Goal: Task Accomplishment & Management: Use online tool/utility

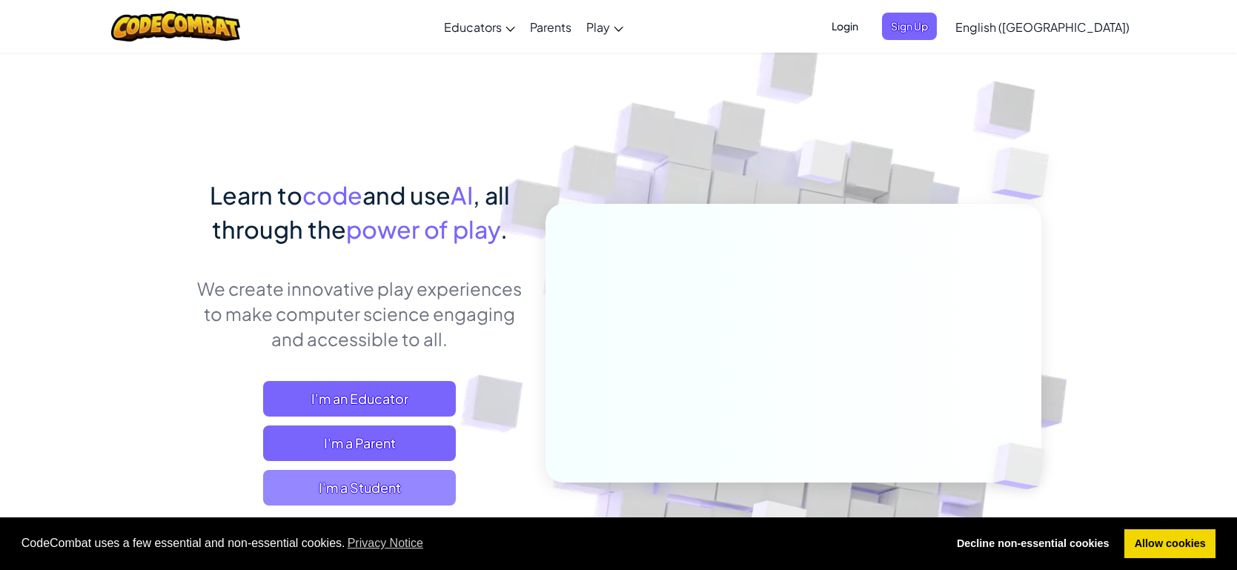
click at [354, 482] on span "I'm a Student" at bounding box center [359, 488] width 193 height 36
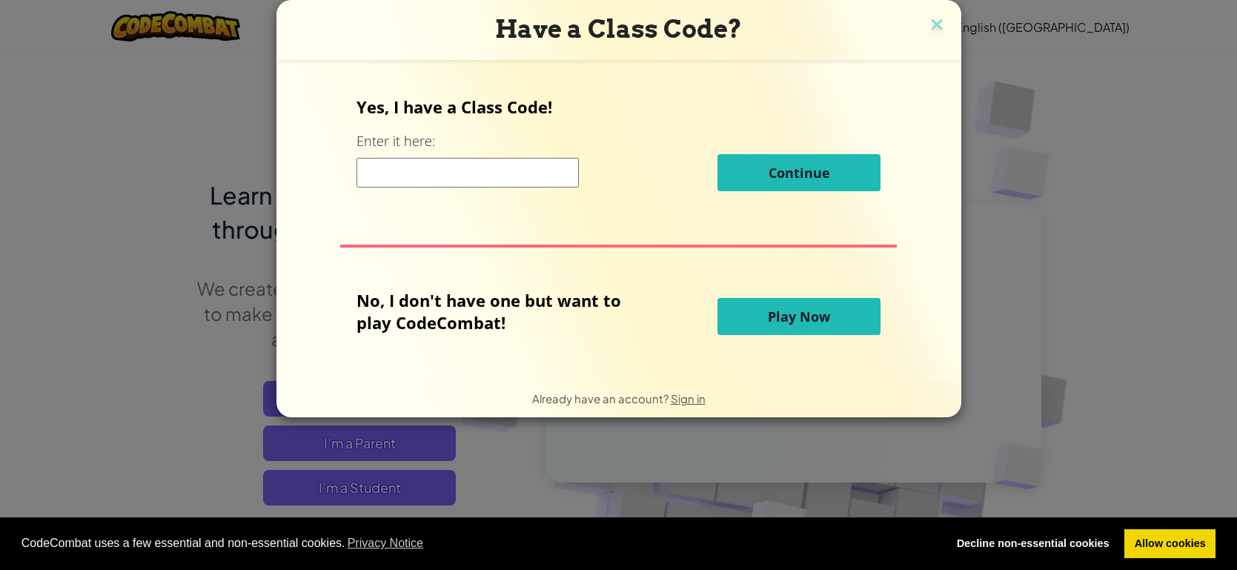
click at [793, 311] on span "Play Now" at bounding box center [799, 317] width 62 height 18
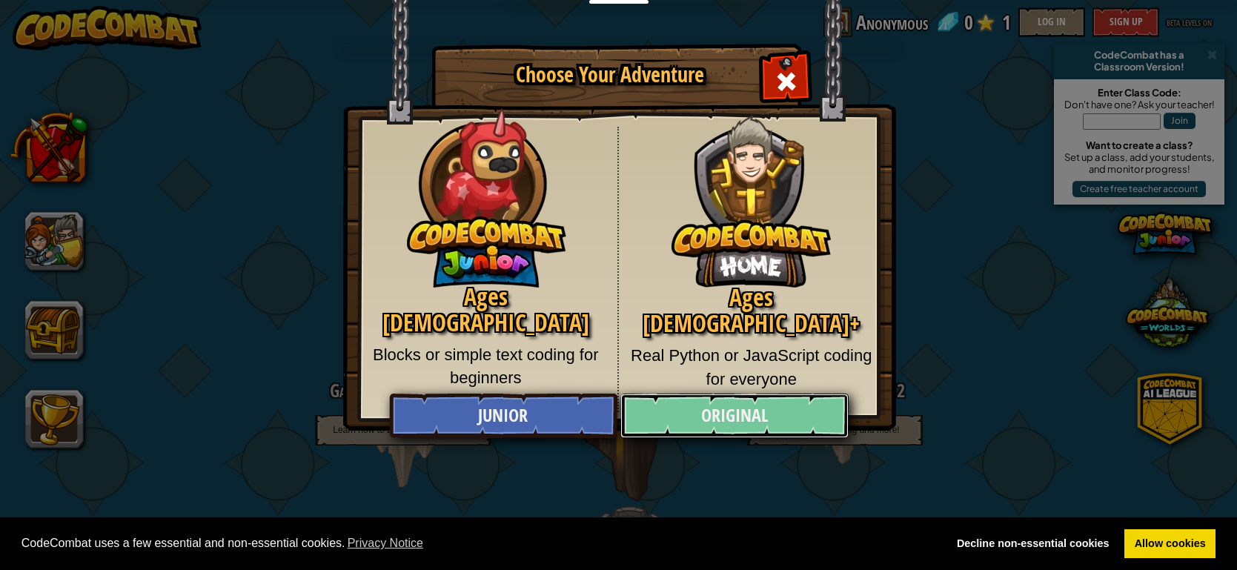
click at [703, 417] on link "Original" at bounding box center [735, 416] width 228 height 44
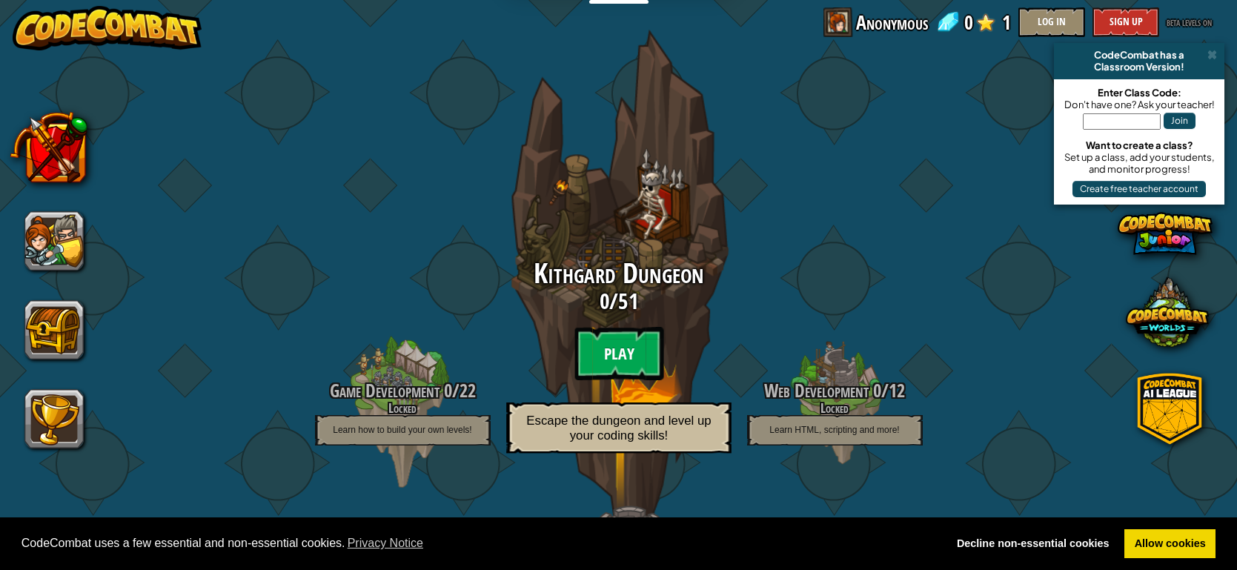
click at [635, 328] on btn "Play" at bounding box center [619, 353] width 89 height 53
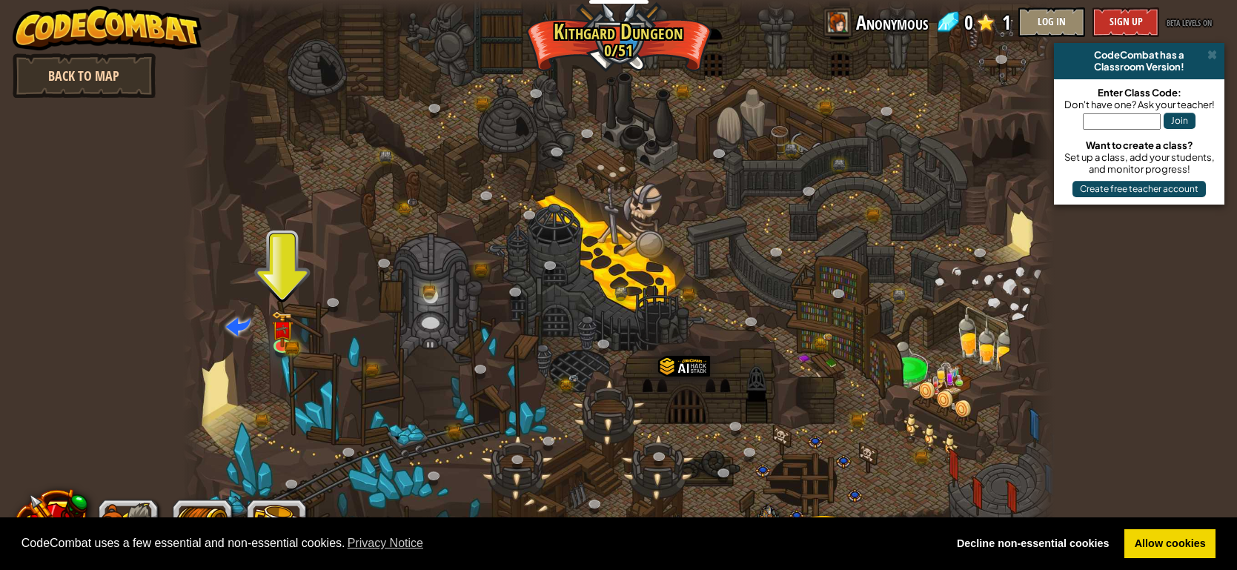
click at [74, 84] on link "Back to Map" at bounding box center [84, 75] width 143 height 44
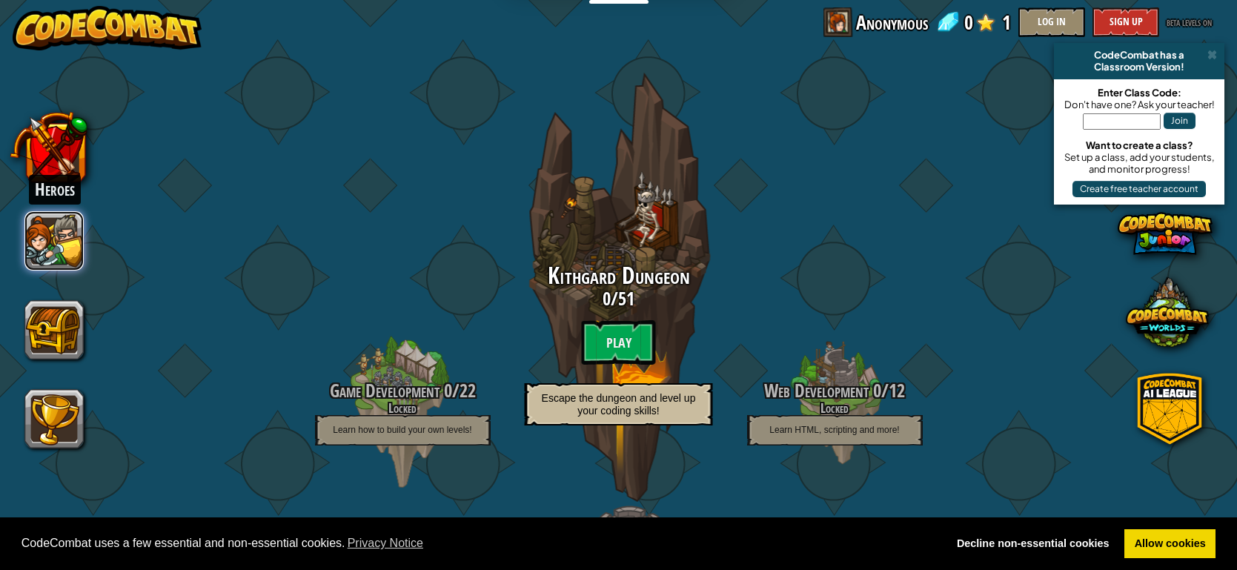
click at [56, 237] on button at bounding box center [53, 240] width 59 height 59
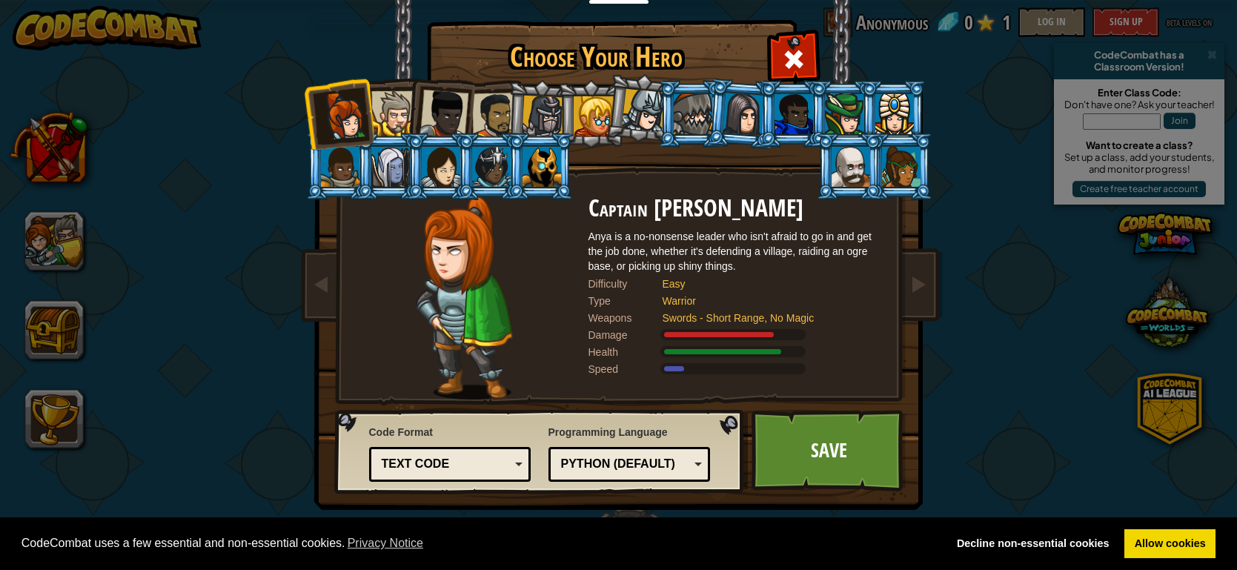
click at [390, 123] on div at bounding box center [393, 113] width 45 height 45
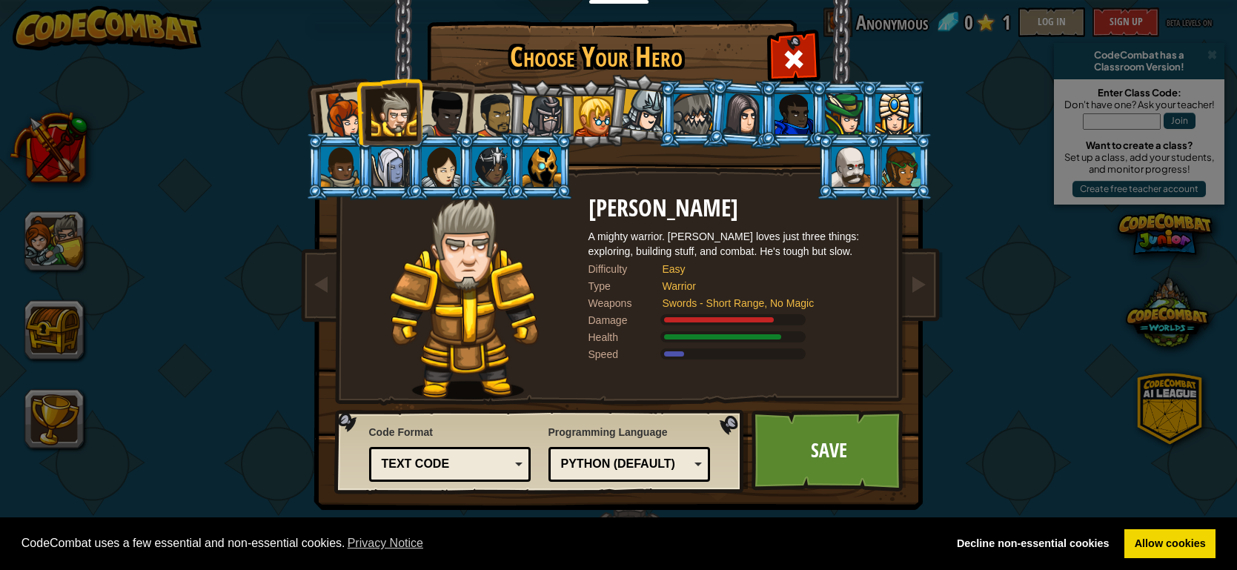
click at [452, 110] on div at bounding box center [444, 114] width 49 height 49
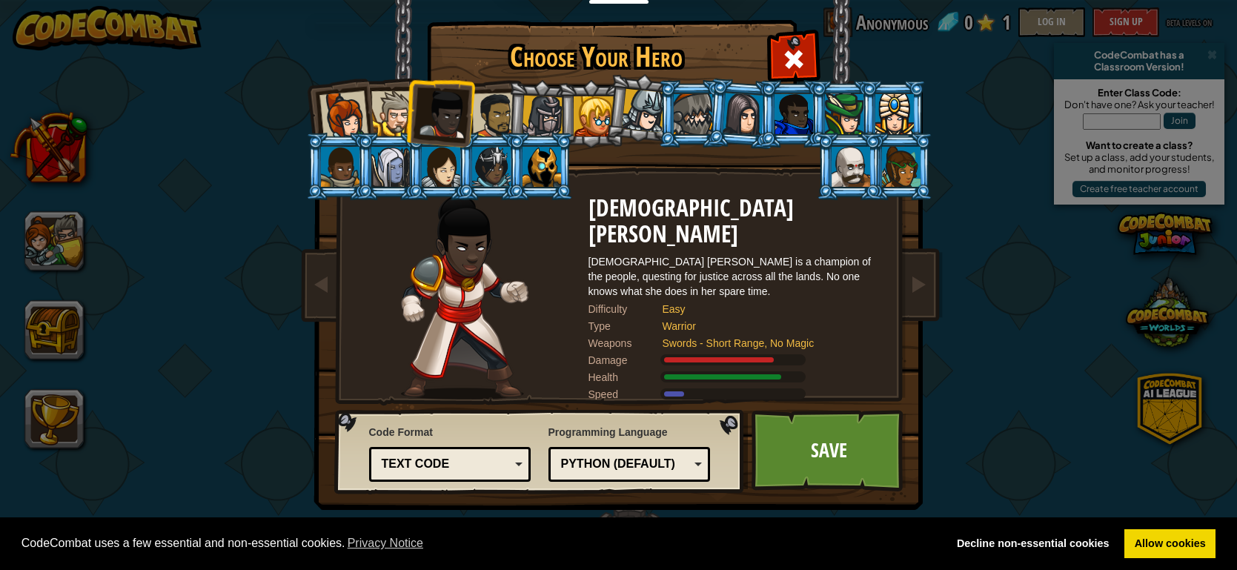
click at [500, 110] on div at bounding box center [495, 116] width 46 height 46
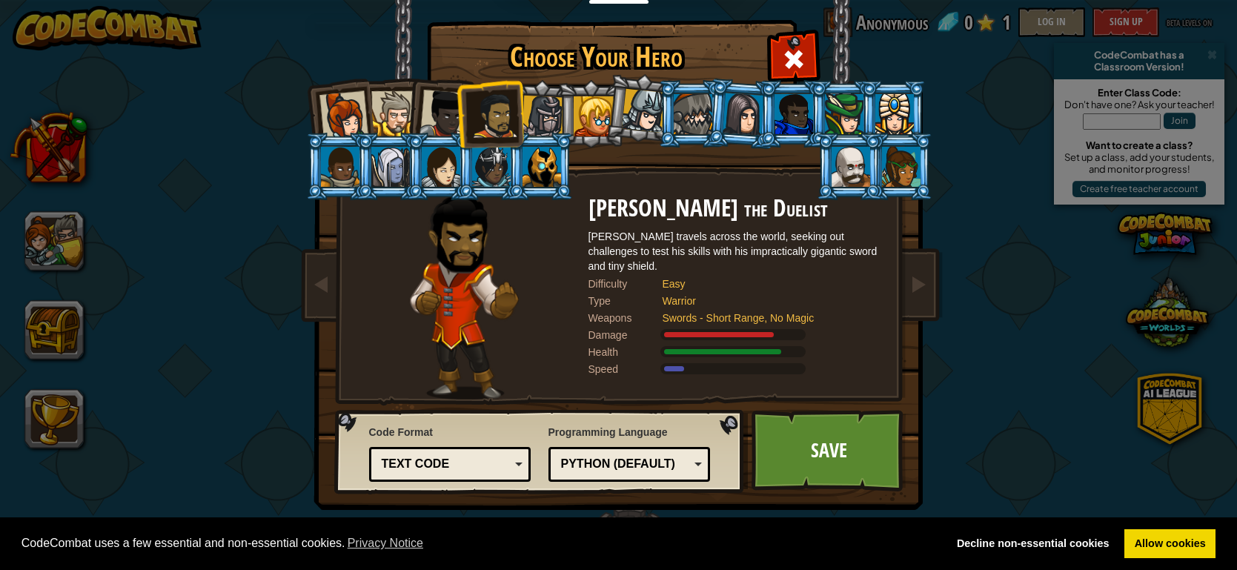
click at [401, 119] on div at bounding box center [393, 113] width 45 height 45
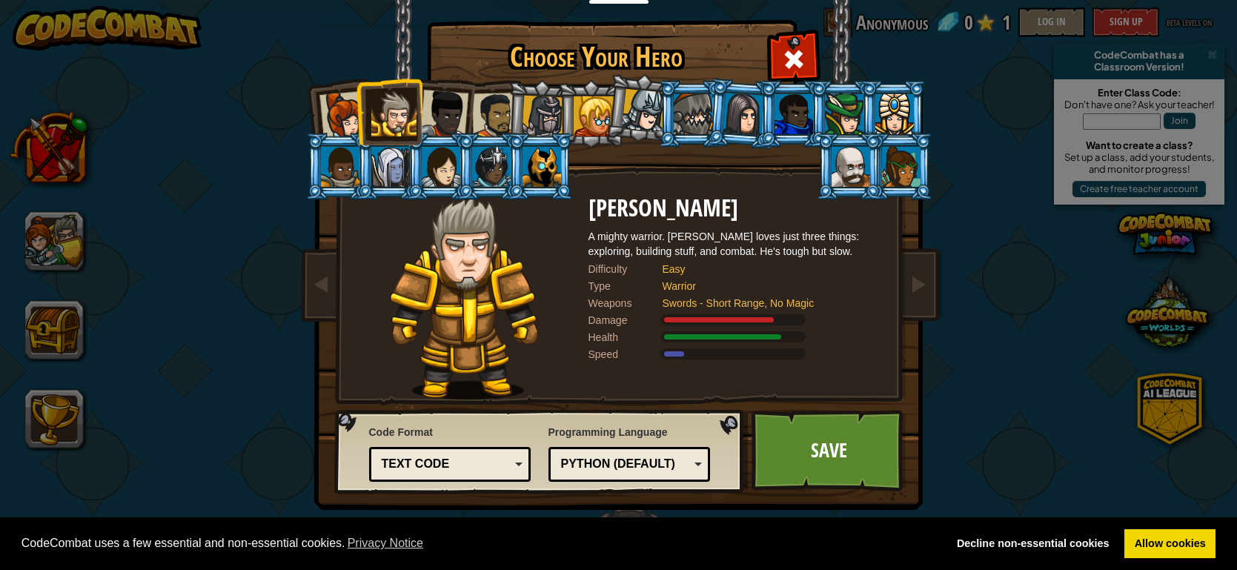
click at [469, 115] on li at bounding box center [439, 111] width 73 height 73
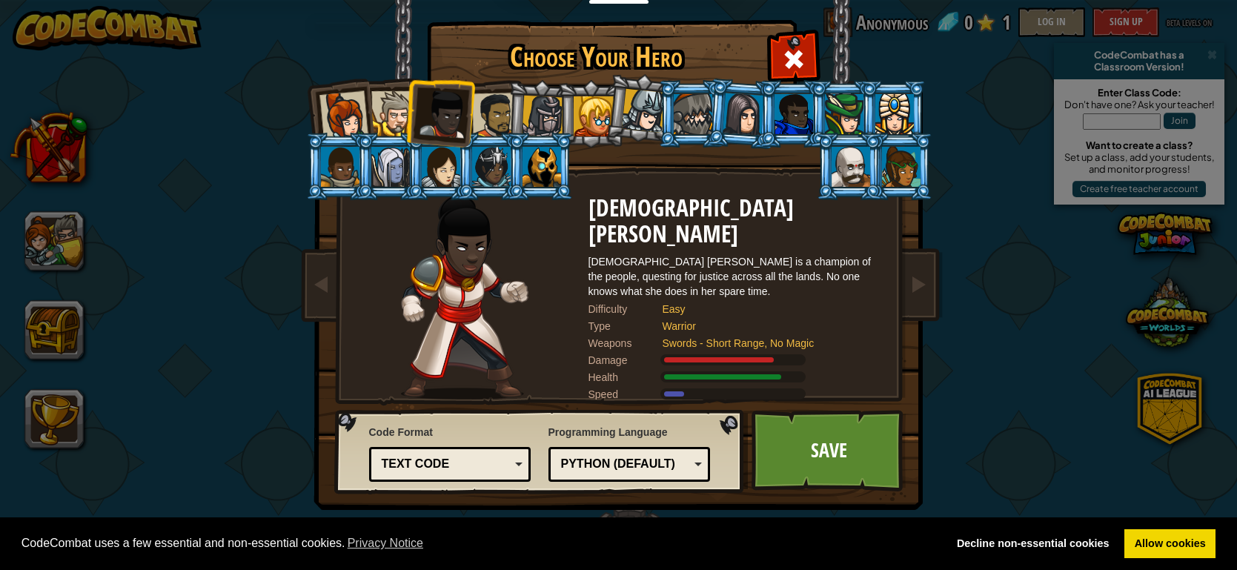
click at [497, 121] on div at bounding box center [495, 116] width 46 height 46
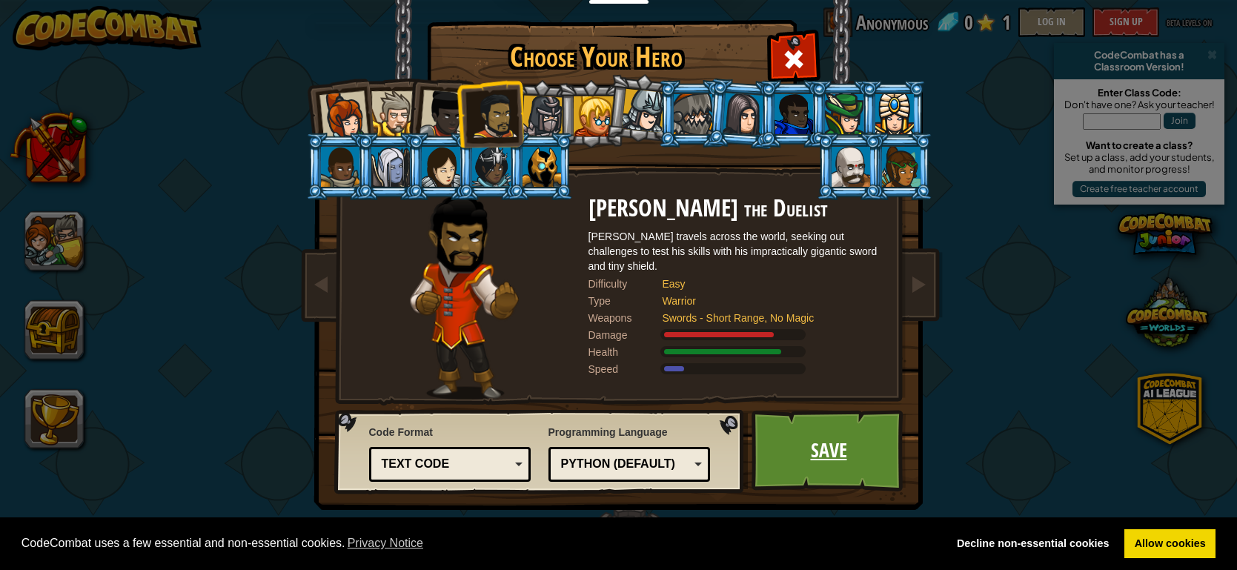
click at [826, 448] on link "Save" at bounding box center [829, 451] width 155 height 82
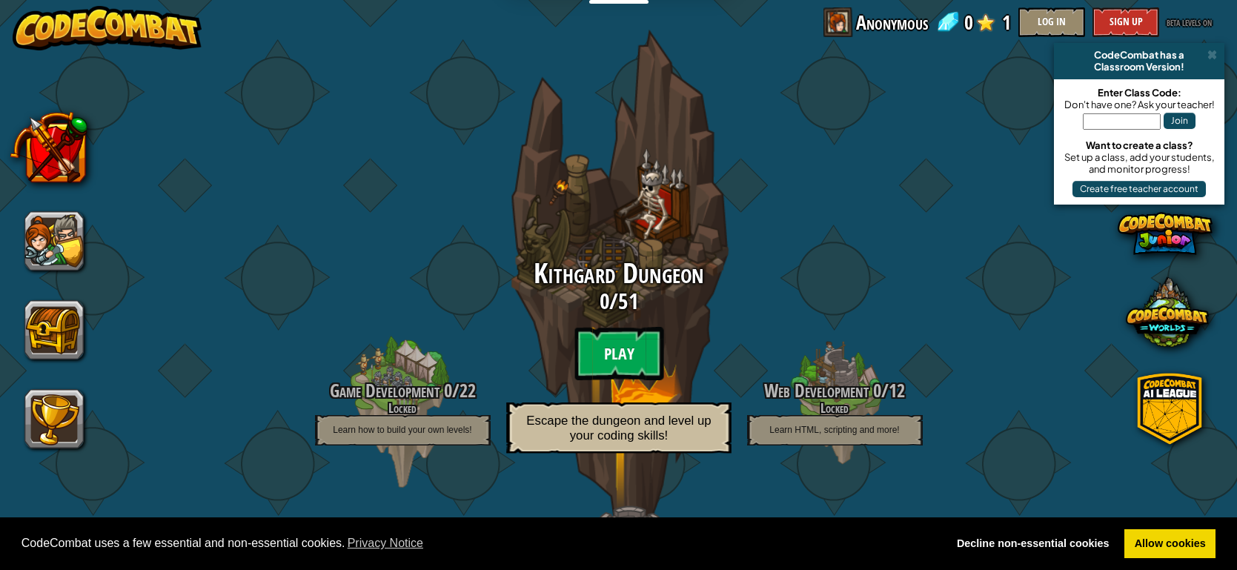
click at [640, 341] on btn "Play" at bounding box center [619, 353] width 89 height 53
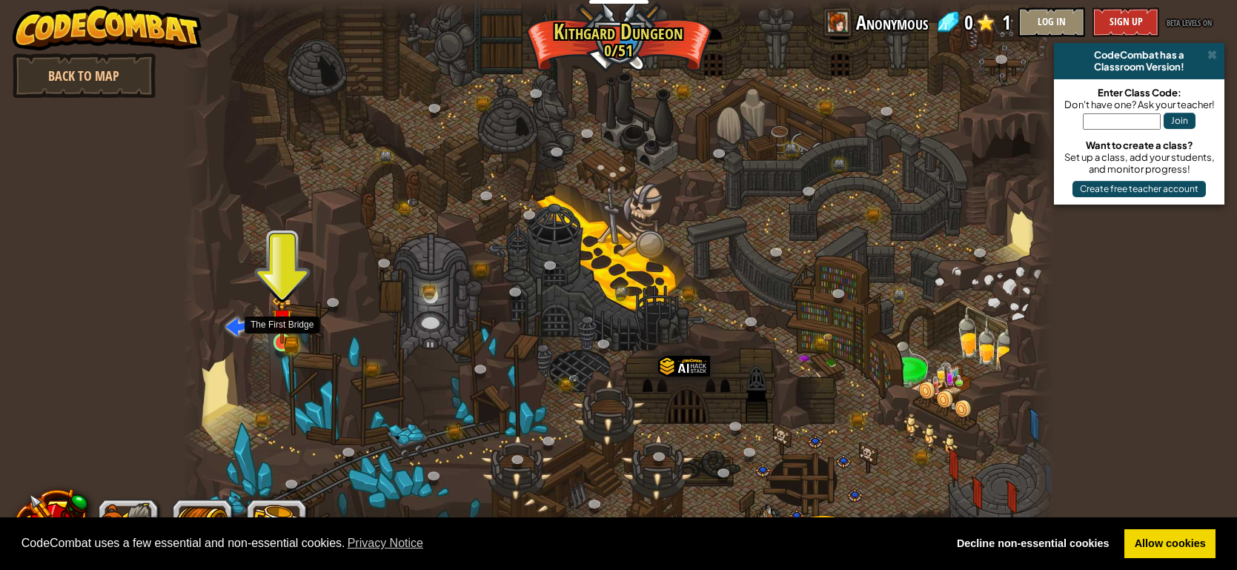
click at [281, 326] on img at bounding box center [282, 320] width 13 height 13
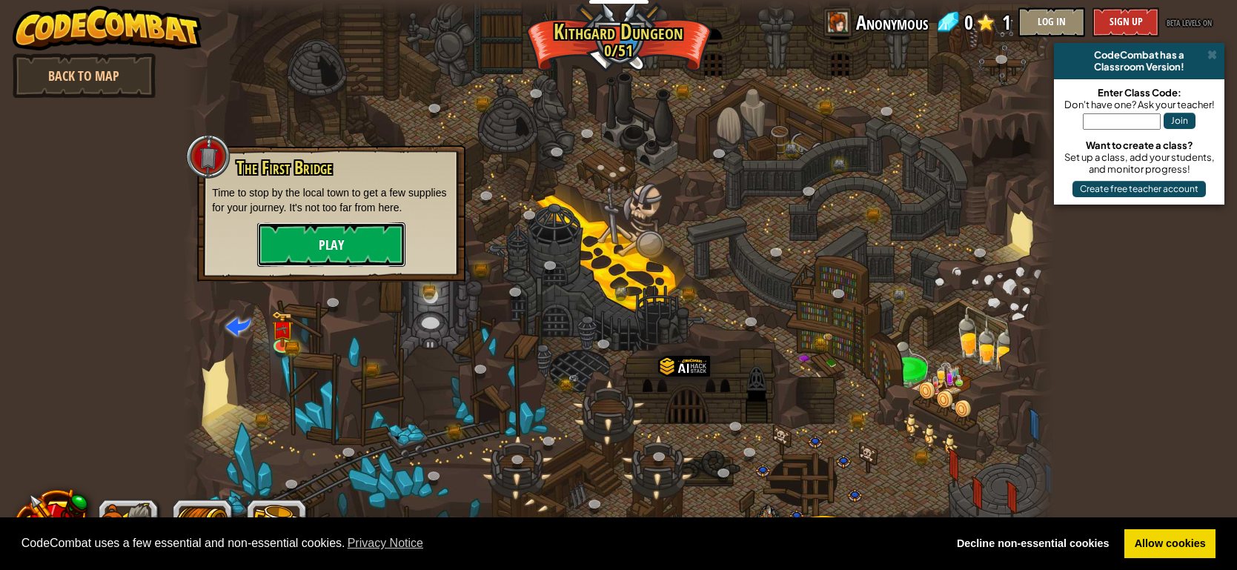
click at [317, 239] on button "Play" at bounding box center [331, 244] width 148 height 44
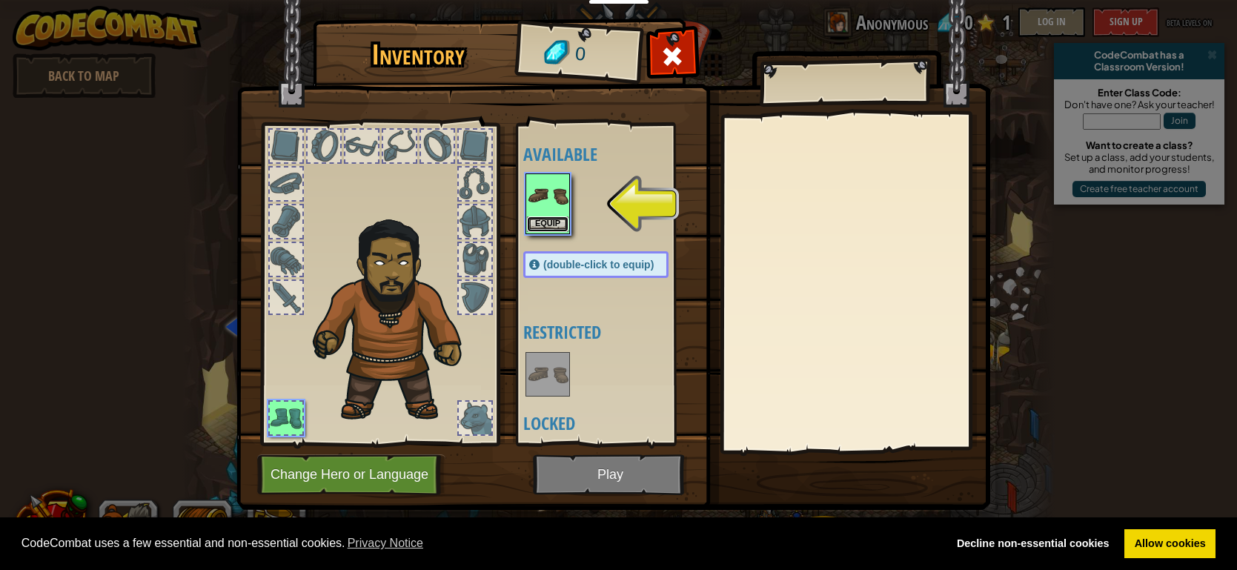
click at [554, 221] on button "Equip" at bounding box center [548, 224] width 42 height 16
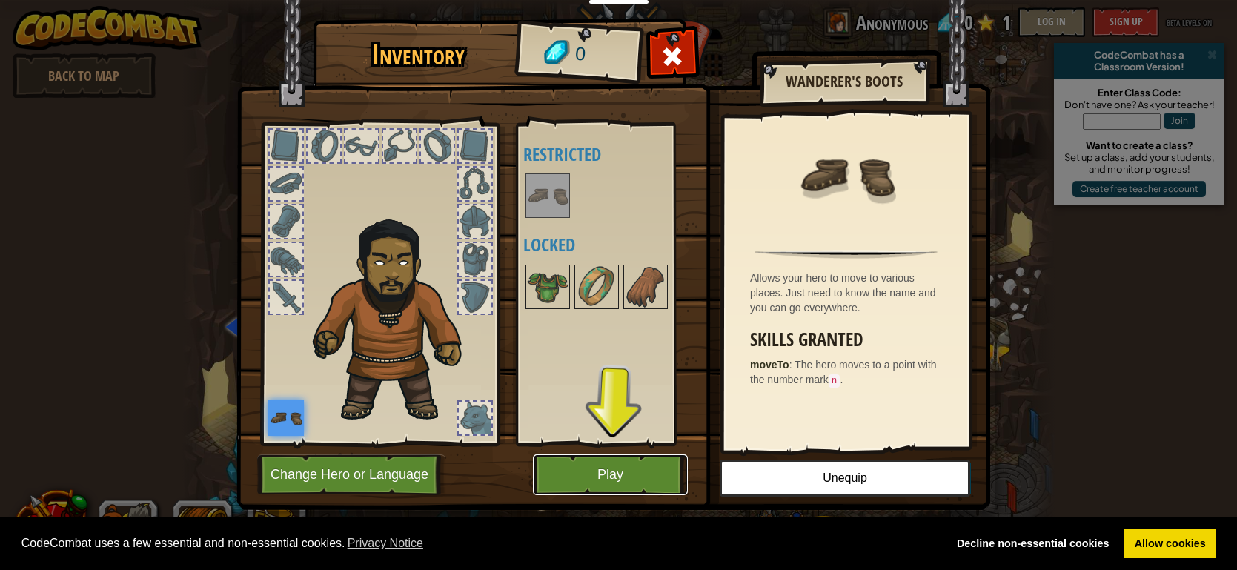
click at [628, 475] on button "Play" at bounding box center [610, 474] width 155 height 41
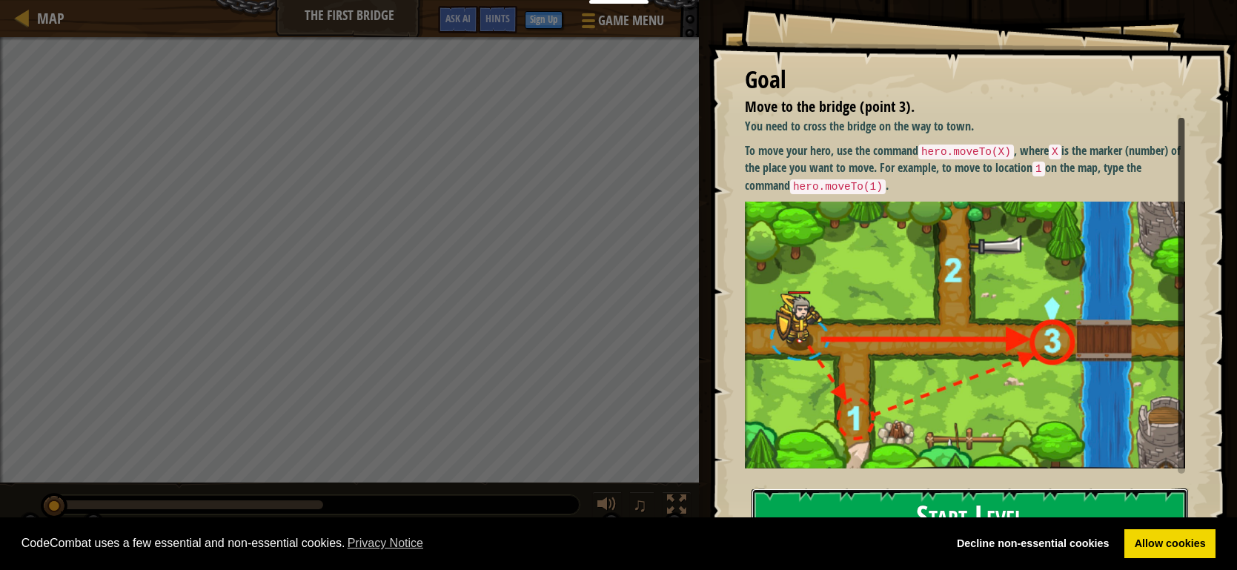
click at [889, 511] on button "Start Level" at bounding box center [970, 518] width 437 height 59
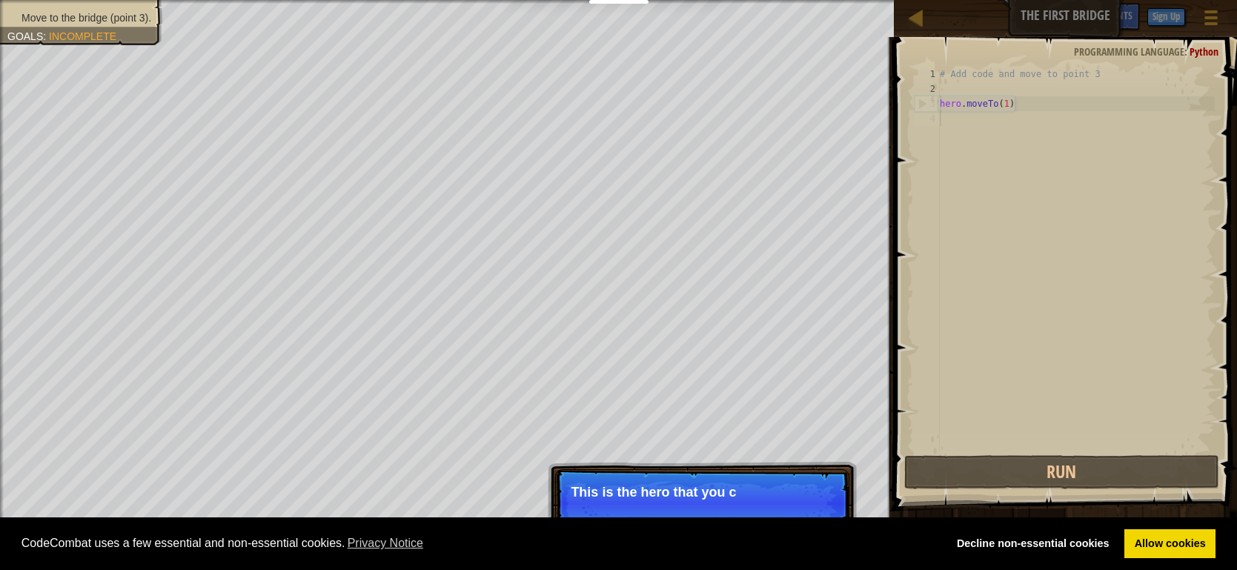
click at [747, 490] on p "This is the hero that you c" at bounding box center [702, 492] width 263 height 15
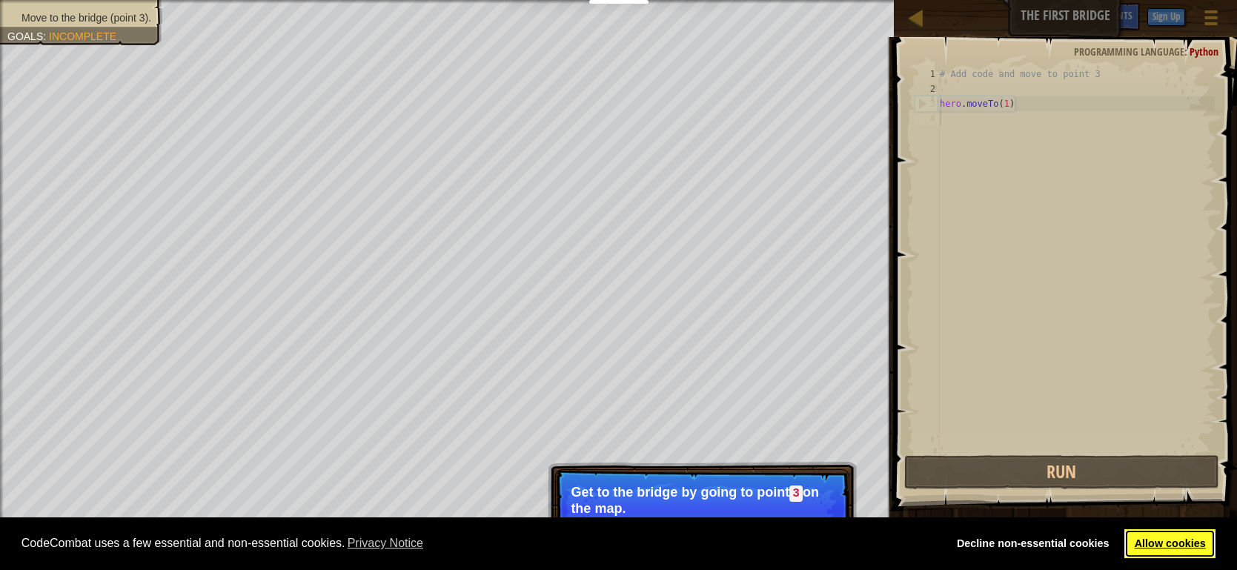
click at [1154, 542] on link "Allow cookies" at bounding box center [1170, 544] width 91 height 30
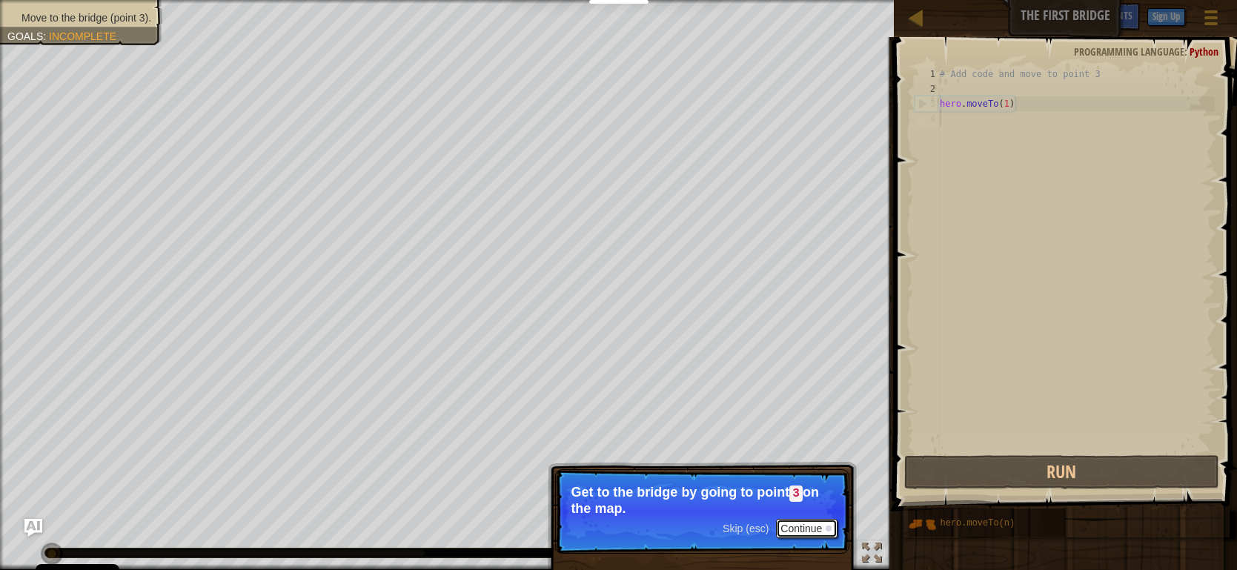
click at [807, 533] on button "Continue" at bounding box center [807, 528] width 62 height 19
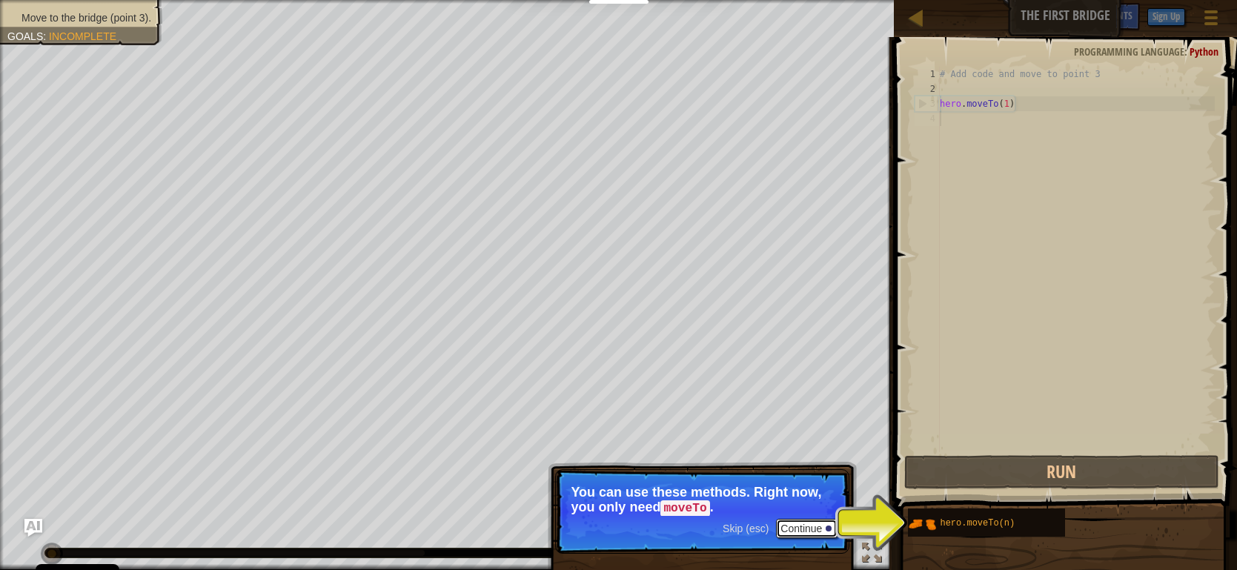
click at [808, 532] on button "Continue" at bounding box center [807, 528] width 62 height 19
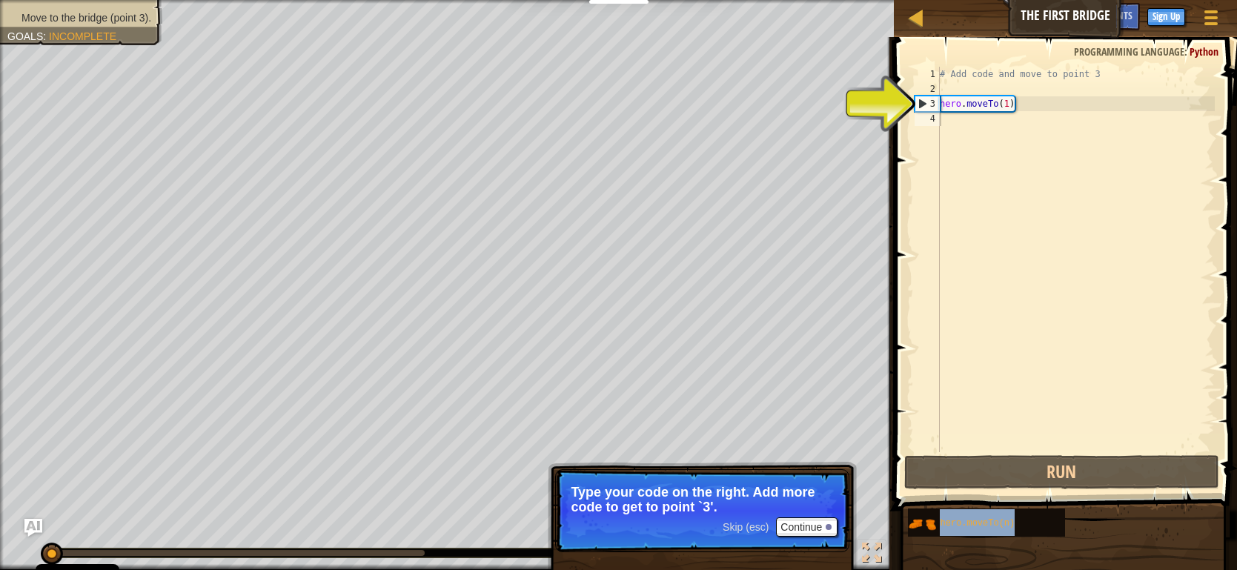
drag, startPoint x: 958, startPoint y: 539, endPoint x: 947, endPoint y: 234, distance: 304.9
click at [952, 152] on div "Hints 1 2 3 4 # Add code and move to point 3 hero . moveTo ( 1 ) הההההההההההההה…" at bounding box center [1064, 300] width 348 height 526
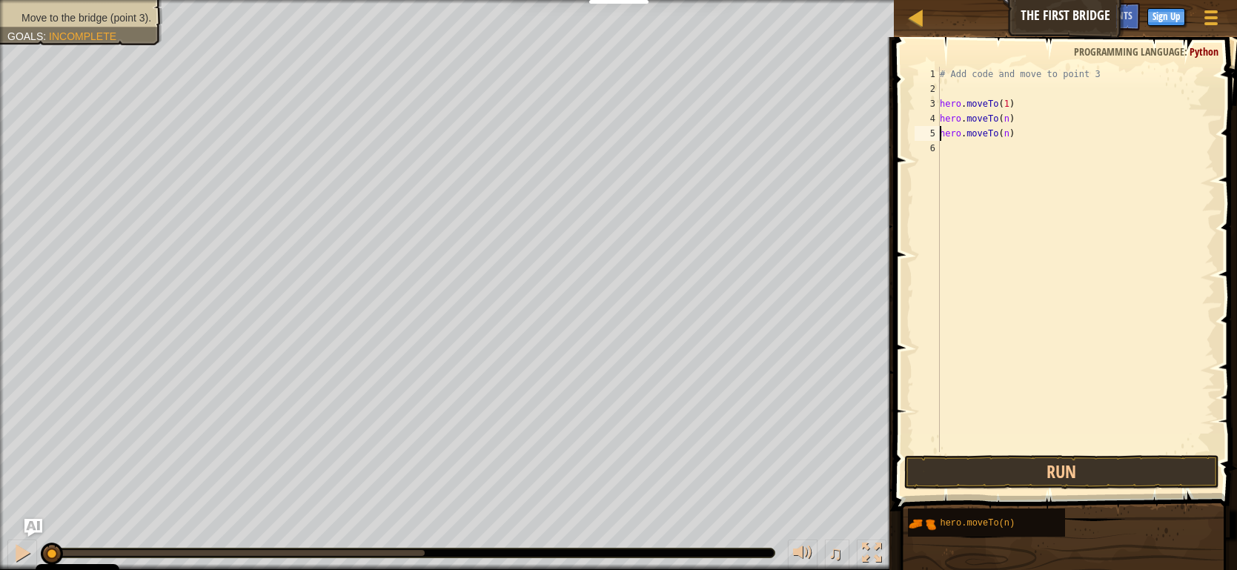
click at [1011, 128] on div "# Add code and move to point 3 hero . moveTo ( 1 ) hero . moveTo ( n ) hero . m…" at bounding box center [1076, 274] width 278 height 415
click at [1048, 479] on button "Run" at bounding box center [1062, 472] width 315 height 34
type textarea "hero.moveTo(2)"
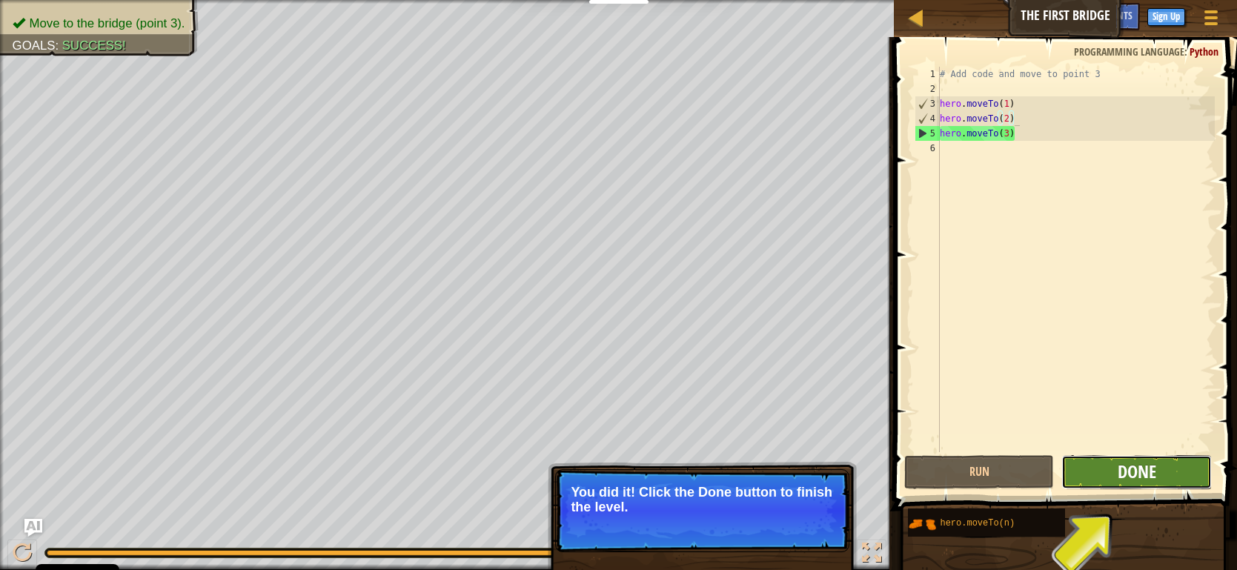
click at [1150, 470] on span "Done" at bounding box center [1137, 472] width 39 height 24
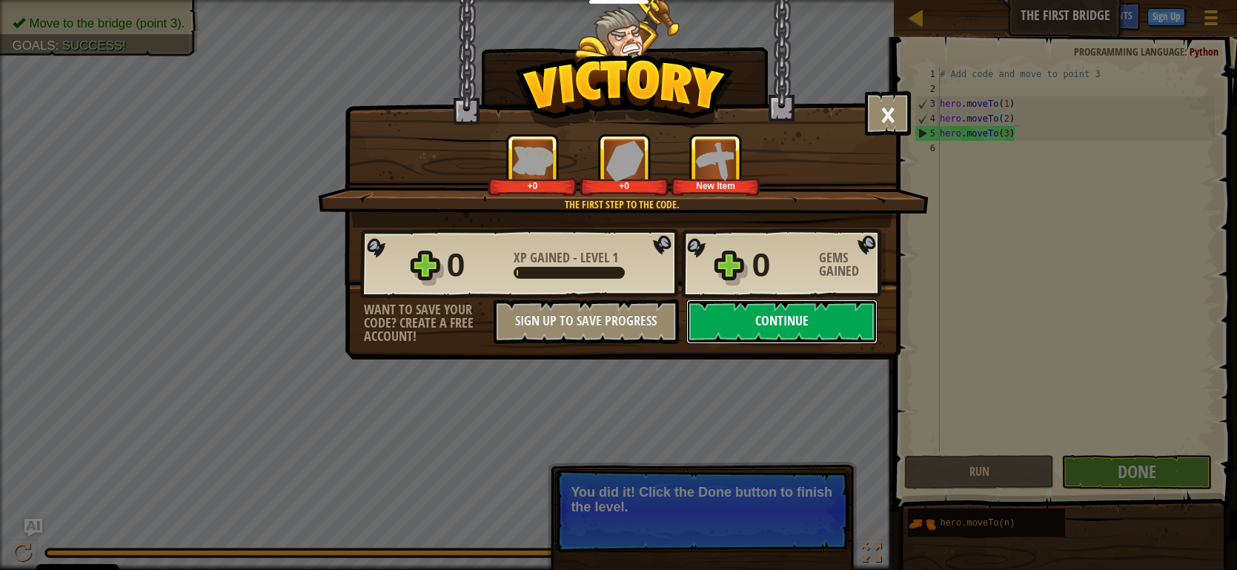
click at [759, 307] on button "Continue" at bounding box center [782, 322] width 191 height 44
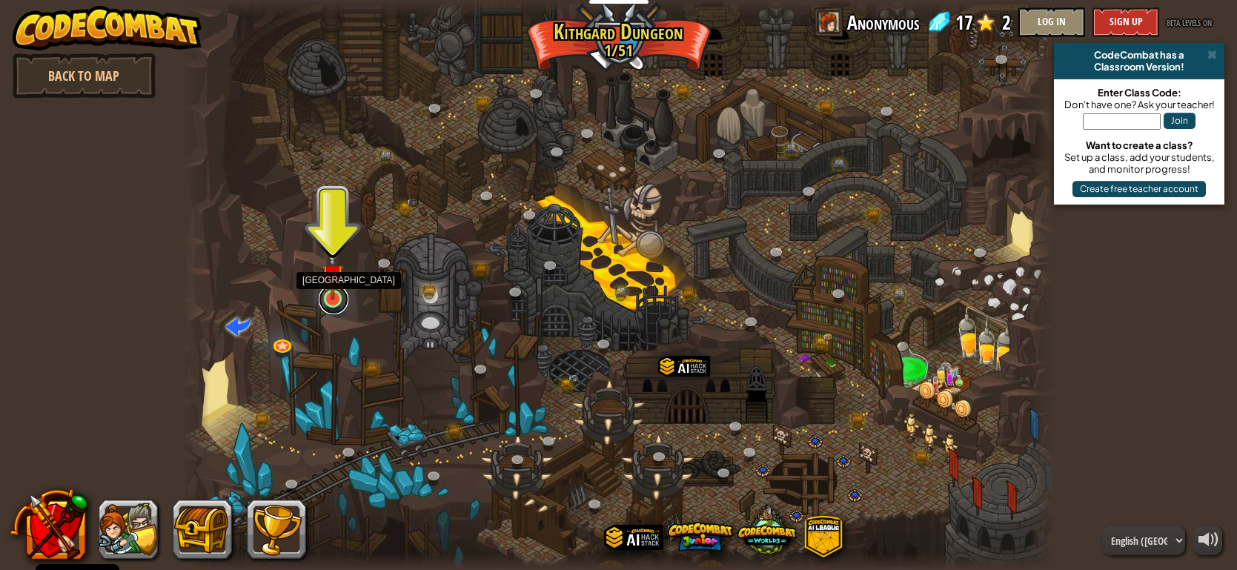
click at [340, 302] on link at bounding box center [334, 300] width 30 height 30
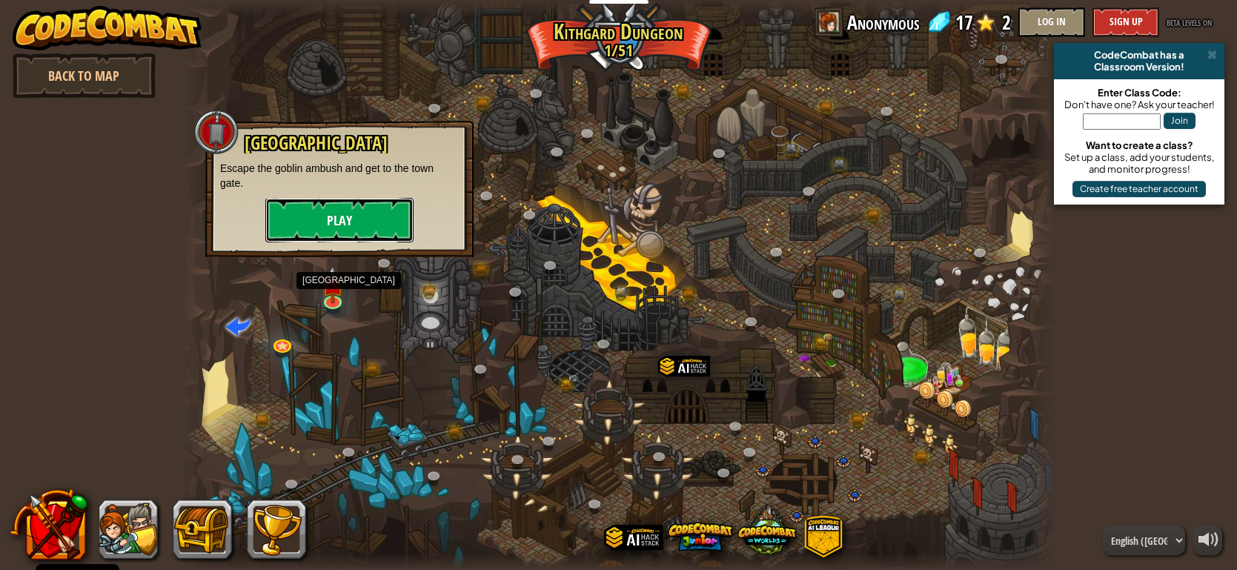
click at [368, 214] on button "Play" at bounding box center [339, 220] width 148 height 44
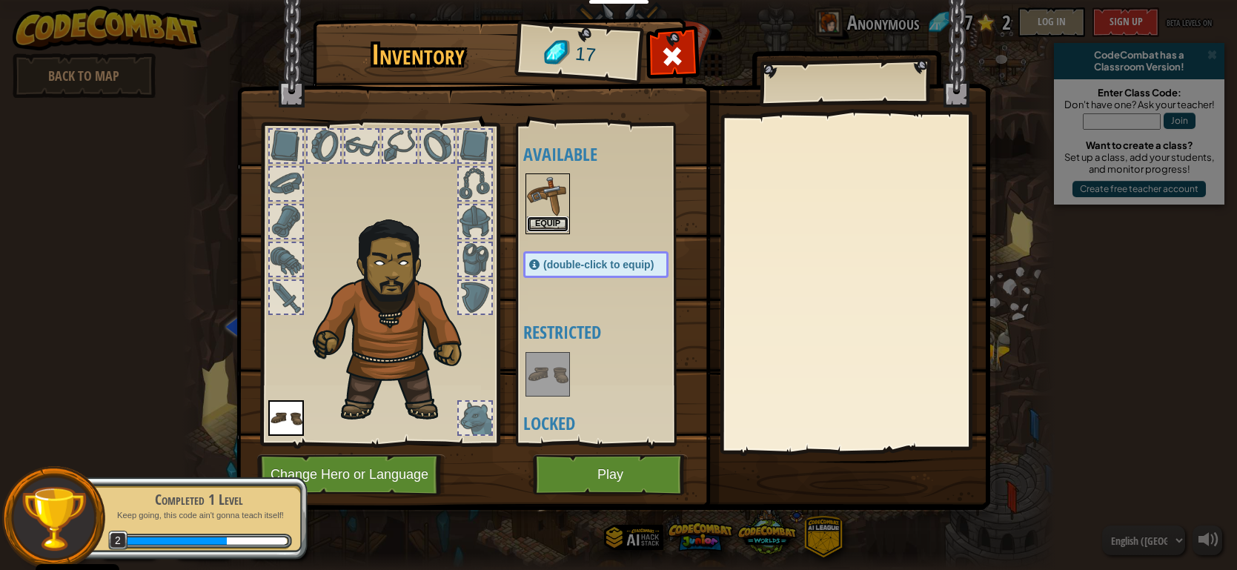
click at [540, 218] on button "Equip" at bounding box center [548, 224] width 42 height 16
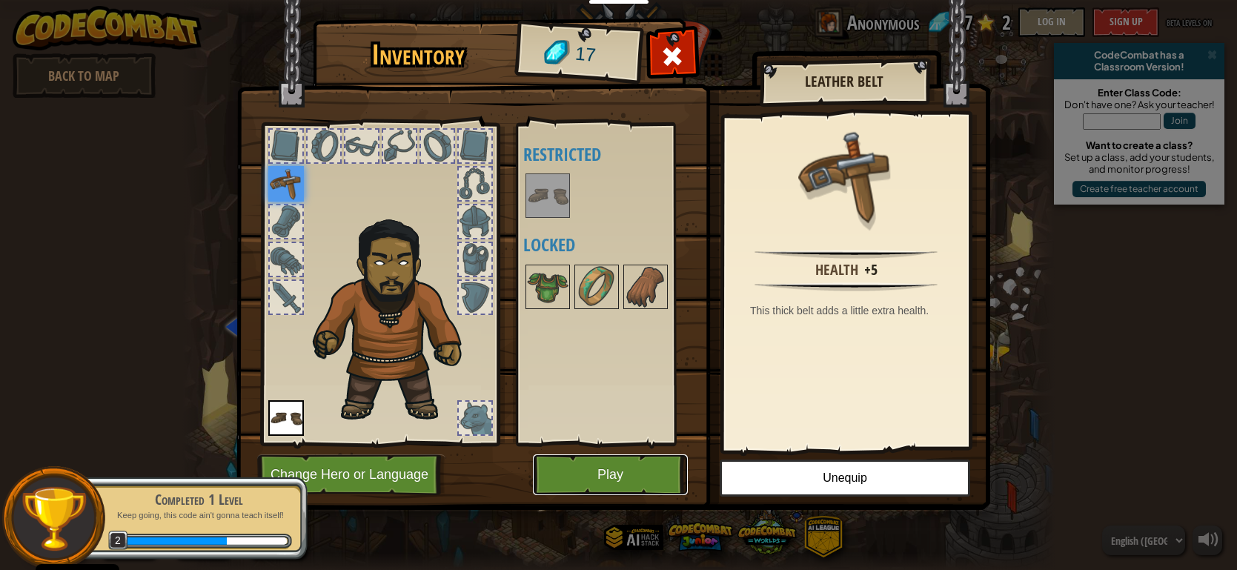
click at [637, 479] on button "Play" at bounding box center [610, 474] width 155 height 41
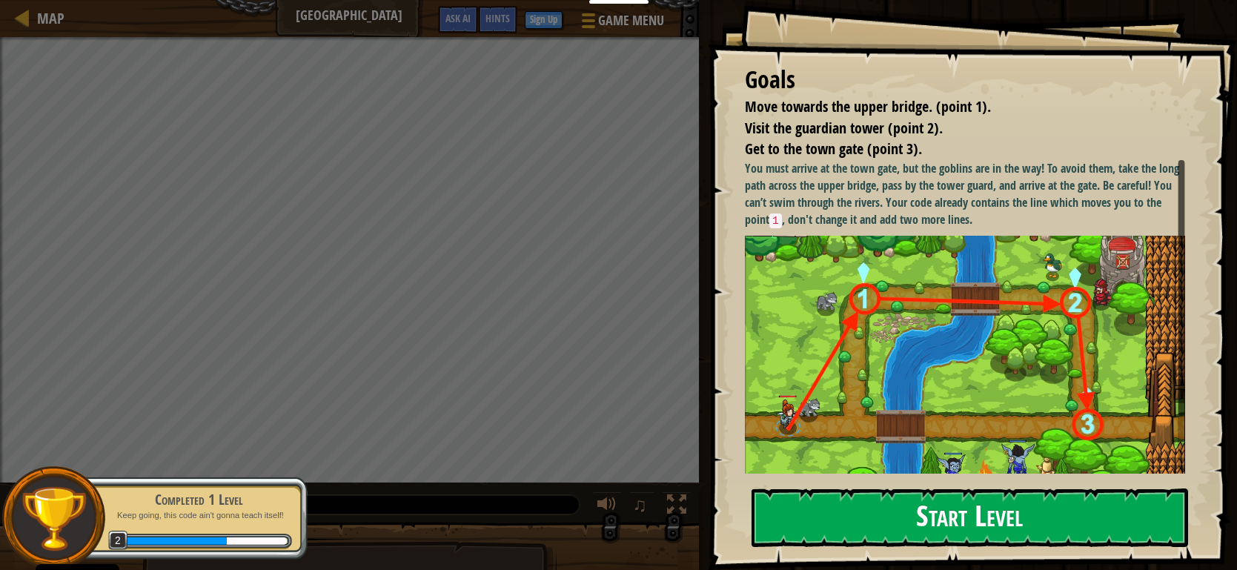
click at [888, 293] on img at bounding box center [965, 374] width 440 height 276
click at [880, 478] on div "Goals Move towards the upper bridge. (point 1). Visit the [GEOGRAPHIC_DATA] (po…" at bounding box center [972, 285] width 529 height 570
click at [881, 494] on button "Start Level" at bounding box center [970, 518] width 437 height 59
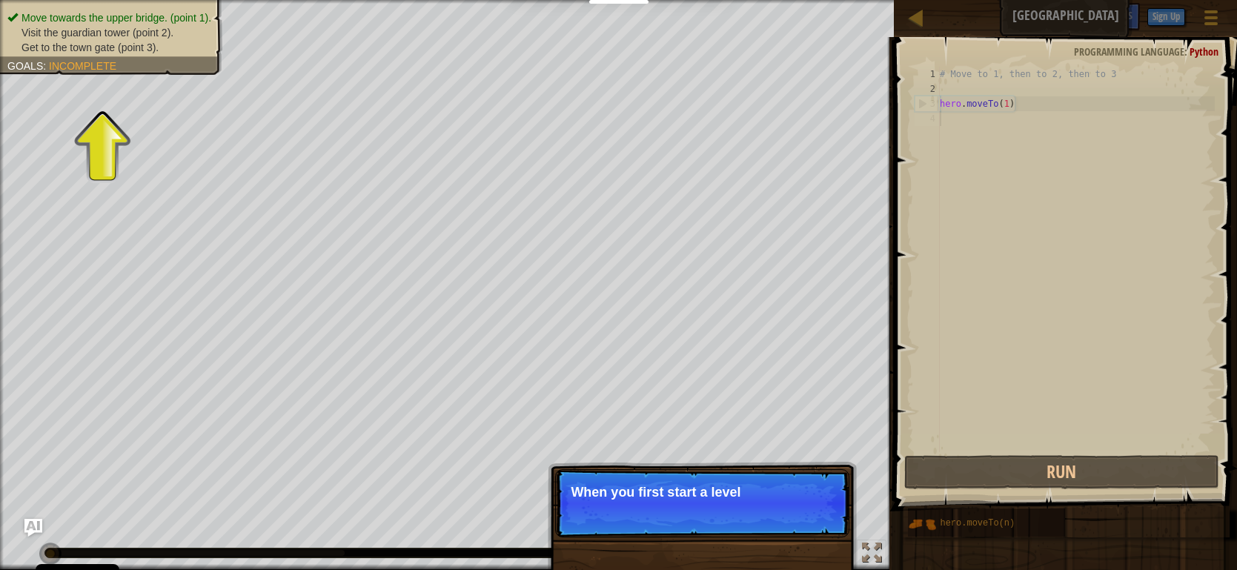
click at [796, 517] on p "Skip (esc) Continue When you first start a level" at bounding box center [702, 503] width 294 height 68
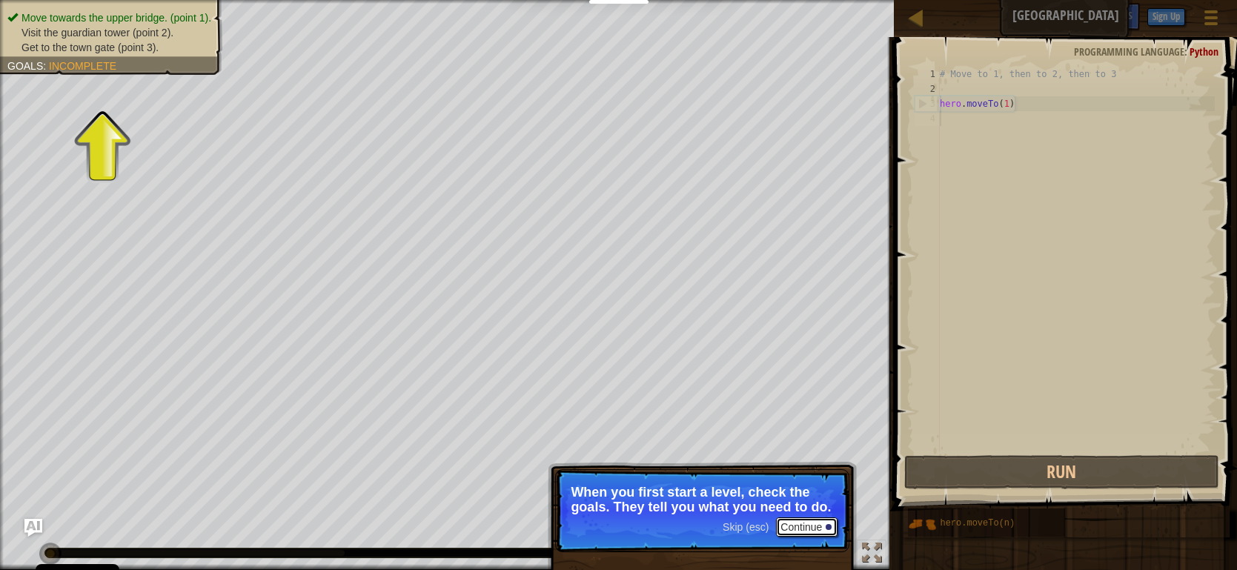
click at [820, 531] on button "Continue" at bounding box center [807, 527] width 62 height 19
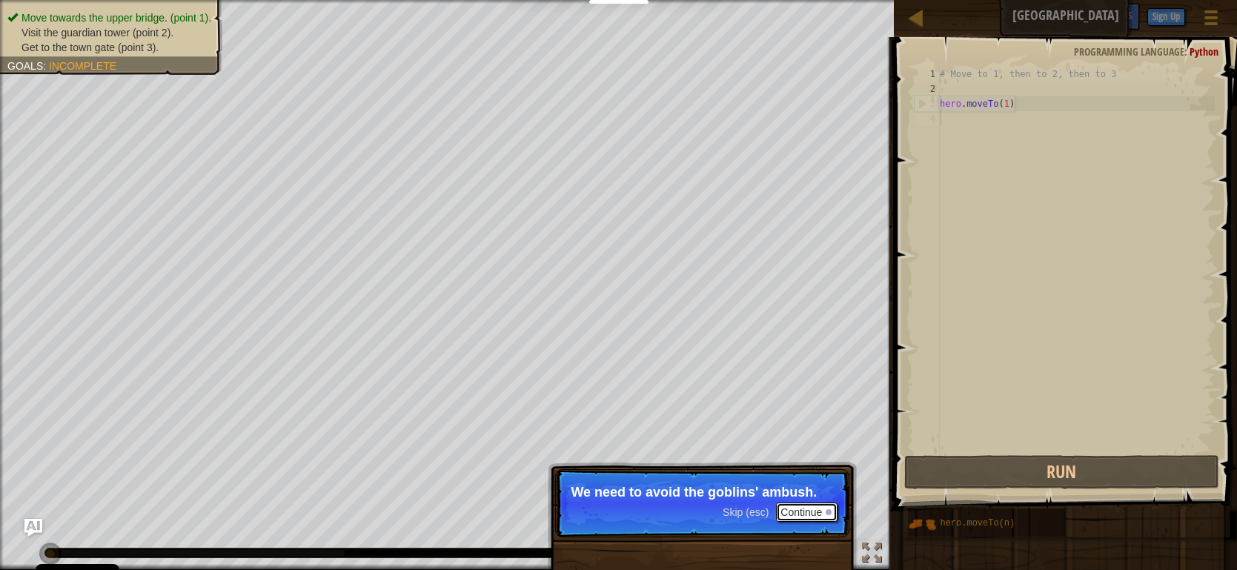
click at [815, 515] on button "Continue" at bounding box center [807, 512] width 62 height 19
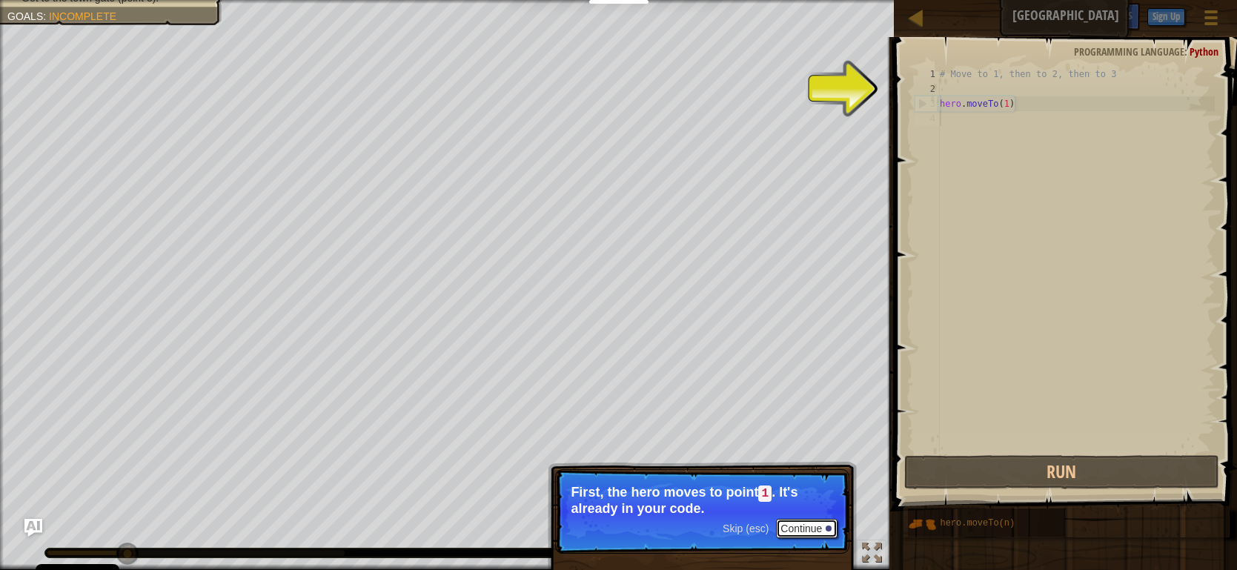
click at [821, 527] on button "Continue" at bounding box center [807, 528] width 62 height 19
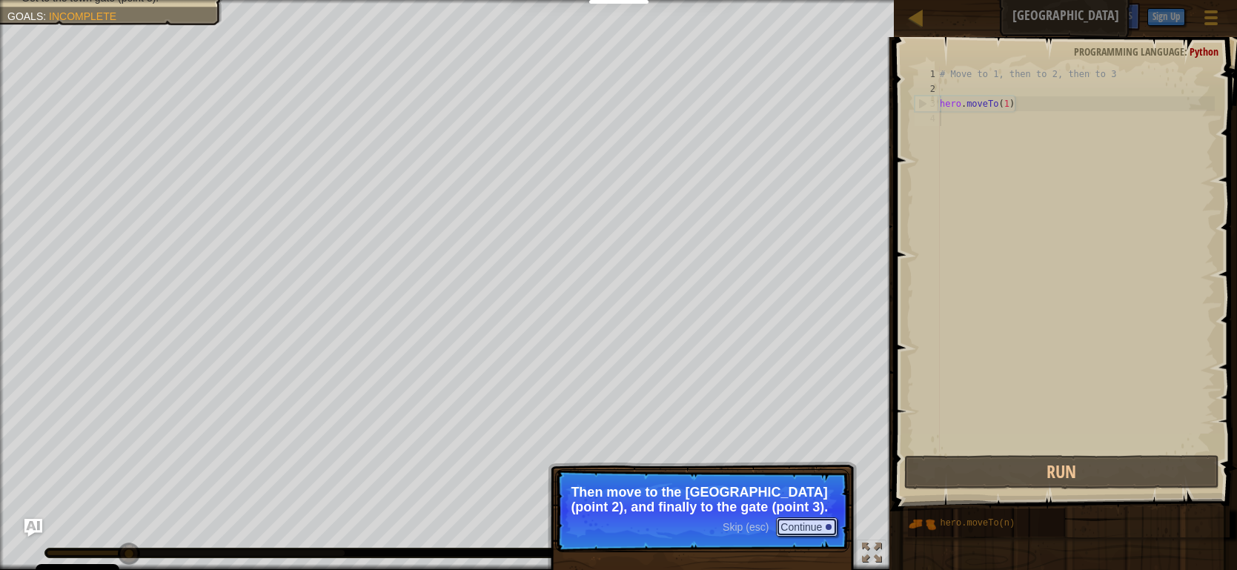
click at [825, 523] on button "Continue" at bounding box center [807, 527] width 62 height 19
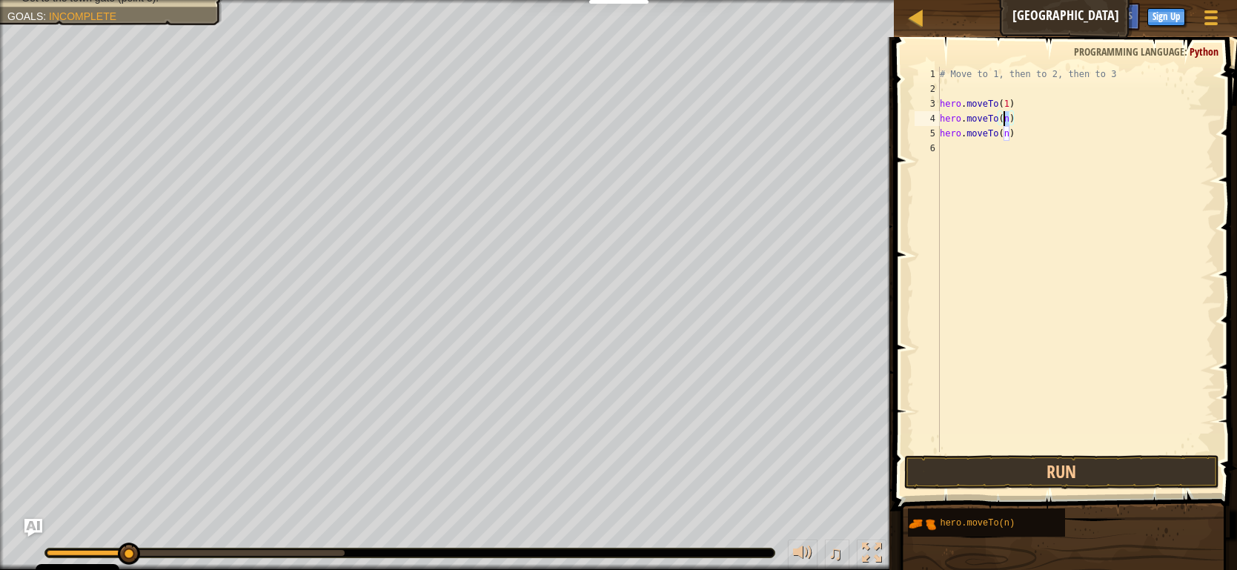
click at [1006, 116] on div "# Move to 1, then to 2, then to 3 hero . moveTo ( 1 ) hero . moveTo ( n ) hero …" at bounding box center [1076, 274] width 278 height 415
type textarea "hero.moveTo(2)"
click at [987, 191] on div "# Move to 1, then to 2, then to 3 hero . moveTo ( 1 ) hero . moveTo ( 2 ) hero …" at bounding box center [1076, 274] width 278 height 415
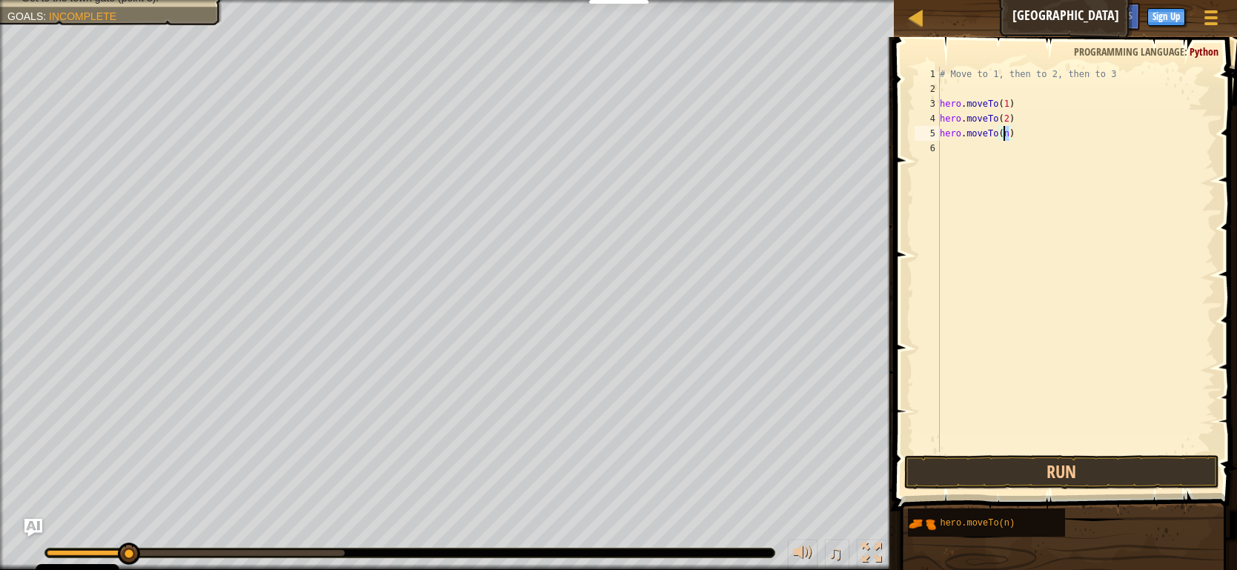
click at [1005, 134] on div "# Move to 1, then to 2, then to 3 hero . moveTo ( 1 ) hero . moveTo ( 2 ) hero …" at bounding box center [1076, 274] width 278 height 415
type textarea "hero.moveTo(3)"
click at [982, 291] on div "# Move to 1, then to 2, then to 3 hero . moveTo ( 1 ) hero . moveTo ( 2 ) hero …" at bounding box center [1076, 274] width 278 height 415
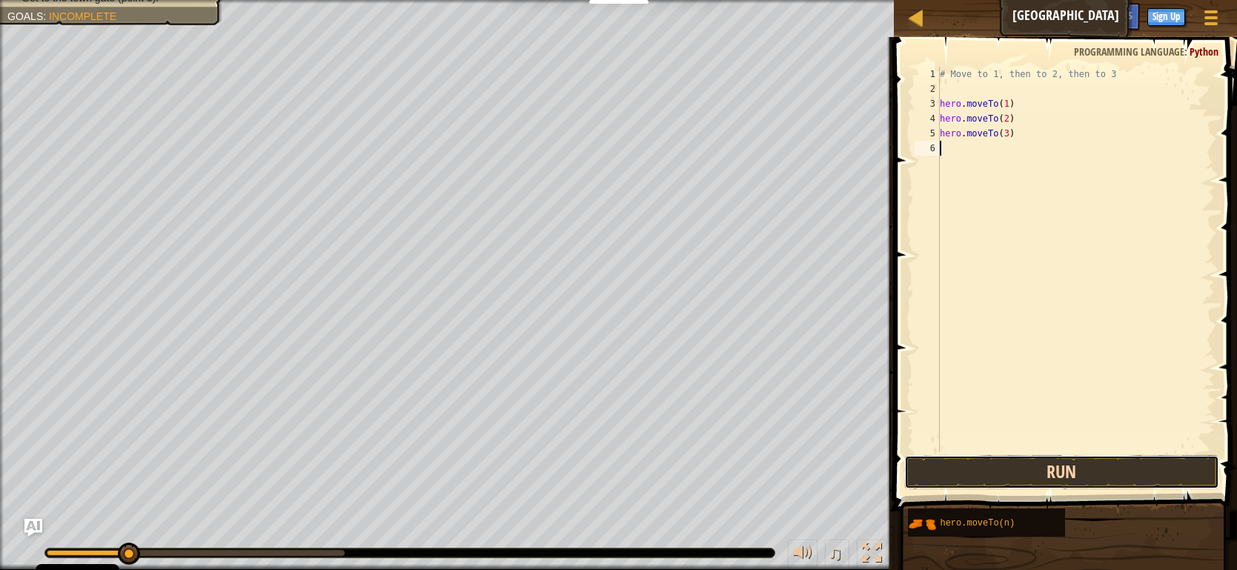
click at [1055, 475] on button "Run" at bounding box center [1062, 472] width 315 height 34
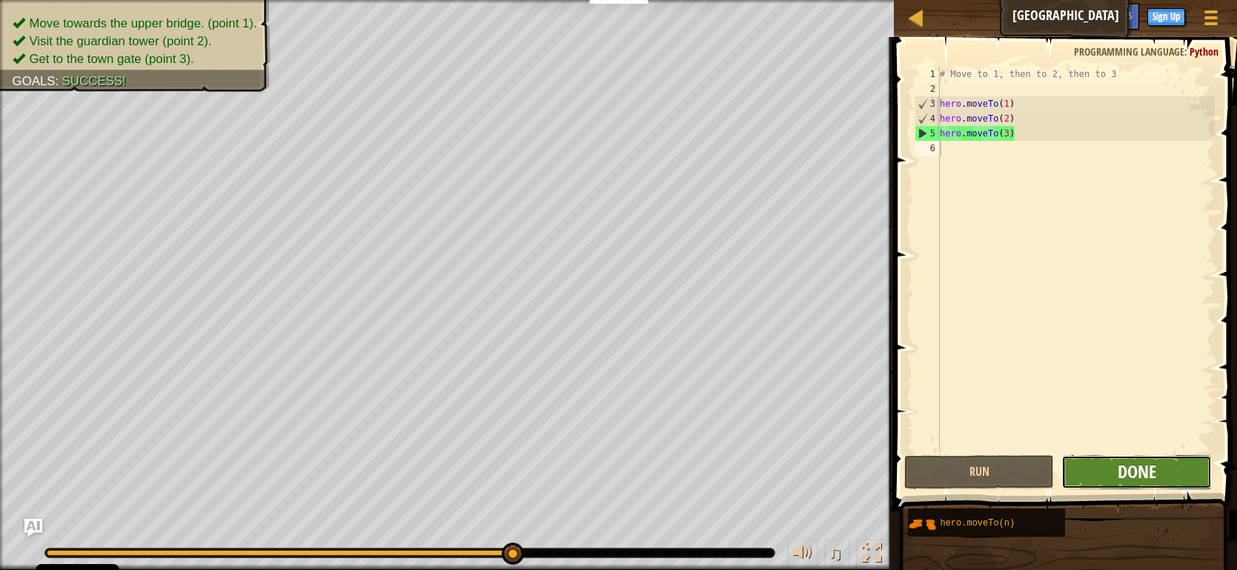
click at [1145, 474] on span "Done" at bounding box center [1137, 472] width 39 height 24
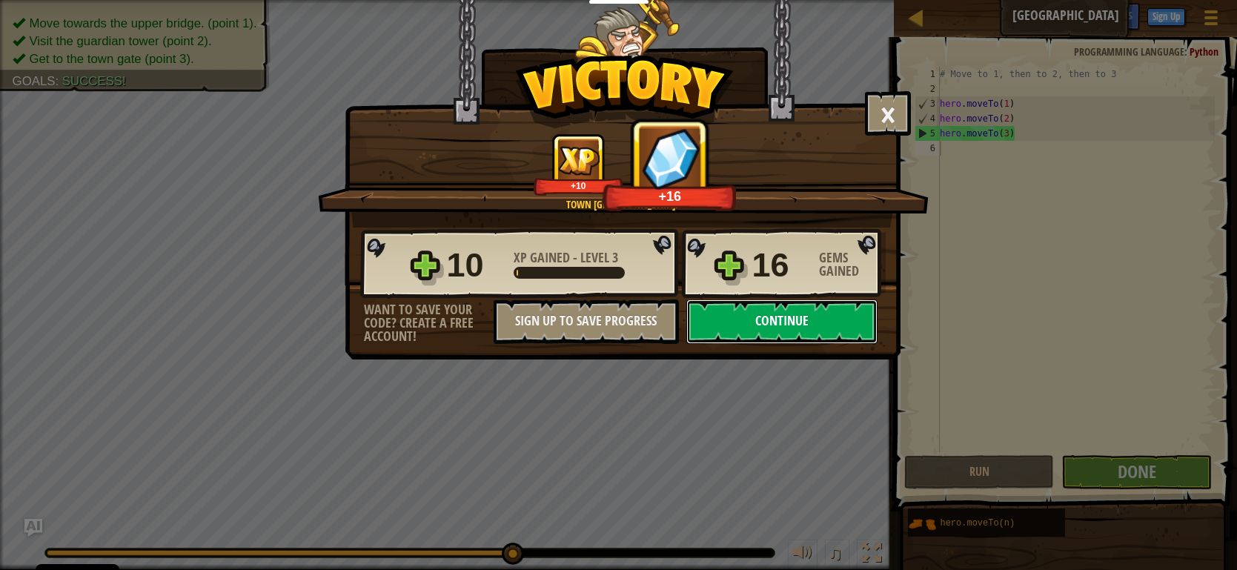
click at [753, 325] on button "Continue" at bounding box center [782, 322] width 191 height 44
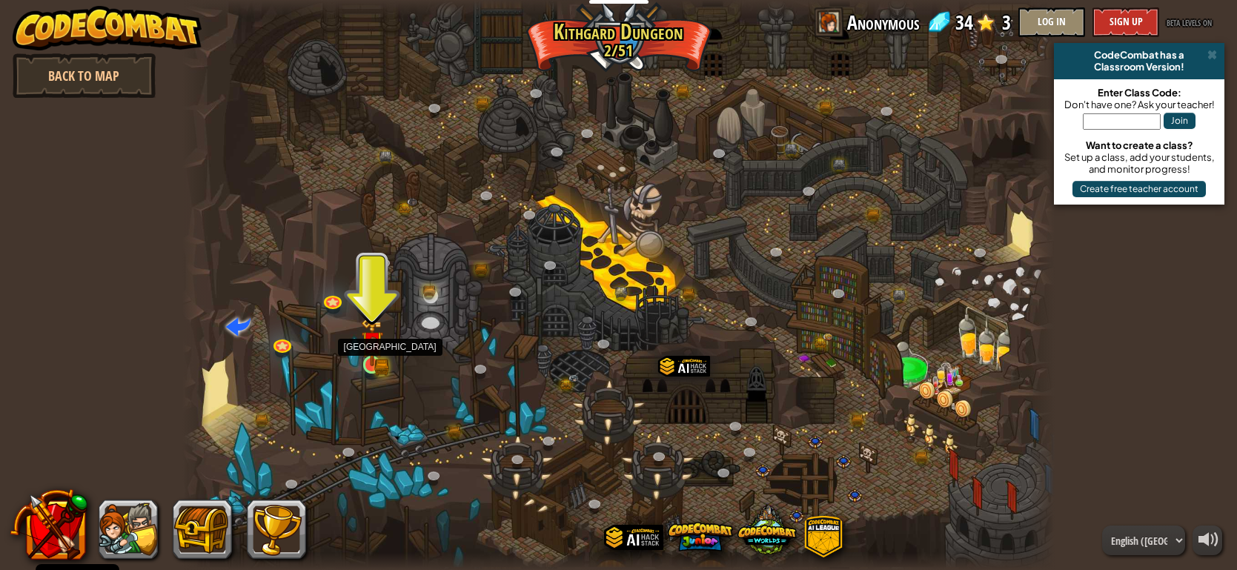
click at [373, 354] on img at bounding box center [372, 342] width 22 height 48
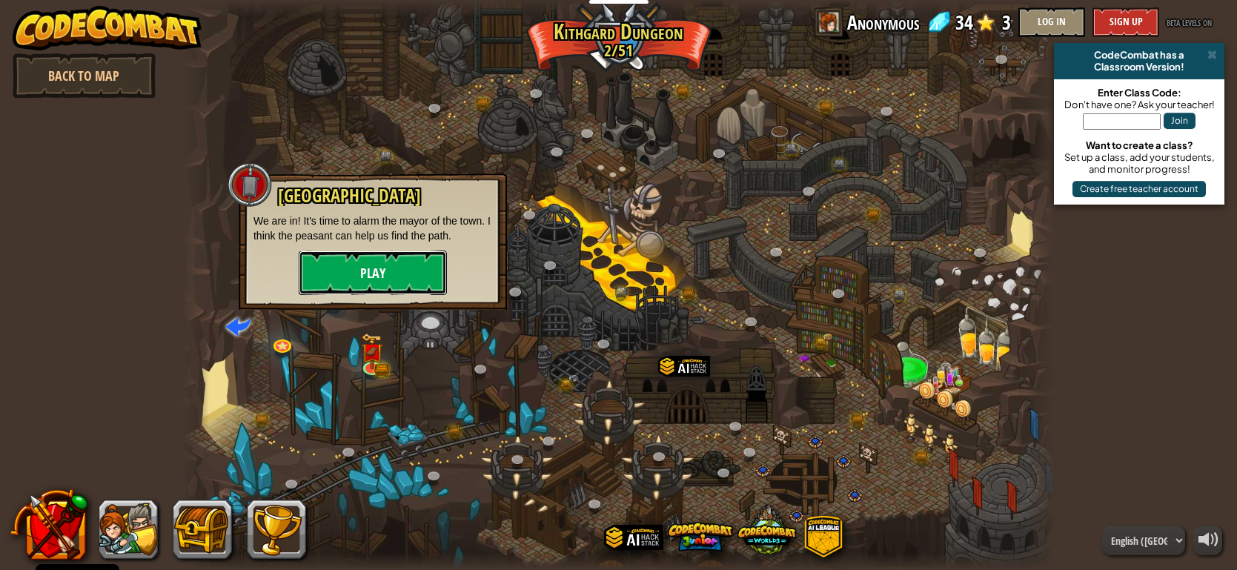
click at [396, 268] on button "Play" at bounding box center [373, 273] width 148 height 44
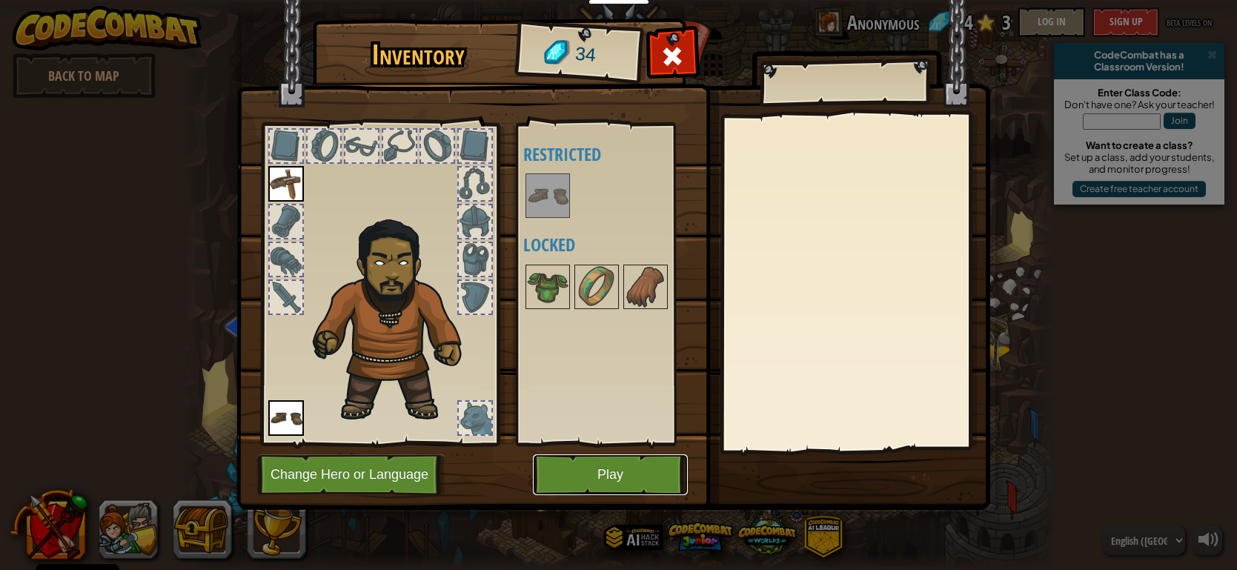
click at [570, 454] on button "Play" at bounding box center [610, 474] width 155 height 41
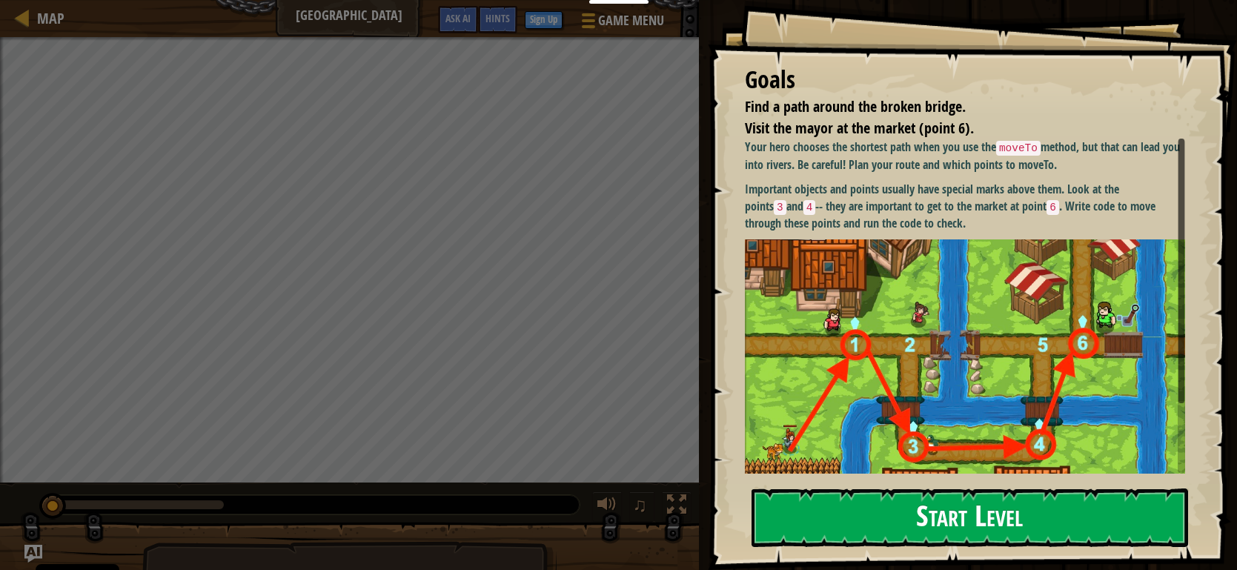
click at [892, 538] on button "Start Level" at bounding box center [970, 518] width 437 height 59
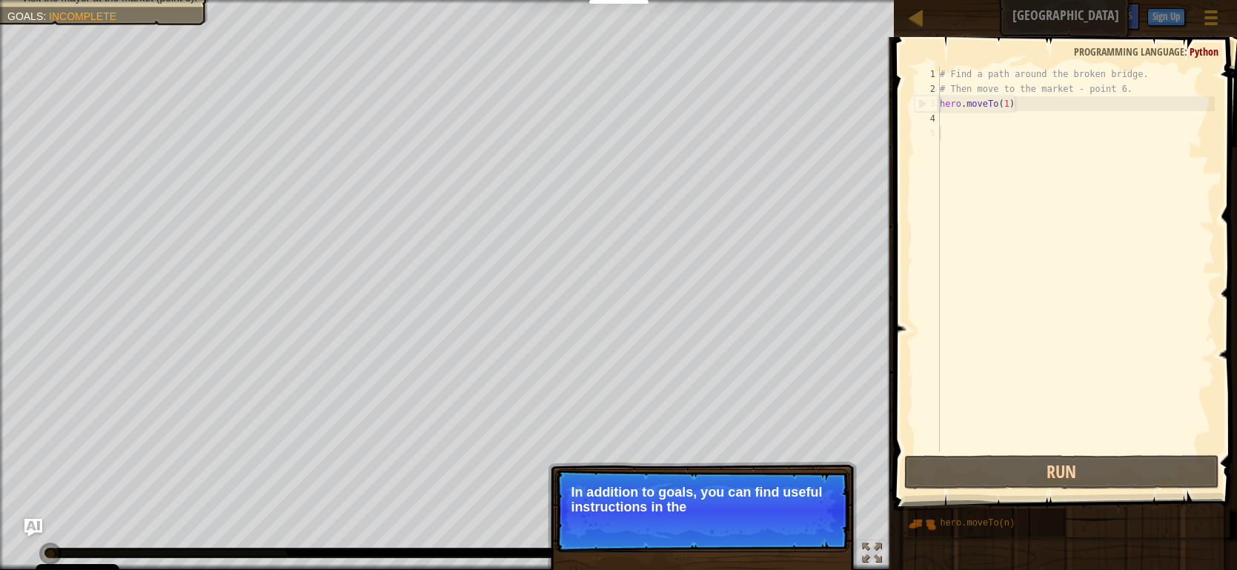
click at [84, 84] on div "Find a path around the broken bridge. Visit the mayor at the market (point 6). …" at bounding box center [447, 285] width 894 height 570
click at [793, 528] on button "Continue" at bounding box center [807, 527] width 62 height 19
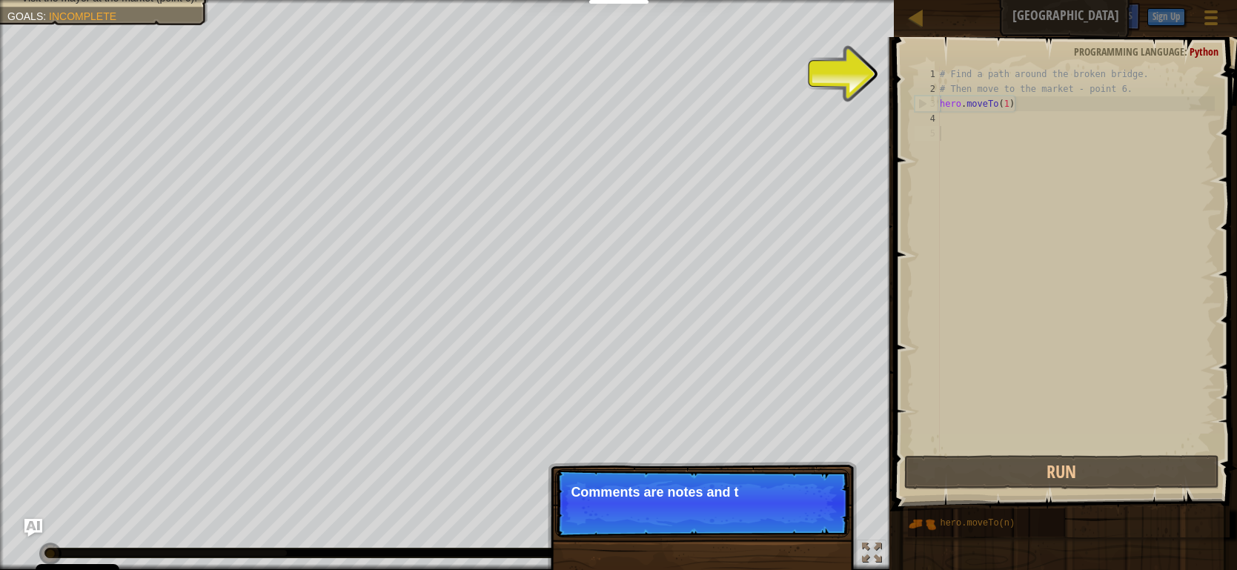
click at [787, 512] on p "Skip (esc) Continue Comments are notes and t" at bounding box center [702, 503] width 294 height 68
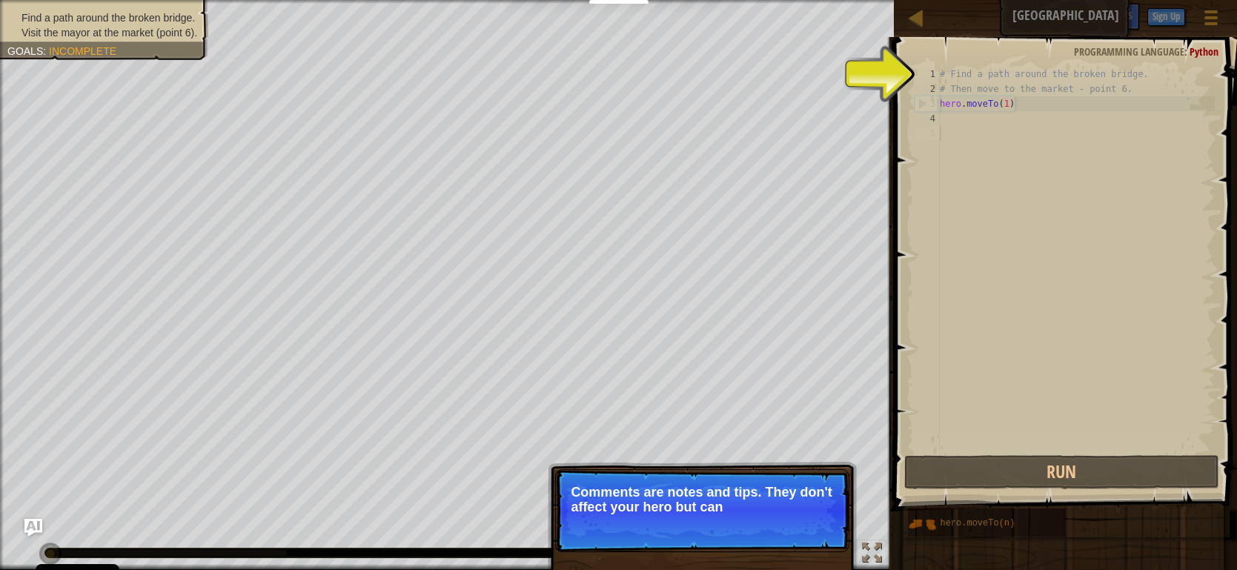
drag, startPoint x: 59, startPoint y: 16, endPoint x: 59, endPoint y: 36, distance: 20.8
click at [59, 36] on span "Visit the mayor at the market (point 6)." at bounding box center [110, 33] width 176 height 12
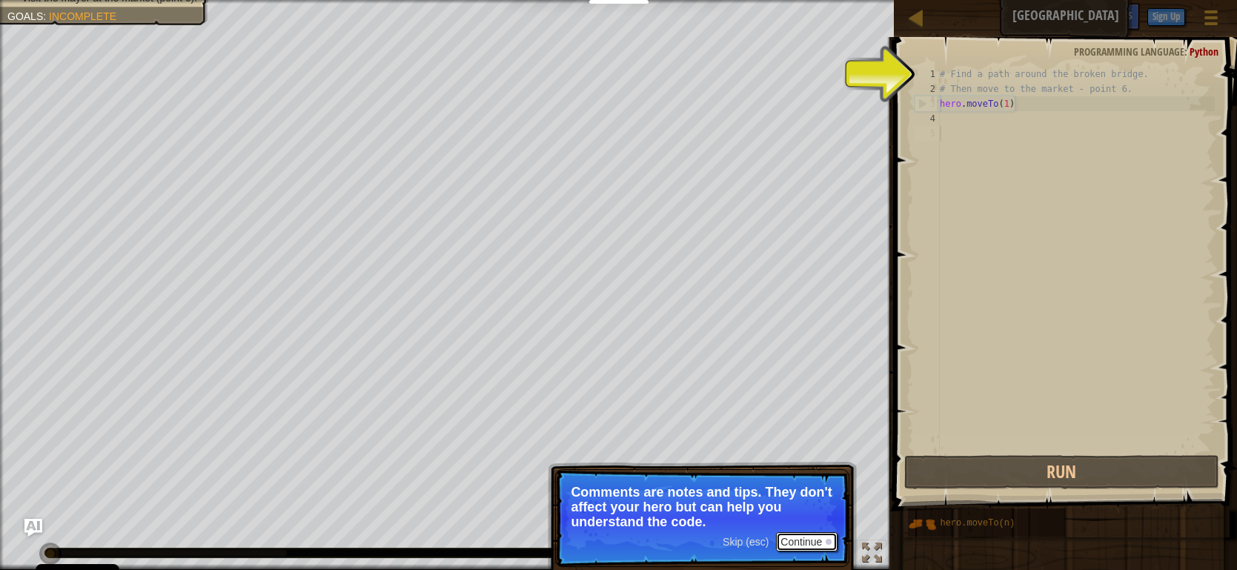
click at [806, 535] on button "Continue" at bounding box center [807, 541] width 62 height 19
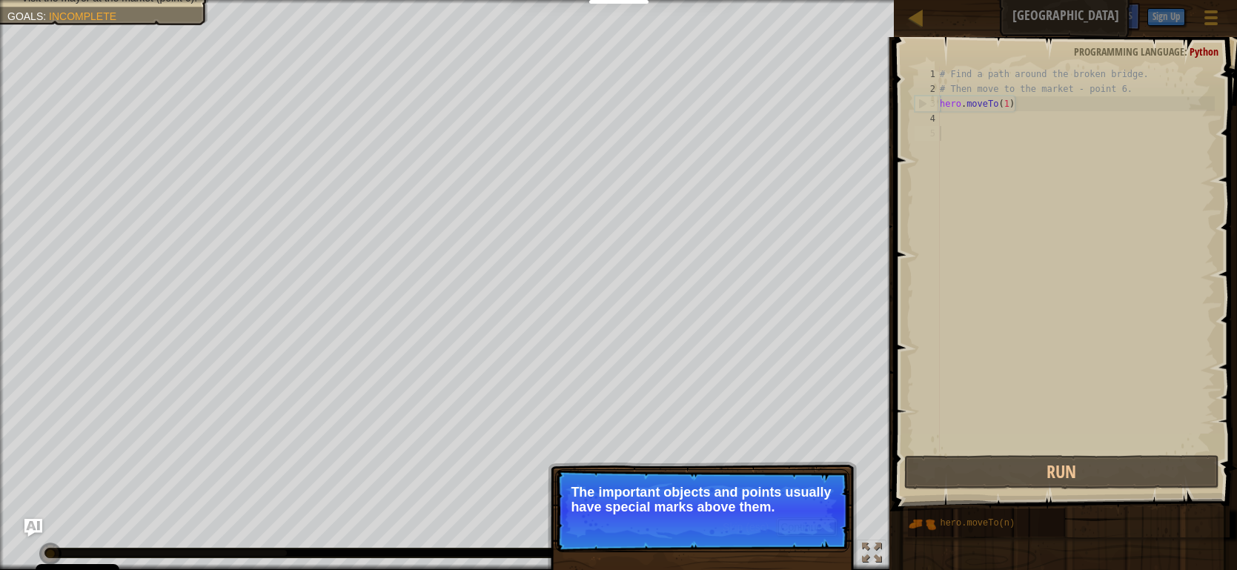
click at [807, 535] on button "Continue" at bounding box center [807, 527] width 62 height 19
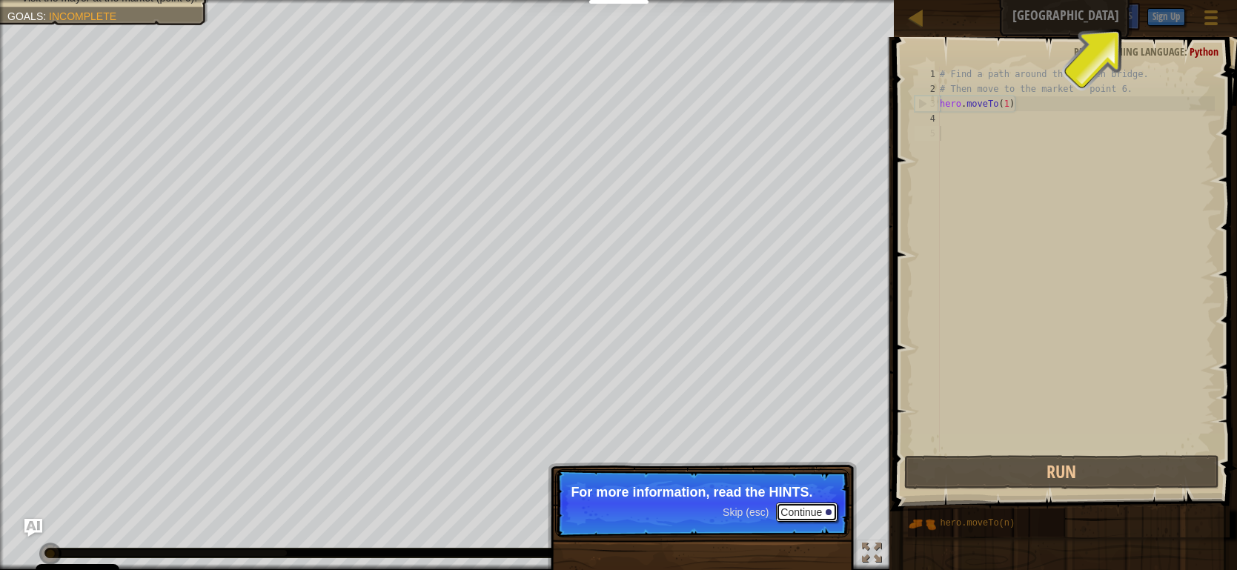
click at [829, 515] on button "Continue" at bounding box center [807, 512] width 62 height 19
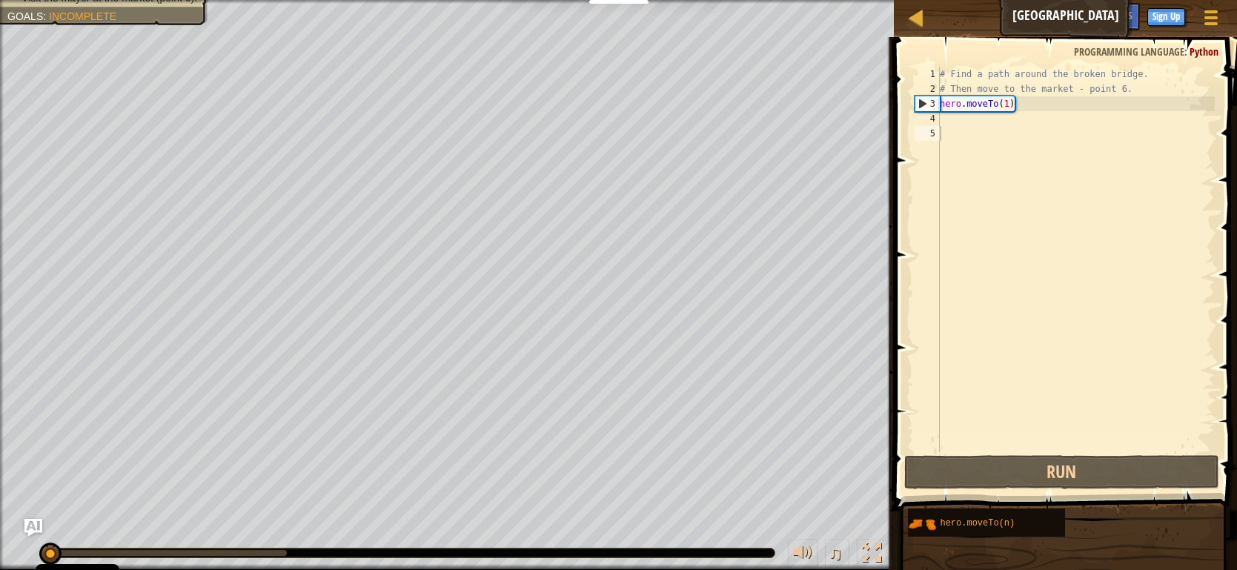
drag, startPoint x: 930, startPoint y: 528, endPoint x: 946, endPoint y: 119, distance: 408.9
click at [946, 119] on div "Hints 1 2 3 4 5 # Find a path around the broken bridge. # Then move to the mark…" at bounding box center [1064, 300] width 348 height 526
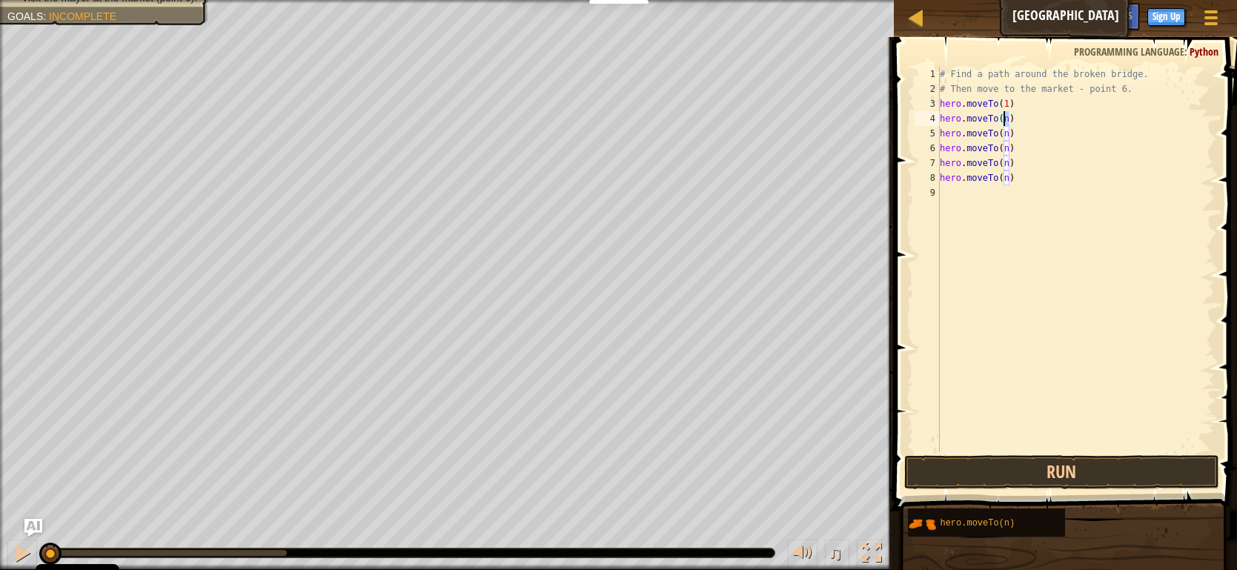
click at [1005, 120] on div "# Find a path around the broken bridge. # Then move to the market - point 6. he…" at bounding box center [1076, 274] width 278 height 415
click at [1011, 179] on div "# Find a path around the broken bridge. # Then move to the market - point 6. he…" at bounding box center [1076, 274] width 278 height 415
click at [1005, 136] on div "# Find a path around the broken bridge. # Then move to the market - point 6. he…" at bounding box center [1076, 274] width 278 height 415
type textarea "hero.moveTo(3)"
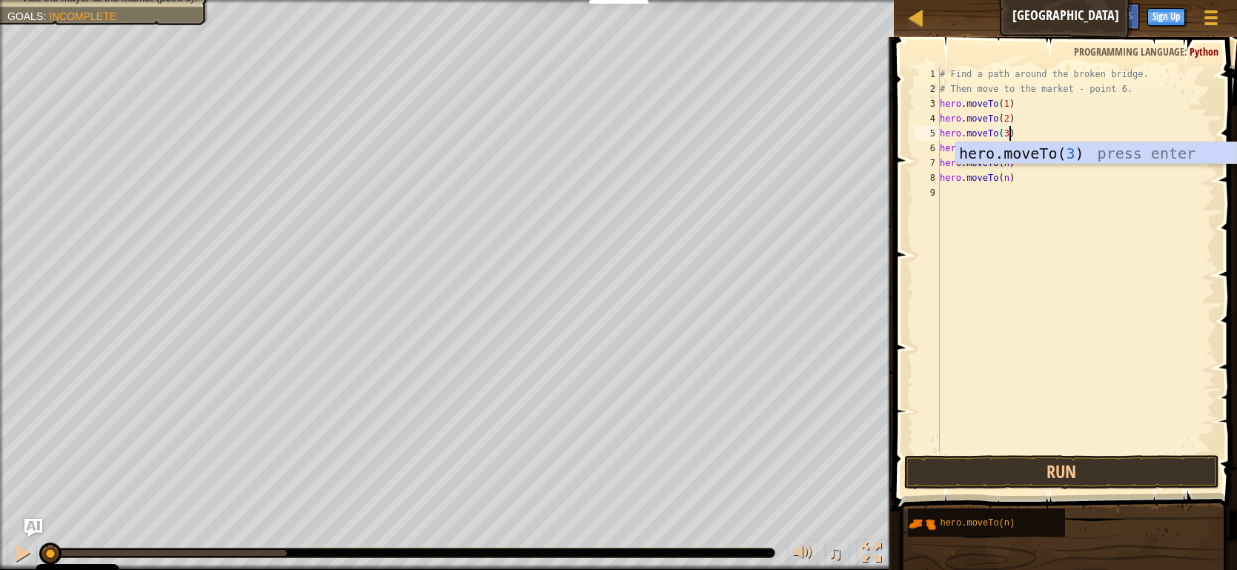
click at [1045, 304] on div "# Find a path around the broken bridge. # Then move to the market - point 6. he…" at bounding box center [1076, 274] width 278 height 415
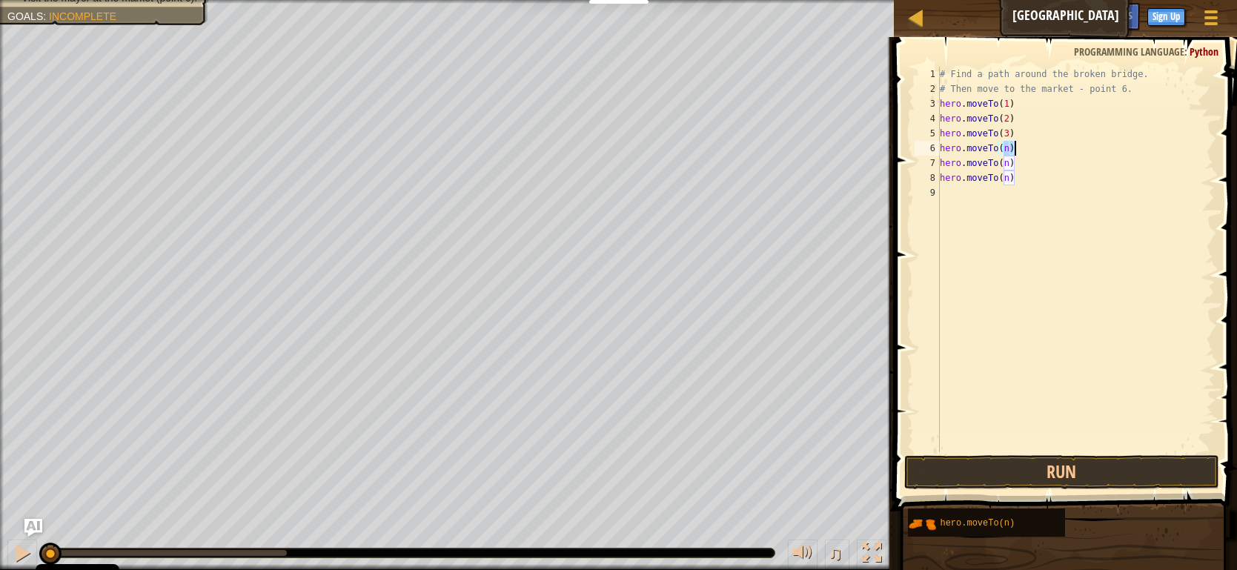
click at [1014, 148] on div "# Find a path around the broken bridge. # Then move to the market - point 6. he…" at bounding box center [1076, 274] width 278 height 415
click at [1008, 151] on div "# Find a path around the broken bridge. # Then move to the market - point 6. he…" at bounding box center [1076, 260] width 278 height 386
click at [1007, 146] on div "# Find a path around the broken bridge. # Then move to the market - point 6. he…" at bounding box center [1076, 274] width 278 height 415
type textarea "hero.moveTo(4)"
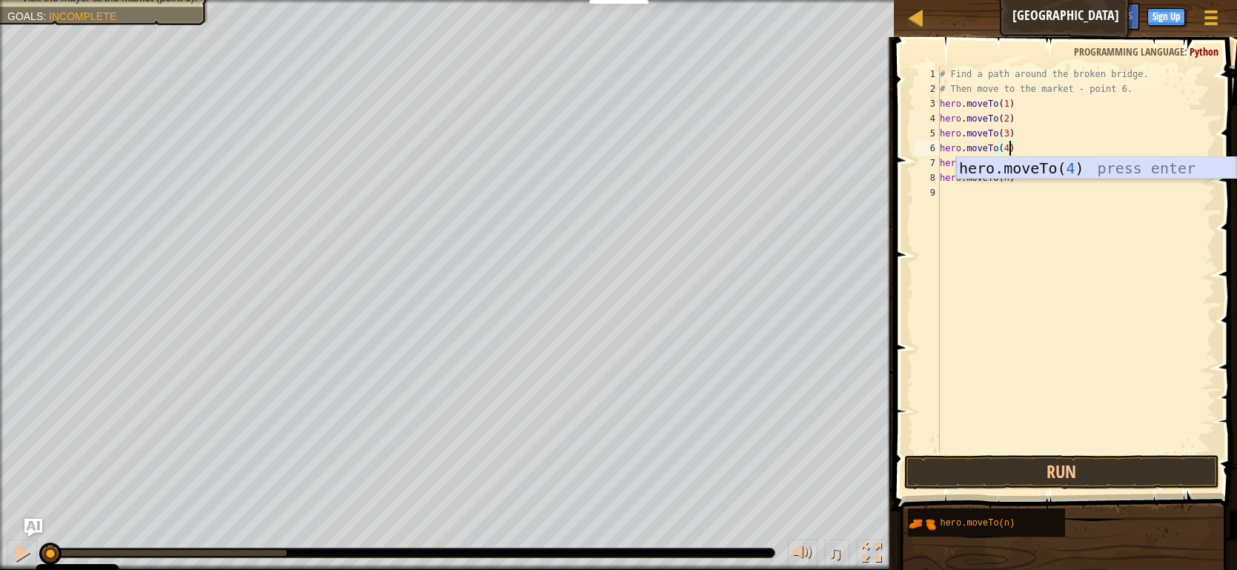
drag, startPoint x: 1011, startPoint y: 216, endPoint x: 1016, endPoint y: 202, distance: 15.0
click at [1011, 216] on div "# Find a path around the broken bridge. # Then move to the market - point 6. he…" at bounding box center [1076, 274] width 278 height 415
click at [1005, 164] on div "# Find a path around the broken bridge. # Then move to the market - point 6. he…" at bounding box center [1076, 274] width 278 height 415
type textarea "hero.moveTo(5)"
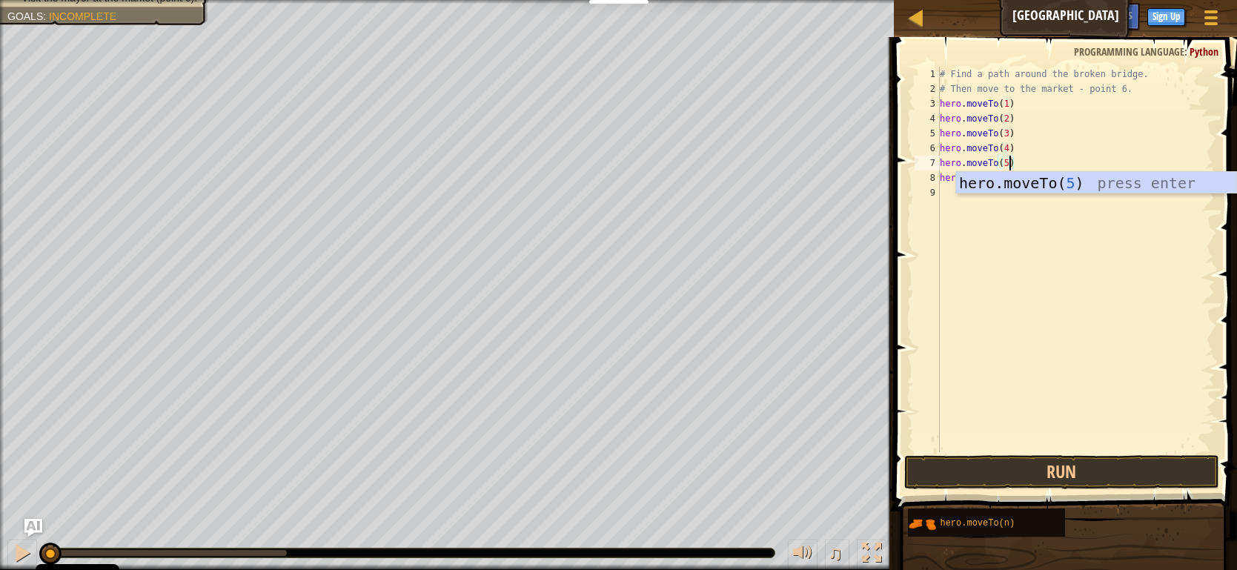
scroll to position [7, 5]
click at [1014, 218] on div "# Find a path around the broken bridge. # Then move to the market - point 6. he…" at bounding box center [1076, 274] width 278 height 415
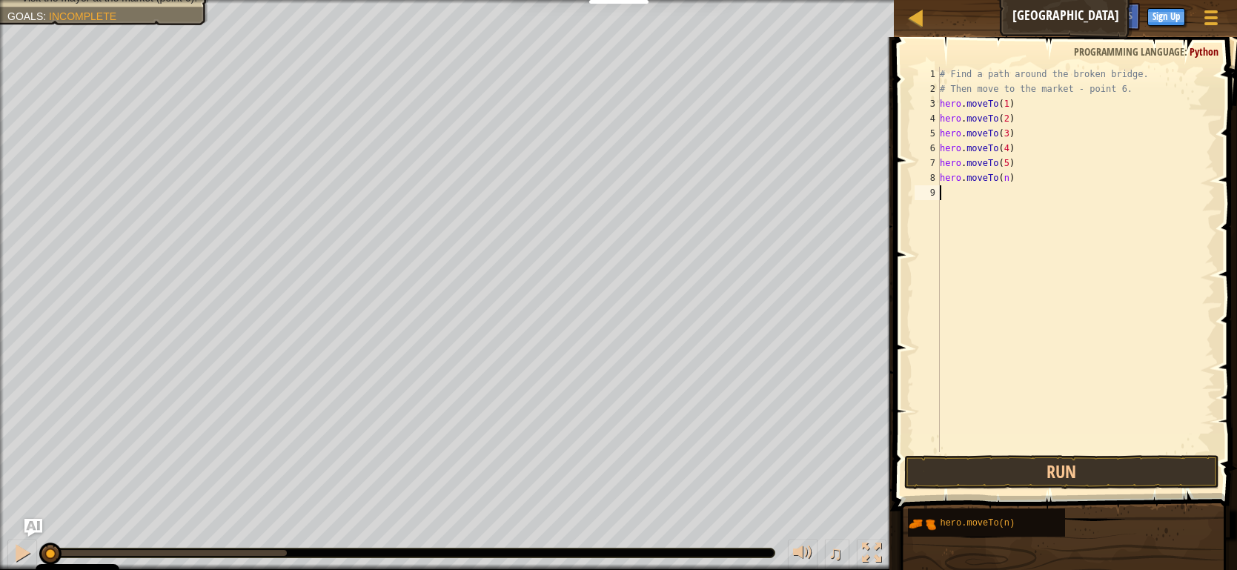
scroll to position [7, 0]
click at [1006, 176] on div "# Find a path around the broken bridge. # Then move to the market - point 6. he…" at bounding box center [1076, 274] width 278 height 415
type textarea "hero.moveTo(6)"
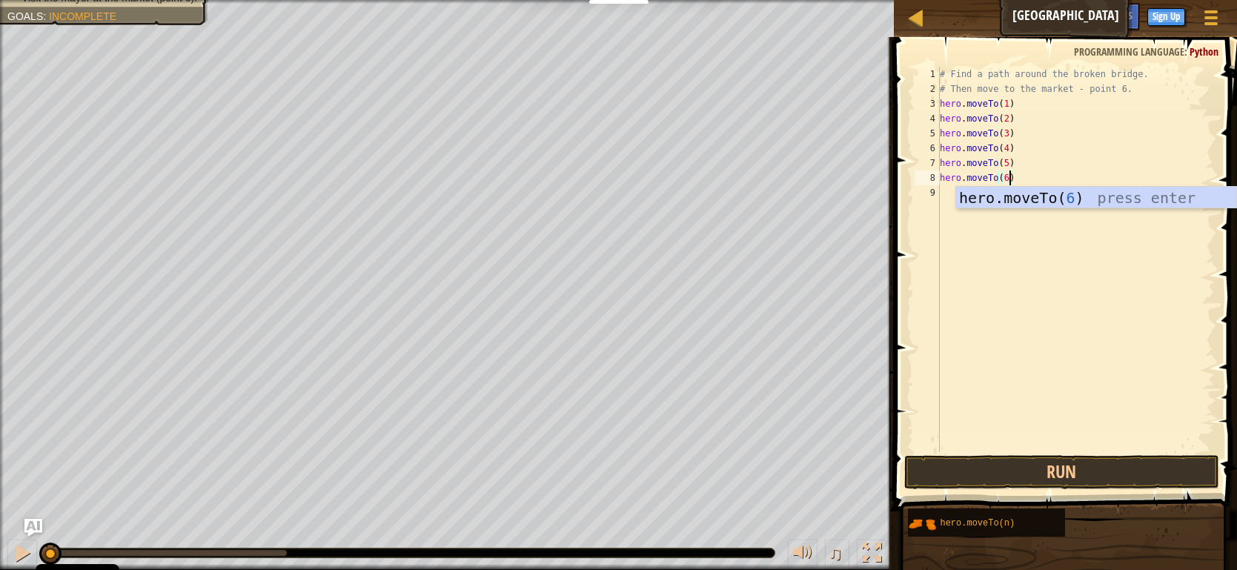
scroll to position [7, 5]
click at [1007, 307] on div "# Find a path around the broken bridge. # Then move to the market - point 6. he…" at bounding box center [1076, 274] width 278 height 415
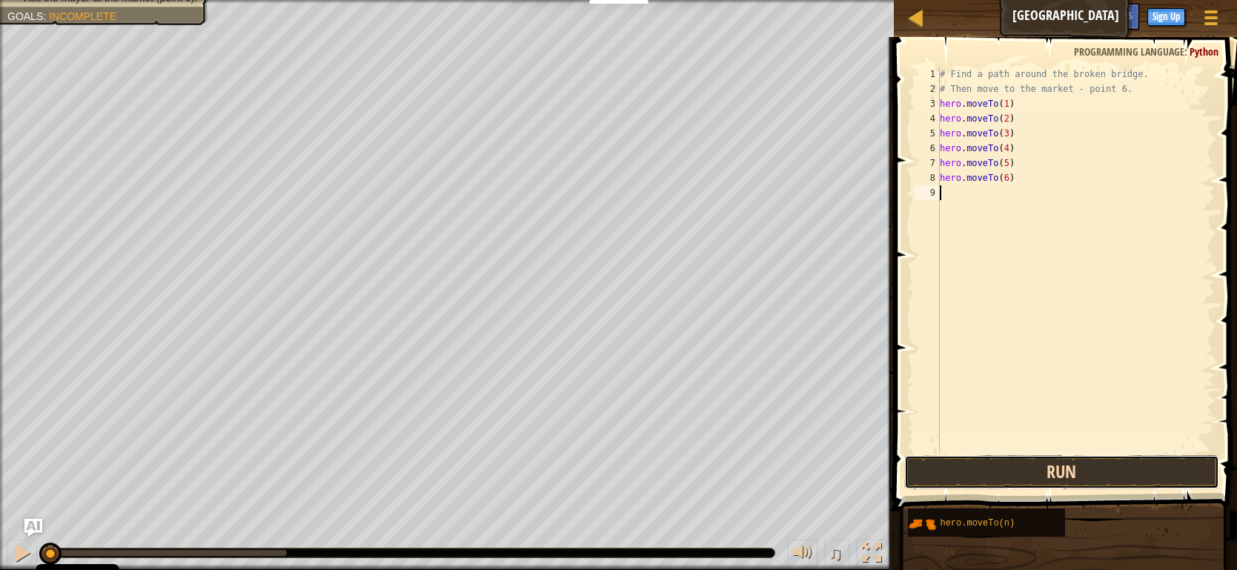
click at [1062, 469] on button "Run" at bounding box center [1062, 472] width 315 height 34
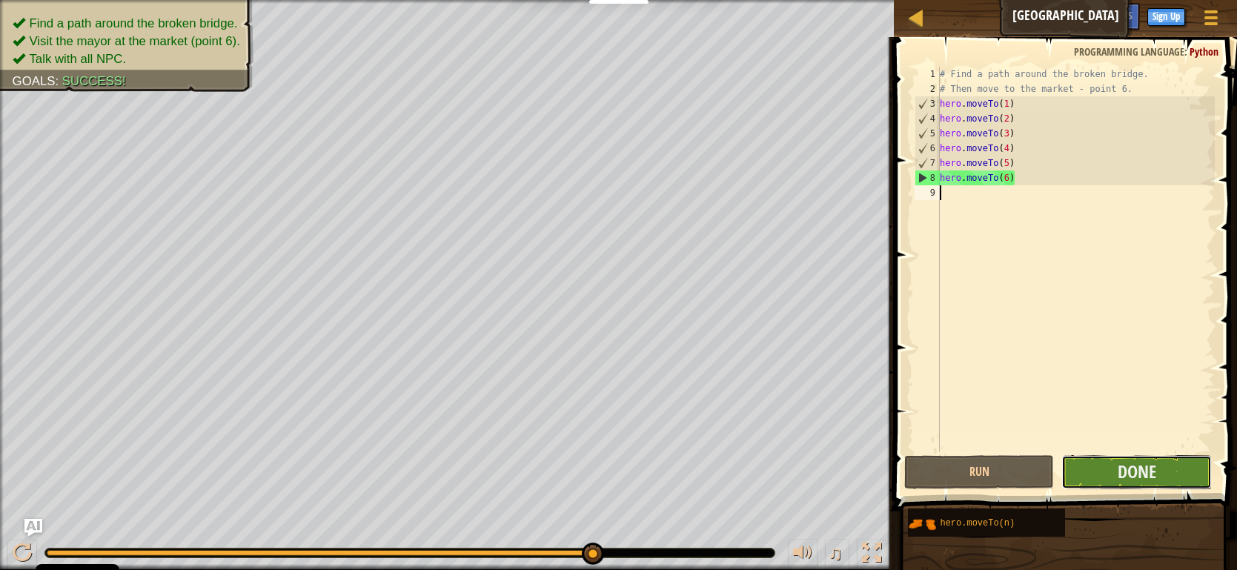
click at [1200, 473] on button "Done" at bounding box center [1137, 472] width 151 height 34
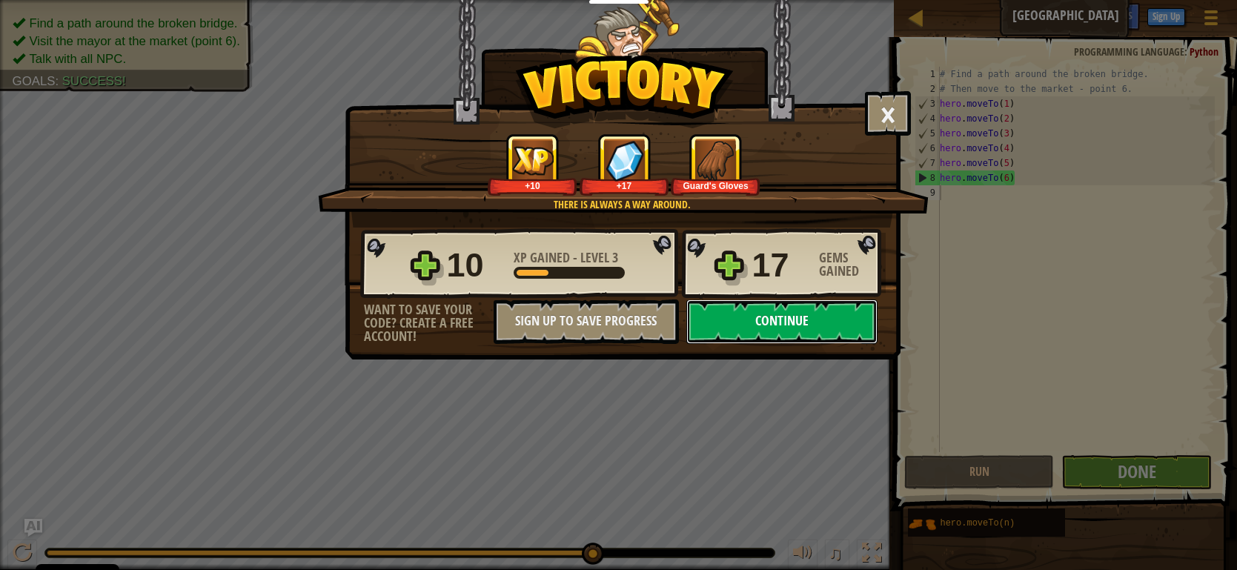
click at [769, 334] on button "Continue" at bounding box center [782, 322] width 191 height 44
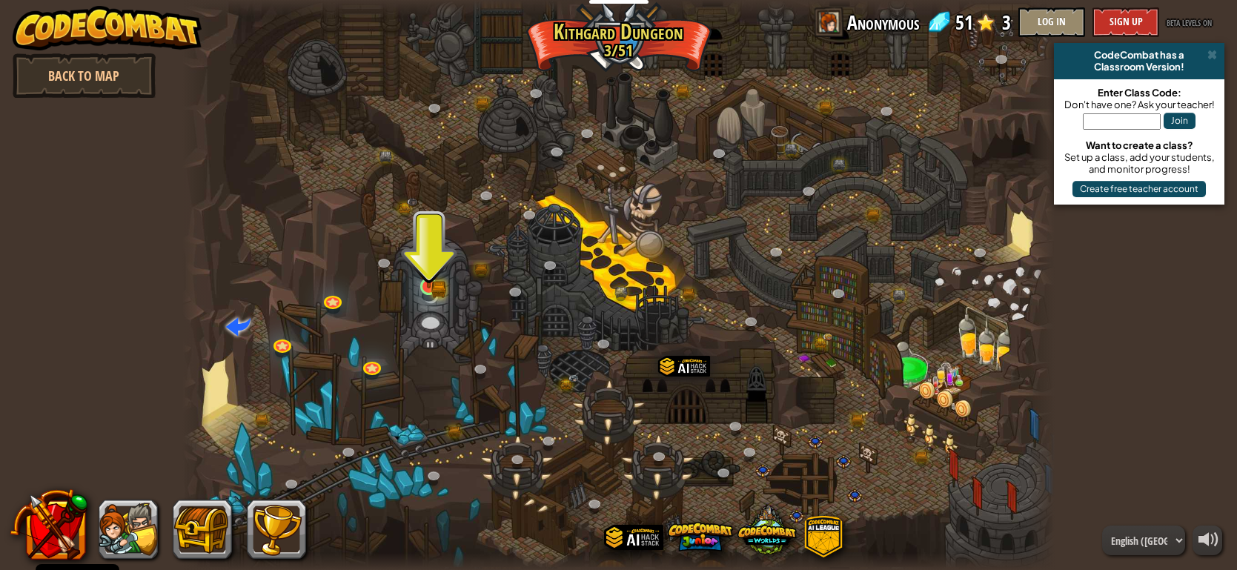
click at [432, 280] on img at bounding box center [429, 263] width 22 height 48
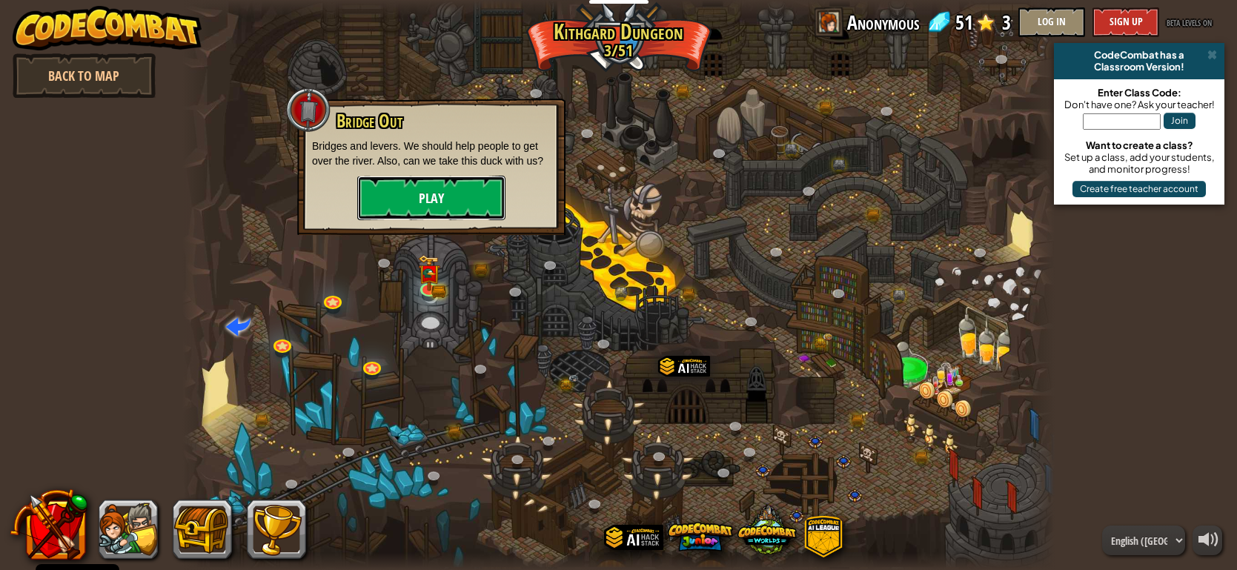
click at [442, 191] on button "Play" at bounding box center [431, 198] width 148 height 44
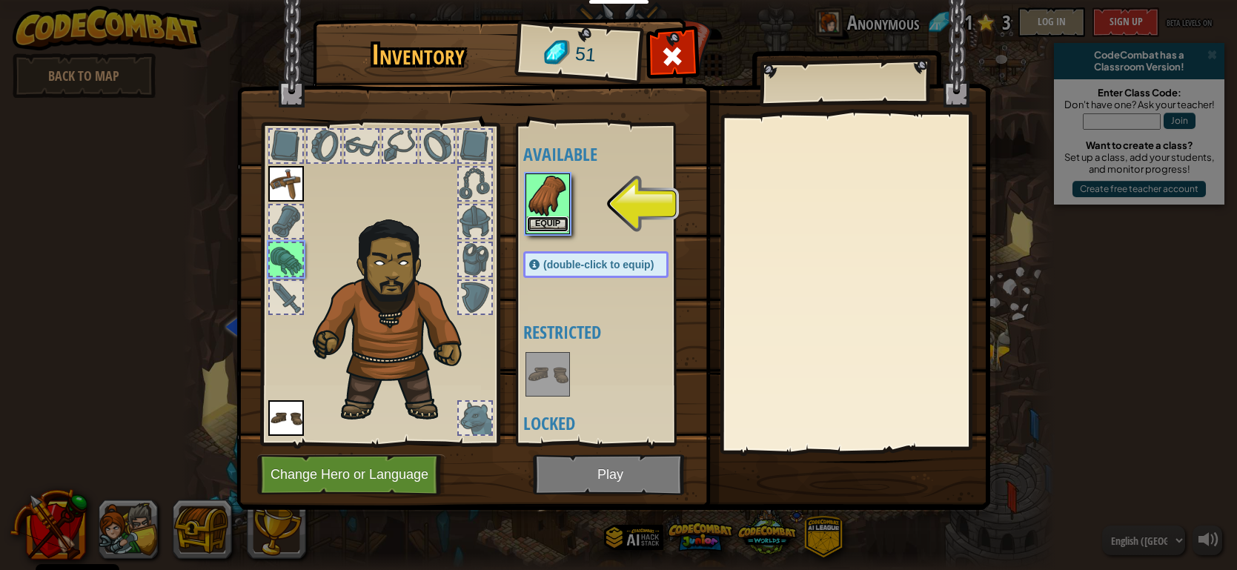
click at [535, 216] on button "Equip" at bounding box center [548, 224] width 42 height 16
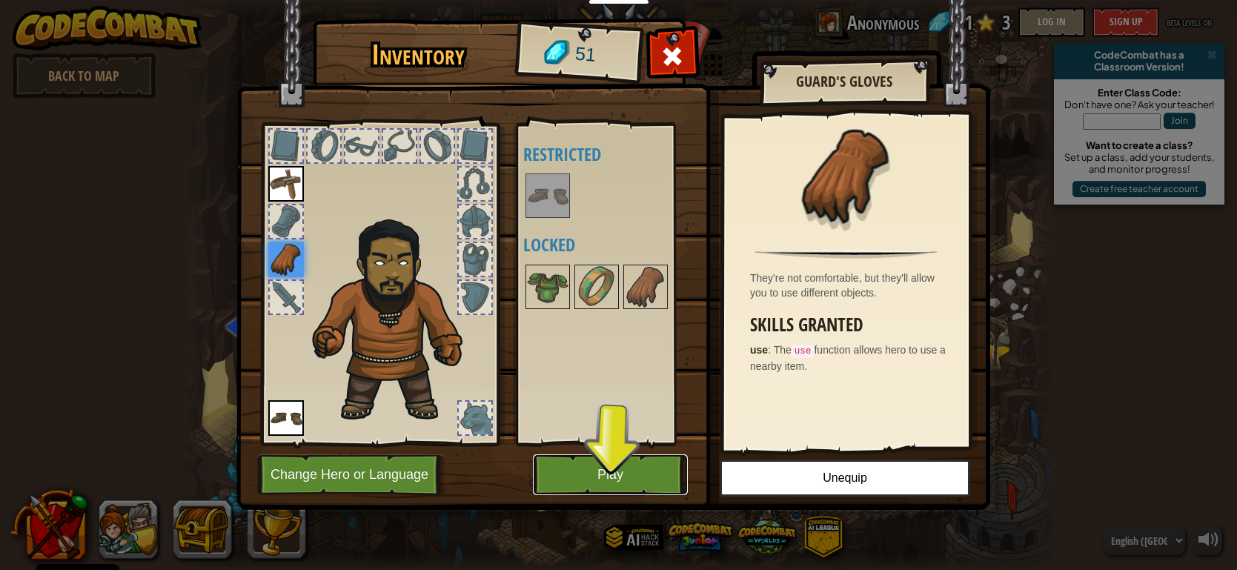
drag, startPoint x: 636, startPoint y: 487, endPoint x: 641, endPoint y: 479, distance: 9.7
click at [635, 486] on button "Play" at bounding box center [610, 474] width 155 height 41
click at [641, 479] on button "Play" at bounding box center [610, 474] width 155 height 41
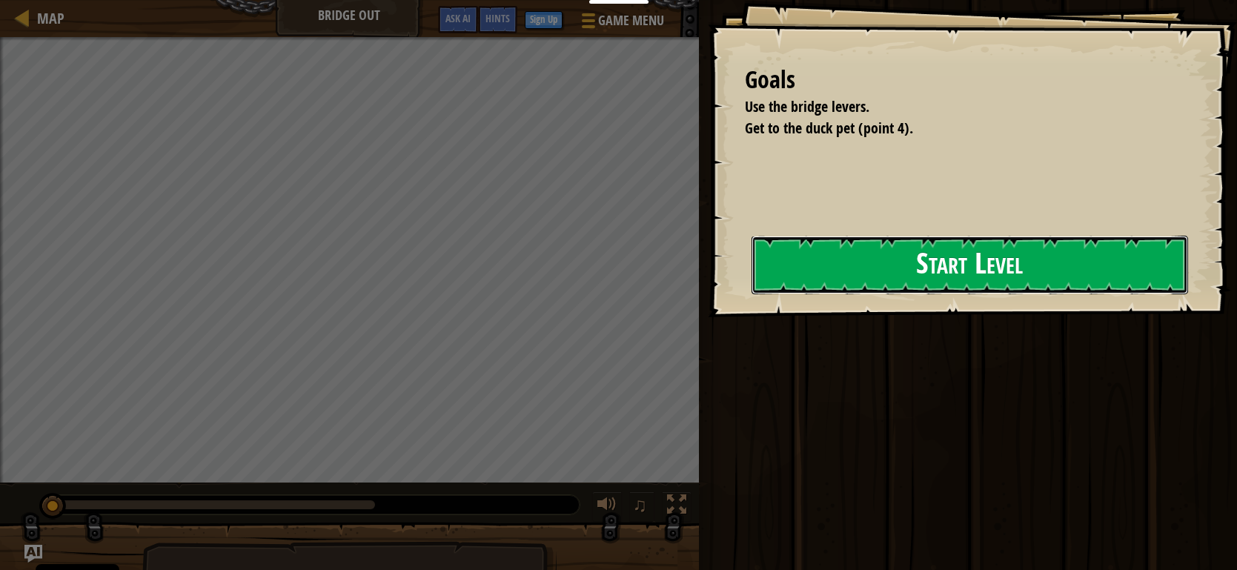
click at [847, 263] on button "Start Level" at bounding box center [970, 265] width 437 height 59
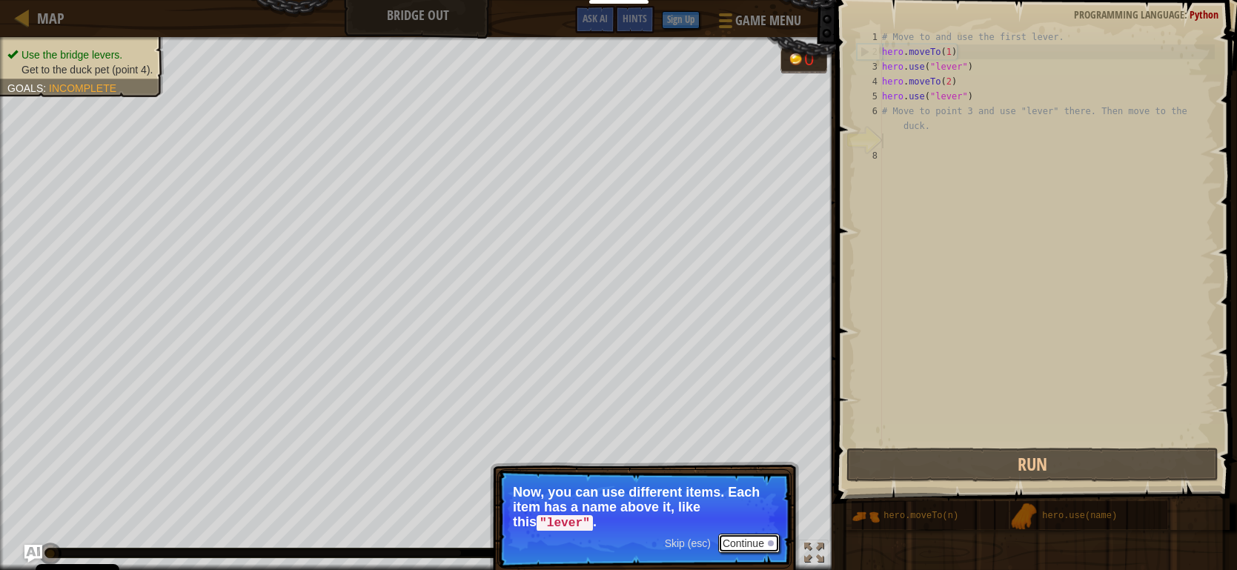
click at [764, 540] on button "Continue" at bounding box center [749, 543] width 62 height 19
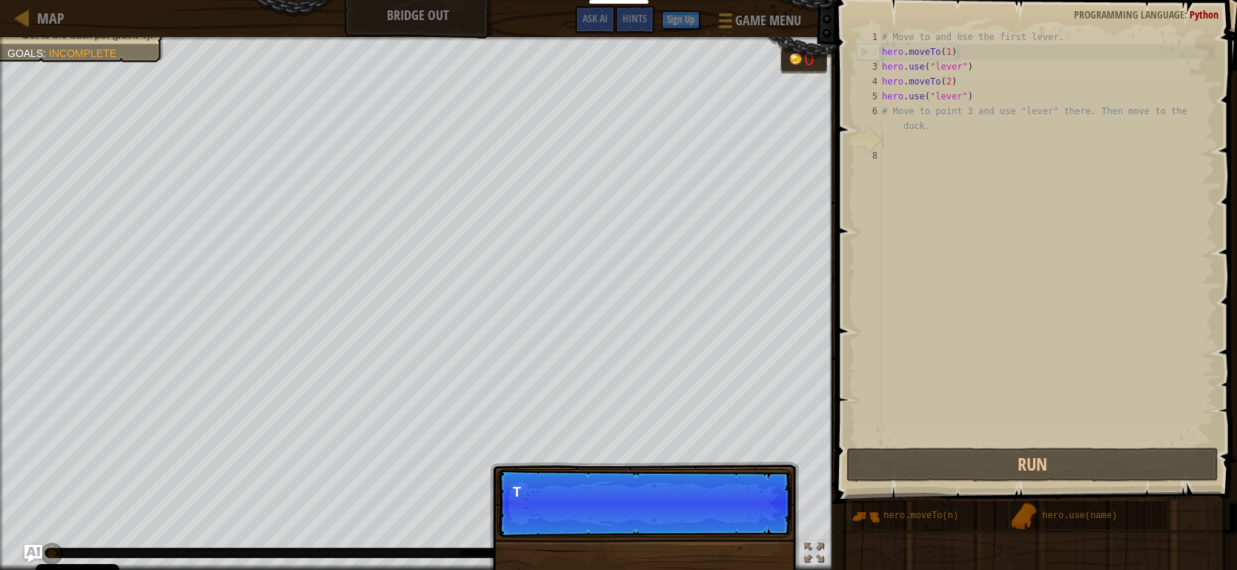
scroll to position [7, 0]
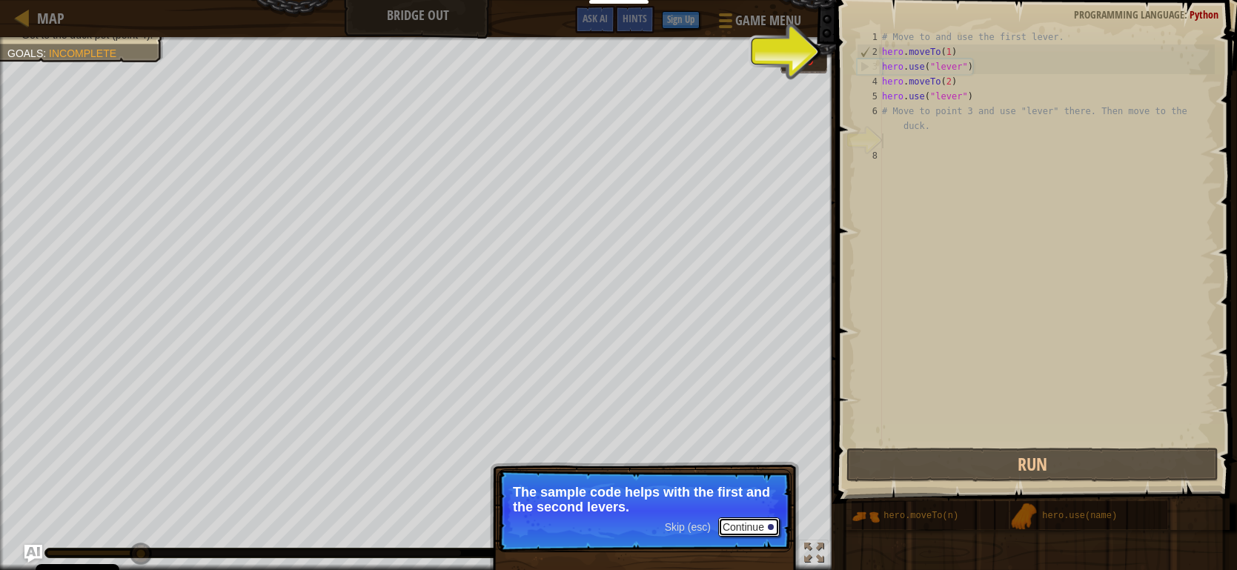
click at [768, 525] on div at bounding box center [771, 527] width 6 height 6
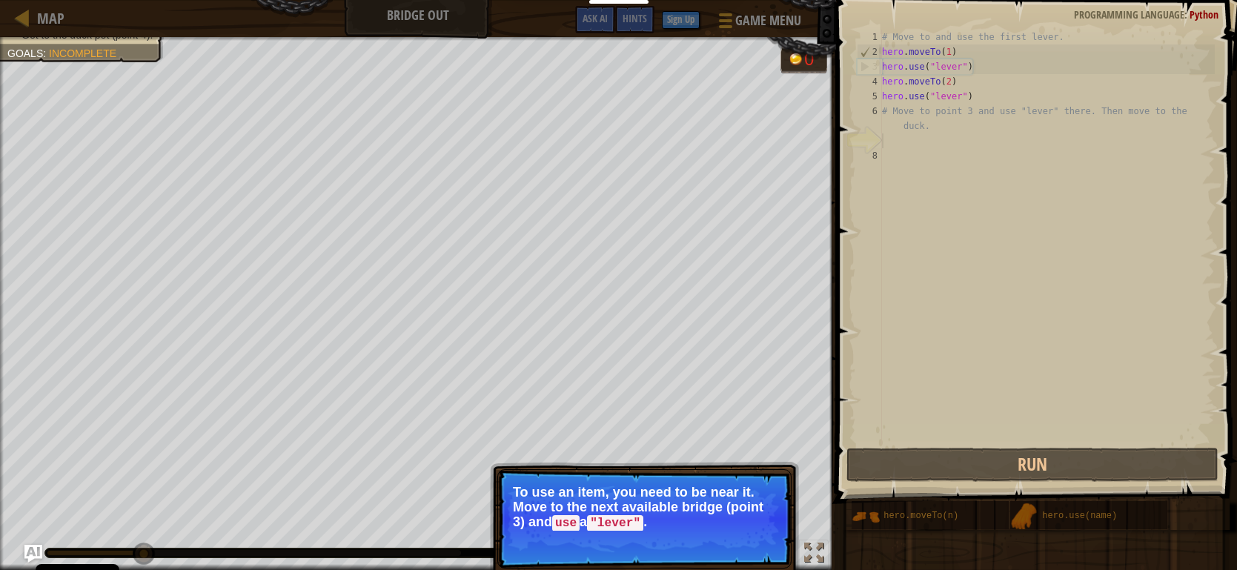
click at [750, 545] on button "Continue" at bounding box center [749, 543] width 62 height 19
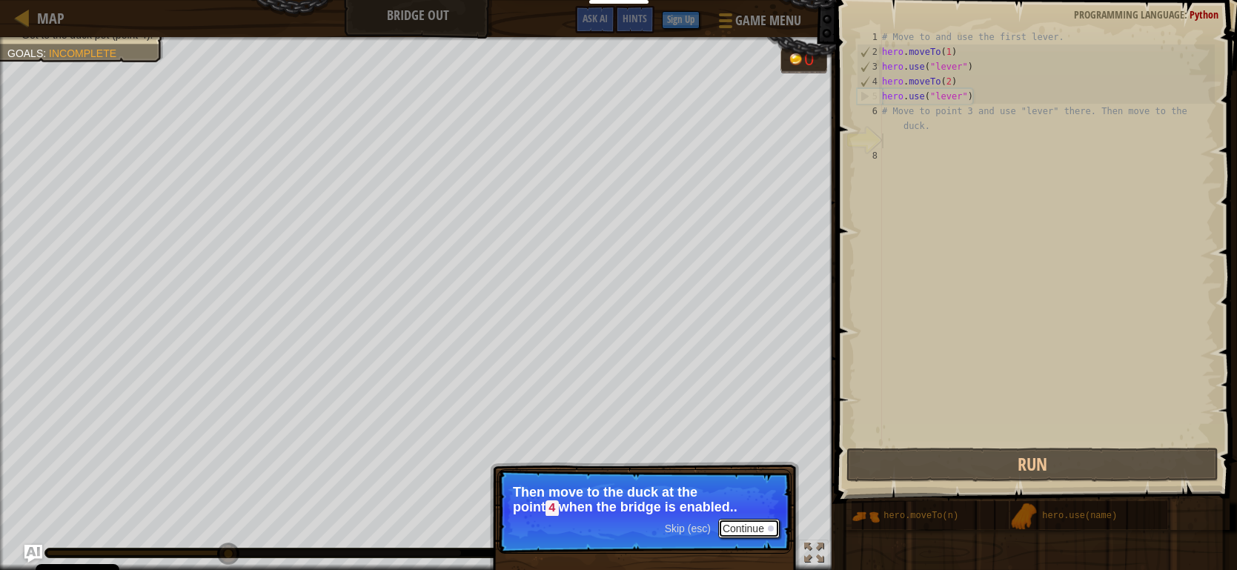
click at [763, 523] on button "Continue" at bounding box center [749, 528] width 62 height 19
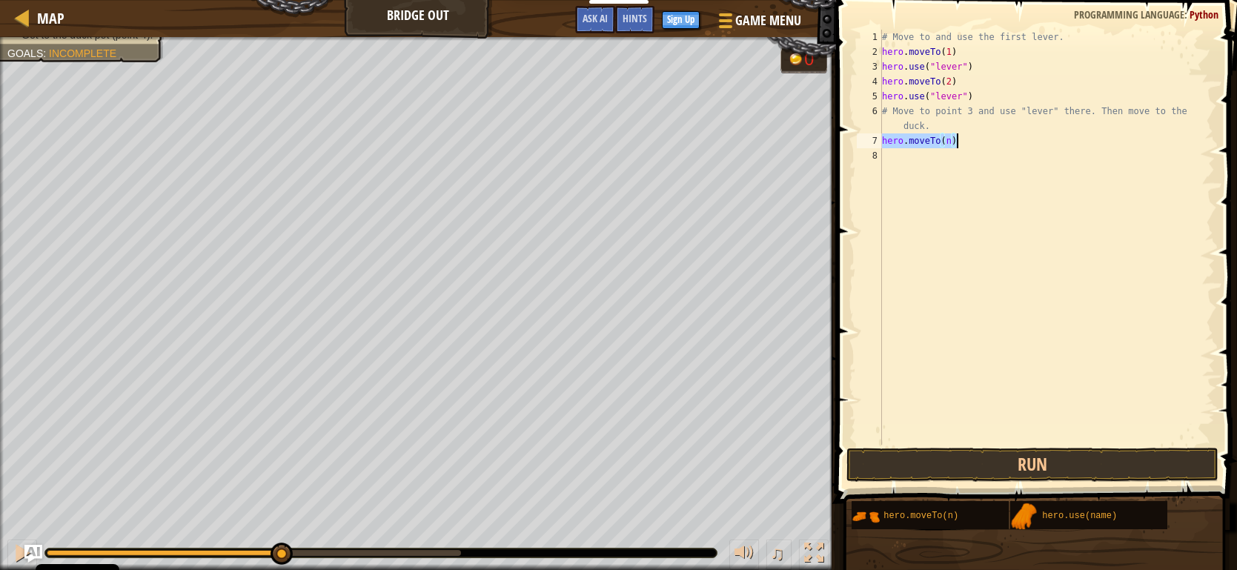
click at [953, 132] on div "# Move to and use the first lever. hero . moveTo ( 1 ) hero . use ( "lever" ) h…" at bounding box center [1047, 252] width 336 height 445
click at [948, 142] on div "# Move to and use the first lever. hero . moveTo ( 1 ) hero . use ( "lever" ) h…" at bounding box center [1047, 252] width 336 height 445
drag, startPoint x: 951, startPoint y: 152, endPoint x: 935, endPoint y: 153, distance: 16.4
click at [935, 153] on div "# Move to and use the first lever. hero . moveTo ( 1 ) hero . use ( "lever" ) h…" at bounding box center [1047, 252] width 336 height 445
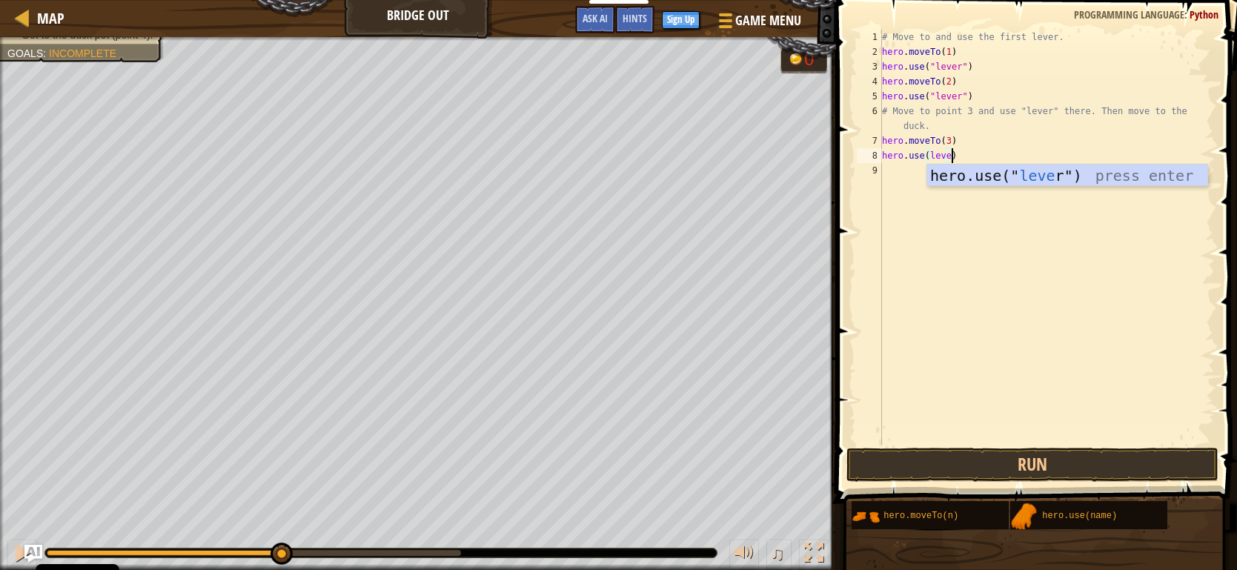
scroll to position [7, 5]
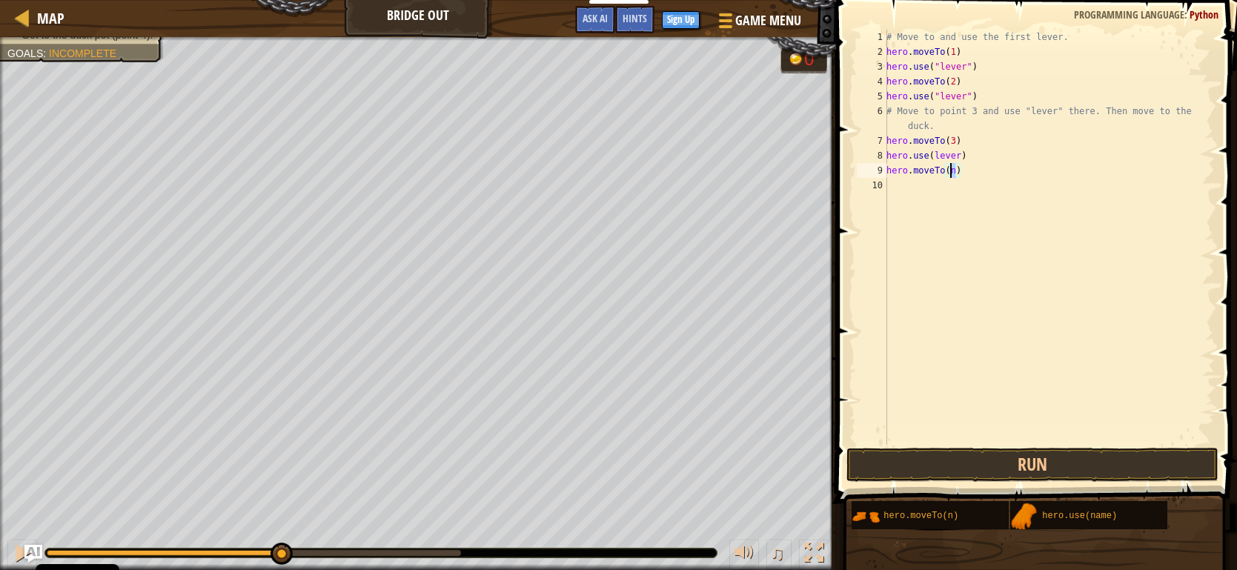
drag, startPoint x: 959, startPoint y: 168, endPoint x: 951, endPoint y: 169, distance: 8.2
click at [951, 169] on div "# Move to and use the first lever. hero . moveTo ( 1 ) hero . use ( "lever" ) h…" at bounding box center [1049, 252] width 331 height 445
type textarea "hero.moveTo(4)"
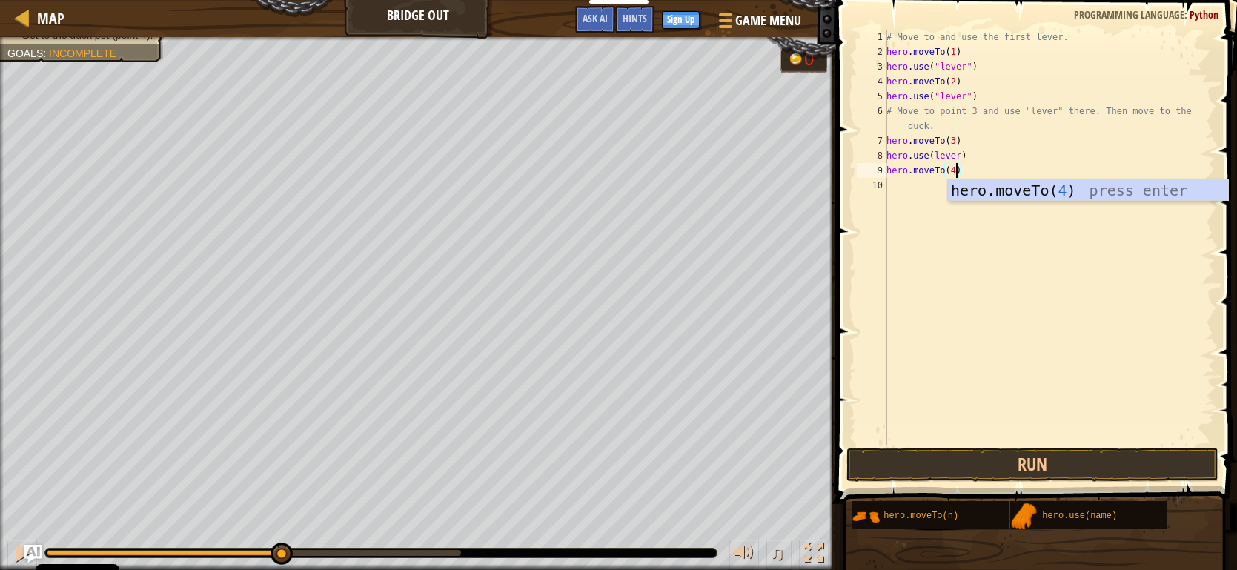
scroll to position [7, 4]
click at [973, 433] on div "# Move to and use the first lever. hero . moveTo ( 1 ) hero . use ( "lever" ) h…" at bounding box center [1049, 252] width 331 height 445
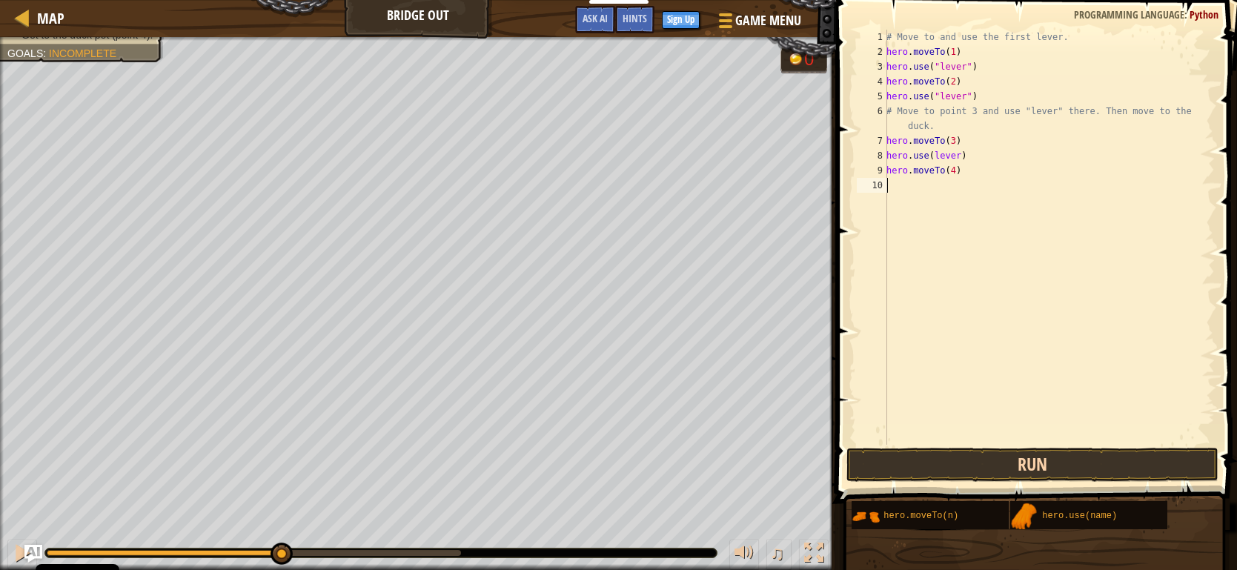
scroll to position [7, 0]
click at [969, 467] on button "Run" at bounding box center [1033, 465] width 372 height 34
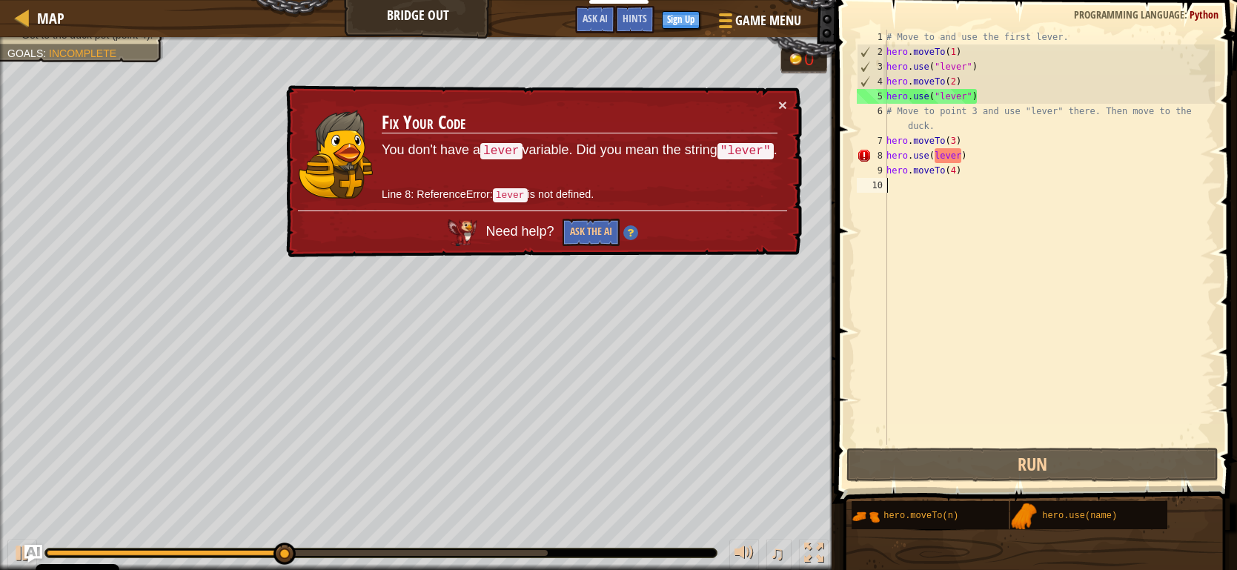
click at [934, 152] on div "# Move to and use the first lever. hero . moveTo ( 1 ) hero . use ( "lever" ) h…" at bounding box center [1049, 252] width 331 height 445
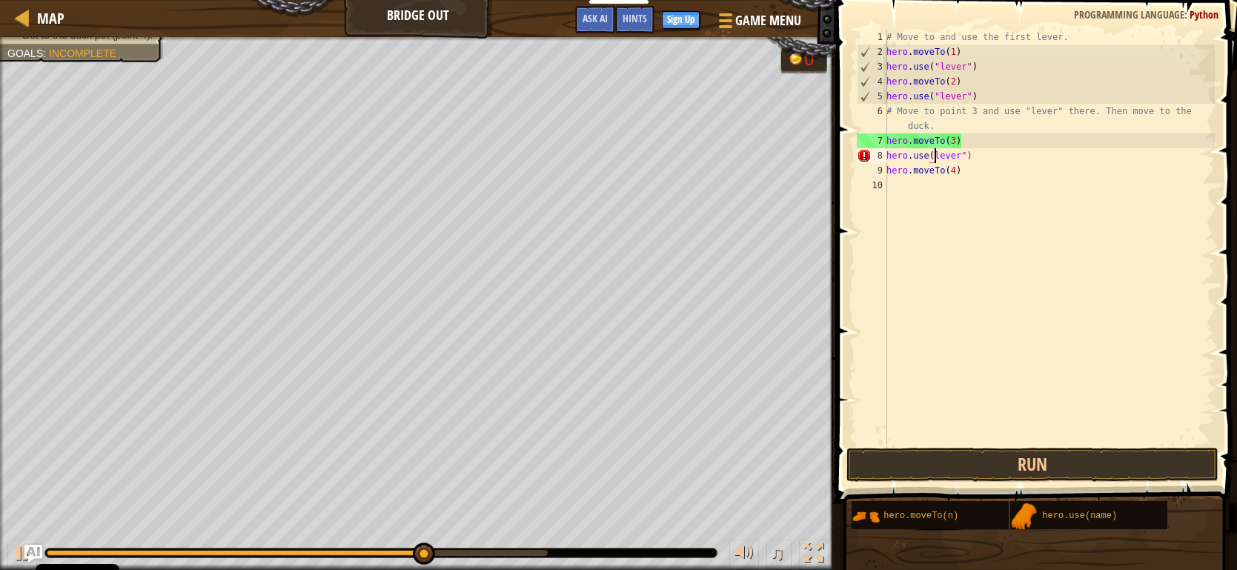
scroll to position [7, 4]
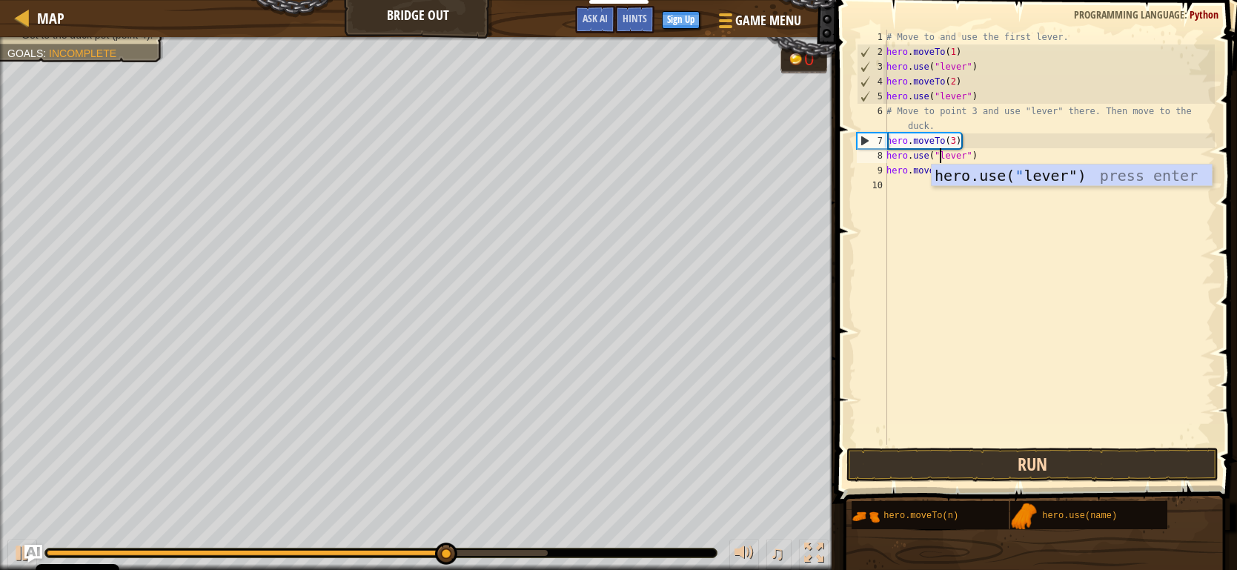
type textarea "hero.use("lever")"
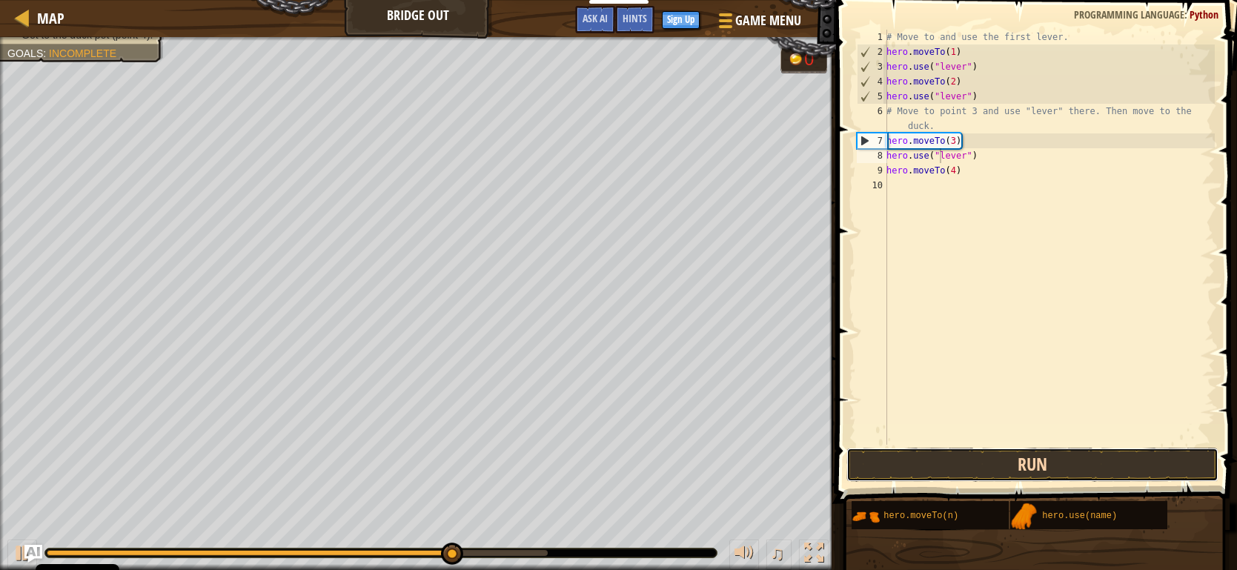
click at [1003, 476] on button "Run" at bounding box center [1033, 465] width 372 height 34
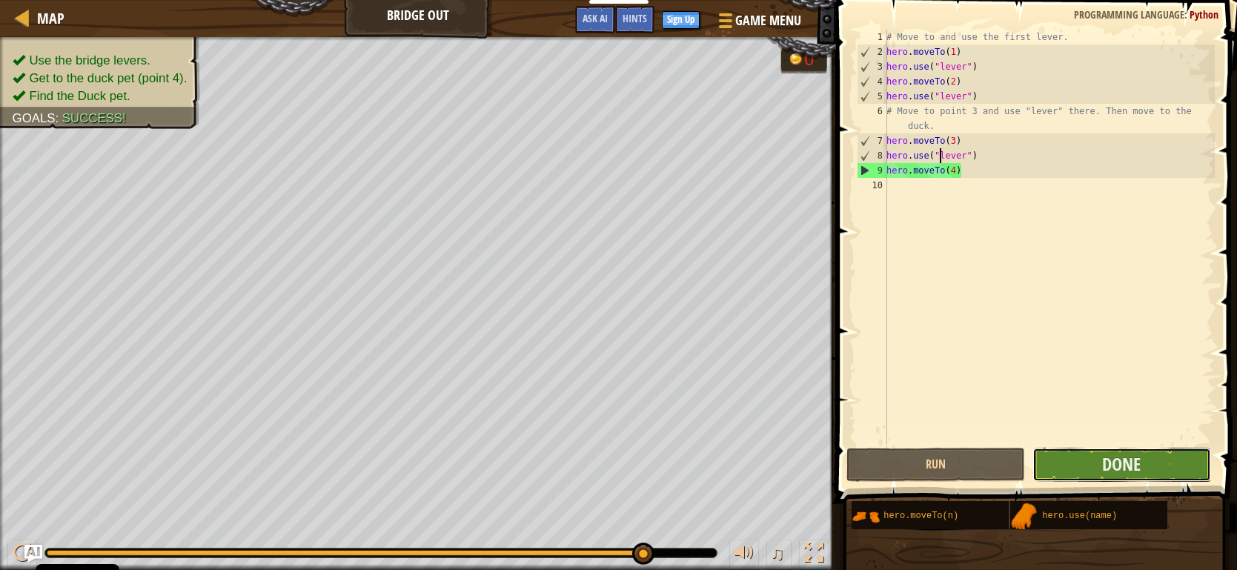
click at [1164, 459] on button "Done" at bounding box center [1122, 465] width 179 height 34
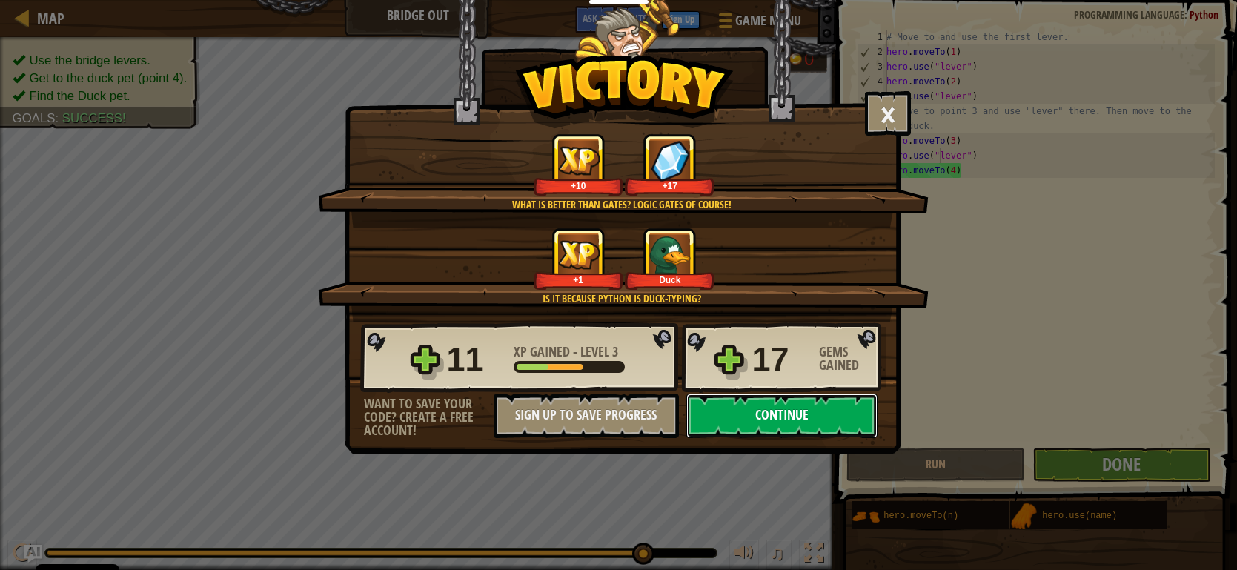
click at [790, 407] on button "Continue" at bounding box center [782, 416] width 191 height 44
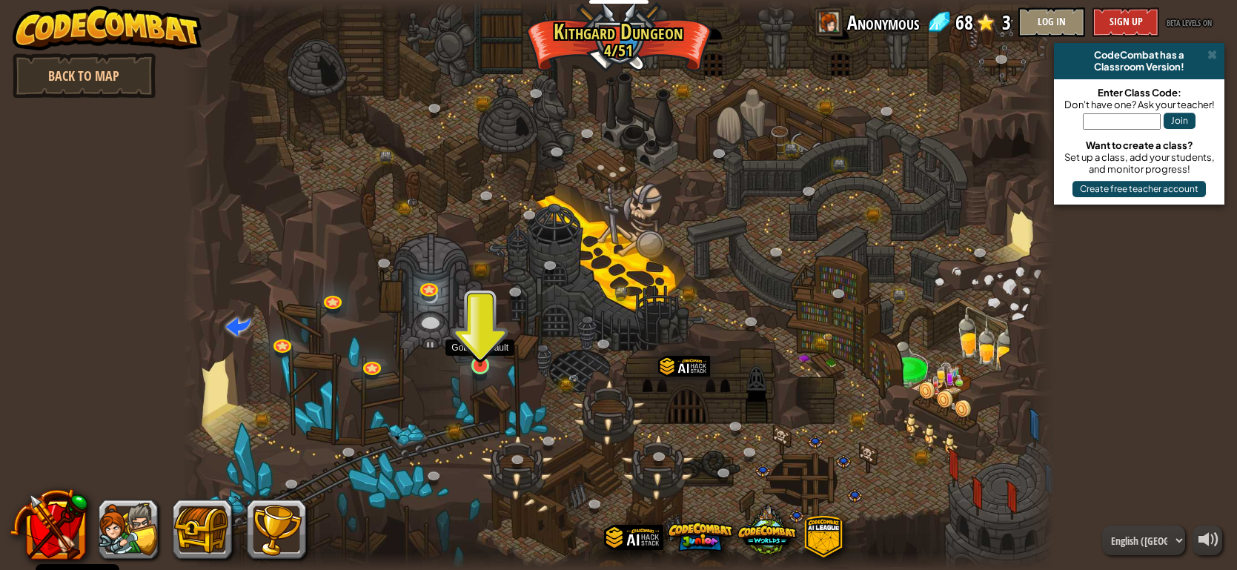
click at [486, 363] on img at bounding box center [480, 342] width 22 height 50
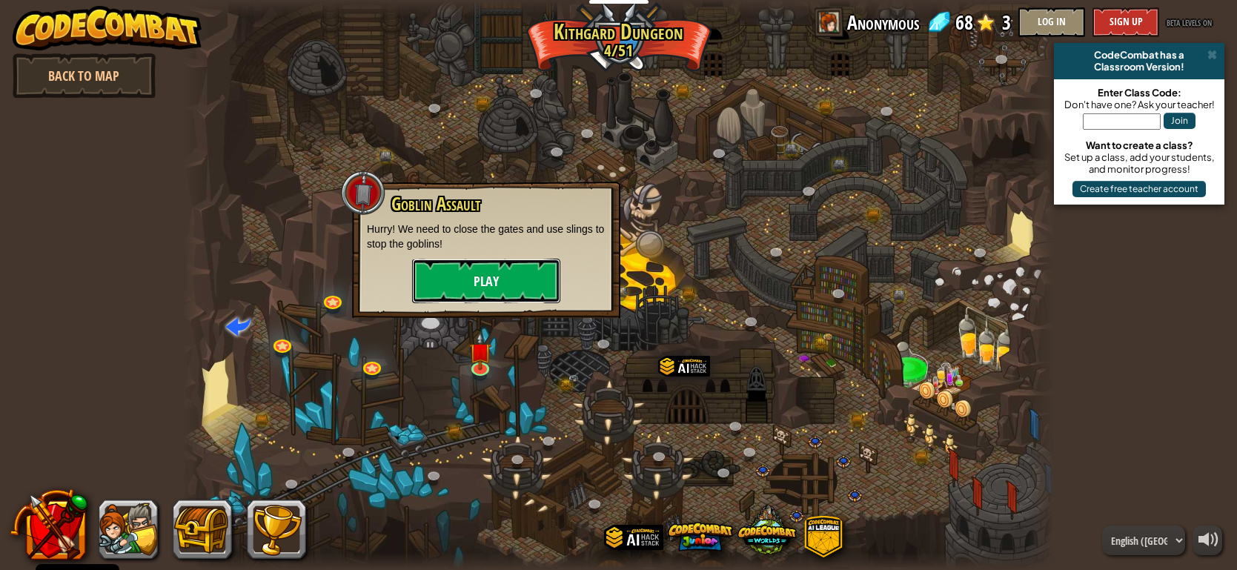
click at [505, 285] on button "Play" at bounding box center [486, 281] width 148 height 44
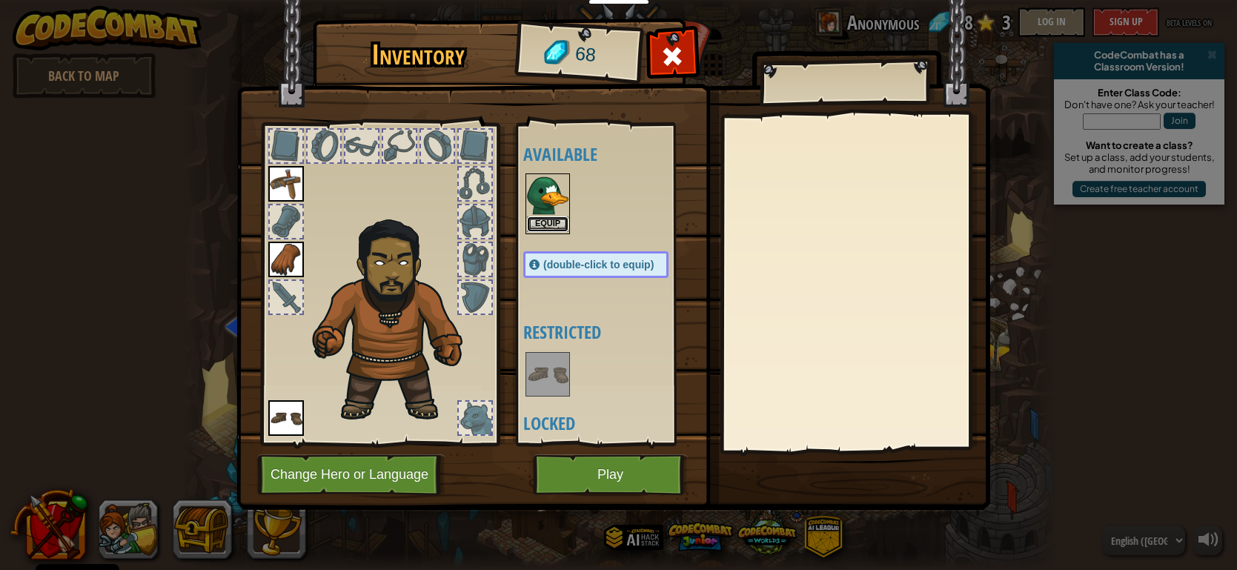
click at [542, 225] on button "Equip" at bounding box center [548, 224] width 42 height 16
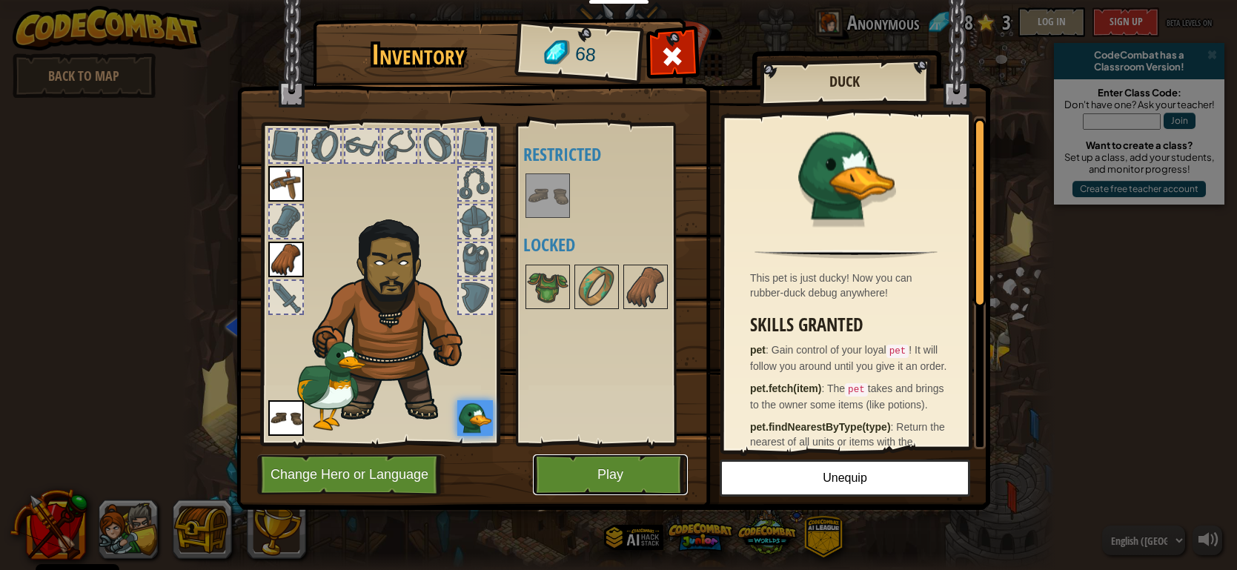
click at [582, 465] on button "Play" at bounding box center [610, 474] width 155 height 41
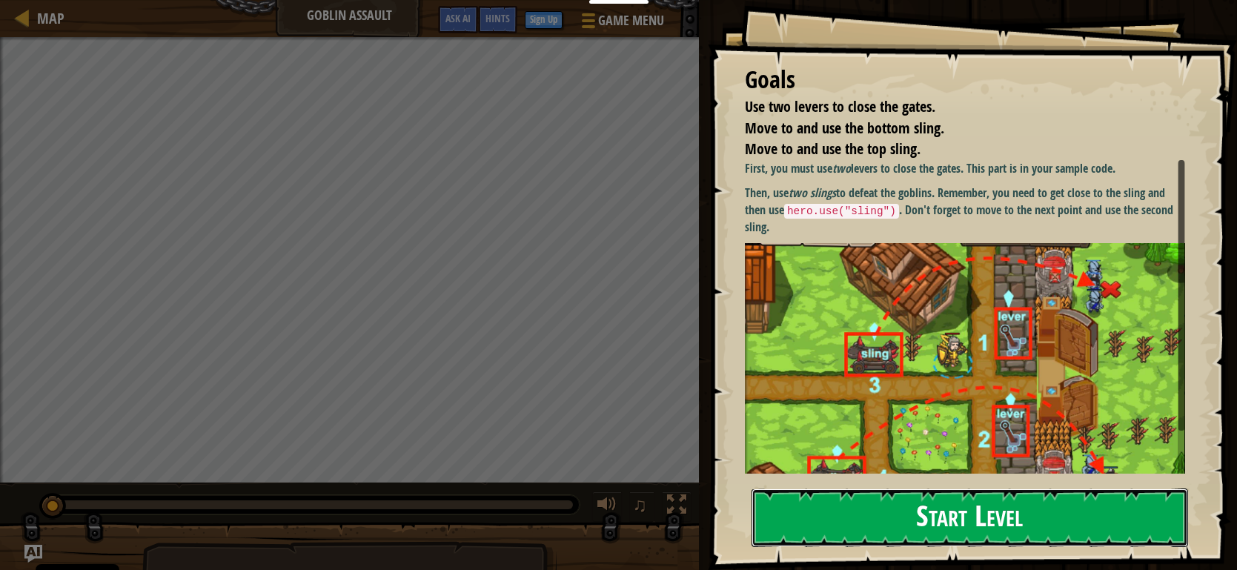
click at [981, 522] on button "Start Level" at bounding box center [970, 518] width 437 height 59
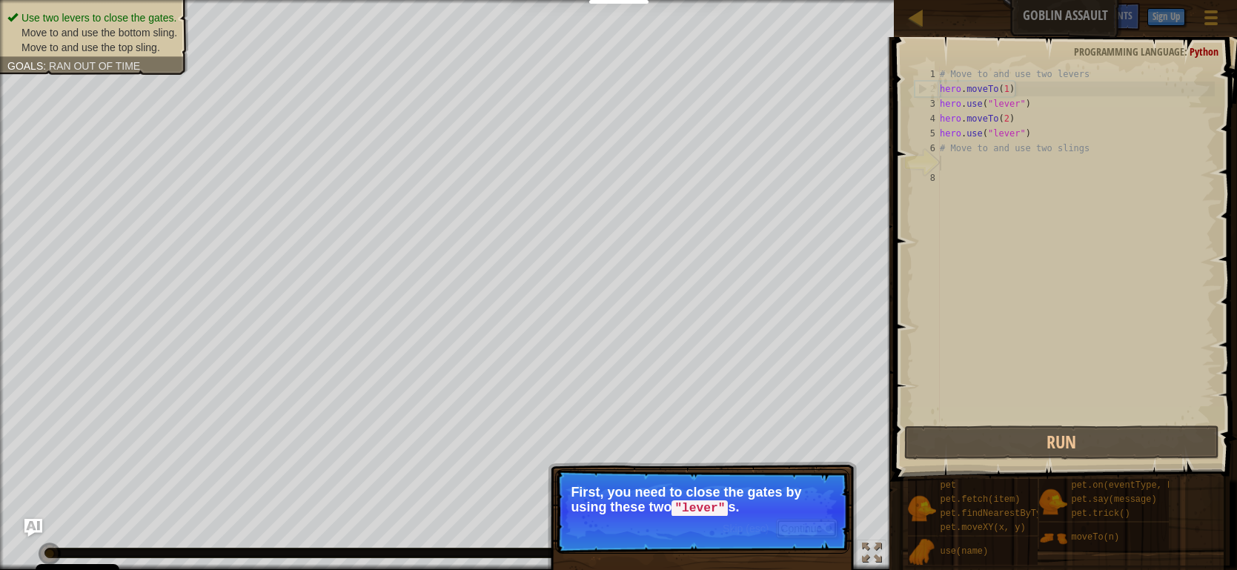
click at [799, 537] on button "Continue" at bounding box center [807, 528] width 62 height 19
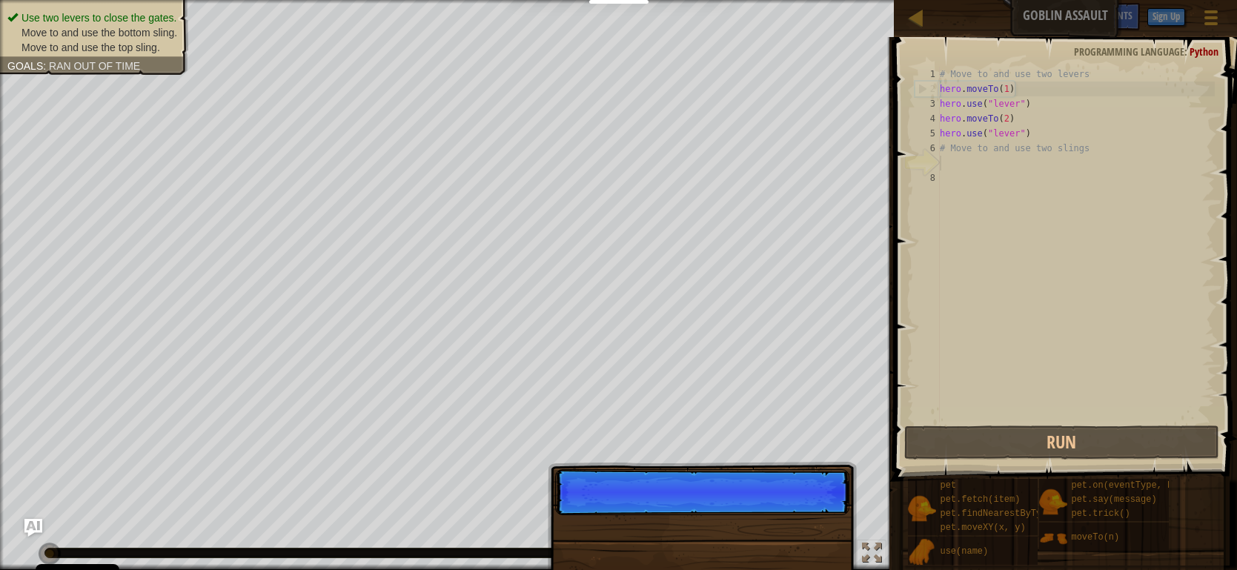
scroll to position [7, 0]
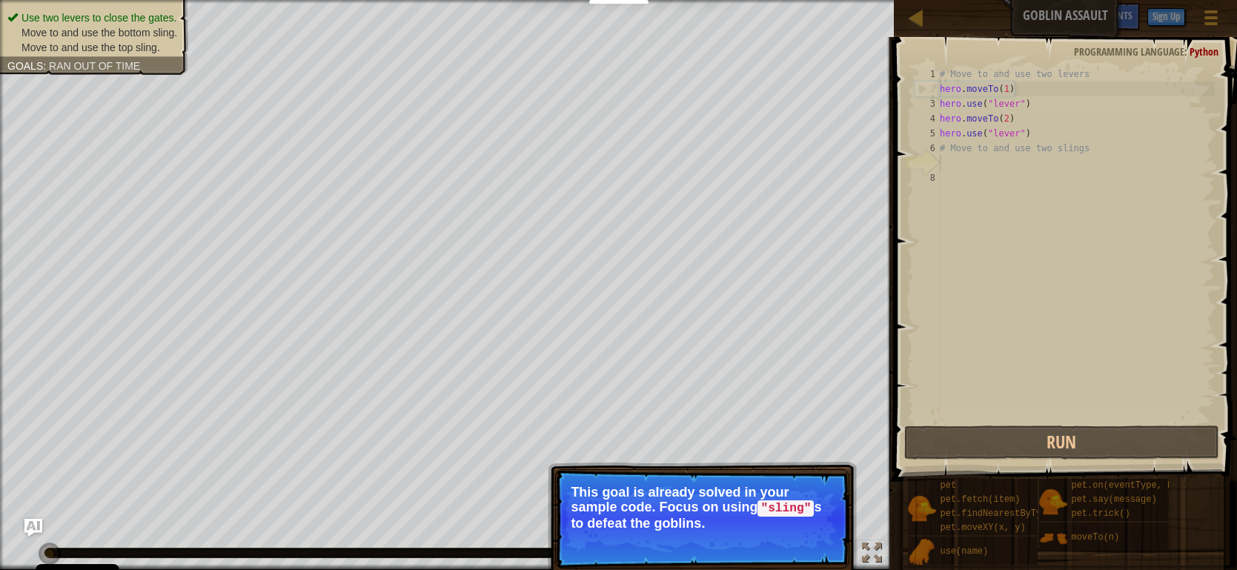
click at [796, 552] on button "Continue" at bounding box center [807, 543] width 62 height 19
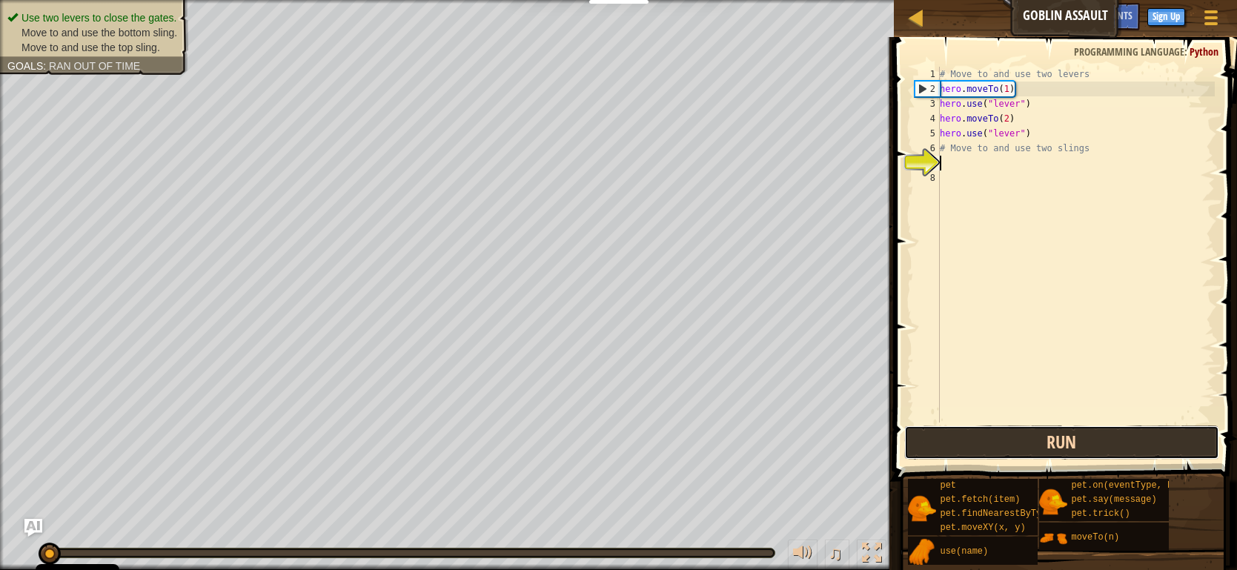
click at [1045, 443] on button "Run" at bounding box center [1062, 443] width 315 height 34
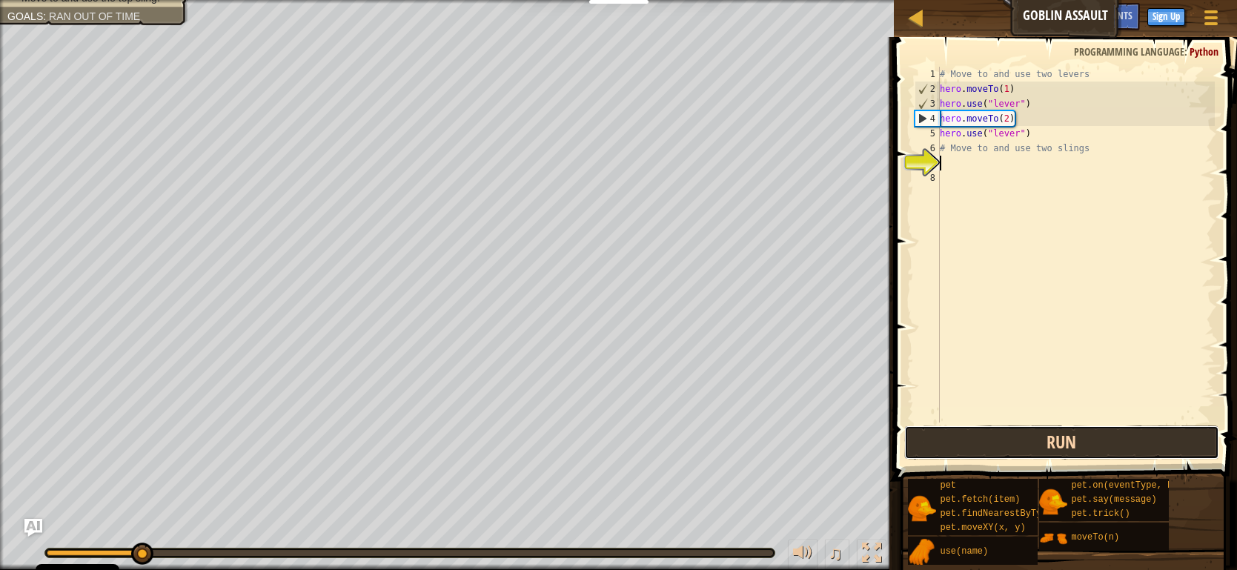
click at [1048, 428] on button "Run" at bounding box center [1062, 443] width 315 height 34
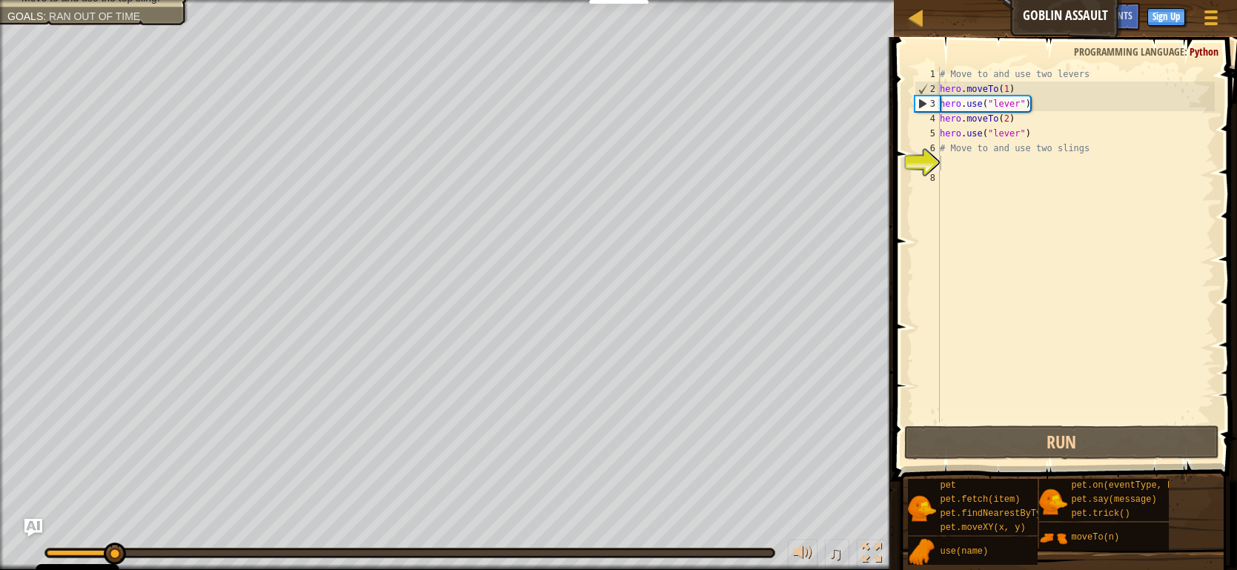
drag, startPoint x: 1065, startPoint y: 535, endPoint x: 968, endPoint y: 162, distance: 385.4
click at [968, 162] on div "Hints 1 2 3 4 5 6 7 8 # Move to and use two levers hero . moveTo ( 1 ) hero . u…" at bounding box center [1064, 300] width 348 height 526
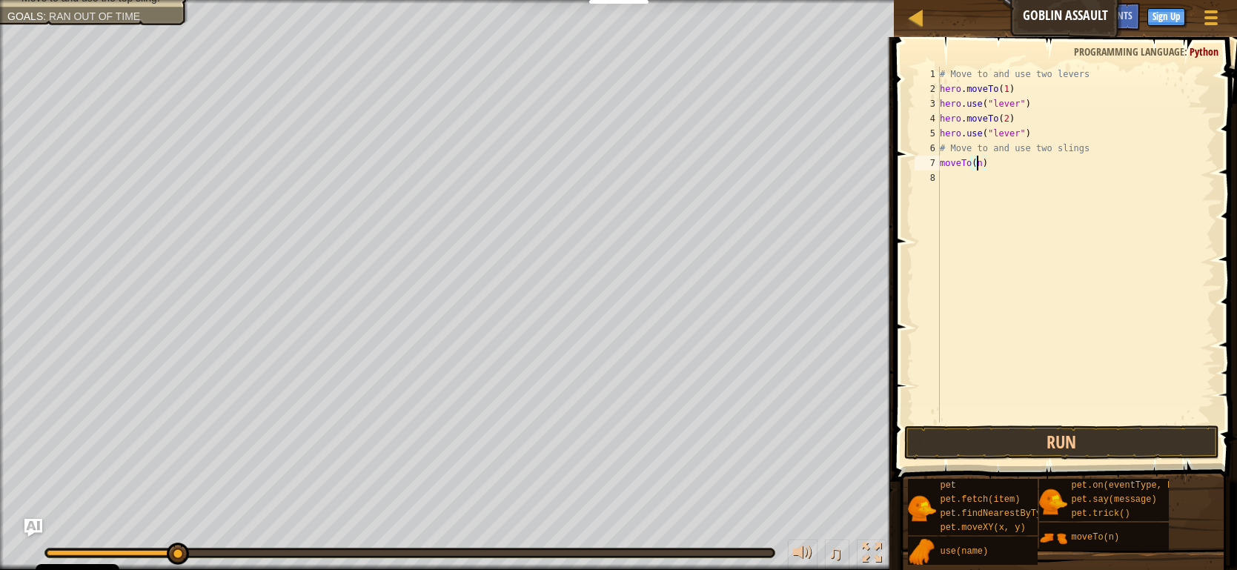
click at [981, 162] on div "# Move to and use two levers hero . moveTo ( 1 ) hero . use ( "lever" ) hero . …" at bounding box center [1076, 260] width 278 height 386
click at [982, 162] on div "# Move to and use two levers hero . moveTo ( 1 ) hero . use ( "lever" ) hero . …" at bounding box center [1076, 260] width 278 height 386
click at [975, 176] on div "# Move to and use two levers hero . moveTo ( 1 ) hero . use ( "lever" ) hero . …" at bounding box center [1076, 260] width 278 height 386
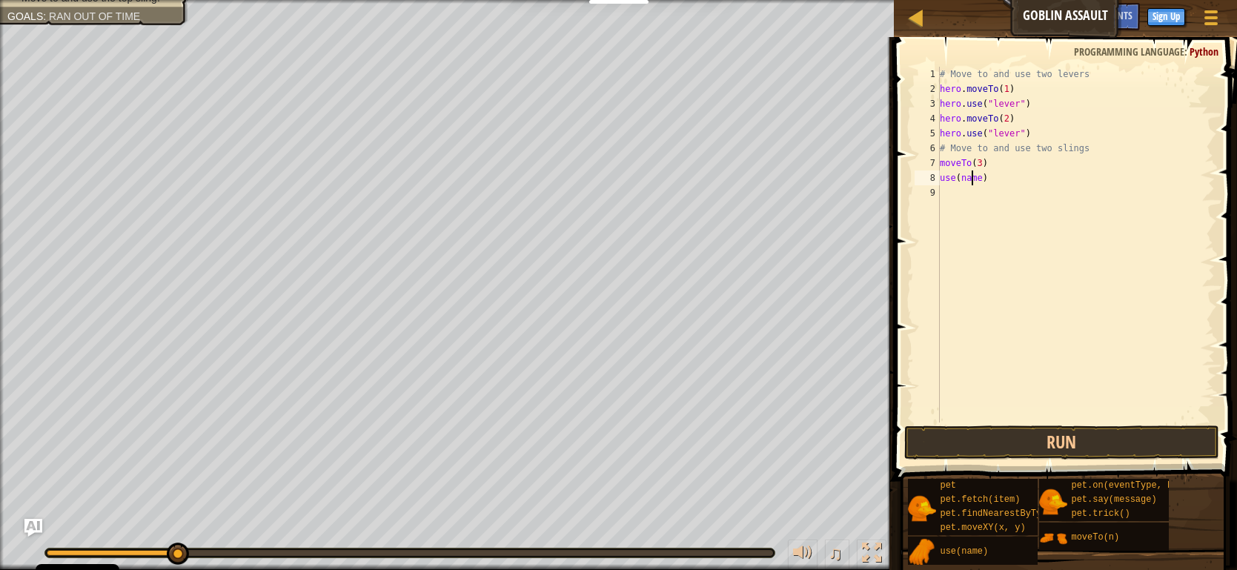
click at [975, 176] on div "# Move to and use two levers hero . moveTo ( 1 ) hero . use ( "lever" ) hero . …" at bounding box center [1076, 260] width 278 height 386
type textarea ")"
click at [977, 174] on div "# Move to and use two levers hero . moveTo ( 1 ) hero . use ( "lever" ) hero . …" at bounding box center [1076, 245] width 278 height 356
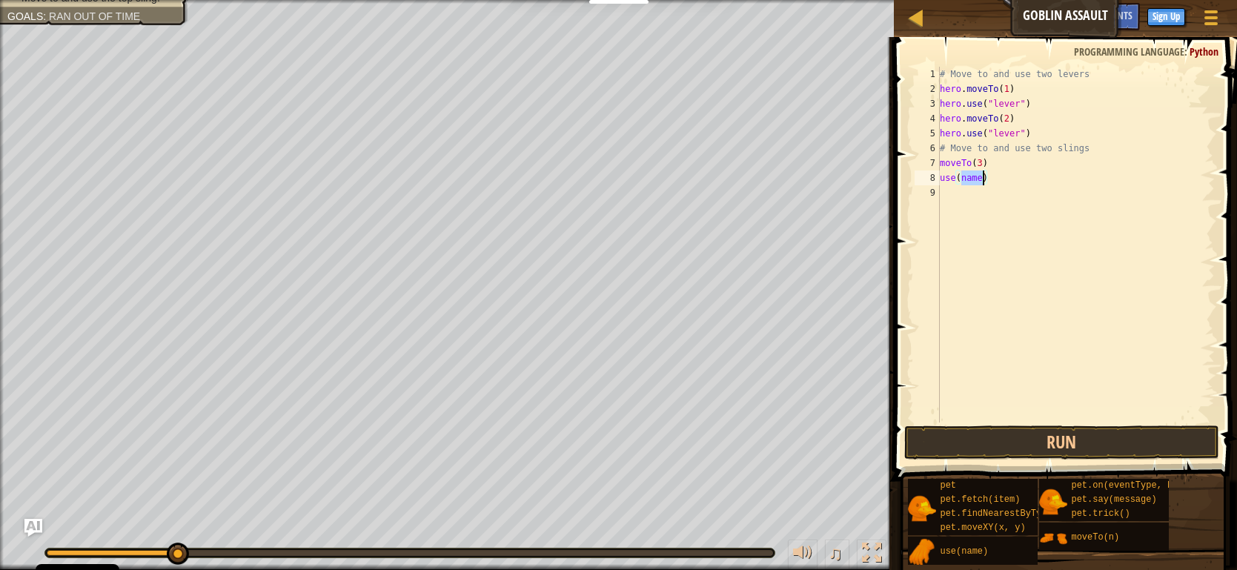
click at [977, 174] on div "# Move to and use two levers hero . moveTo ( 1 ) hero . use ( "lever" ) hero . …" at bounding box center [1076, 260] width 278 height 386
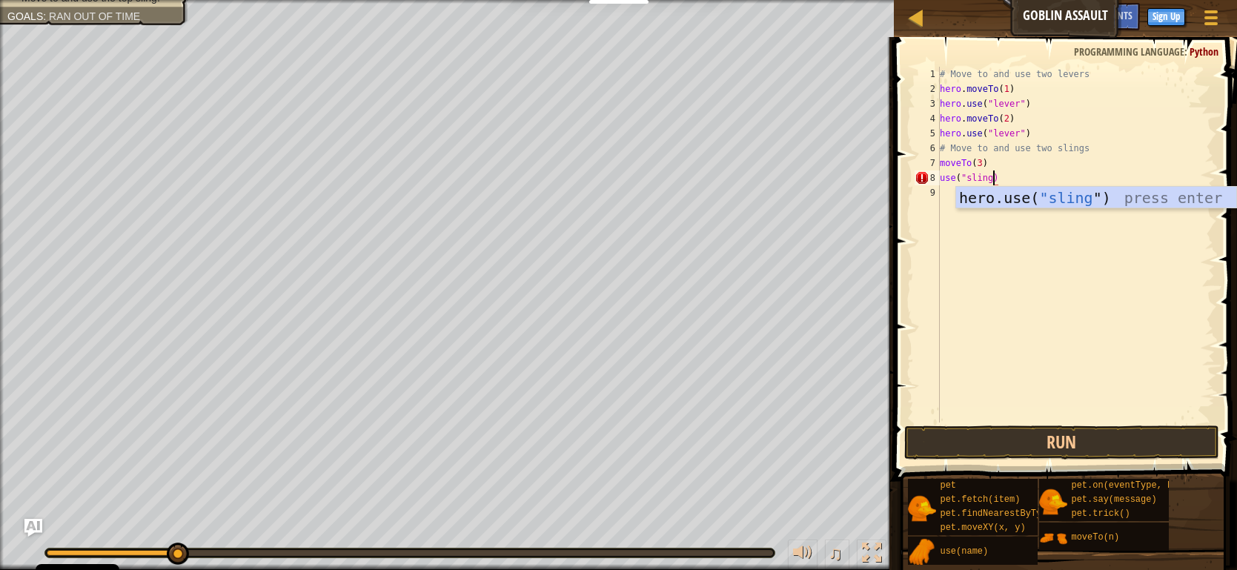
scroll to position [7, 4]
click at [1028, 196] on div "hero.use( "sling" ) press enter" at bounding box center [1096, 220] width 280 height 67
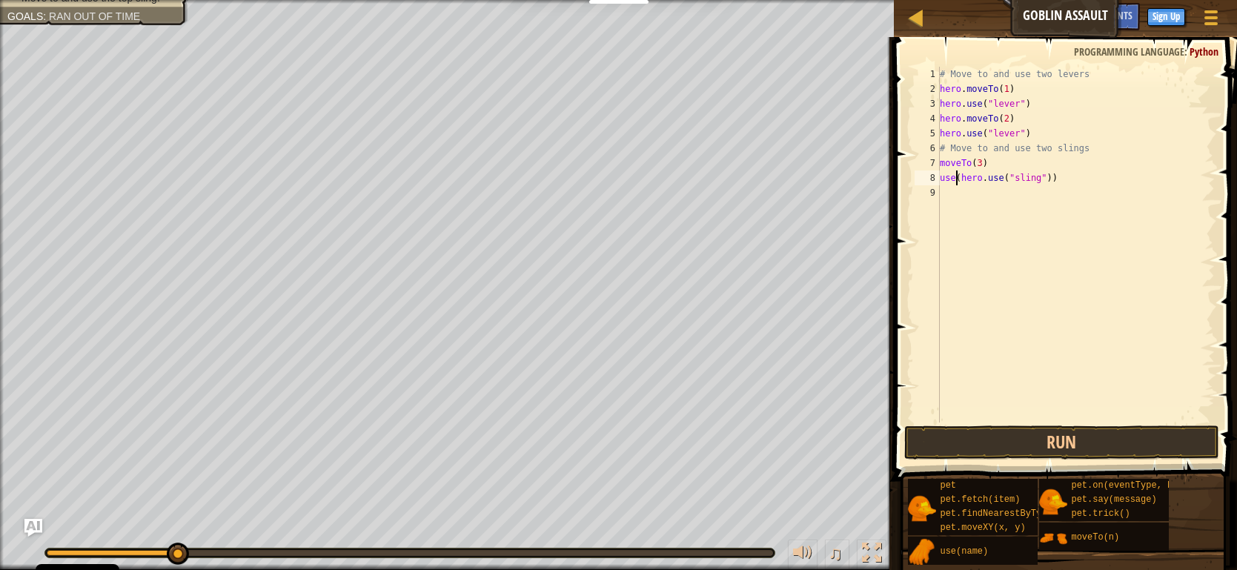
click at [958, 174] on div "# Move to and use two levers hero . moveTo ( 1 ) hero . use ( "lever" ) hero . …" at bounding box center [1076, 260] width 278 height 386
drag, startPoint x: 1113, startPoint y: 179, endPoint x: 959, endPoint y: 179, distance: 154.2
click at [959, 179] on div "# Move to and use two levers hero . moveTo ( 1 ) hero . use ( "lever" ) hero . …" at bounding box center [1076, 260] width 278 height 386
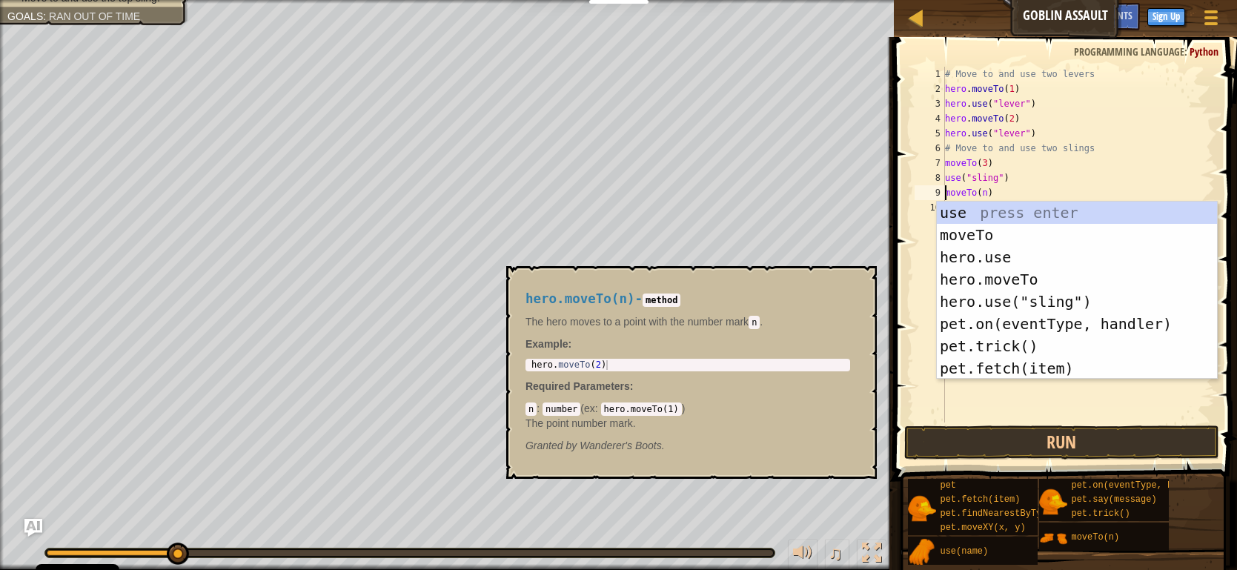
scroll to position [7, 3]
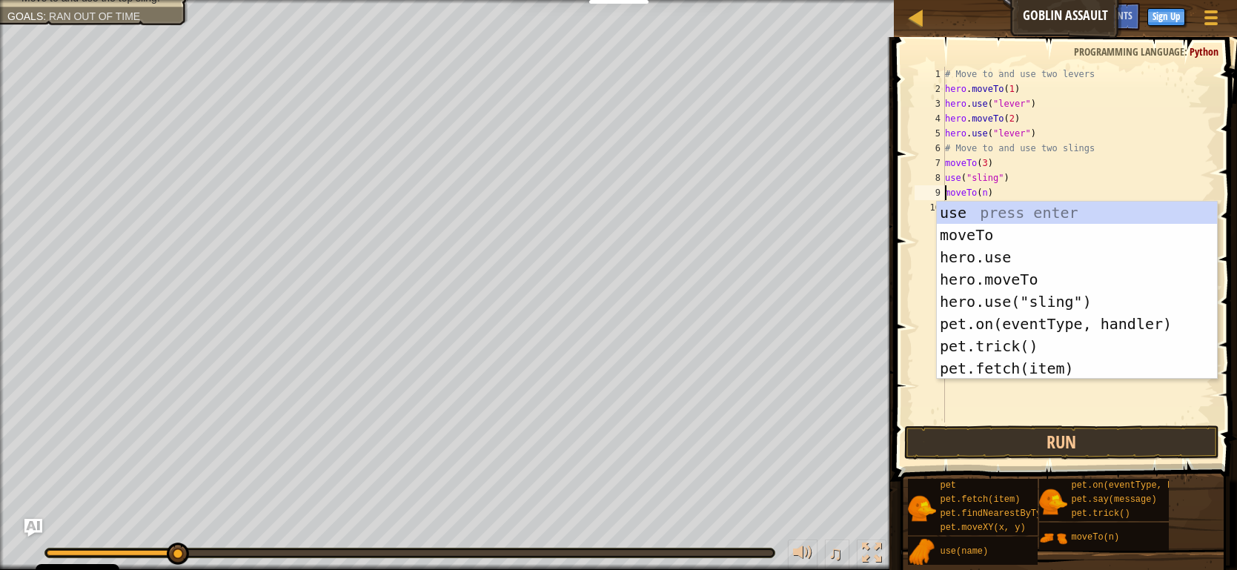
click at [985, 195] on div "# Move to and use two levers hero . moveTo ( 1 ) hero . use ( "lever" ) hero . …" at bounding box center [1079, 260] width 274 height 386
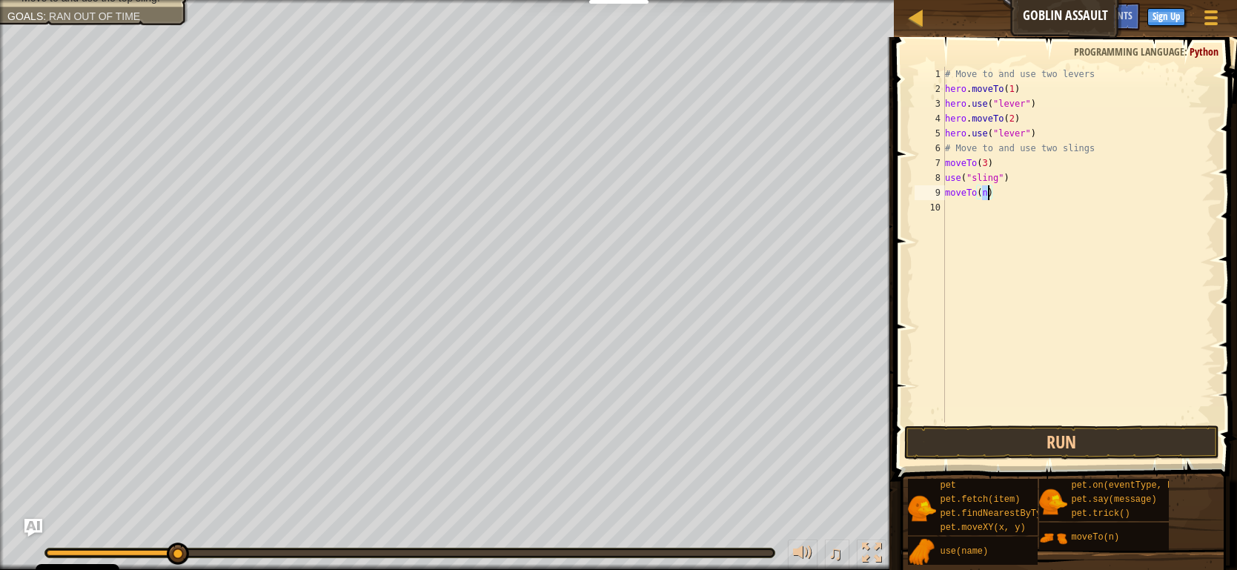
click at [985, 195] on div "# Move to and use two levers hero . moveTo ( 1 ) hero . use ( "lever" ) hero . …" at bounding box center [1079, 260] width 274 height 386
drag, startPoint x: 947, startPoint y: 175, endPoint x: 1062, endPoint y: 183, distance: 115.9
click at [1062, 183] on div "# Move to and use two levers hero . moveTo ( 1 ) hero . use ( "lever" ) hero . …" at bounding box center [1079, 260] width 274 height 386
type textarea "use("sling")"
click at [955, 225] on div "# Move to and use two levers hero . moveTo ( 1 ) hero . use ( "lever" ) hero . …" at bounding box center [1079, 260] width 274 height 386
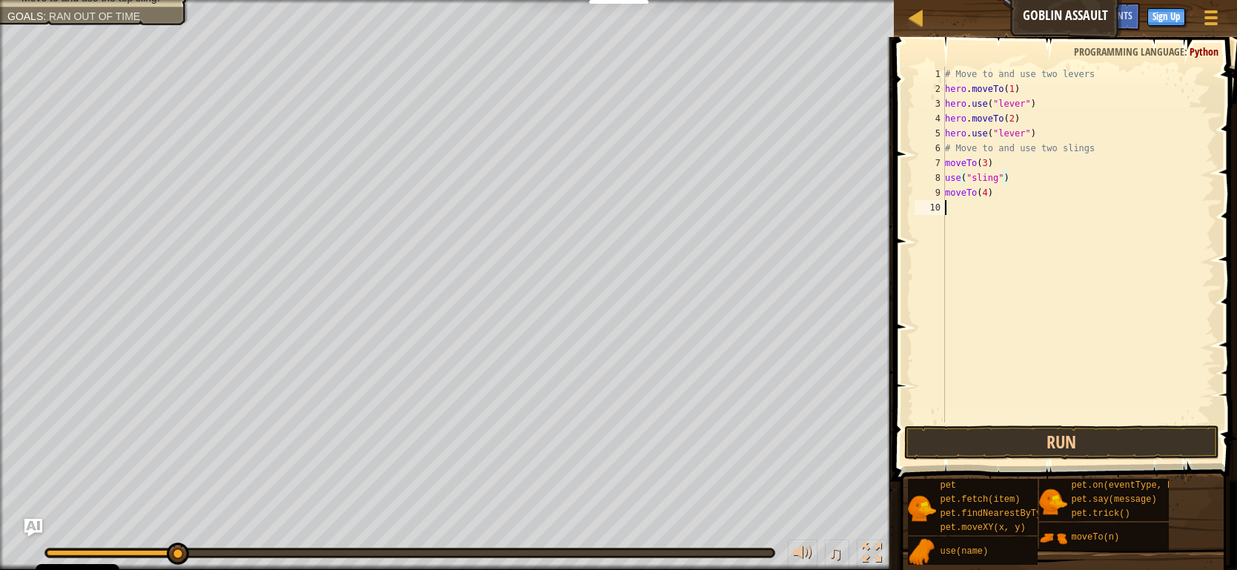
scroll to position [7, 0]
paste textarea "use("sling")"
click at [1030, 448] on button "Run" at bounding box center [1062, 443] width 315 height 34
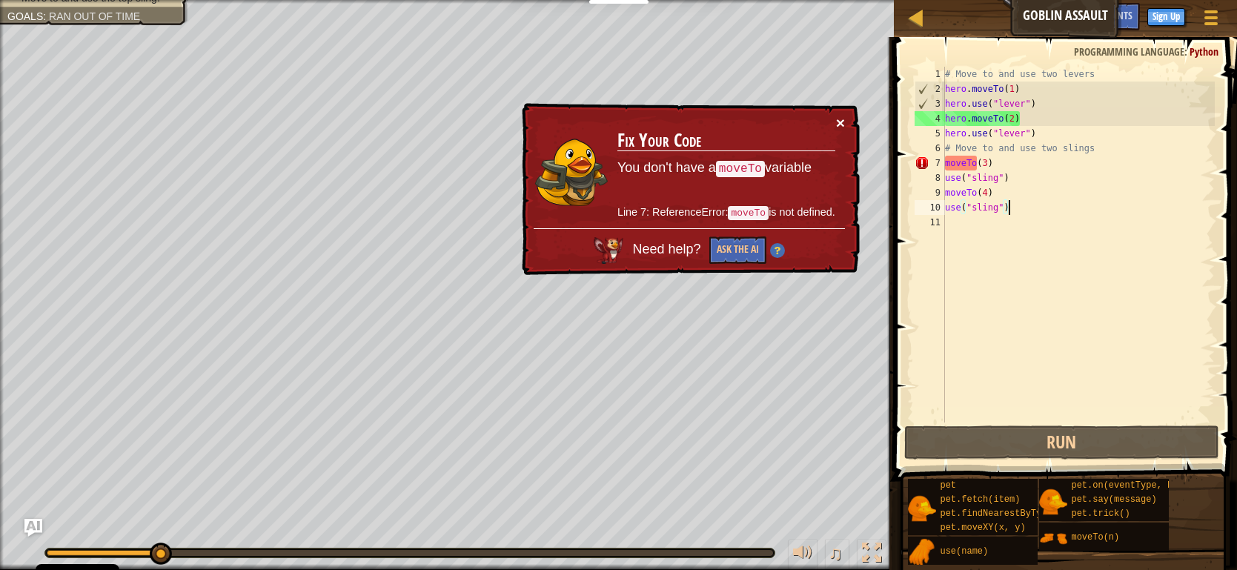
click at [842, 118] on button "×" at bounding box center [840, 123] width 9 height 16
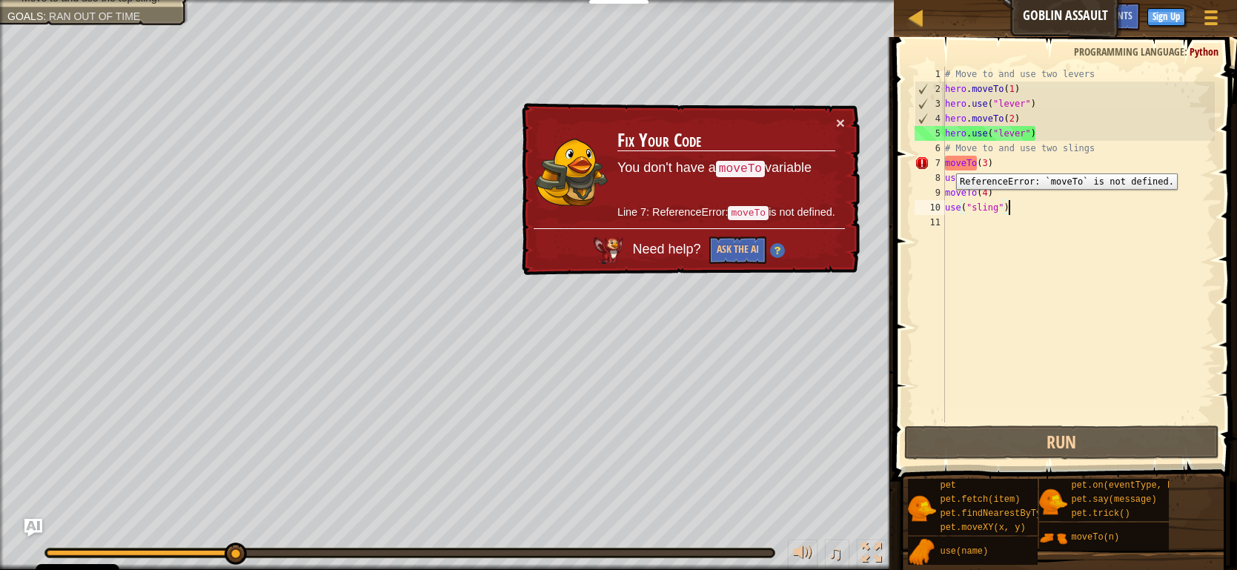
click at [945, 162] on div "7" at bounding box center [930, 163] width 30 height 15
click at [845, 124] on div "× Fix Your Code You don't have a moveTo variable Line 7: ReferenceError: moveTo…" at bounding box center [690, 189] width 344 height 179
click at [839, 122] on button "×" at bounding box center [840, 123] width 9 height 16
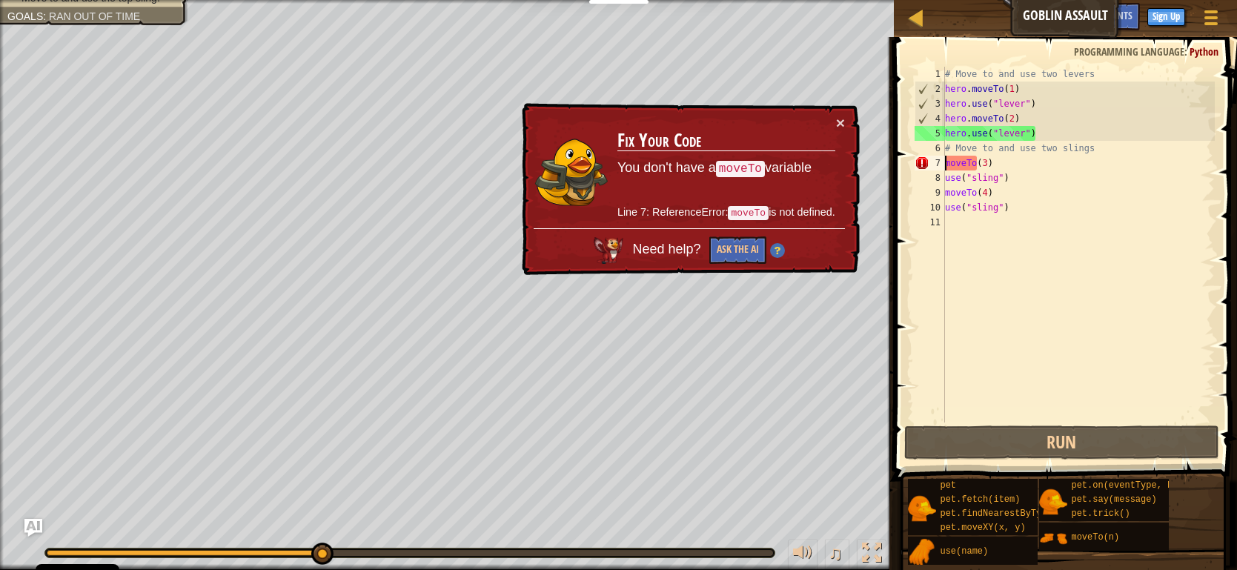
click at [947, 162] on div "# Move to and use two levers hero . moveTo ( 1 ) hero . use ( "lever" ) hero . …" at bounding box center [1079, 260] width 274 height 386
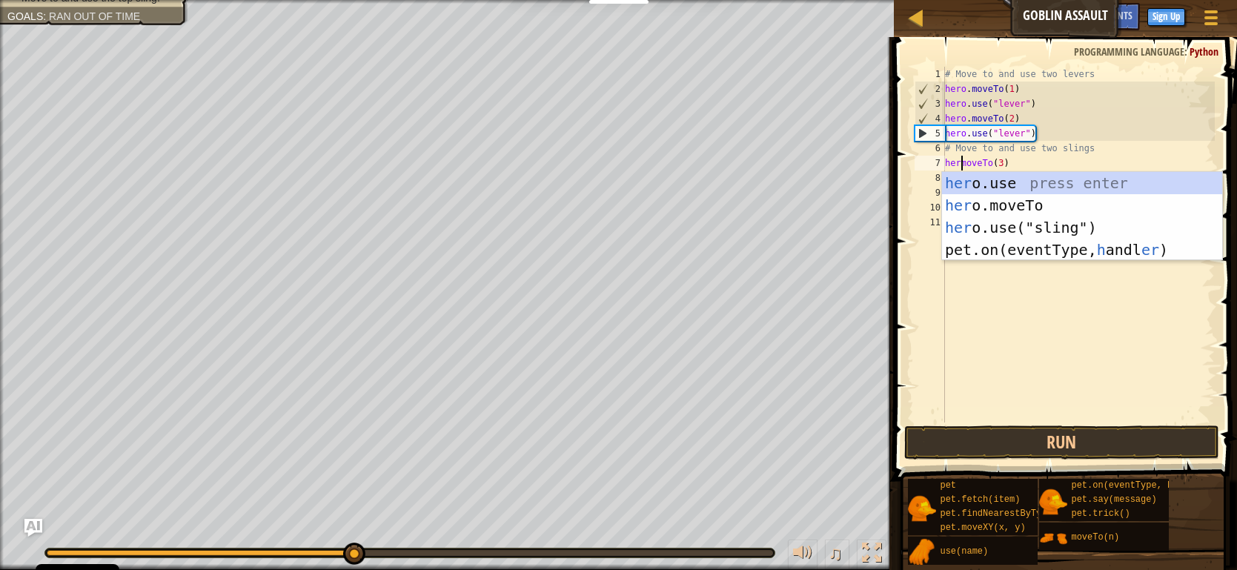
scroll to position [7, 1]
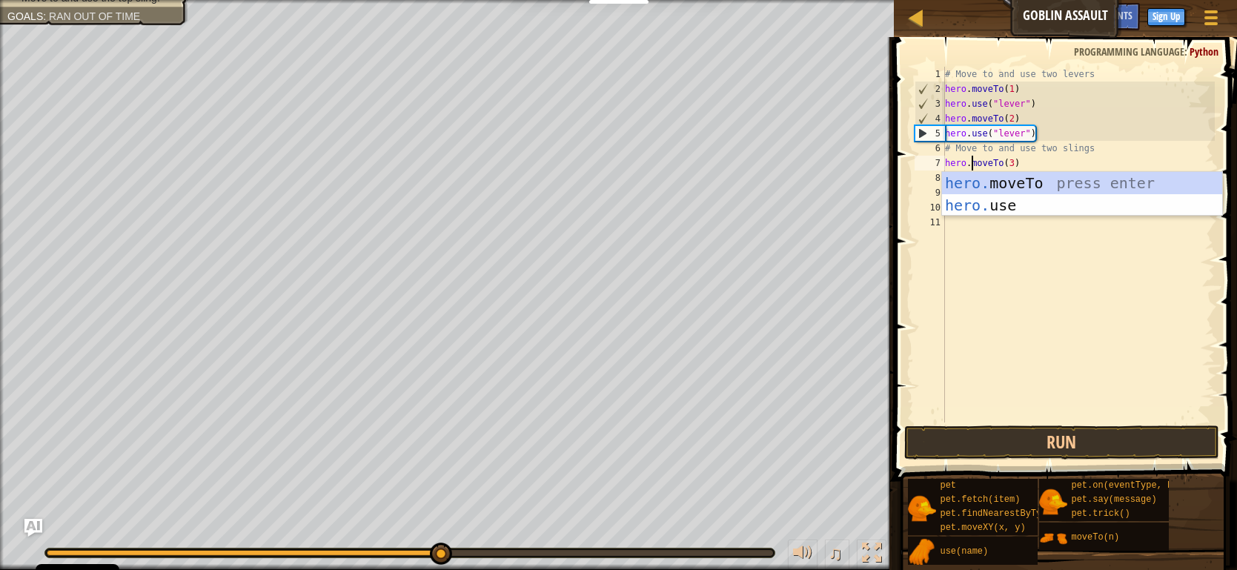
click at [1011, 160] on div "# Move to and use two levers hero . moveTo ( 1 ) hero . use ( "lever" ) hero . …" at bounding box center [1079, 260] width 274 height 386
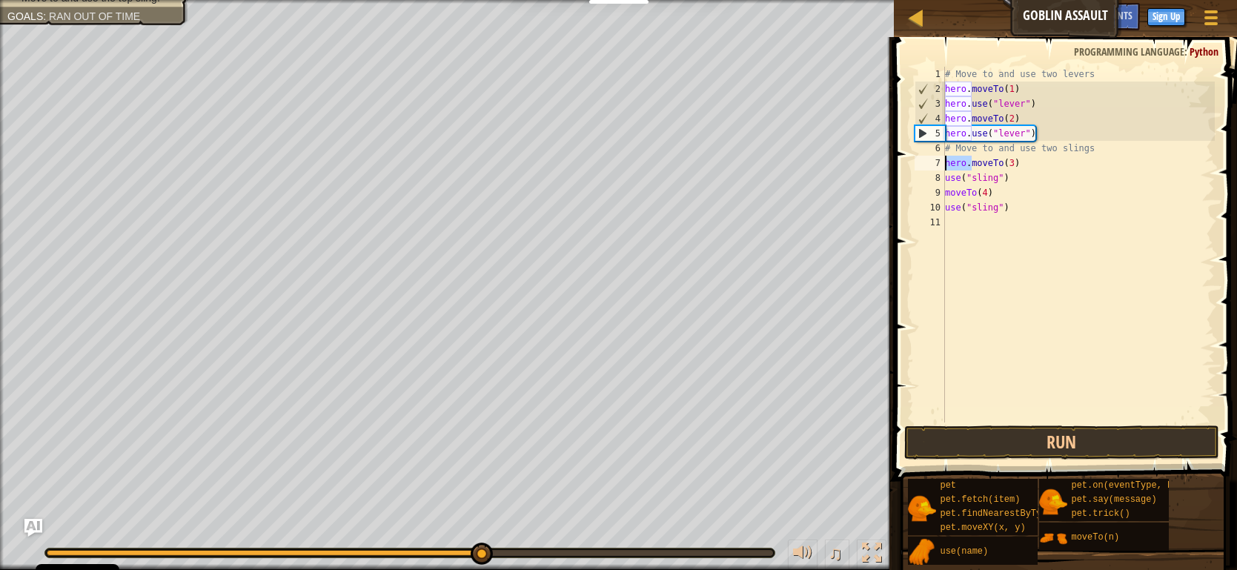
drag, startPoint x: 971, startPoint y: 163, endPoint x: 945, endPoint y: 161, distance: 26.0
click at [945, 161] on div "hero.moveTo(3) 1 2 3 4 5 6 7 8 9 10 11 # Move to and use two levers hero . move…" at bounding box center [1063, 245] width 303 height 356
click at [947, 178] on div "# Move to and use two levers hero . moveTo ( 1 ) hero . use ( "lever" ) hero . …" at bounding box center [1079, 260] width 274 height 386
paste textarea "hero."
type textarea "hero.use("sling")"
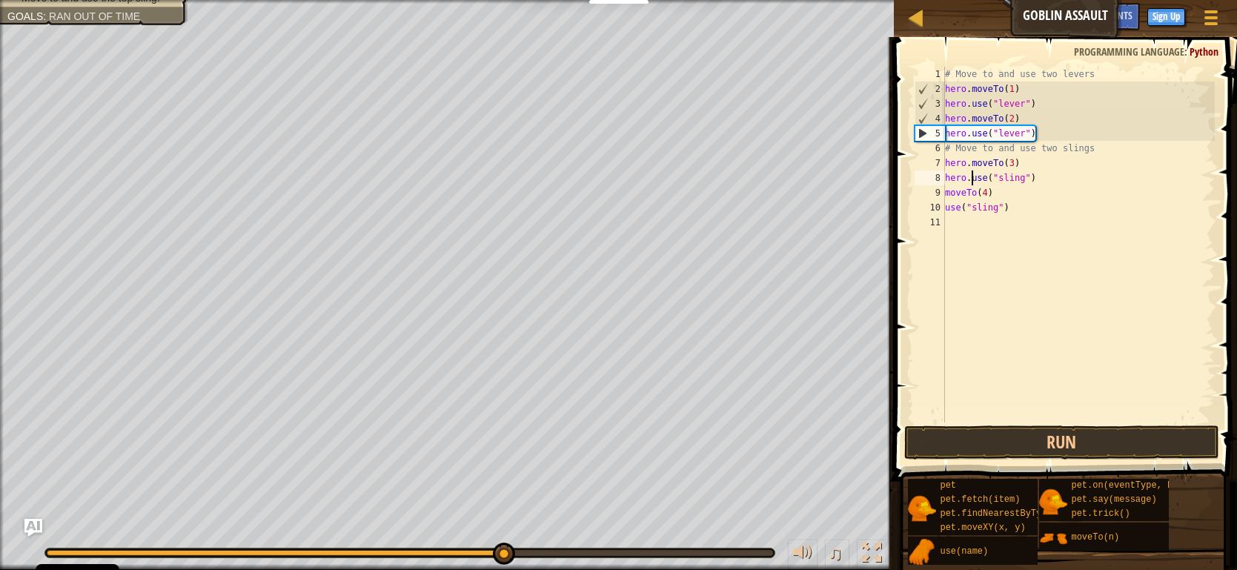
click at [968, 281] on div "# Move to and use two levers hero . moveTo ( 1 ) hero . use ( "lever" ) hero . …" at bounding box center [1079, 260] width 274 height 386
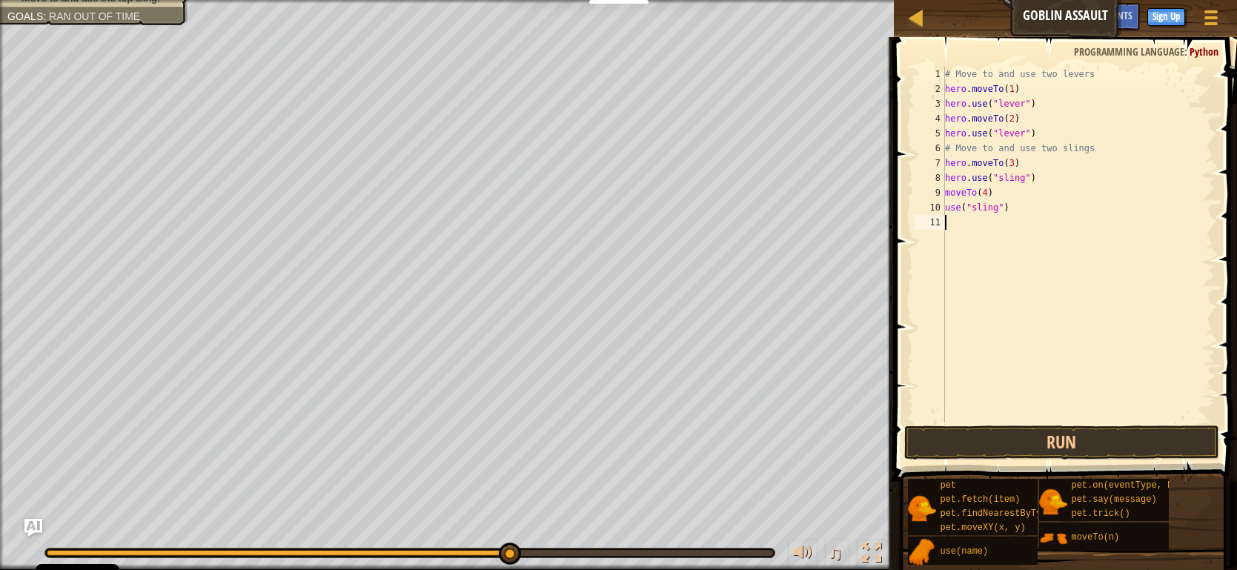
click at [945, 190] on div "# Move to and use two levers hero . moveTo ( 1 ) hero . use ( "lever" ) hero . …" at bounding box center [1079, 260] width 274 height 386
paste textarea "hero."
click at [946, 211] on div "# Move to and use two levers hero . moveTo ( 1 ) hero . use ( "lever" ) hero . …" at bounding box center [1079, 260] width 274 height 386
paste textarea "hero."
type textarea "hero.use("sling")"
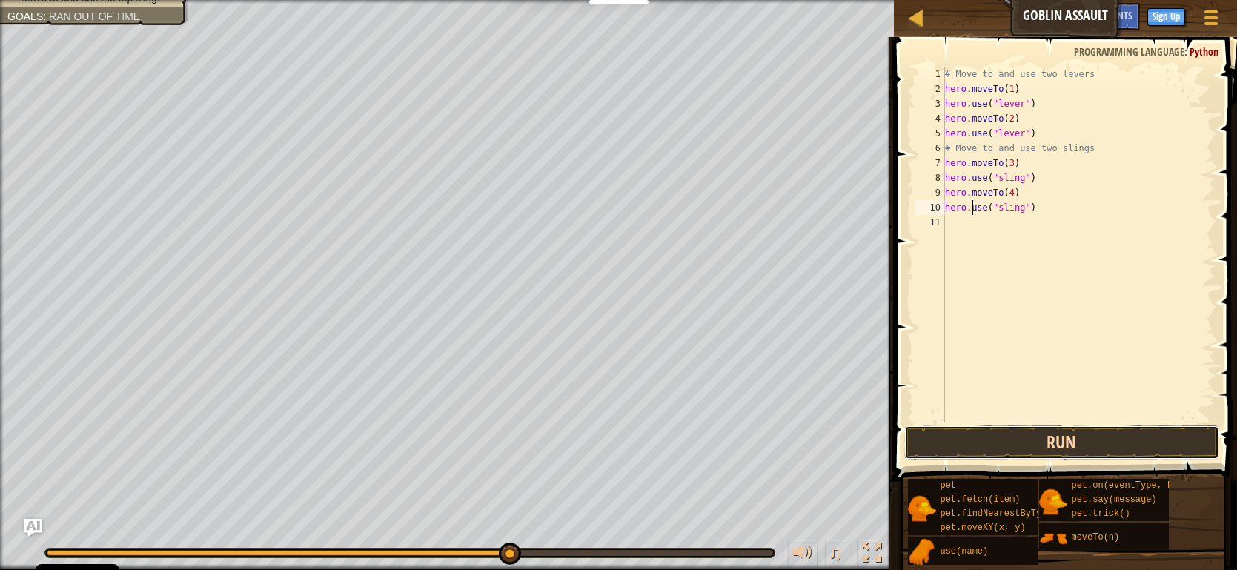
click at [1038, 430] on button "Run" at bounding box center [1062, 443] width 315 height 34
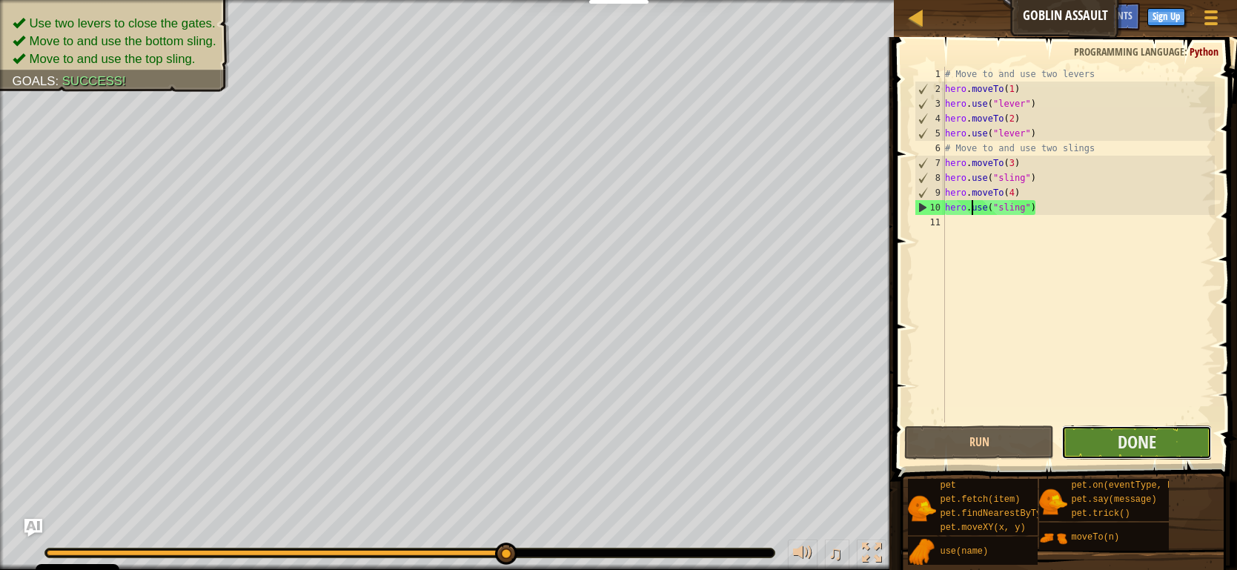
click at [1183, 444] on button "Done" at bounding box center [1137, 443] width 151 height 34
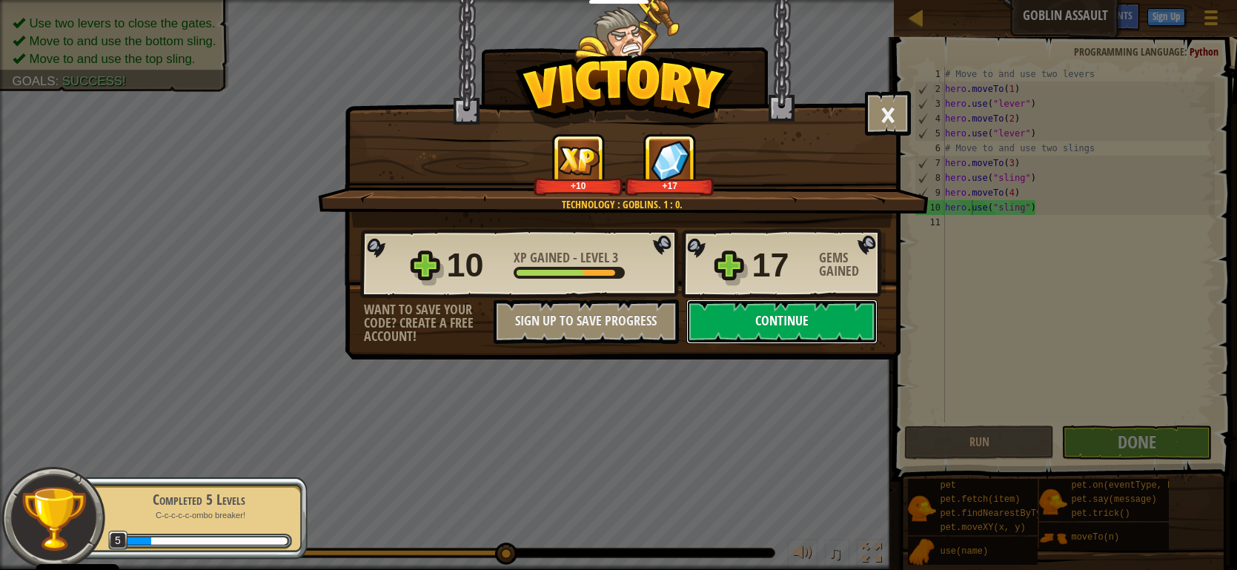
click at [790, 317] on button "Continue" at bounding box center [782, 322] width 191 height 44
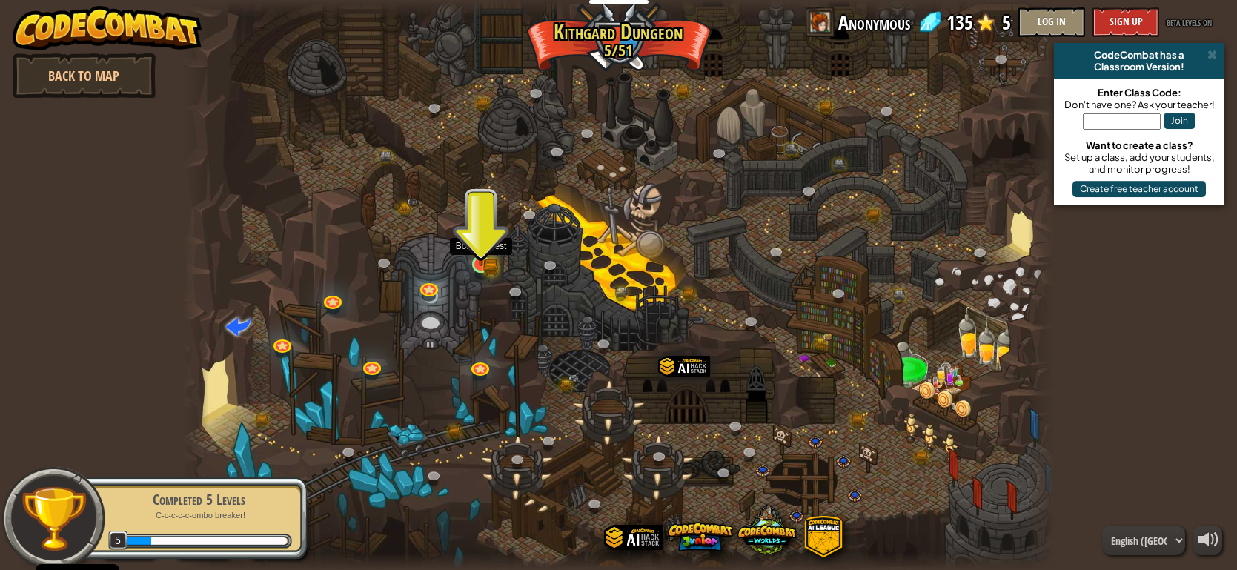
click at [488, 250] on img at bounding box center [481, 241] width 22 height 48
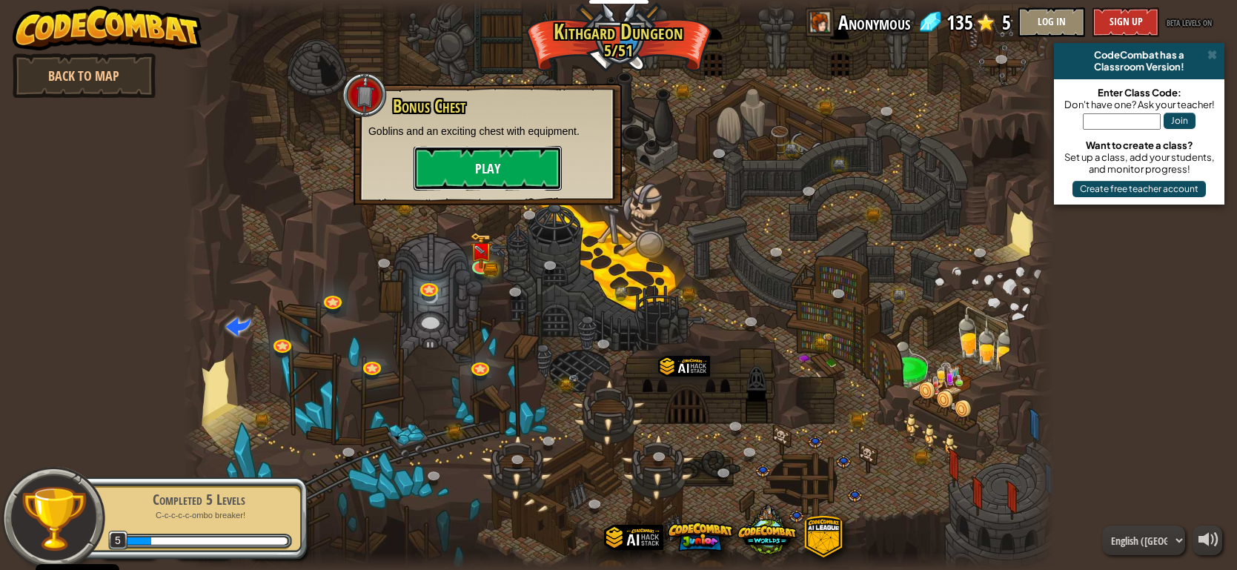
click at [531, 151] on button "Play" at bounding box center [488, 168] width 148 height 44
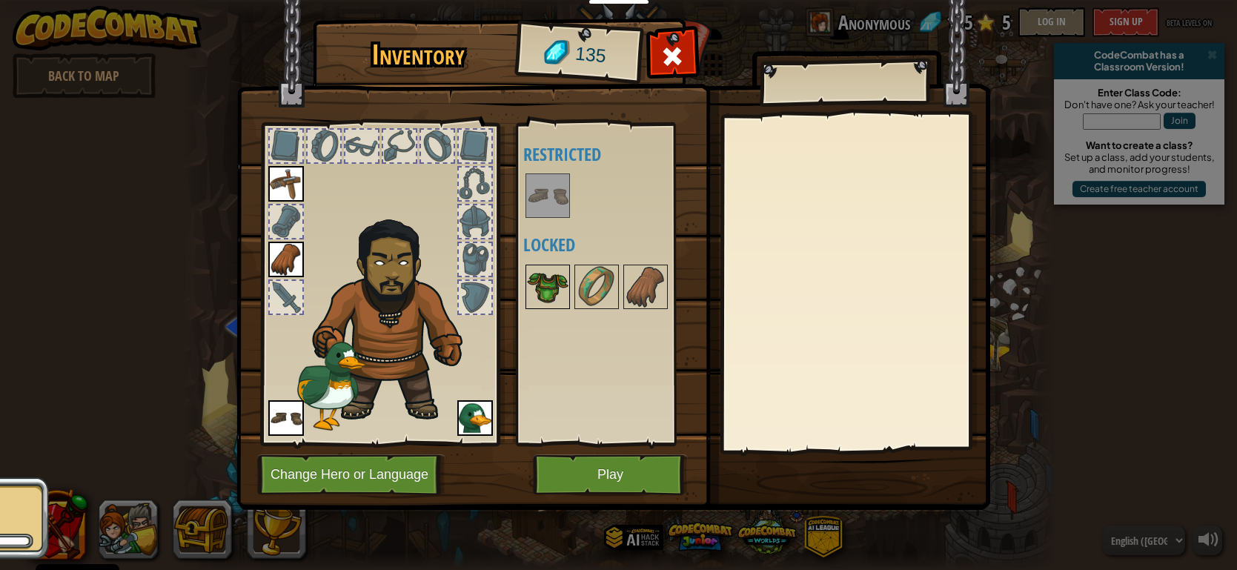
click at [552, 296] on img at bounding box center [548, 287] width 42 height 42
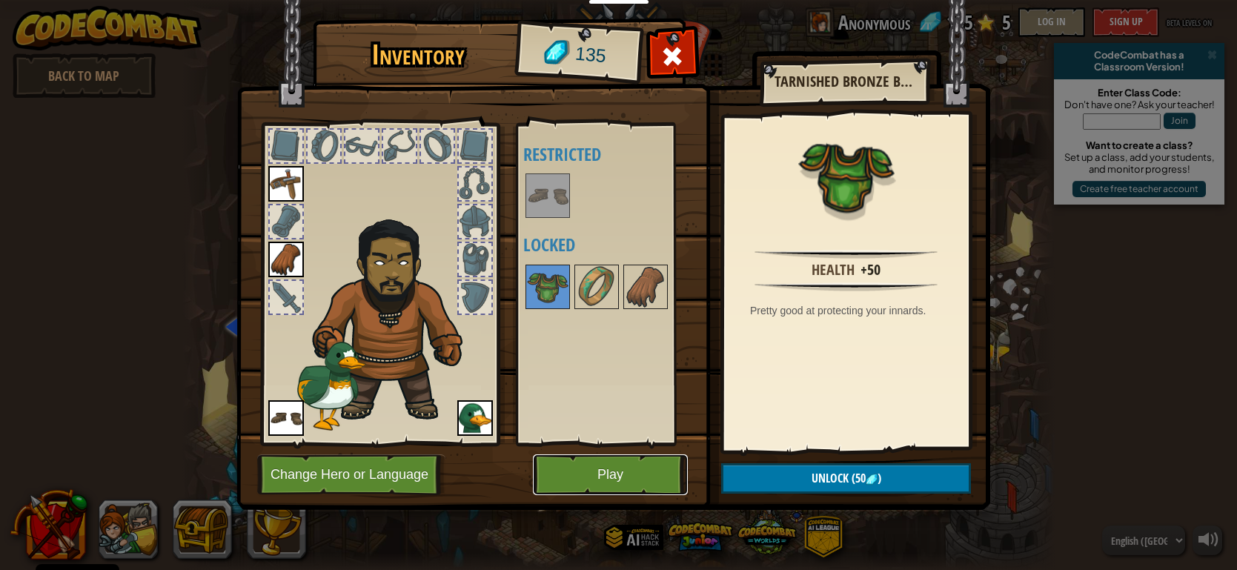
click at [586, 462] on button "Play" at bounding box center [610, 474] width 155 height 41
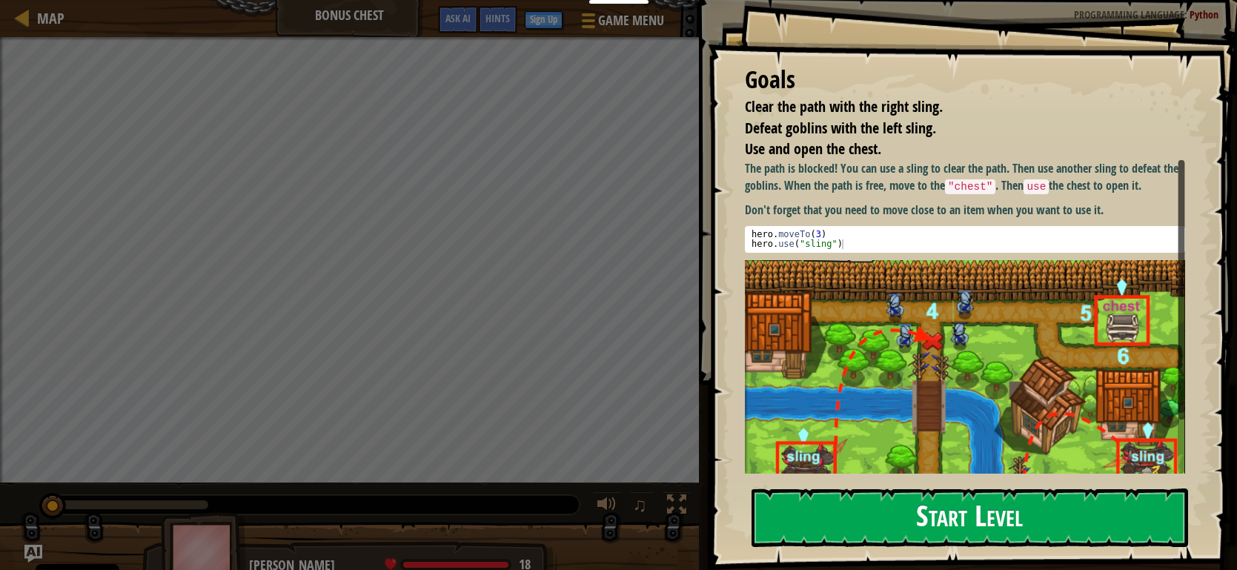
click at [1019, 529] on button "Start Level" at bounding box center [970, 518] width 437 height 59
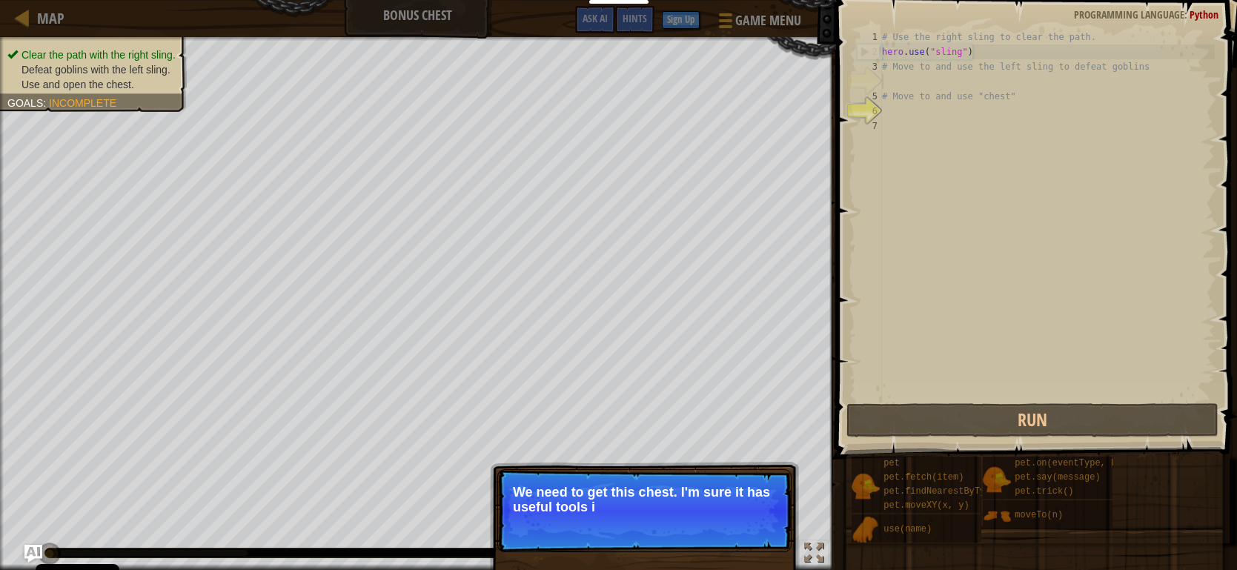
click at [665, 538] on p "Skip (esc) Continue We need to get this chest. I'm sure it has useful tools i" at bounding box center [644, 510] width 294 height 83
click at [738, 534] on button "Continue" at bounding box center [749, 527] width 62 height 19
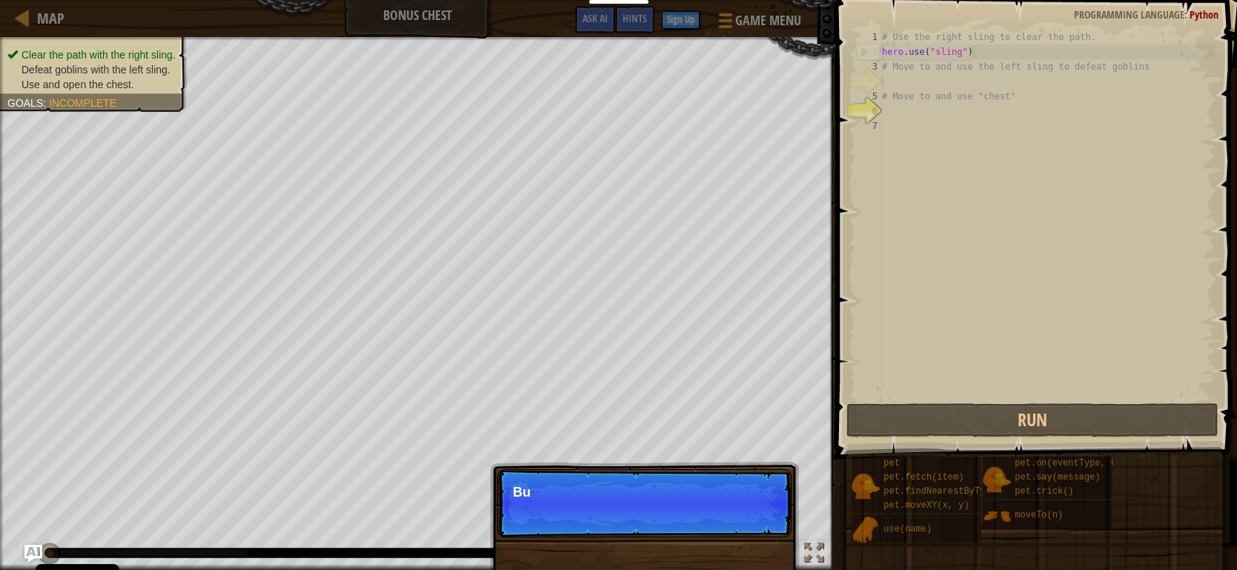
scroll to position [7, 0]
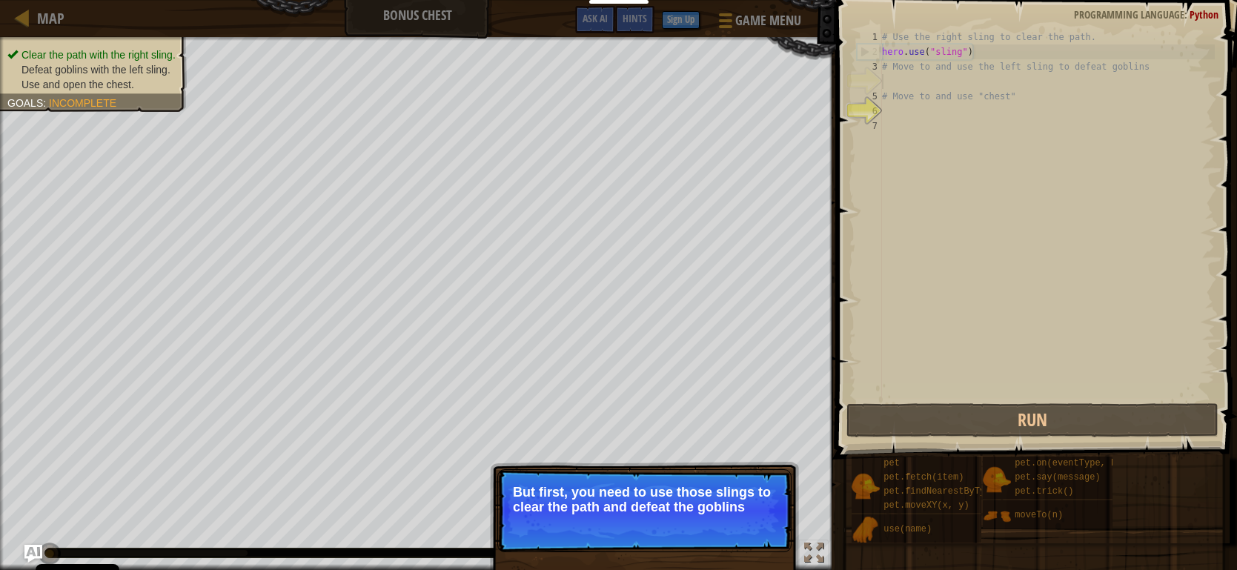
click at [744, 532] on button "Continue" at bounding box center [749, 527] width 62 height 19
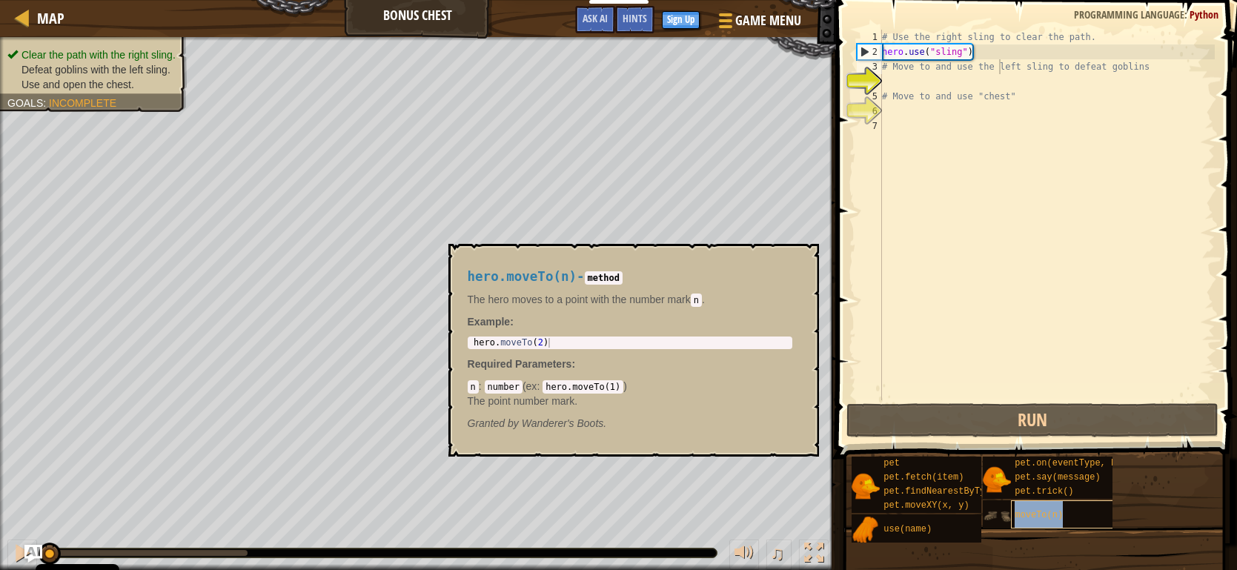
type textarea "# Move to and use the moveTo(n)left sling to defeat [PERSON_NAME]"
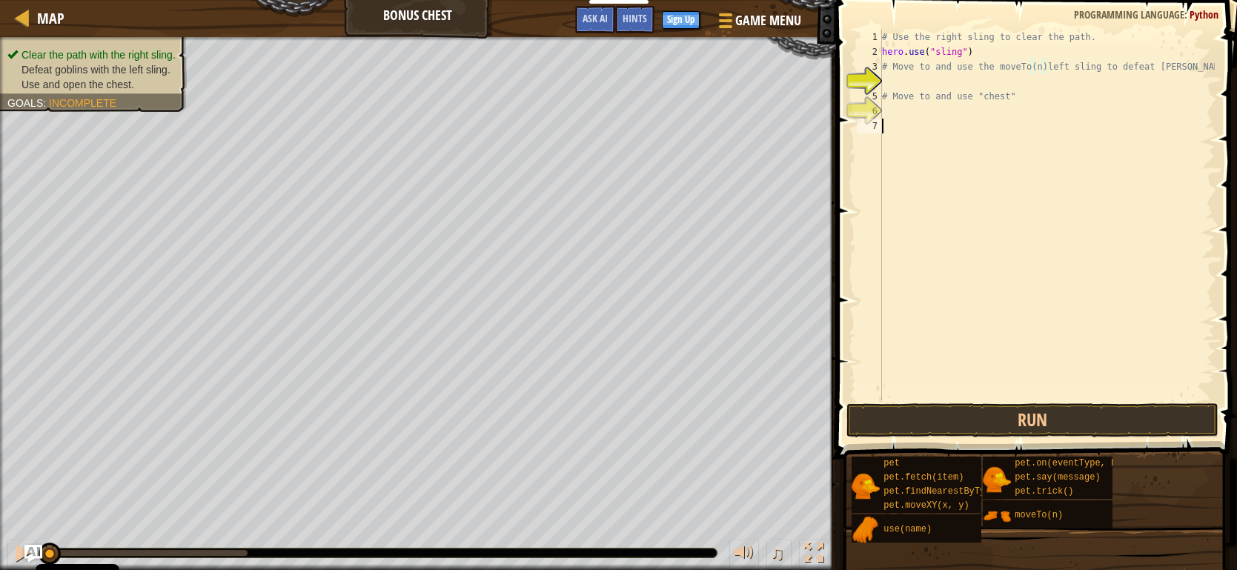
click at [1080, 123] on div "# Use the right sling to clear the path. hero . use ( "sling" ) # Move to and u…" at bounding box center [1047, 230] width 336 height 400
drag, startPoint x: 1044, startPoint y: 67, endPoint x: 1005, endPoint y: 71, distance: 38.7
click at [1005, 71] on div "# Use the right sling to clear the path. hero . use ( "sling" ) # Move to and u…" at bounding box center [1047, 230] width 336 height 400
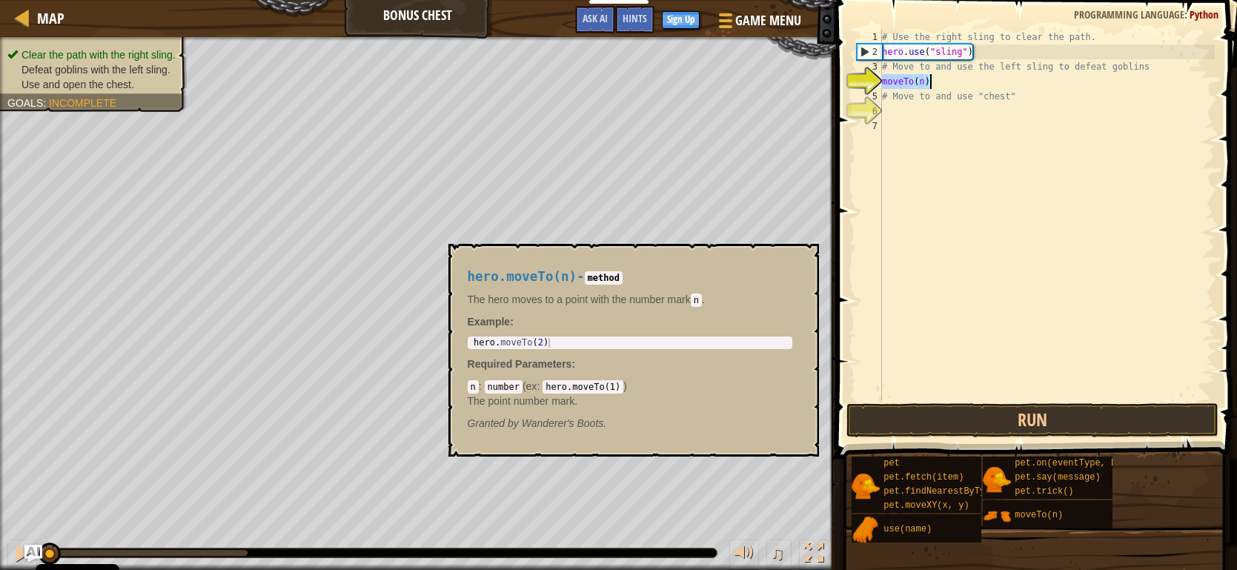
click at [925, 85] on div "# Use the right sling to clear the path. hero . use ( "sling" ) # Move to and u…" at bounding box center [1047, 215] width 336 height 371
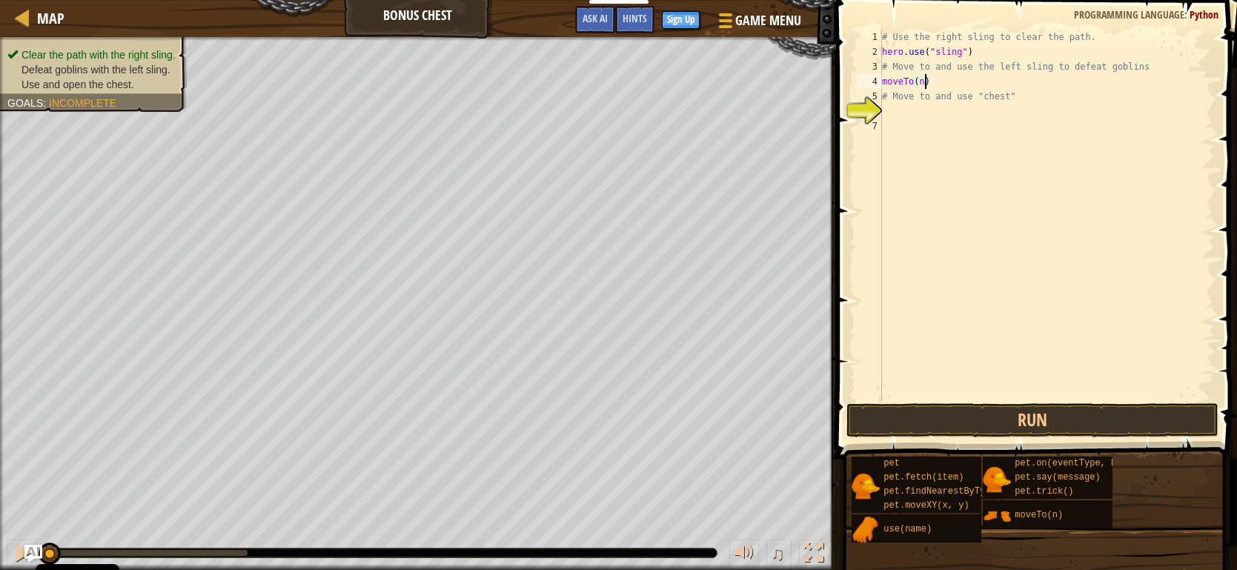
click at [925, 85] on div "# Use the right sling to clear the path. hero . use ( "sling" ) # Move to and u…" at bounding box center [1047, 230] width 336 height 400
click at [925, 85] on div "# Use the right sling to clear the path. hero . use ( "sling" ) # Move to and u…" at bounding box center [1047, 215] width 336 height 371
click at [925, 85] on div "# Use the right sling to clear the path. hero . use ( "sling" ) # Move to and u…" at bounding box center [1047, 230] width 336 height 400
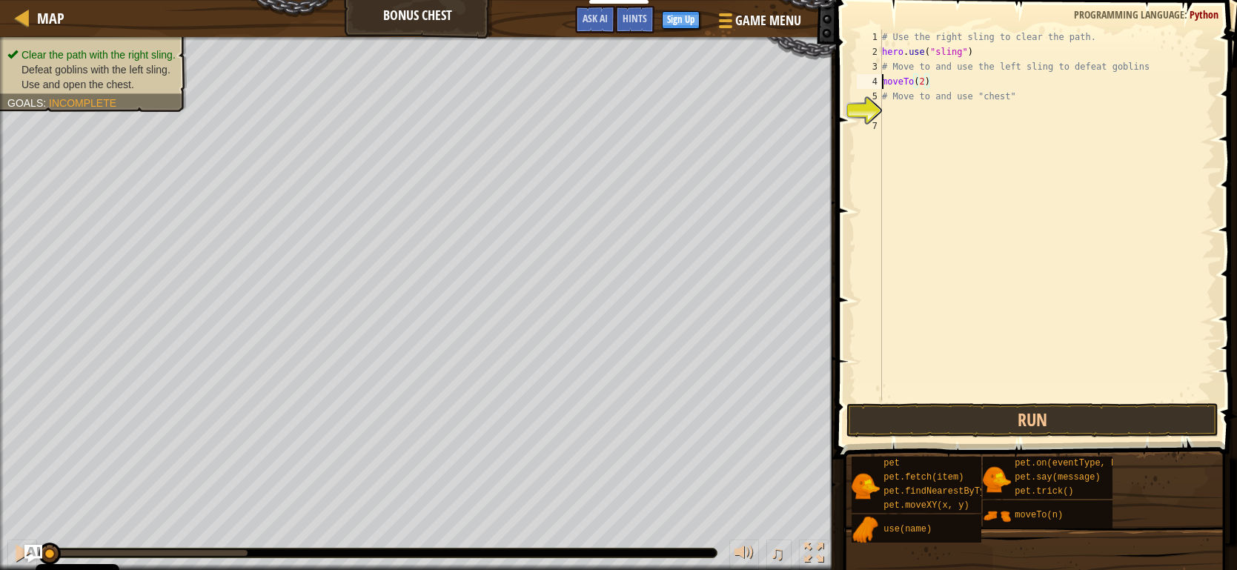
click at [885, 77] on div "# Use the right sling to clear the path. hero . use ( "sling" ) # Move to and u…" at bounding box center [1047, 230] width 336 height 400
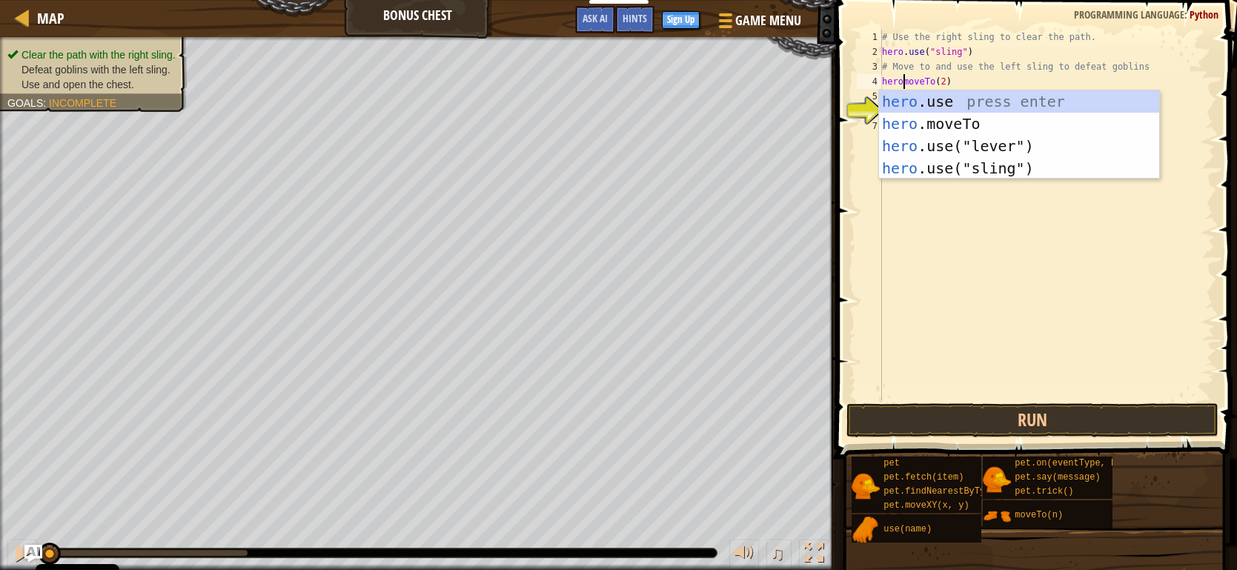
scroll to position [7, 2]
type textarea "hero.moveTo(2)"
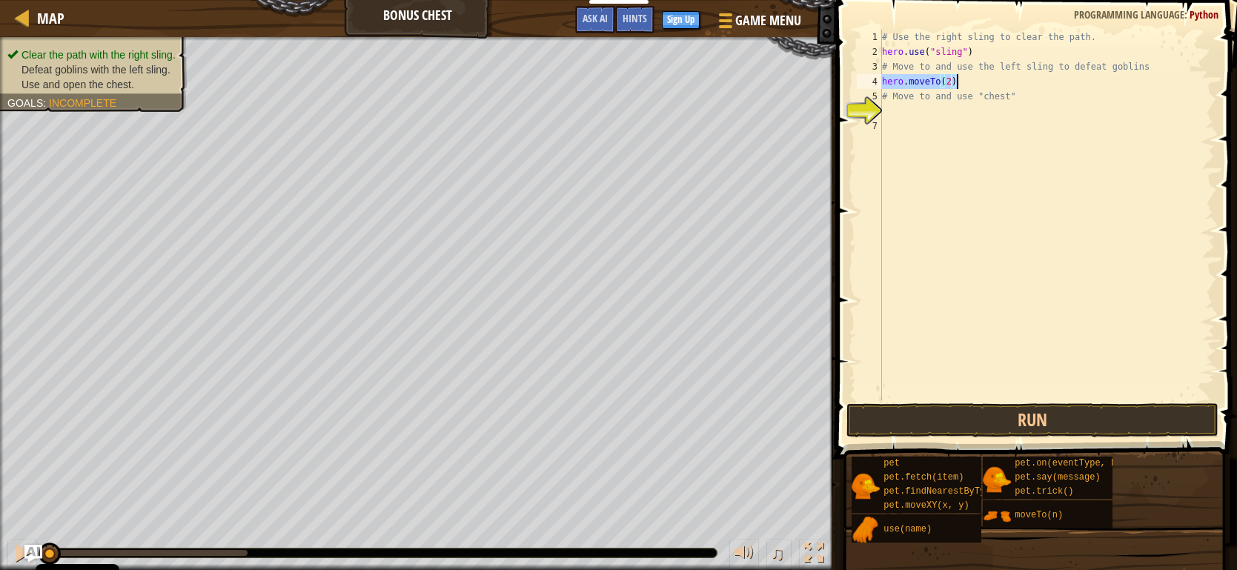
drag, startPoint x: 883, startPoint y: 79, endPoint x: 958, endPoint y: 81, distance: 74.9
click at [958, 81] on div "# Use the right sling to clear the path. hero . use ( "sling" ) # Move to and u…" at bounding box center [1047, 230] width 336 height 400
click at [937, 126] on div "# Use the right sling to clear the path. hero . use ( "sling" ) # Move to and u…" at bounding box center [1047, 230] width 336 height 400
paste textarea "hero.moveTo(2)"
type textarea "hero.moveTo(2)"
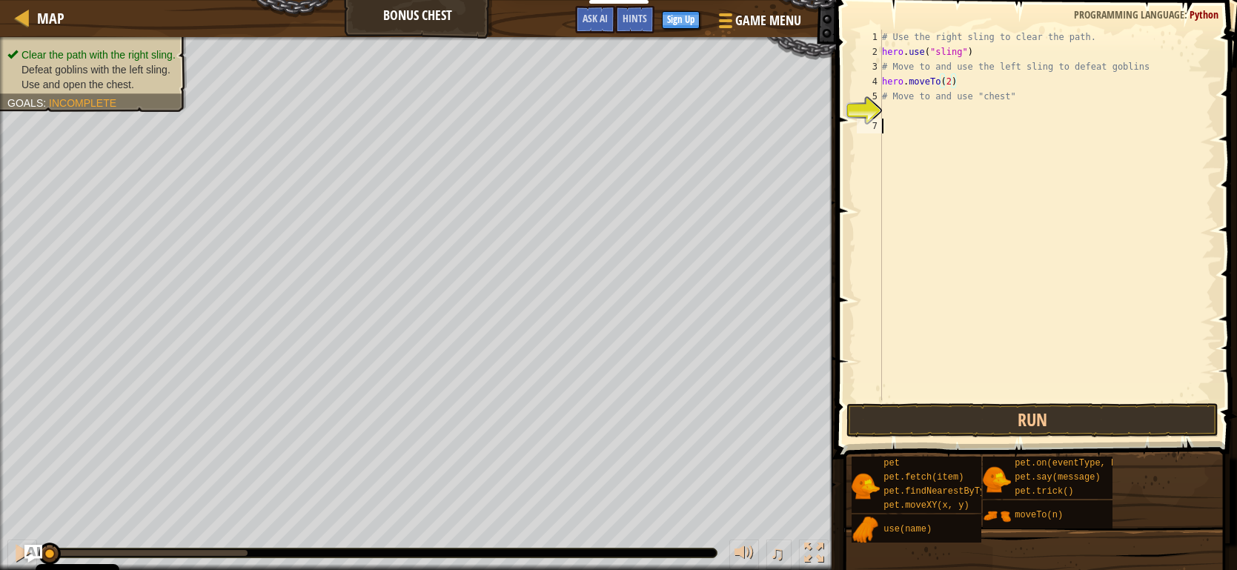
scroll to position [7, 0]
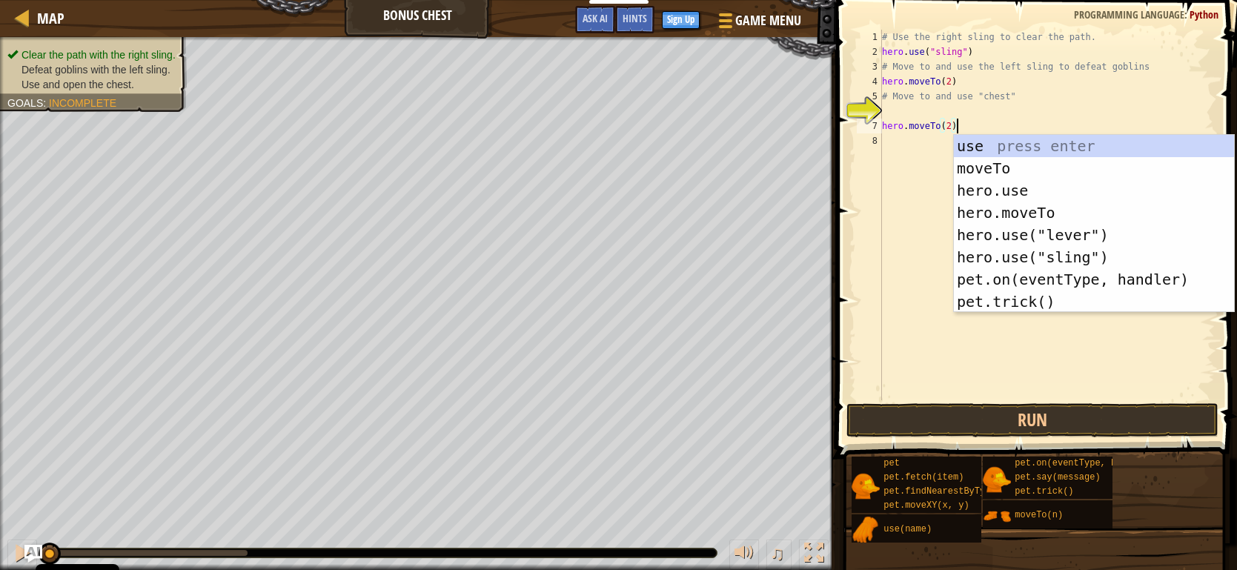
click at [890, 110] on div "# Use the right sling to clear the path. hero . use ( "sling" ) # Move to and u…" at bounding box center [1047, 230] width 336 height 400
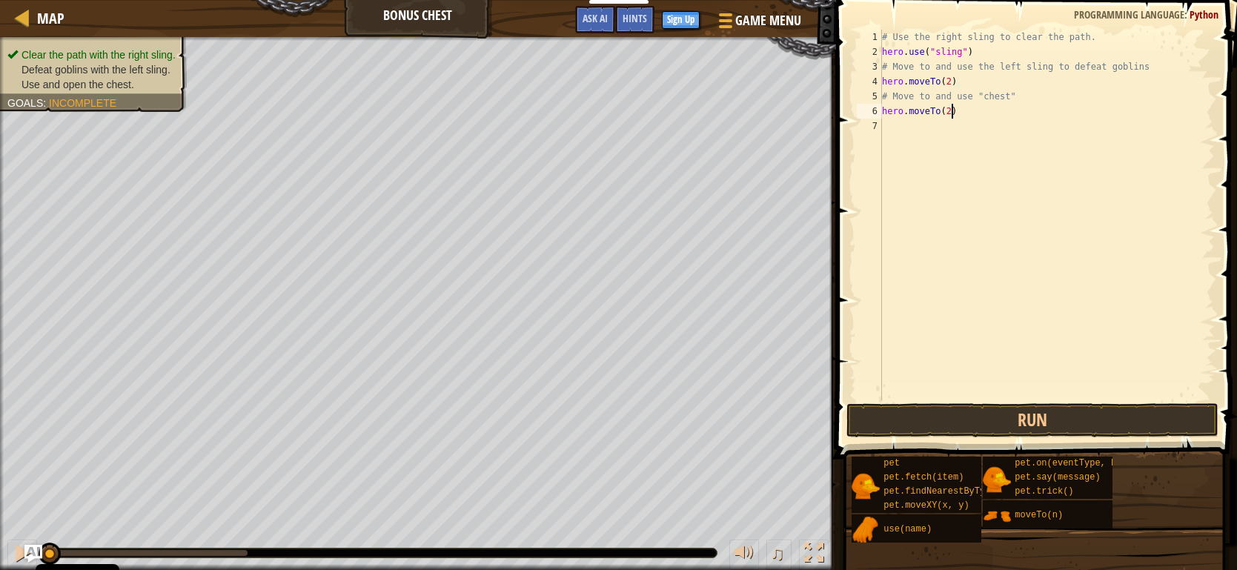
click at [951, 110] on div "# Use the right sling to clear the path. hero . use ( "sling" ) # Move to and u…" at bounding box center [1047, 230] width 336 height 400
drag, startPoint x: 884, startPoint y: 52, endPoint x: 983, endPoint y: 52, distance: 99.4
click at [983, 52] on div "# Use the right sling to clear the path. hero . use ( "sling" ) # Move to and u…" at bounding box center [1047, 230] width 336 height 400
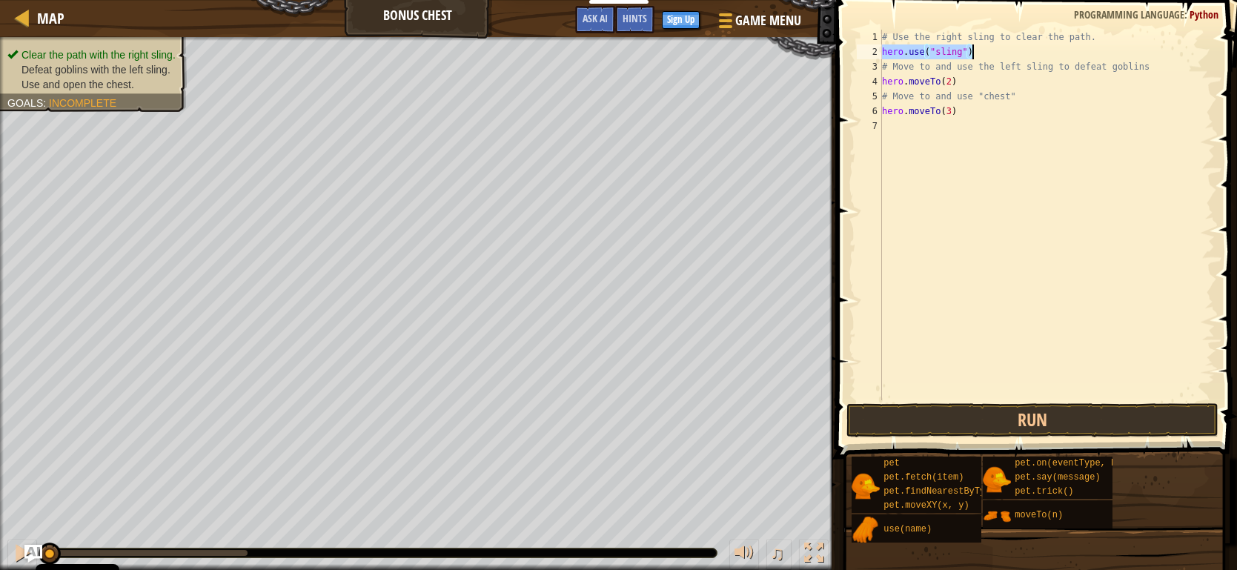
type textarea "hero.use("sling")"
click at [933, 162] on div "# Use the right sling to clear the path. hero . use ( "sling" ) # Move to and u…" at bounding box center [1047, 230] width 336 height 400
paste textarea "hero.use("sling")"
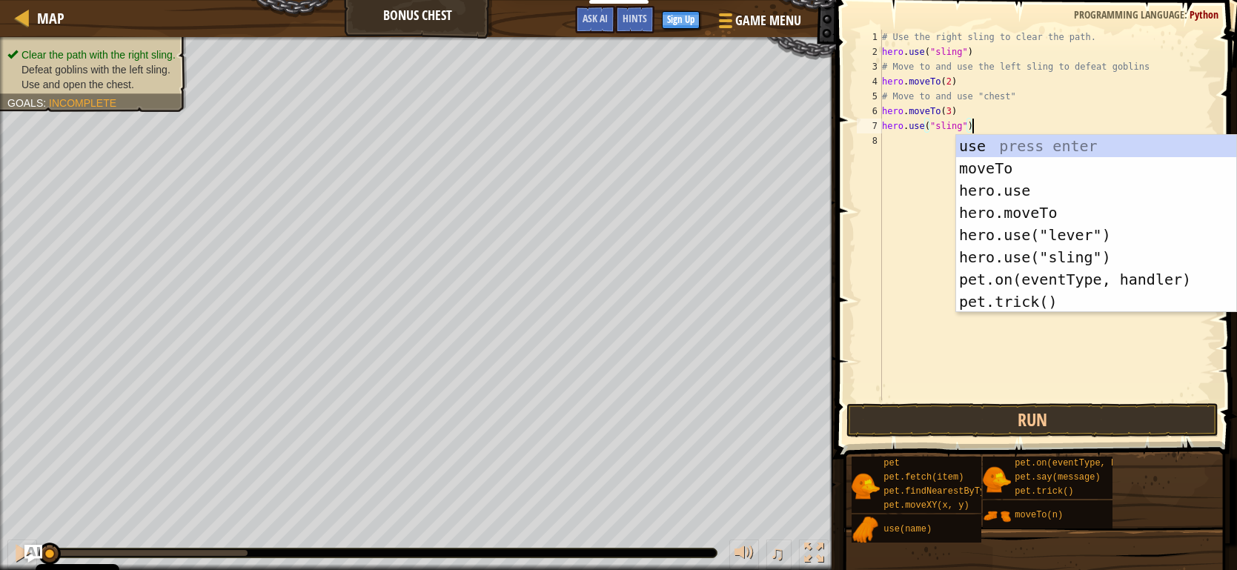
click at [1220, 516] on div "pet pet.fetch(item) pet.findNearestByType(type) pet.moveXY(x, y) use(name) pet.…" at bounding box center [1039, 499] width 376 height 87
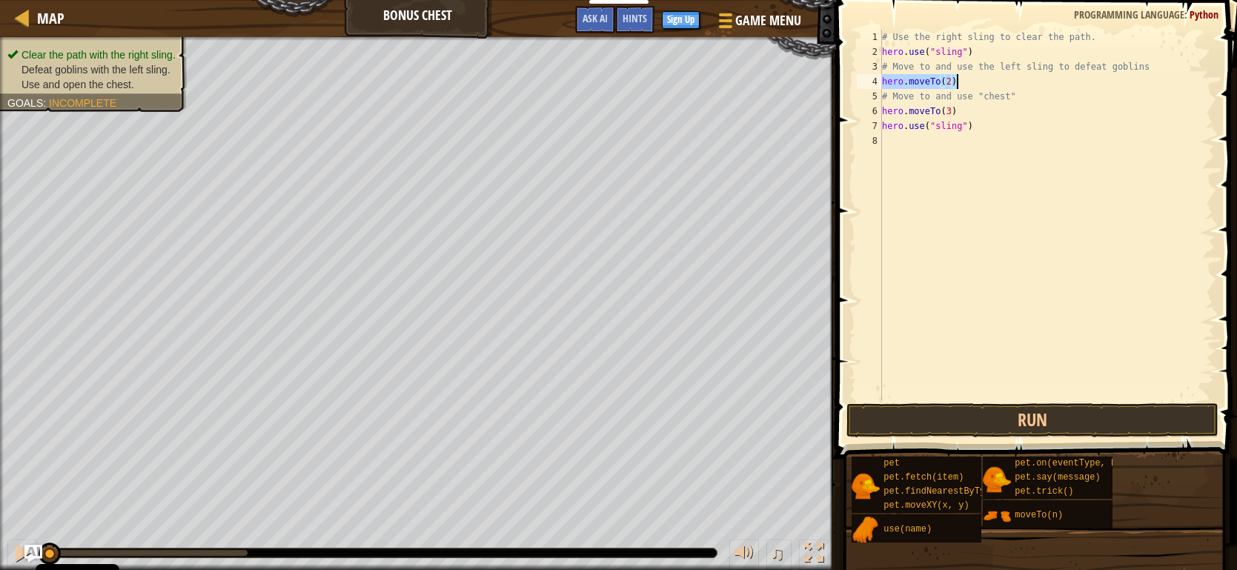
drag, startPoint x: 883, startPoint y: 80, endPoint x: 956, endPoint y: 78, distance: 73.4
click at [956, 78] on div "# Use the right sling to clear the path. hero . use ( "sling" ) # Move to and u…" at bounding box center [1047, 230] width 336 height 400
type textarea "hero.moveTo(2)"
click at [943, 165] on div "# Use the right sling to clear the path. hero . use ( "sling" ) # Move to and u…" at bounding box center [1047, 230] width 336 height 400
paste textarea "hero.moveTo(2)"
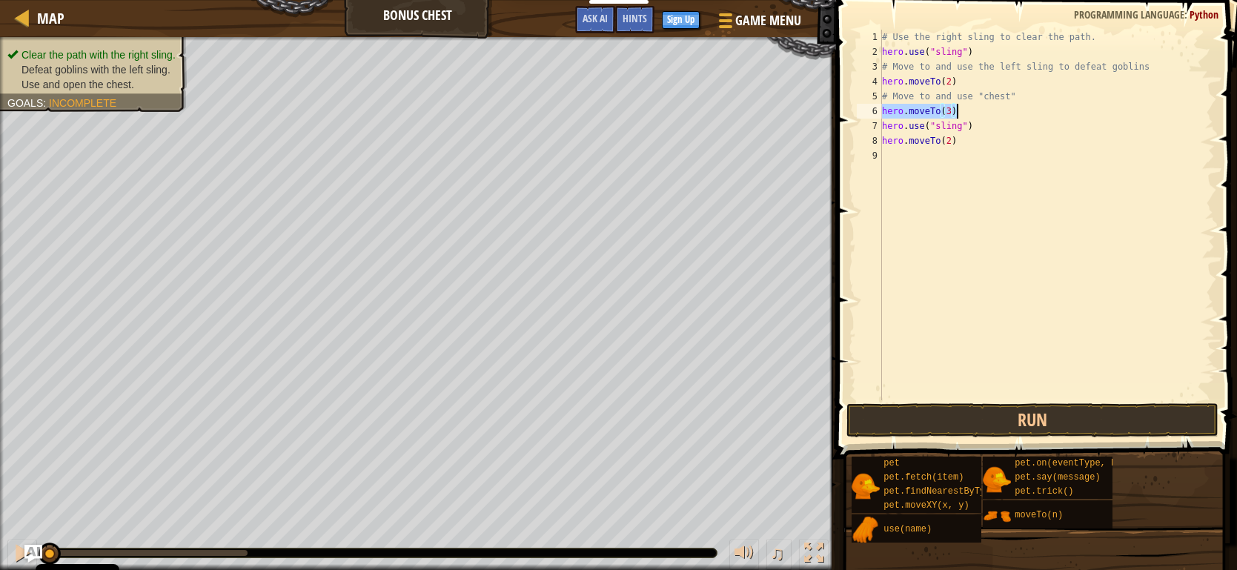
drag, startPoint x: 884, startPoint y: 109, endPoint x: 956, endPoint y: 106, distance: 72.0
click at [956, 106] on div "# Use the right sling to clear the path. hero . use ( "sling" ) # Move to and u…" at bounding box center [1047, 230] width 336 height 400
type textarea "hero.moveTo(3)"
click at [916, 197] on div "# Use the right sling to clear the path. hero . use ( "sling" ) # Move to and u…" at bounding box center [1047, 230] width 336 height 400
paste textarea "hero.moveTo(3)"
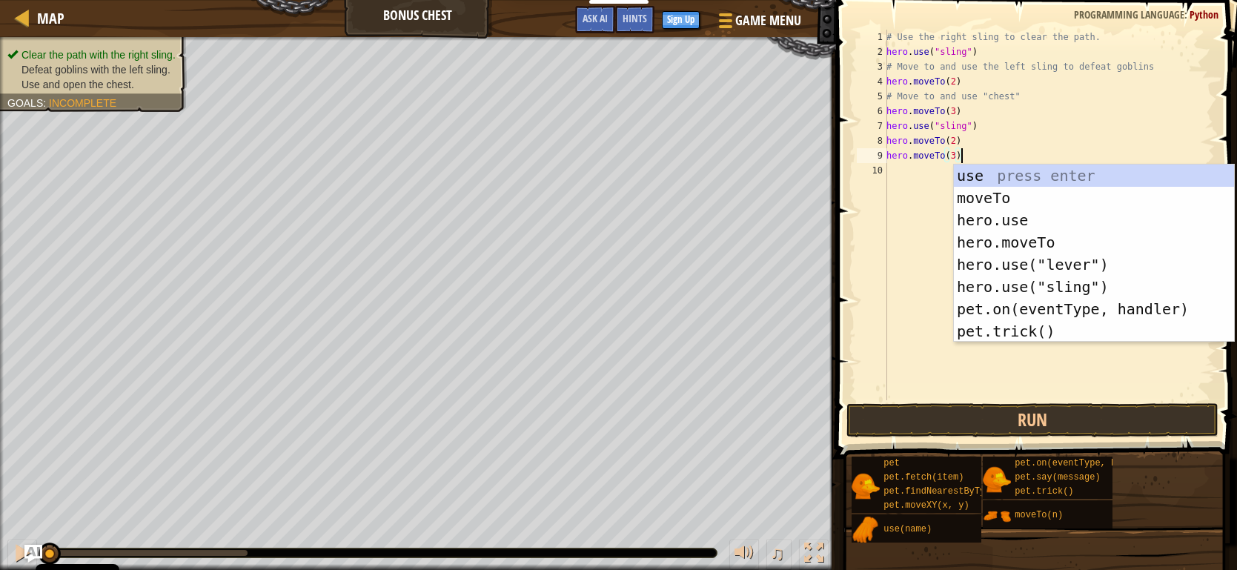
click at [955, 151] on div "# Use the right sling to clear the path. hero . use ( "sling" ) # Move to and u…" at bounding box center [1049, 230] width 331 height 400
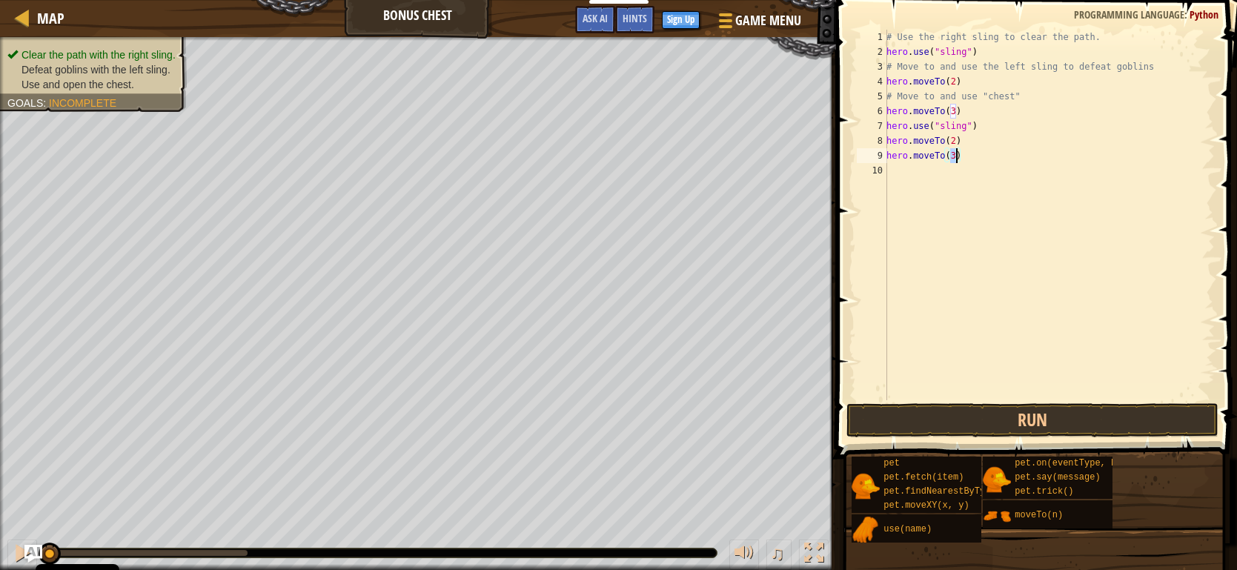
click at [955, 151] on div "# Use the right sling to clear the path. hero . use ( "sling" ) # Move to and u…" at bounding box center [1049, 230] width 331 height 400
type textarea "hero.moveTo(4)"
drag, startPoint x: 978, startPoint y: 149, endPoint x: 885, endPoint y: 156, distance: 93.7
click at [885, 156] on div "hero.moveTo(4) 1 2 3 4 5 6 7 8 9 10 # Use the right sling to clear the path. he…" at bounding box center [1034, 215] width 361 height 371
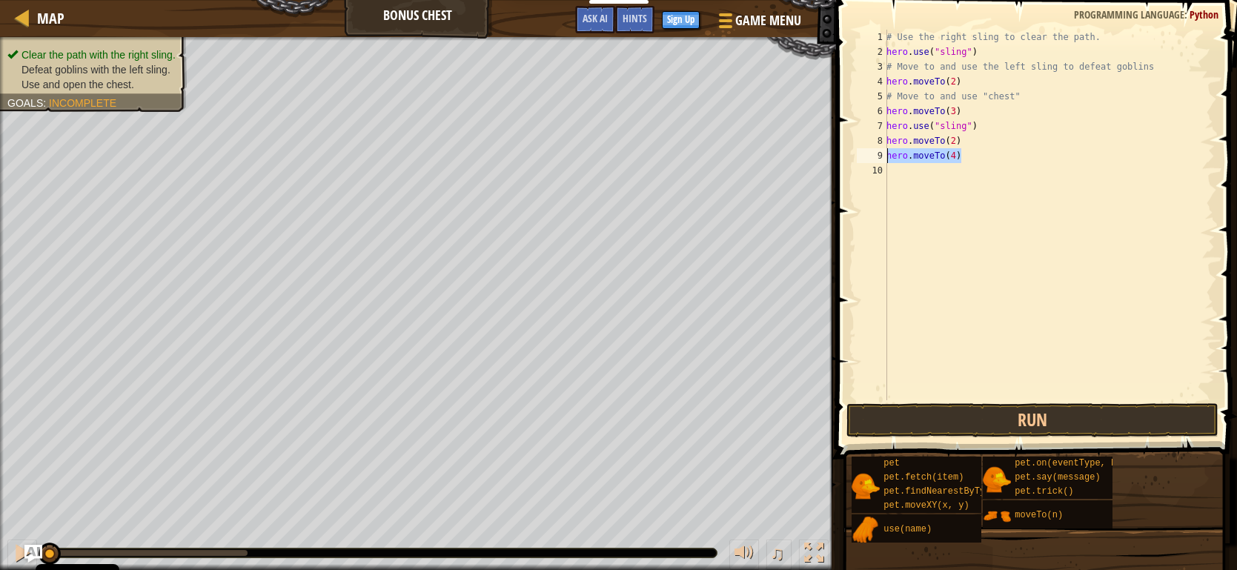
click at [902, 168] on div "# Use the right sling to clear the path. hero . use ( "sling" ) # Move to and u…" at bounding box center [1049, 230] width 331 height 400
paste textarea "hero.moveTo(4)"
type textarea "hero.moveTo(5)"
drag, startPoint x: 951, startPoint y: 170, endPoint x: 876, endPoint y: 171, distance: 74.2
click at [876, 171] on div "hero.moveTo(5) 1 2 3 4 5 6 7 8 9 10 11 # Use the right sling to clear the path.…" at bounding box center [1034, 215] width 361 height 371
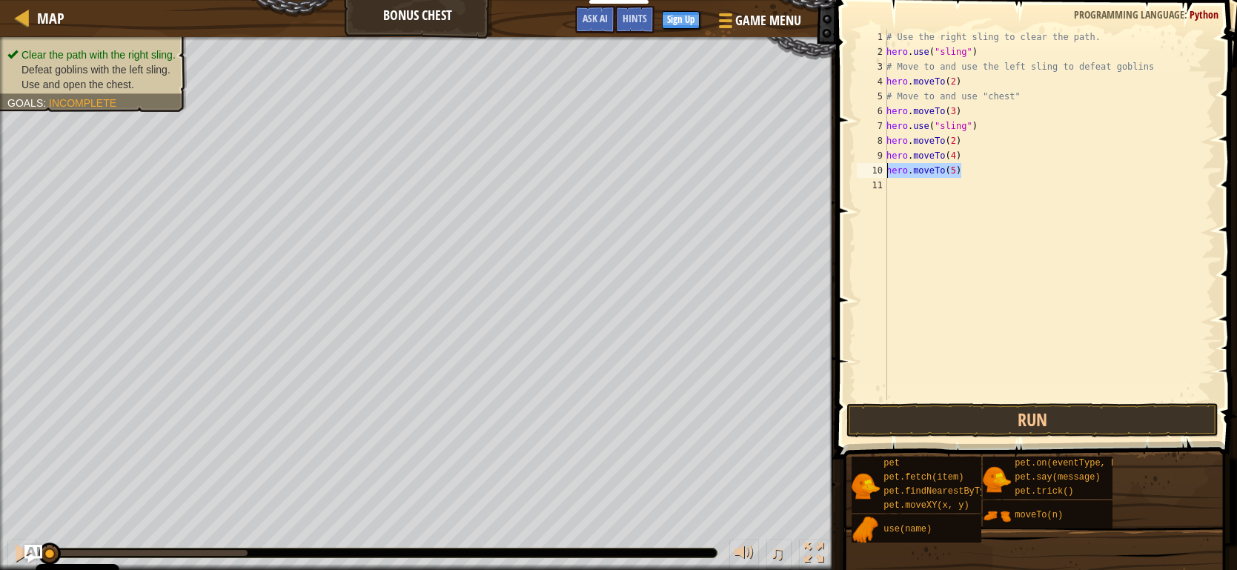
click at [905, 186] on div "# Use the right sling to clear the path. hero . use ( "sling" ) # Move to and u…" at bounding box center [1049, 230] width 331 height 400
paste textarea "hero.moveTo(5)"
type textarea "hero.moveTo(6)"
click at [1062, 426] on button "Run" at bounding box center [1033, 420] width 372 height 34
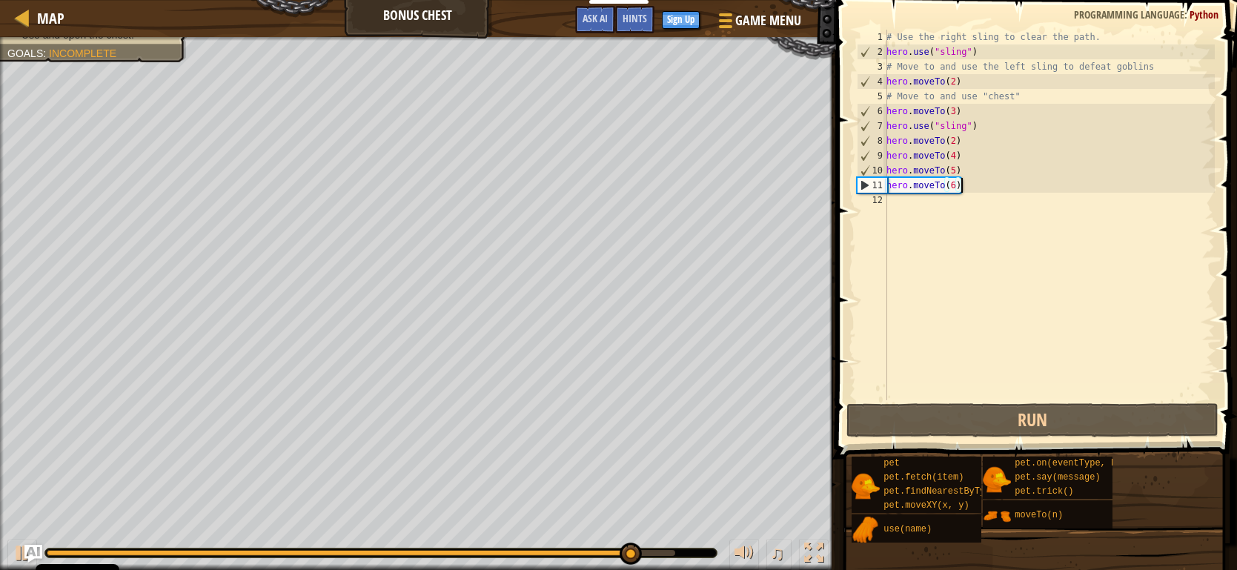
click at [921, 276] on div "# Use the right sling to clear the path. hero . use ( "sling" ) # Move to and u…" at bounding box center [1049, 230] width 331 height 400
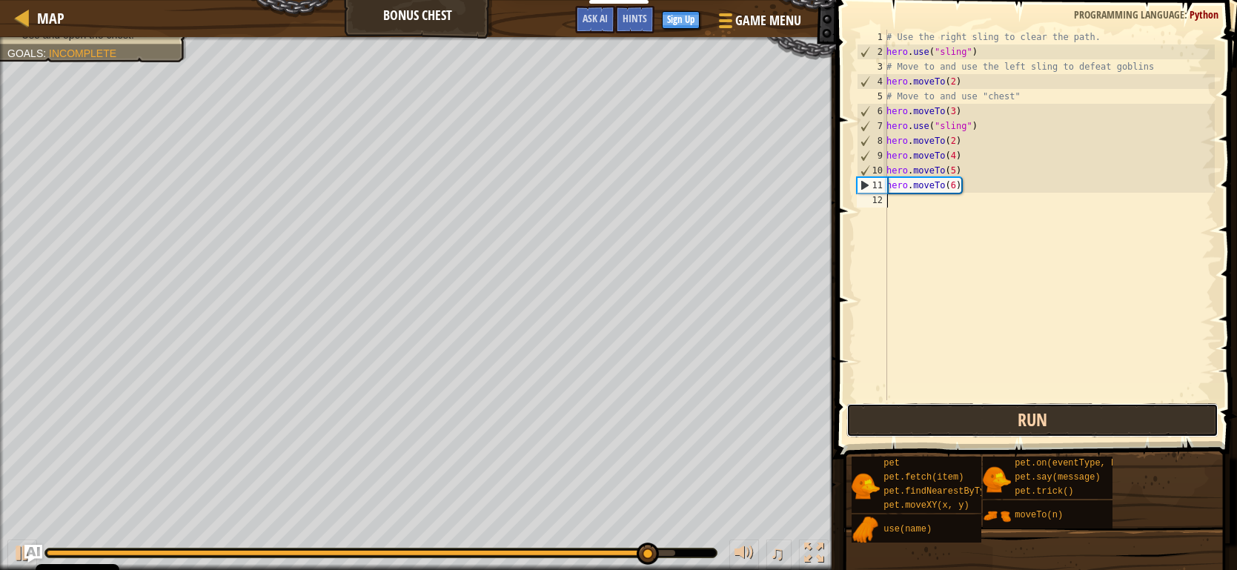
click at [1007, 423] on button "Run" at bounding box center [1033, 420] width 372 height 34
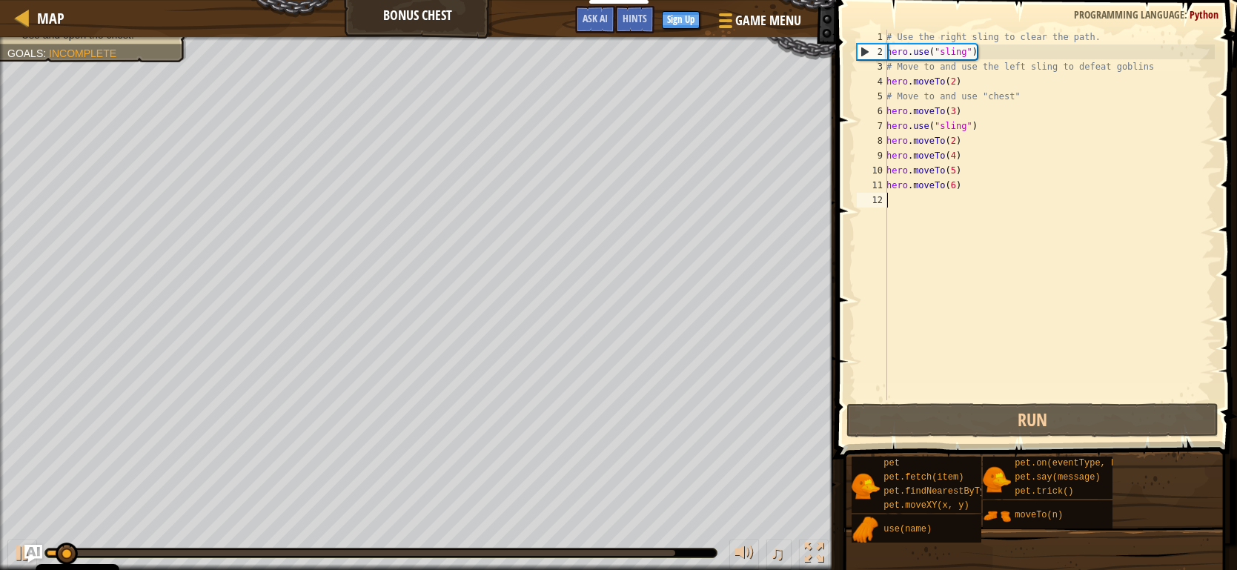
click at [901, 220] on div "# Use the right sling to clear the path. hero . use ( "sling" ) # Move to and u…" at bounding box center [1049, 230] width 331 height 400
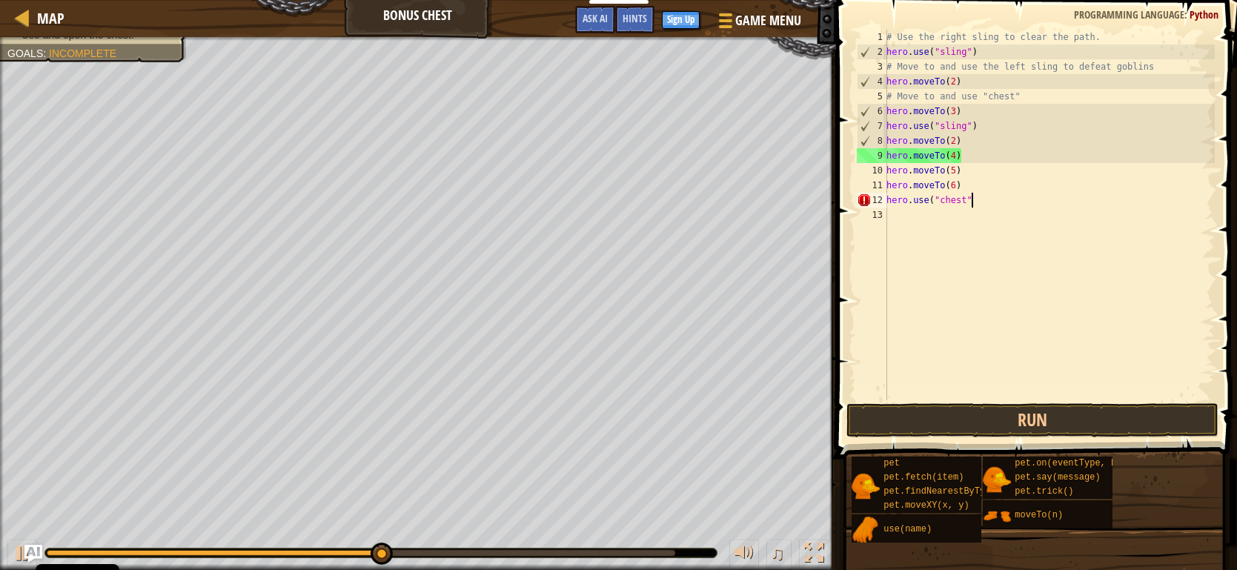
scroll to position [7, 7]
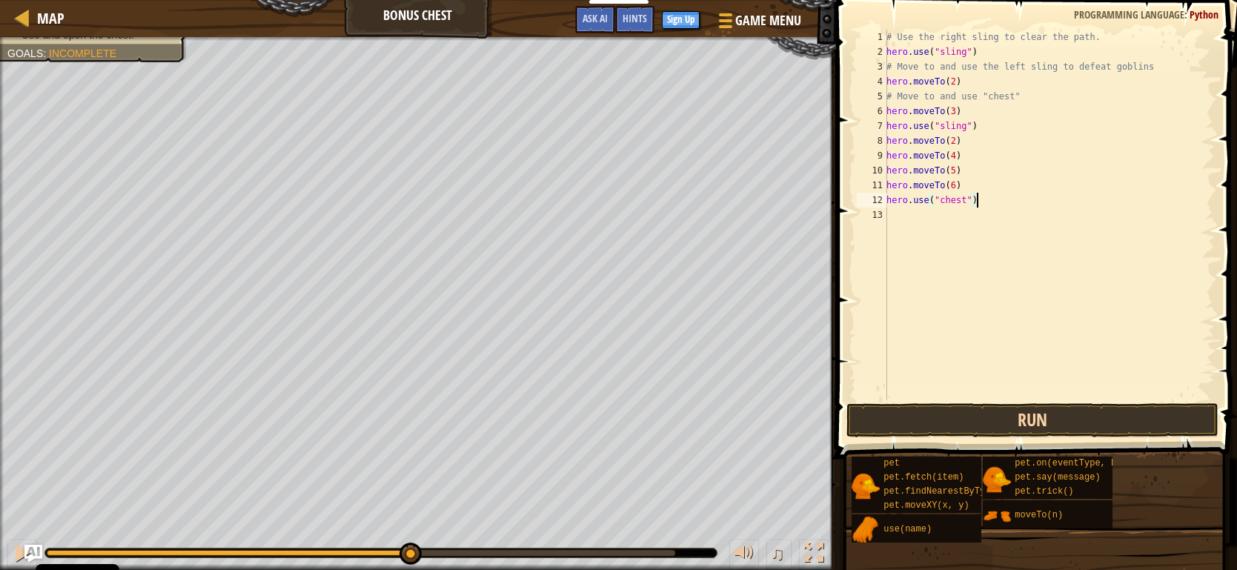
type textarea "hero.use("chest")"
click at [943, 422] on button "Run" at bounding box center [1033, 420] width 372 height 34
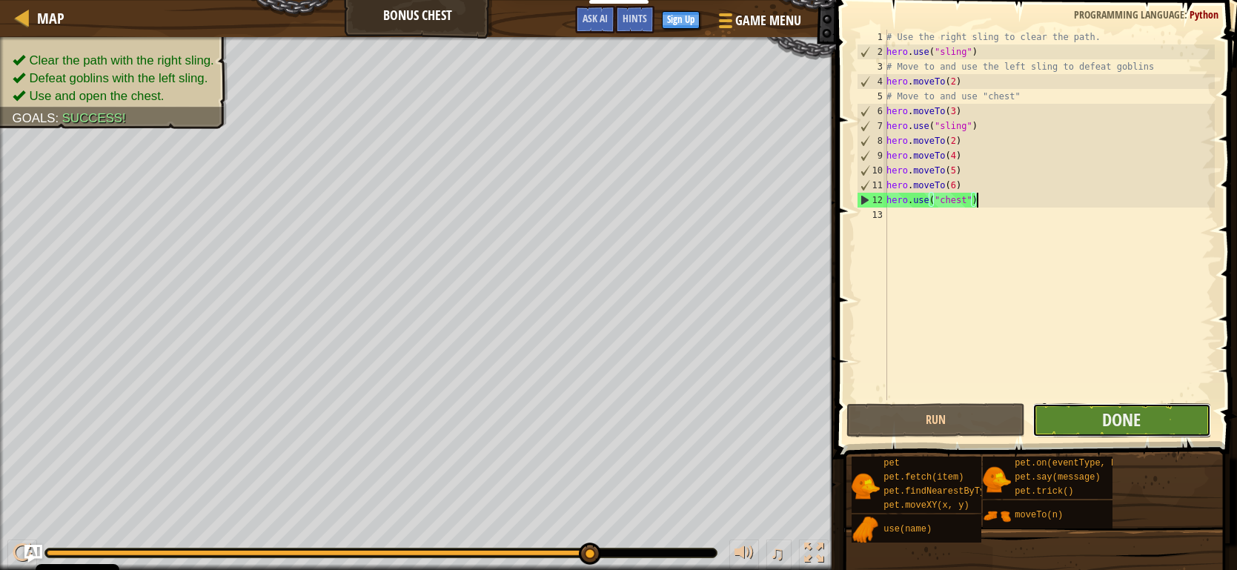
click at [1160, 425] on button "Done" at bounding box center [1122, 420] width 179 height 34
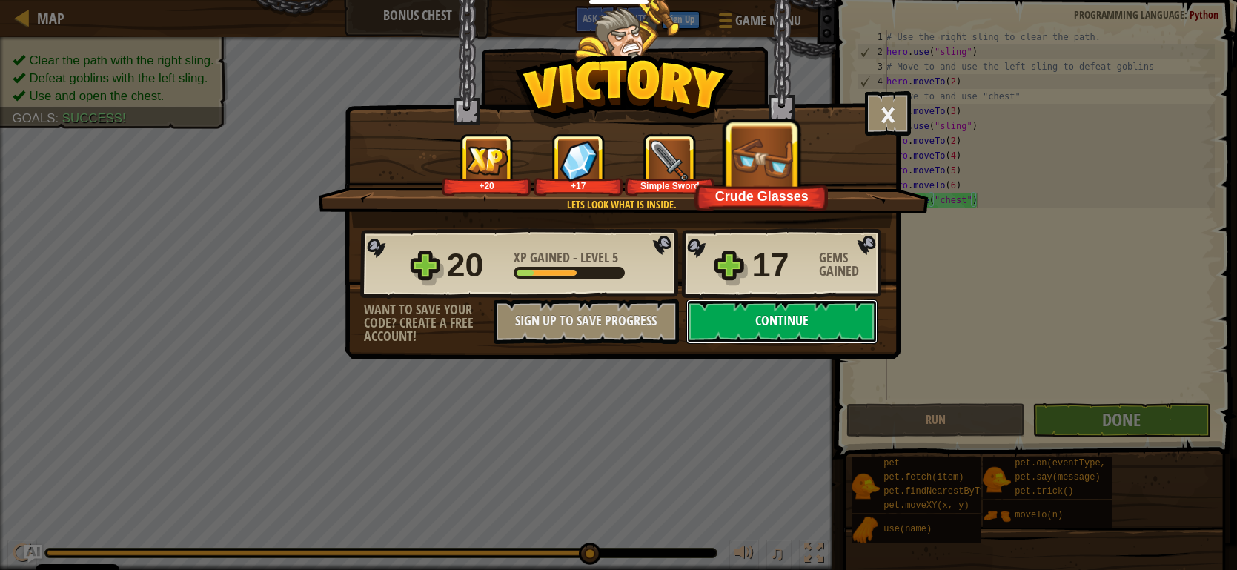
click at [761, 330] on button "Continue" at bounding box center [782, 322] width 191 height 44
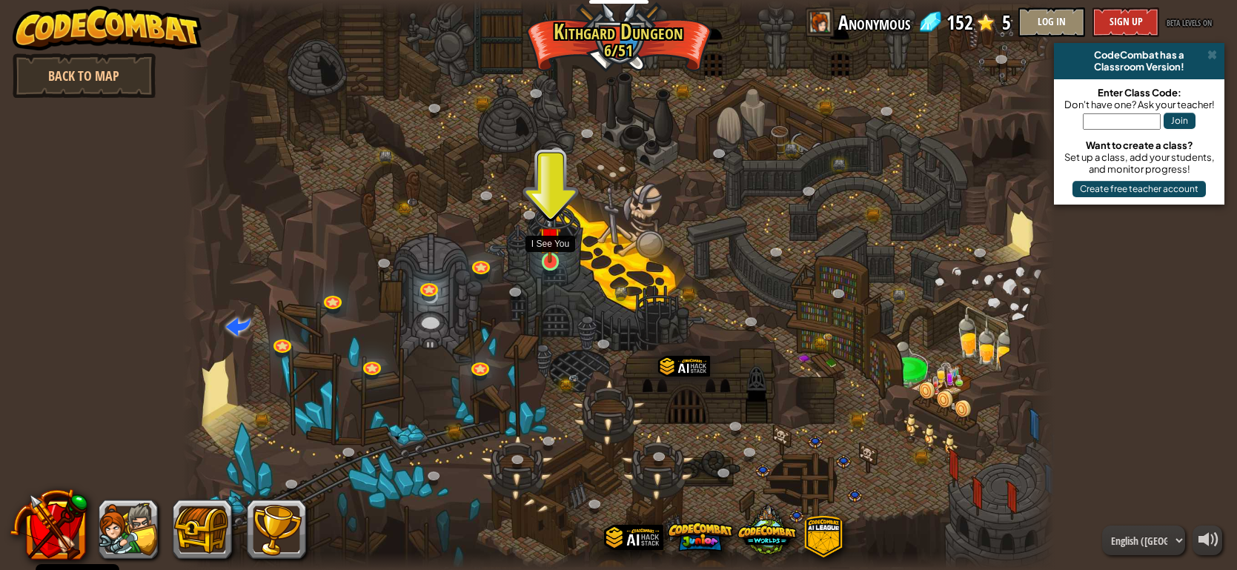
click at [552, 245] on img at bounding box center [550, 238] width 22 height 50
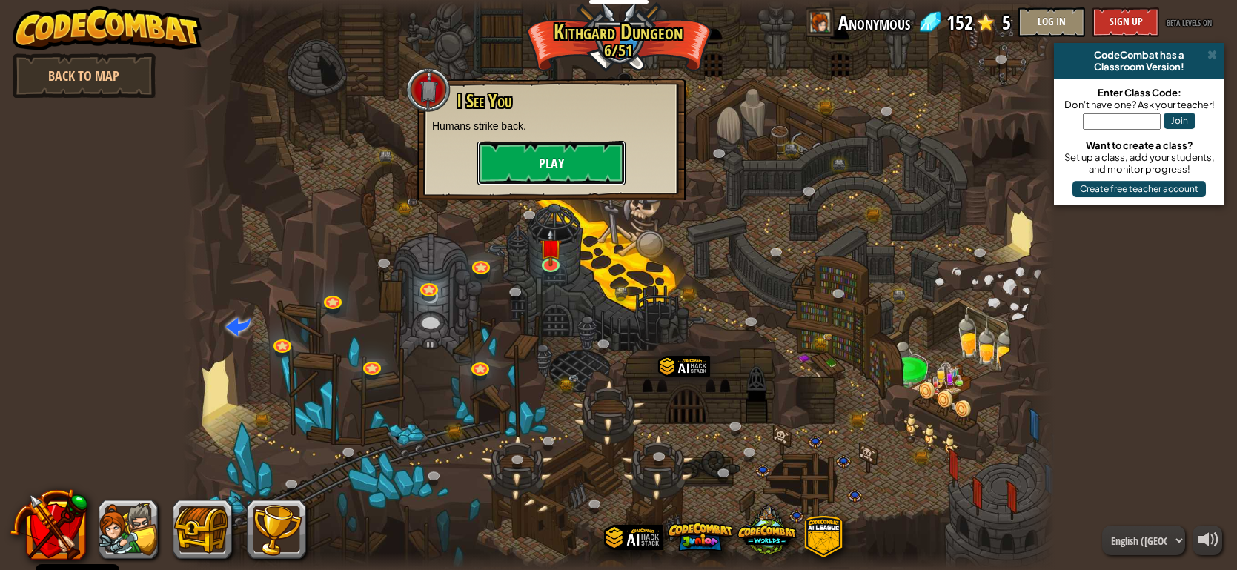
click at [555, 172] on button "Play" at bounding box center [551, 163] width 148 height 44
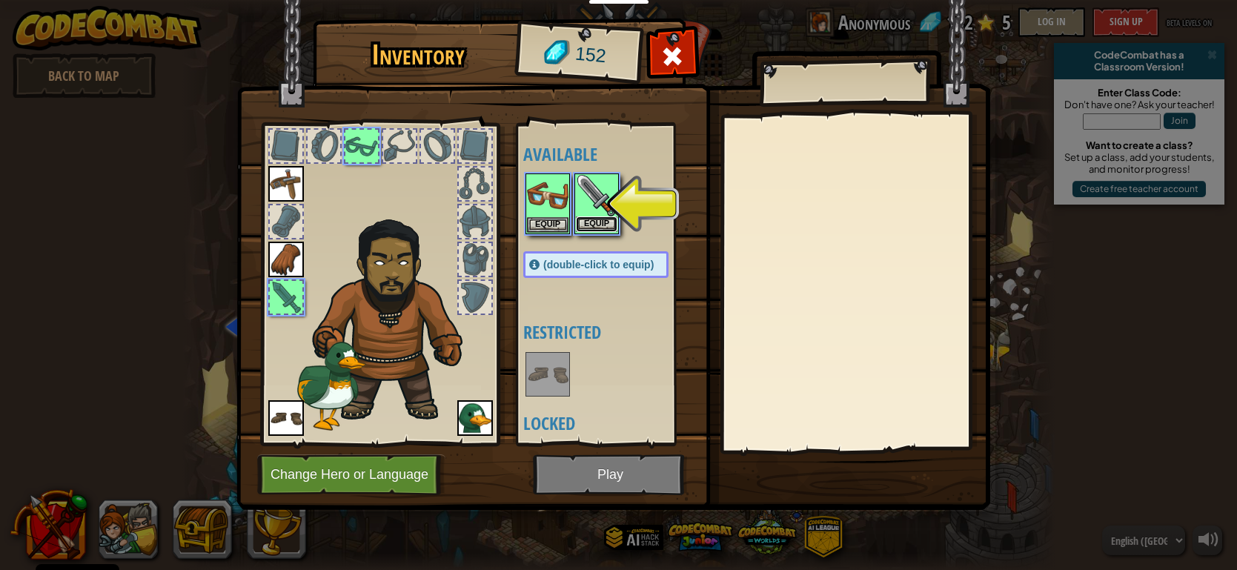
click at [582, 226] on button "Equip" at bounding box center [597, 224] width 42 height 16
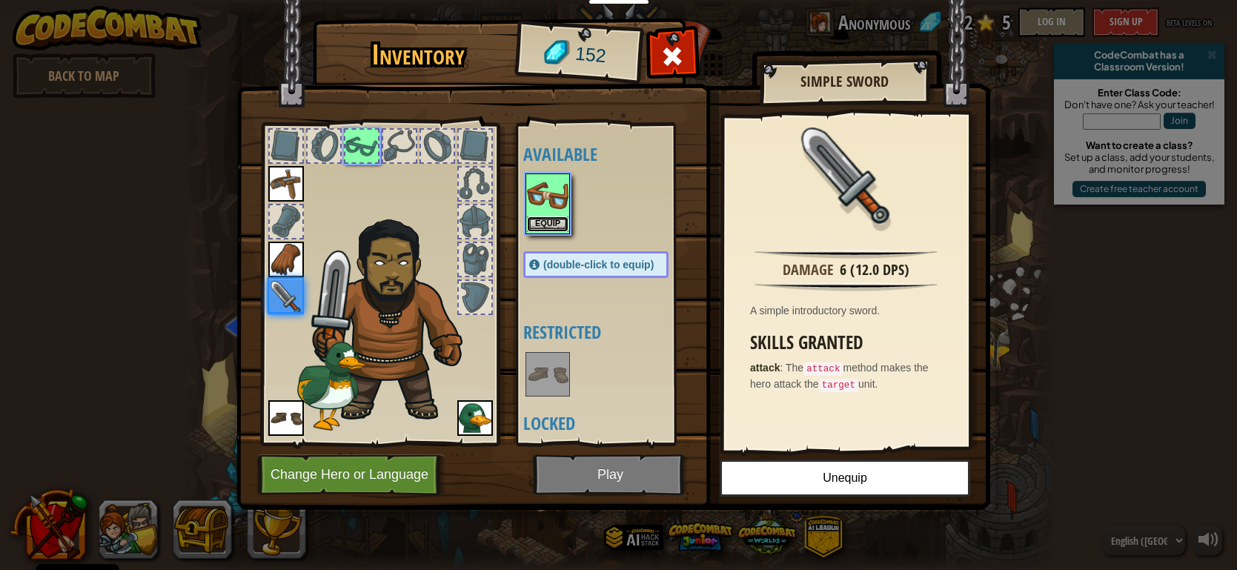
click at [545, 228] on button "Equip" at bounding box center [548, 224] width 42 height 16
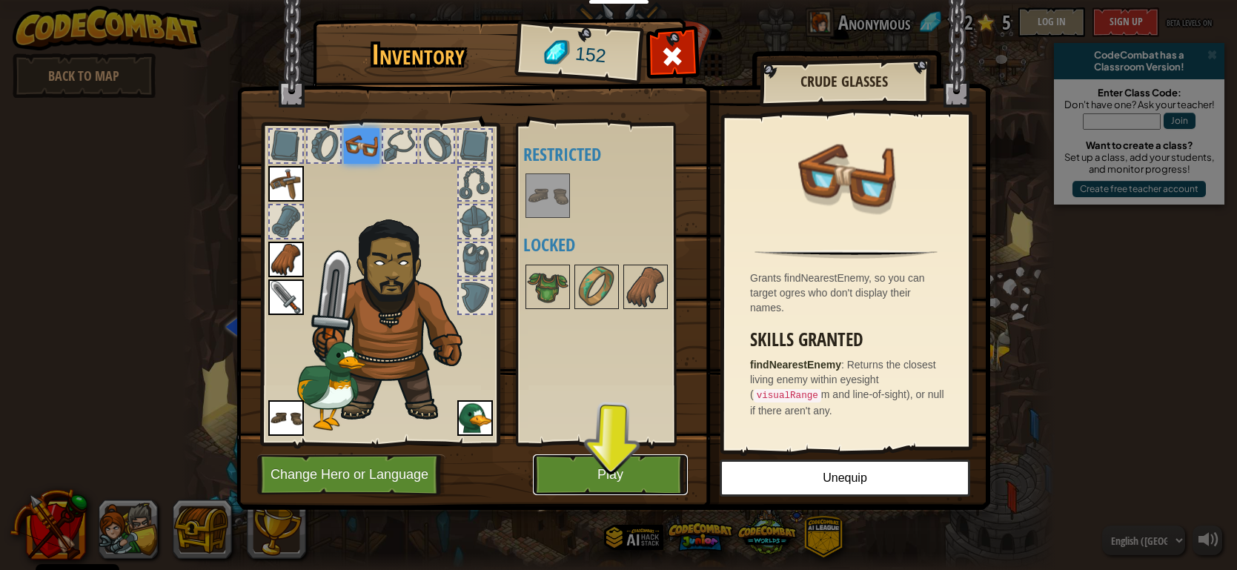
click at [612, 454] on button "Play" at bounding box center [610, 474] width 155 height 41
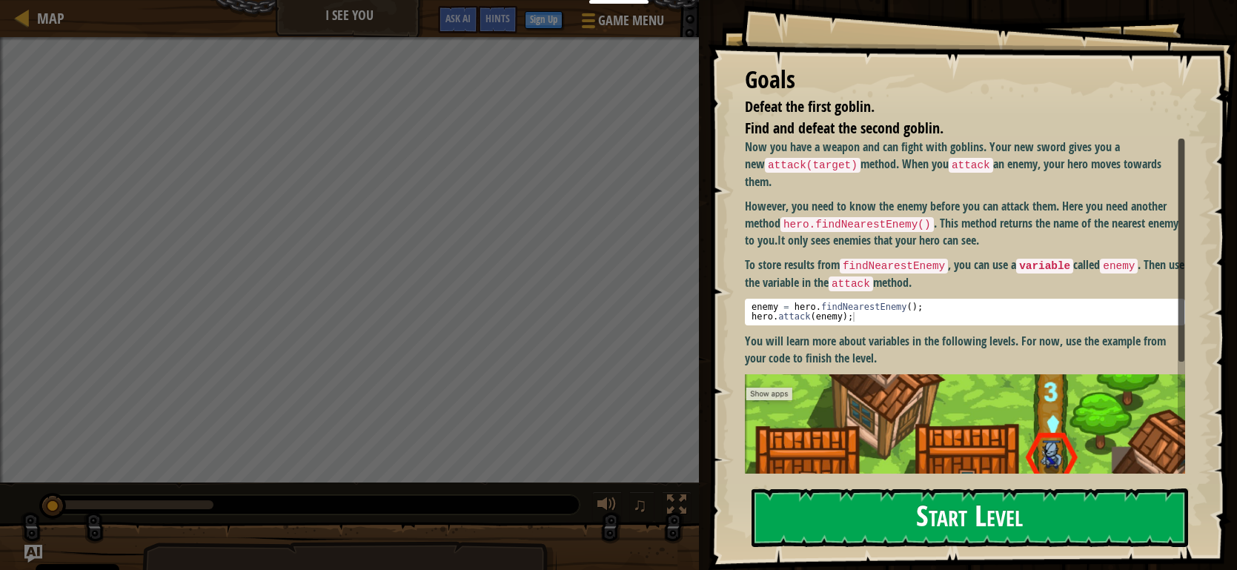
click at [944, 522] on button "Start Level" at bounding box center [970, 518] width 437 height 59
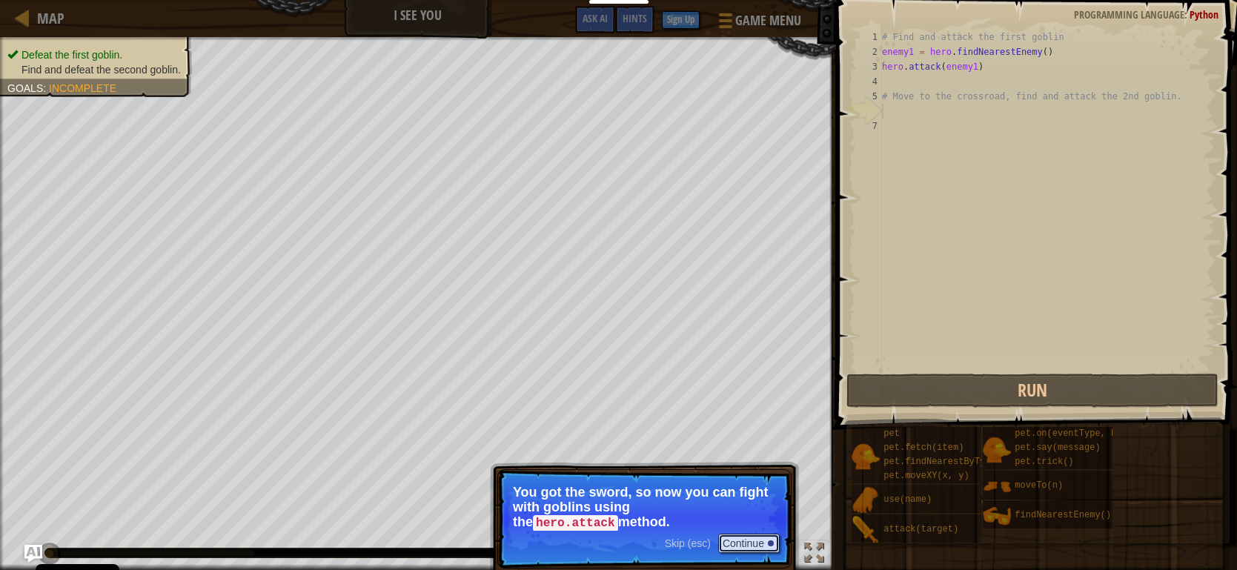
click at [752, 550] on button "Continue" at bounding box center [749, 543] width 62 height 19
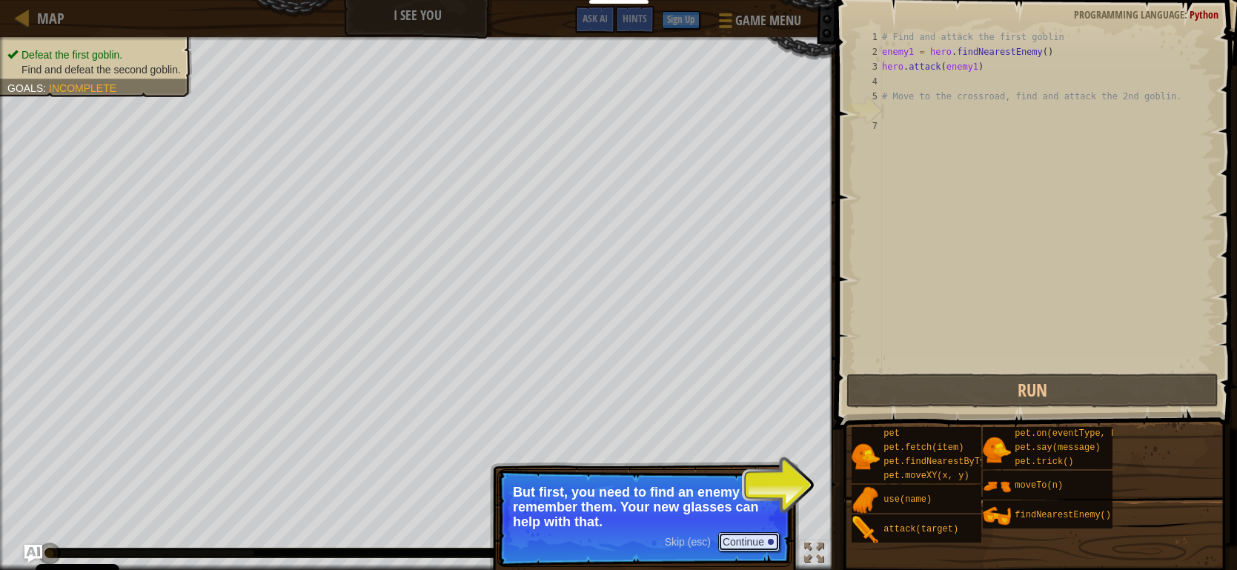
click at [761, 543] on button "Continue" at bounding box center [749, 541] width 62 height 19
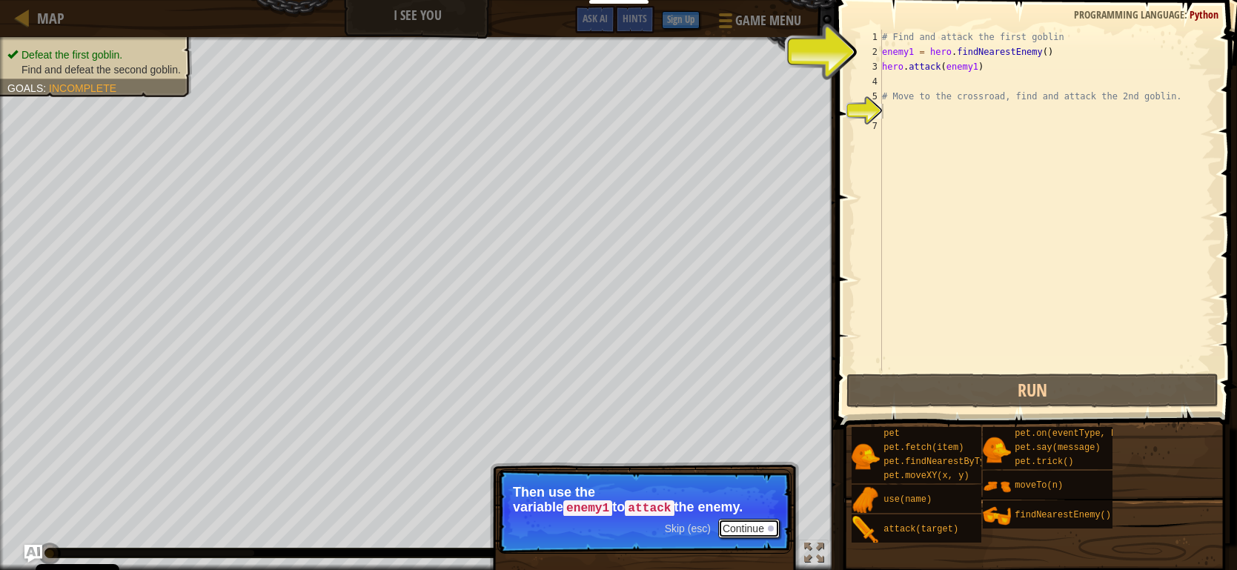
click at [768, 516] on p "Skip (esc) Continue Then use the variable enemy1 to attack the enemy." at bounding box center [644, 511] width 294 height 85
click at [763, 524] on button "Continue" at bounding box center [749, 528] width 62 height 19
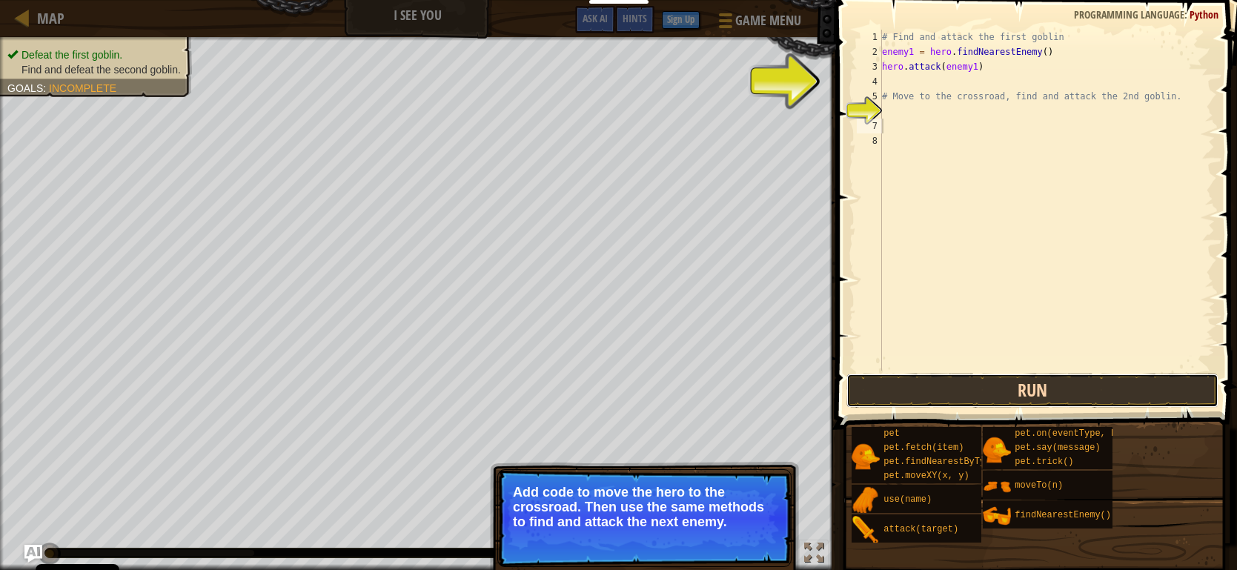
click at [987, 378] on button "Run" at bounding box center [1033, 391] width 372 height 34
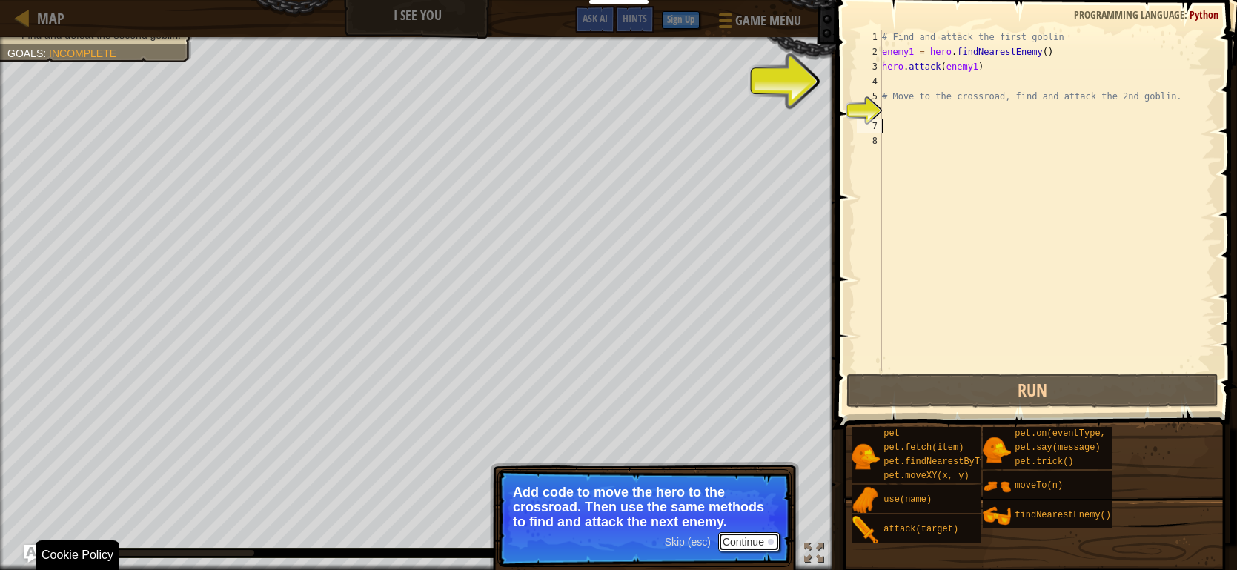
click at [770, 548] on button "Continue" at bounding box center [749, 541] width 62 height 19
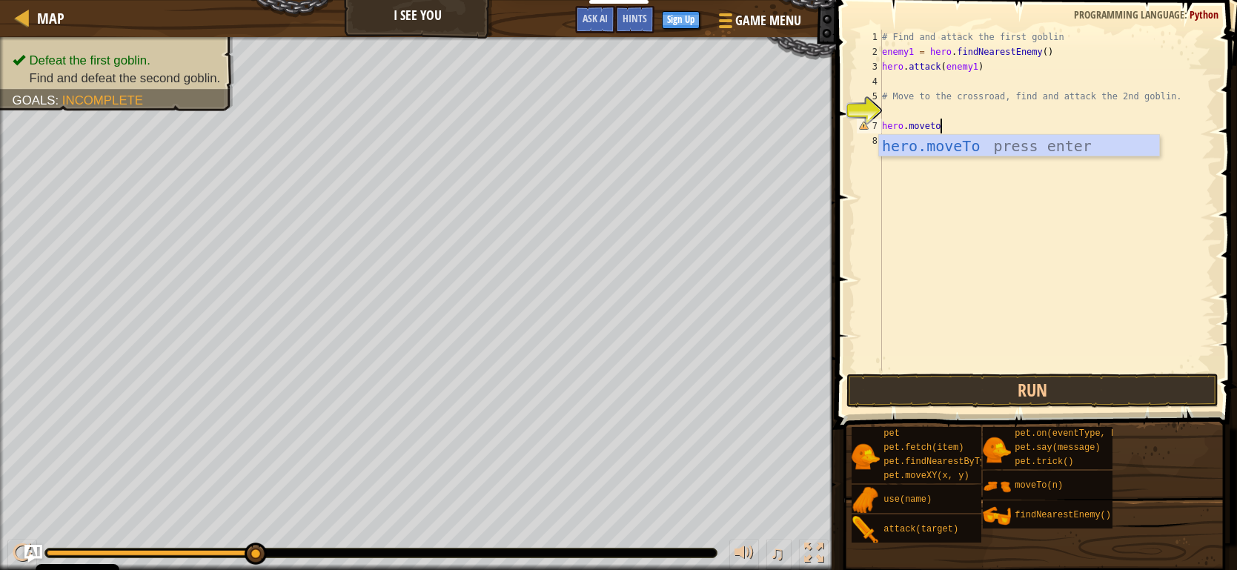
scroll to position [7, 4]
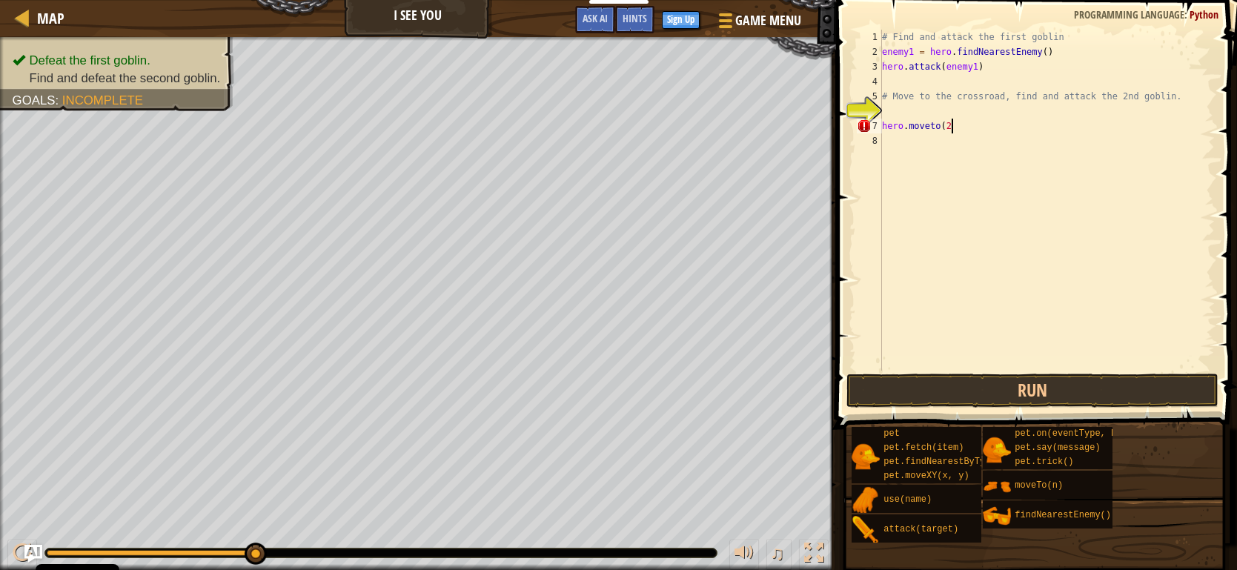
type textarea "hero.moveto(2)"
drag, startPoint x: 885, startPoint y: 50, endPoint x: 1069, endPoint y: 50, distance: 184.6
click at [1069, 50] on div "# Find and attack the first goblin enemy1 = hero . findNearestEnemy ( ) hero . …" at bounding box center [1047, 215] width 336 height 371
drag, startPoint x: 968, startPoint y: 124, endPoint x: 962, endPoint y: 133, distance: 10.7
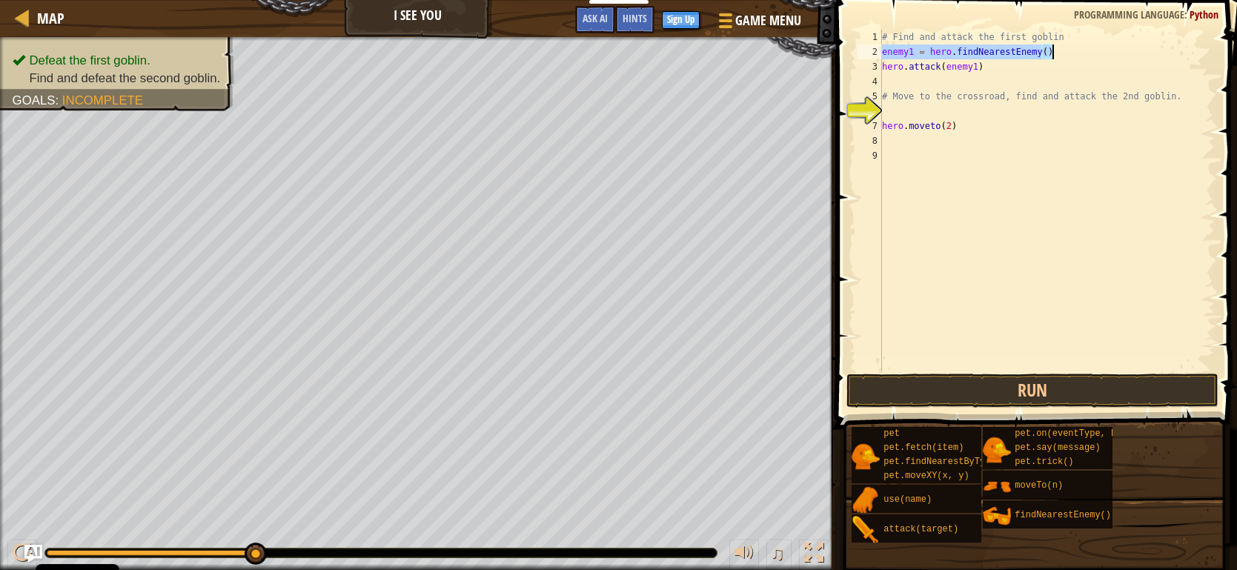
click at [966, 125] on div "# Find and attack the first goblin enemy1 = hero . findNearestEnemy ( ) hero . …" at bounding box center [1047, 215] width 336 height 371
type textarea "hero.moveto(2)"
click at [956, 136] on div "# Find and attack the first goblin enemy1 = hero . findNearestEnemy ( ) hero . …" at bounding box center [1047, 215] width 336 height 371
paste textarea "enemy1 = hero.findNearestEnemy()"
click at [912, 143] on div "# Find and attack the first goblin enemy1 = hero . findNearestEnemy ( ) hero . …" at bounding box center [1047, 215] width 336 height 371
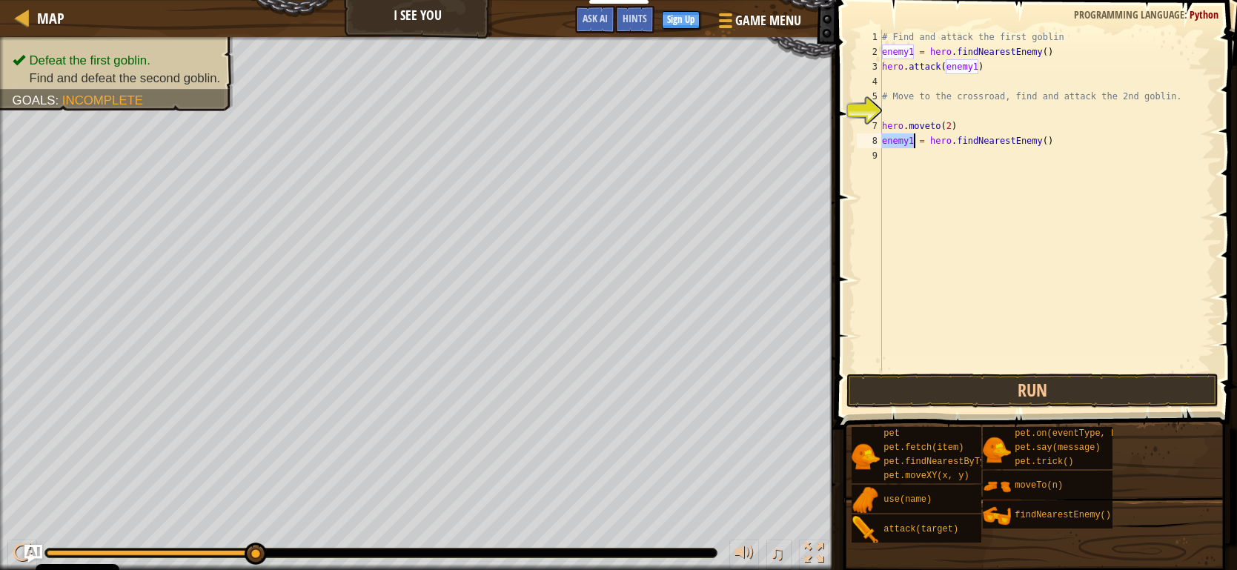
click at [911, 143] on div "# Find and attack the first goblin enemy1 = hero . findNearestEnemy ( ) hero . …" at bounding box center [1047, 215] width 336 height 371
click at [912, 141] on div "# Find and attack the first goblin enemy1 = hero . findNearestEnemy ( ) hero . …" at bounding box center [1047, 200] width 336 height 341
click at [912, 141] on div "# Find and attack the first goblin enemy1 = hero . findNearestEnemy ( ) hero . …" at bounding box center [1047, 215] width 336 height 371
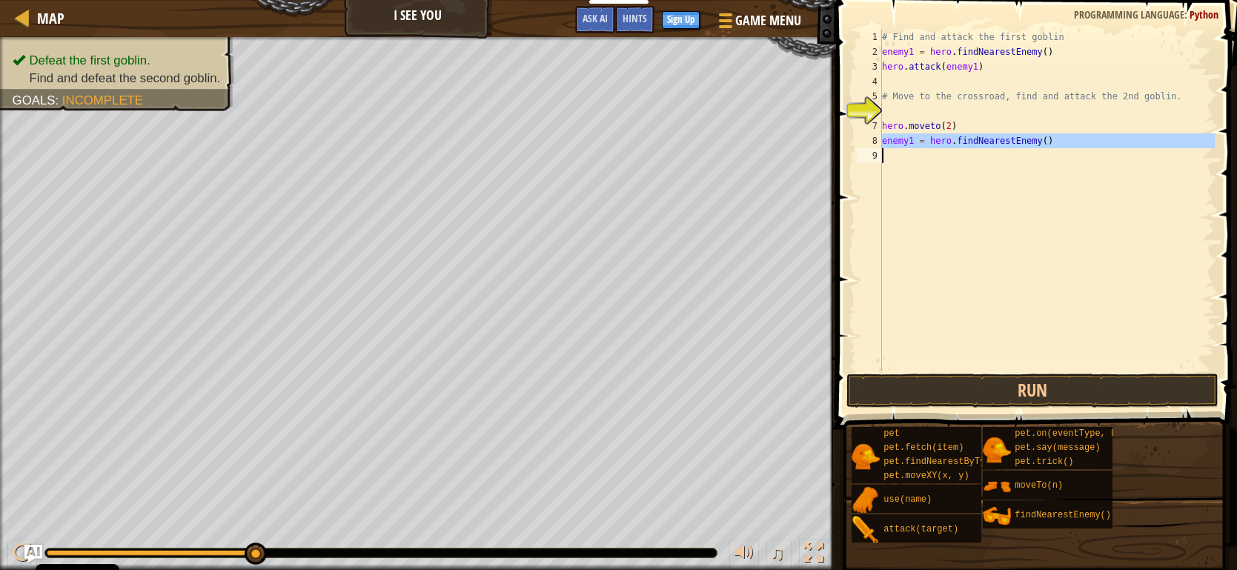
click at [912, 141] on div "# Find and attack the first goblin enemy1 = hero . findNearestEnemy ( ) hero . …" at bounding box center [1047, 215] width 336 height 371
click at [919, 141] on div "# Find and attack the first goblin enemy1 = hero . findNearestEnemy ( ) hero . …" at bounding box center [1047, 200] width 336 height 341
click at [909, 142] on div "# Find and attack the first goblin enemy1 = hero . findNearestEnemy ( ) hero . …" at bounding box center [1047, 215] width 336 height 371
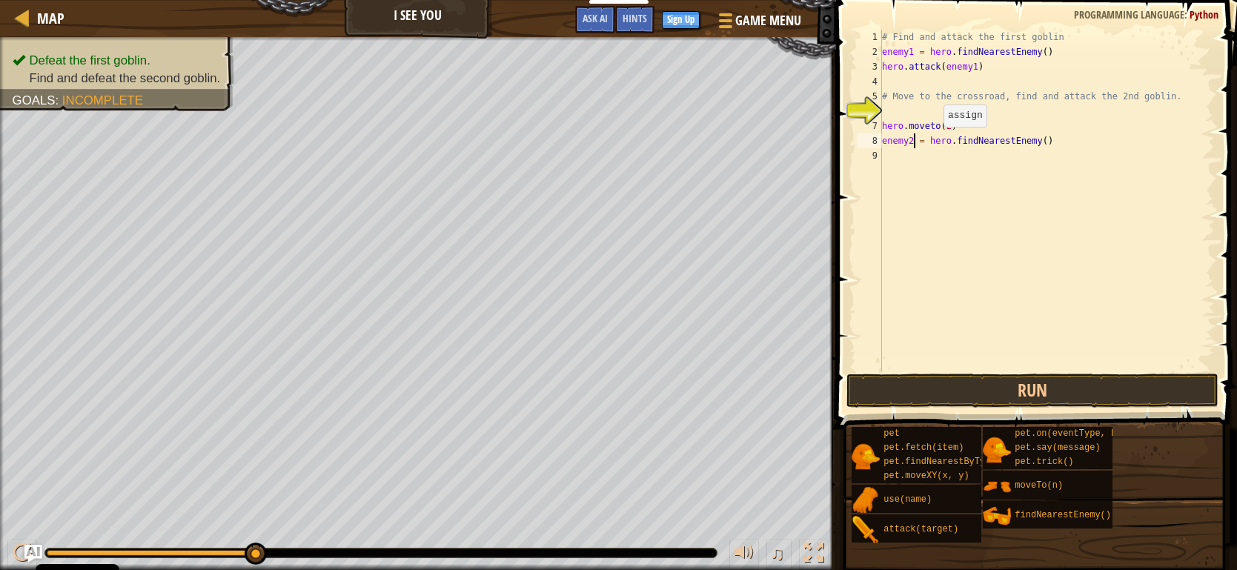
scroll to position [7, 3]
drag, startPoint x: 1000, startPoint y: 68, endPoint x: 876, endPoint y: 69, distance: 123.8
click at [876, 69] on div "enemy2 = hero.findNearestEnemy() 1 2 3 4 5 6 7 8 9 # Find and attack the first …" at bounding box center [1034, 200] width 361 height 341
type textarea "hero.attack(enemy1)"
click at [900, 153] on div "# Find and attack the first goblin enemy1 = hero . findNearestEnemy ( ) hero . …" at bounding box center [1047, 215] width 336 height 371
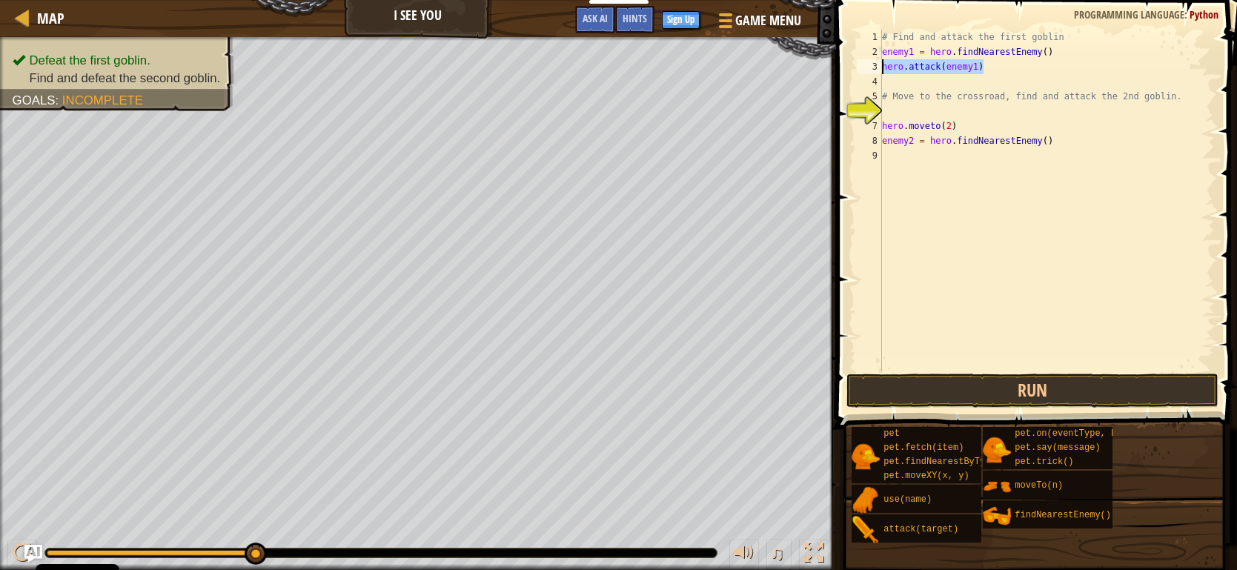
paste textarea "hero.attack(enemy1)"
click at [985, 154] on div "# Find and attack the first goblin enemy1 = hero . findNearestEnemy ( ) hero . …" at bounding box center [1049, 215] width 331 height 371
type textarea "hero.attack(enemy2)"
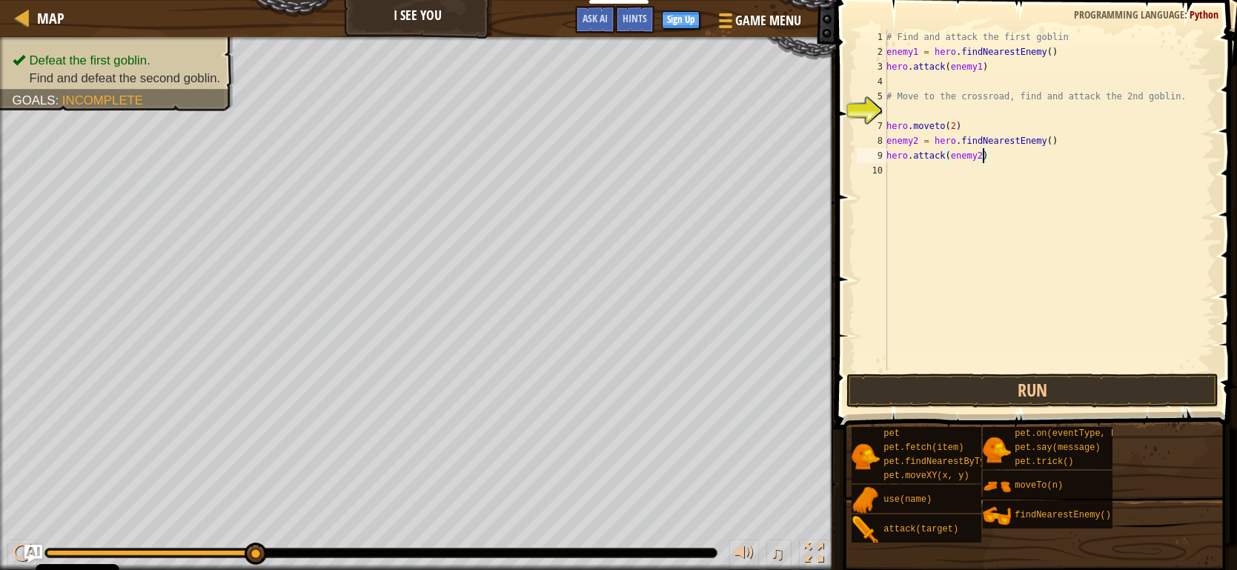
click at [1001, 182] on div "# Find and attack the first goblin enemy1 = hero . findNearestEnemy ( ) hero . …" at bounding box center [1049, 215] width 331 height 371
click at [1034, 386] on button "Run" at bounding box center [1033, 391] width 372 height 34
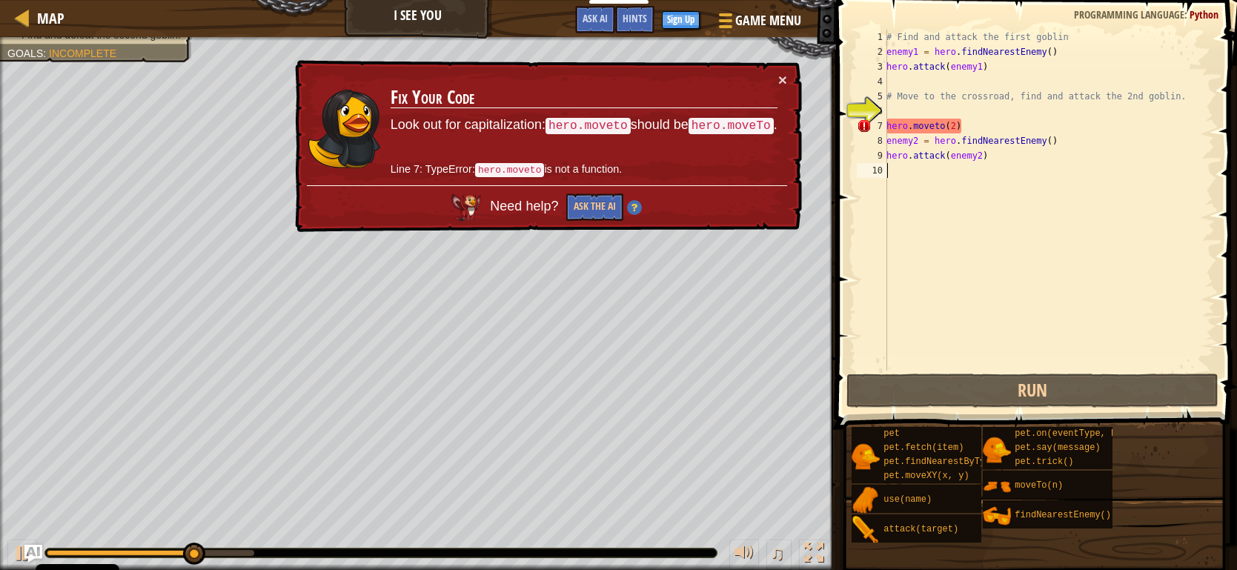
click at [937, 117] on div "# Find and attack the first goblin enemy1 = hero . findNearestEnemy ( ) hero . …" at bounding box center [1049, 215] width 331 height 371
click at [939, 124] on div "# Find and attack the first goblin enemy1 = hero . findNearestEnemy ( ) hero . …" at bounding box center [1049, 215] width 331 height 371
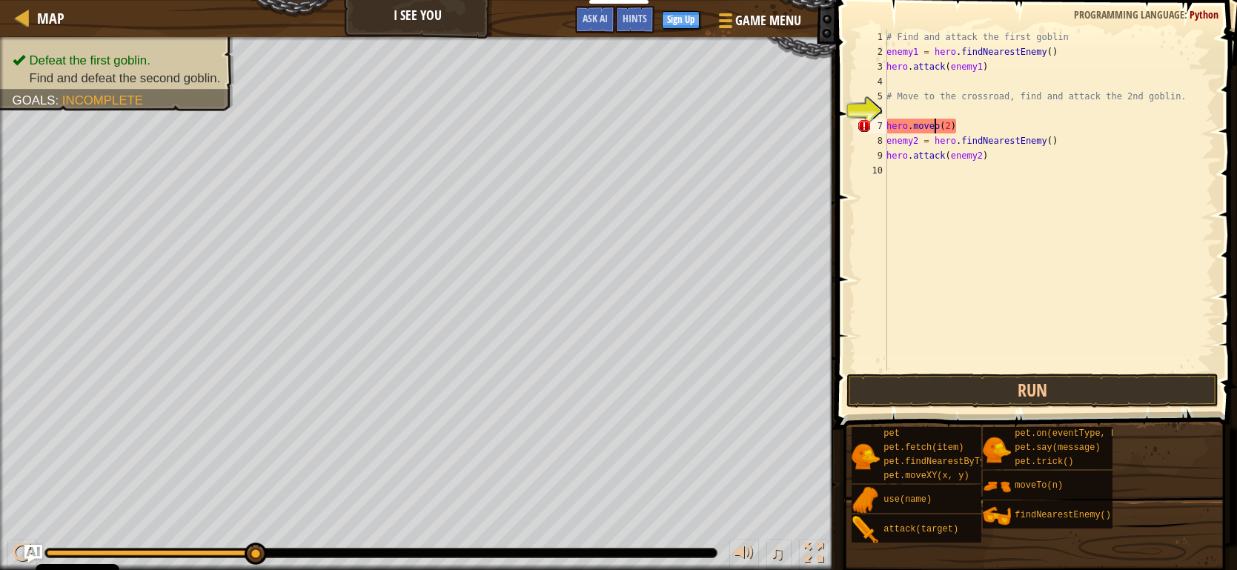
scroll to position [7, 4]
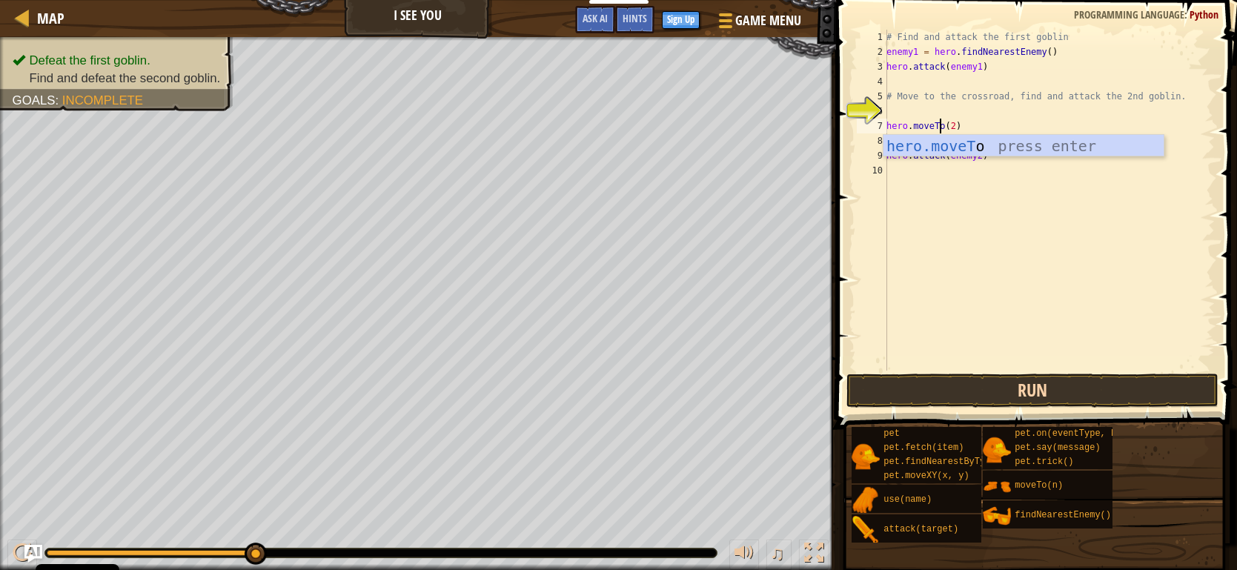
type textarea "hero.moveTo(2)"
click at [1035, 386] on button "Run" at bounding box center [1033, 391] width 372 height 34
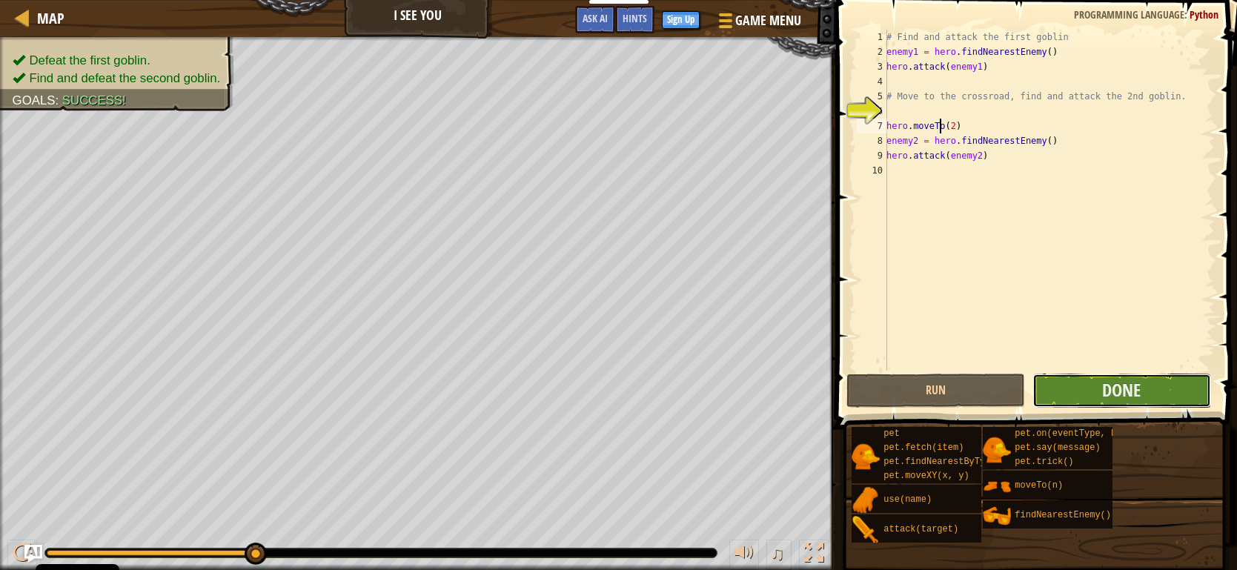
click at [1073, 401] on button "Done" at bounding box center [1122, 391] width 179 height 34
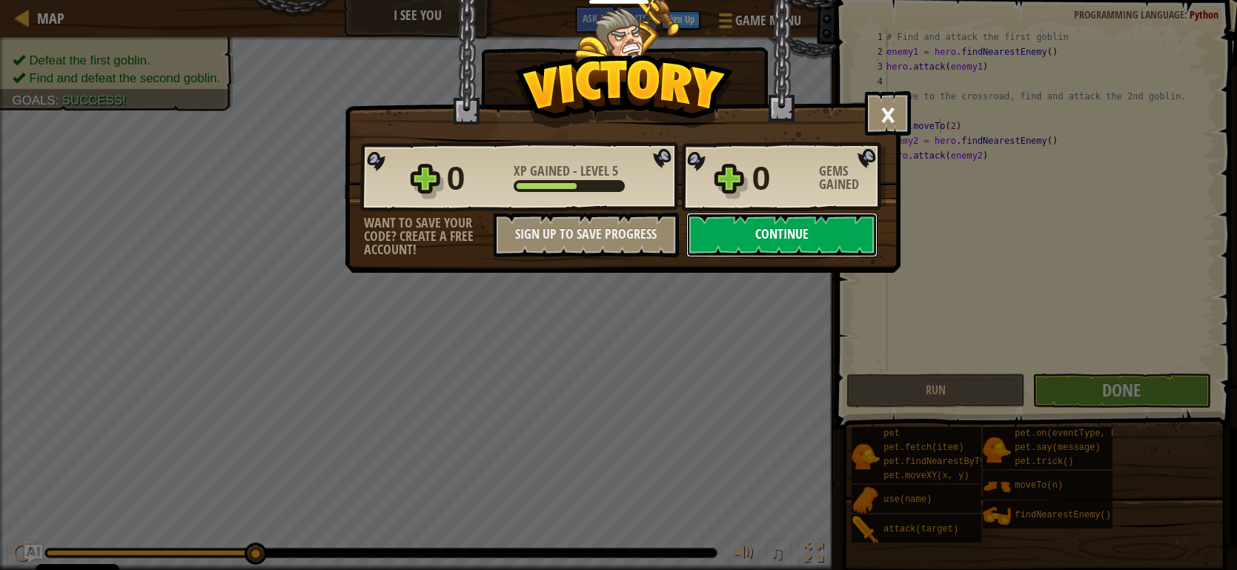
click at [808, 234] on button "Continue" at bounding box center [782, 235] width 191 height 44
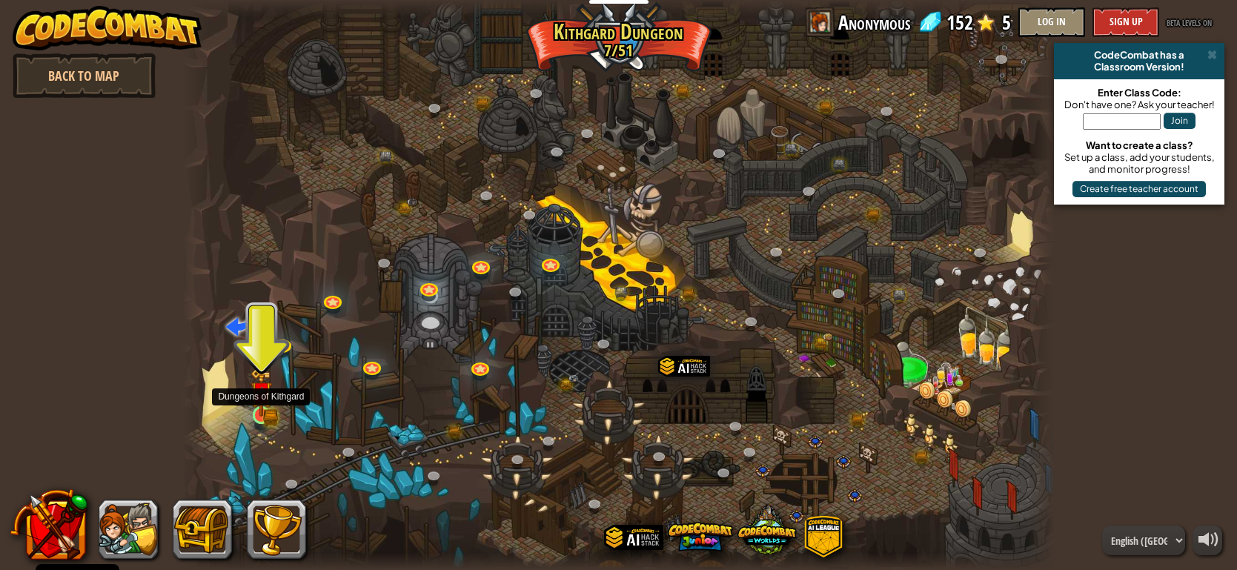
click at [256, 411] on img at bounding box center [262, 392] width 22 height 48
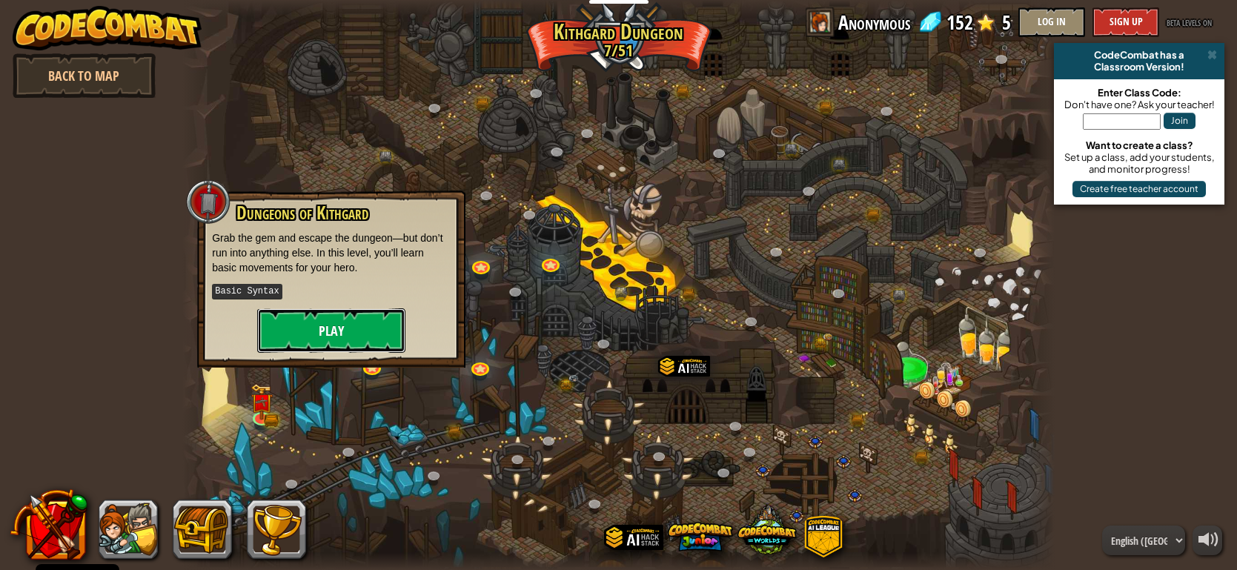
click at [290, 324] on button "Play" at bounding box center [331, 330] width 148 height 44
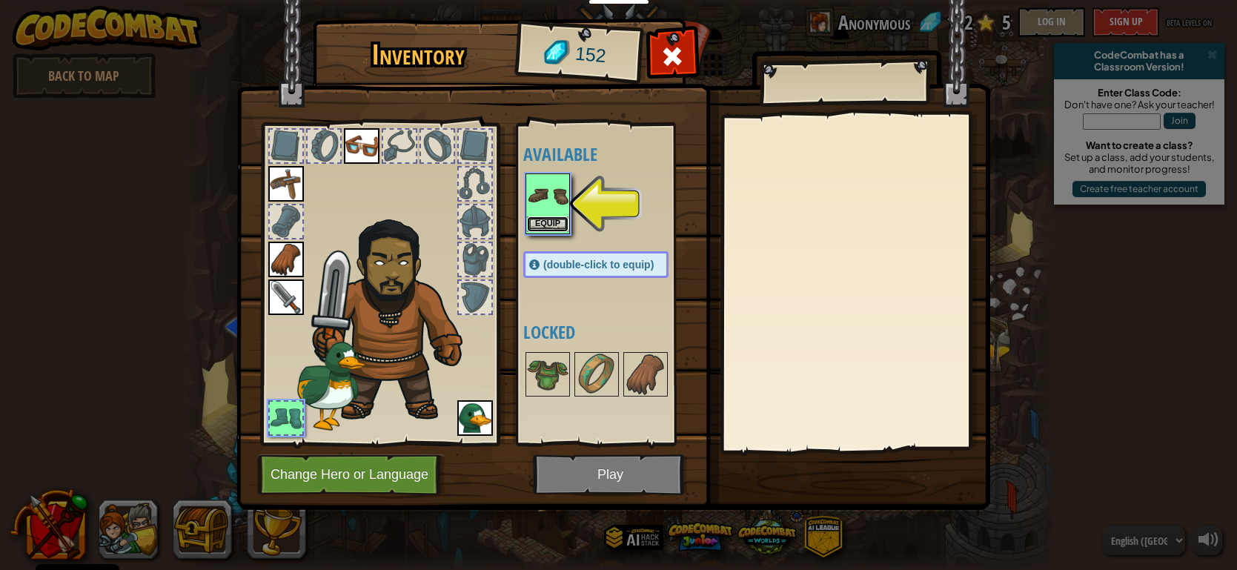
click at [549, 219] on button "Equip" at bounding box center [548, 224] width 42 height 16
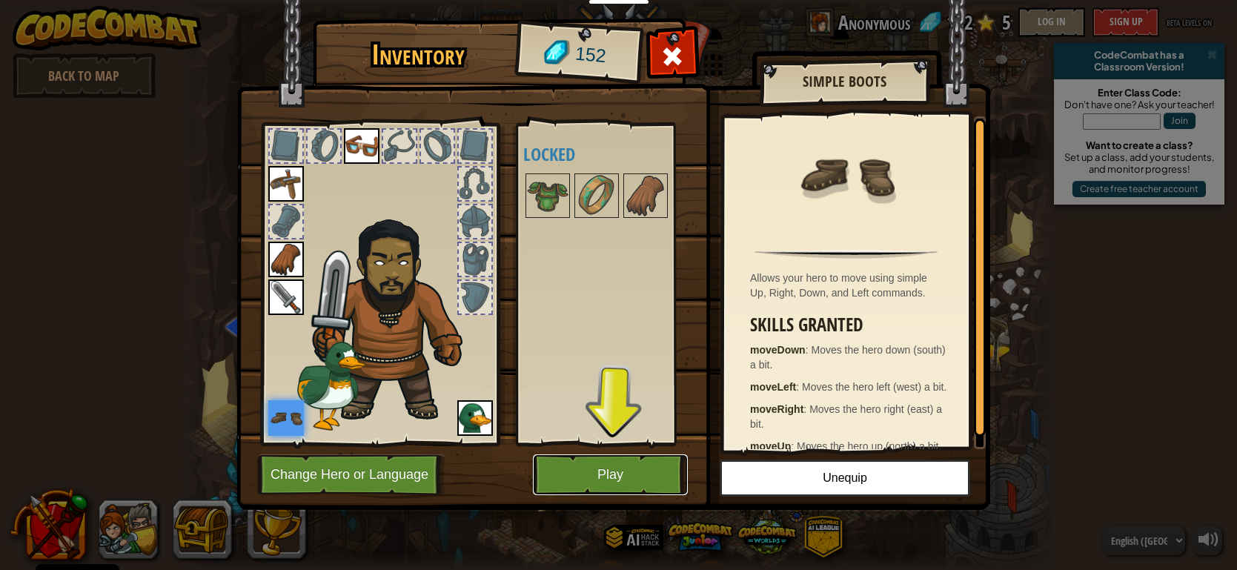
click at [619, 466] on button "Play" at bounding box center [610, 474] width 155 height 41
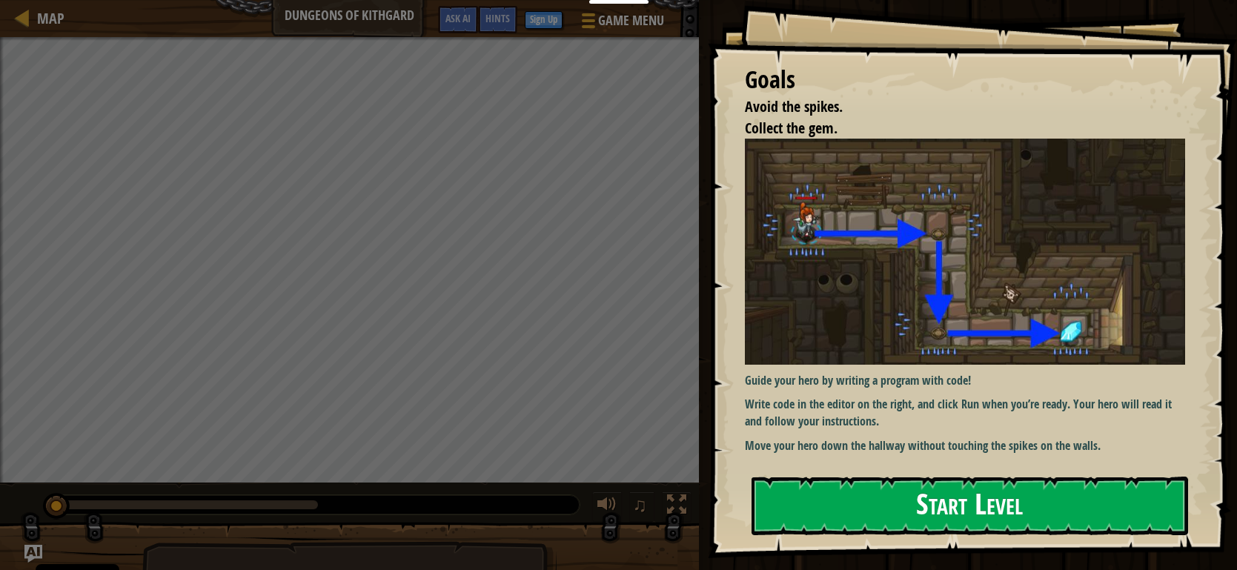
click at [888, 497] on button "Start Level" at bounding box center [970, 506] width 437 height 59
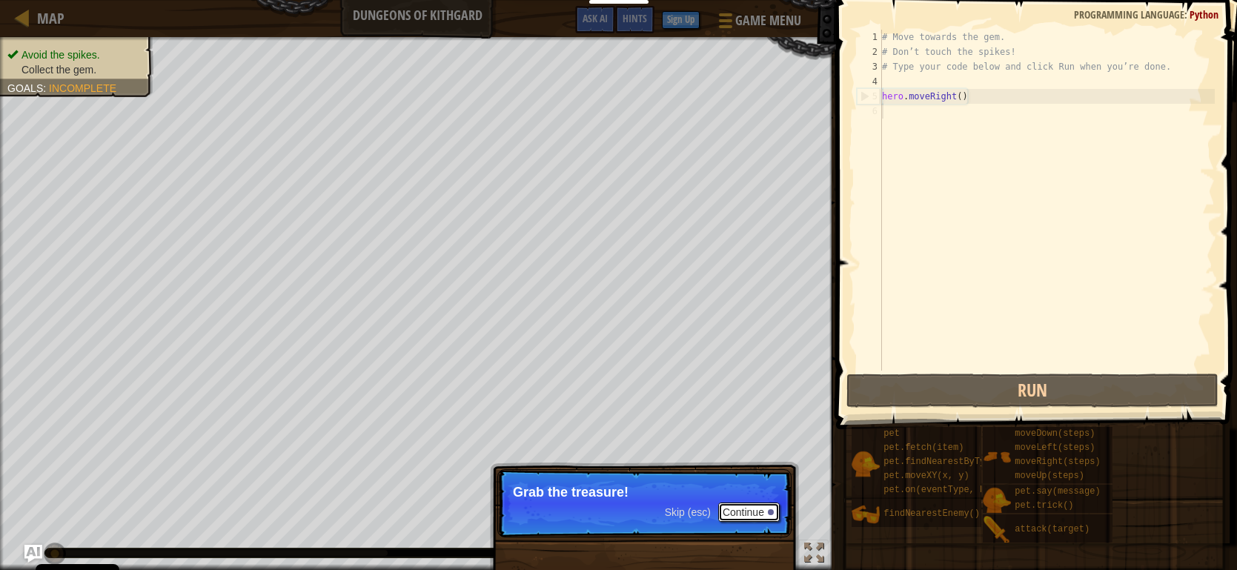
click at [747, 516] on button "Continue" at bounding box center [749, 512] width 62 height 19
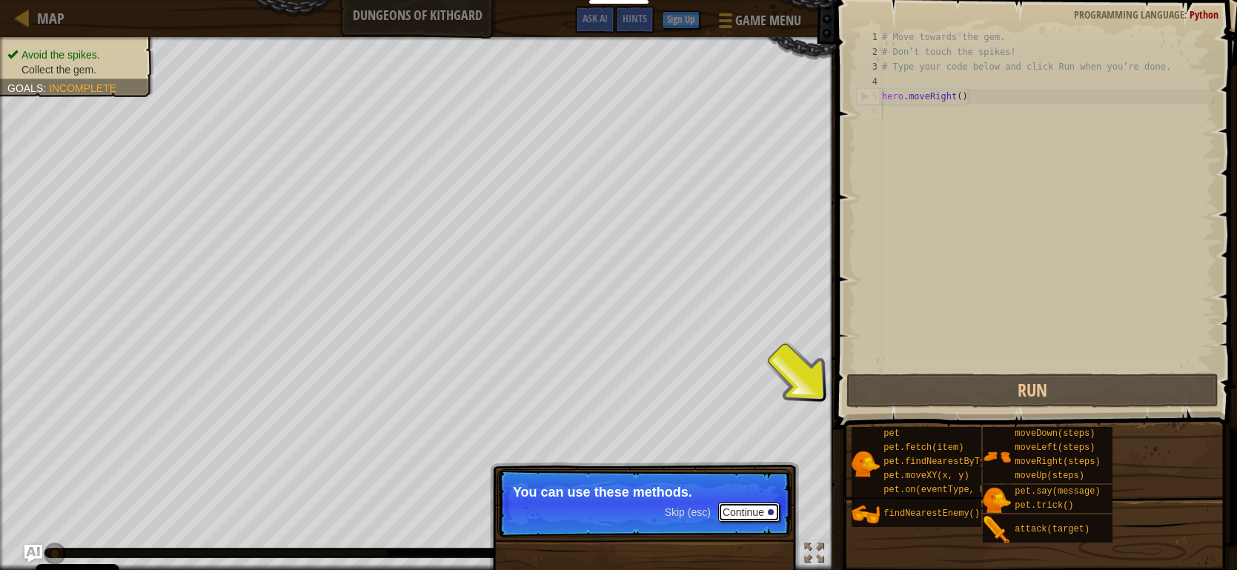
click at [742, 520] on button "Continue" at bounding box center [749, 512] width 62 height 19
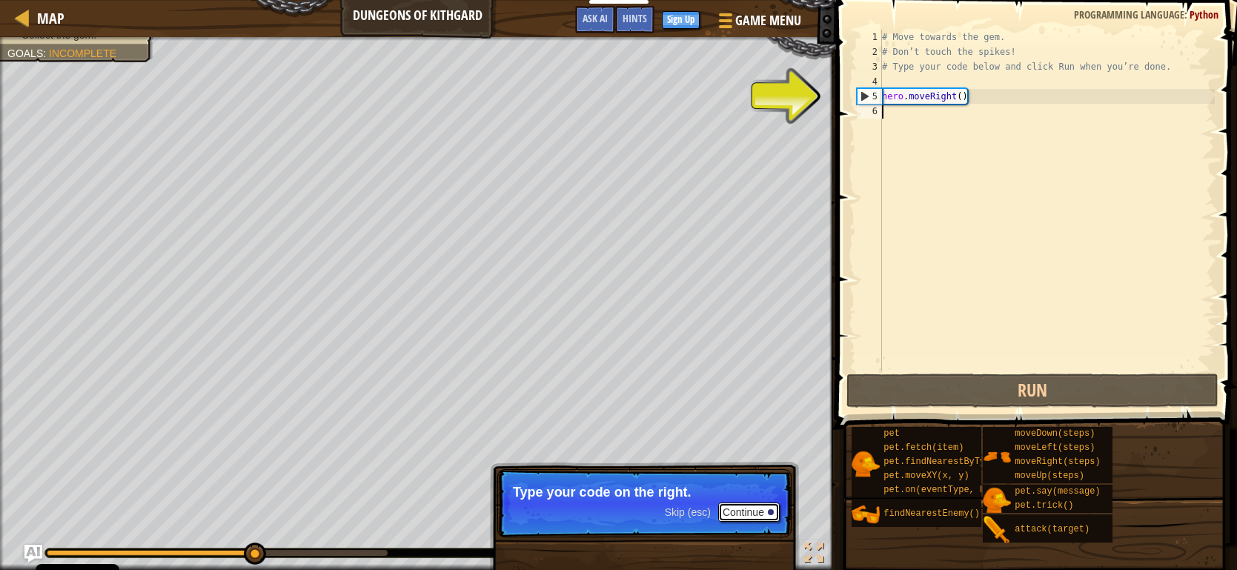
click at [750, 512] on button "Continue" at bounding box center [749, 512] width 62 height 19
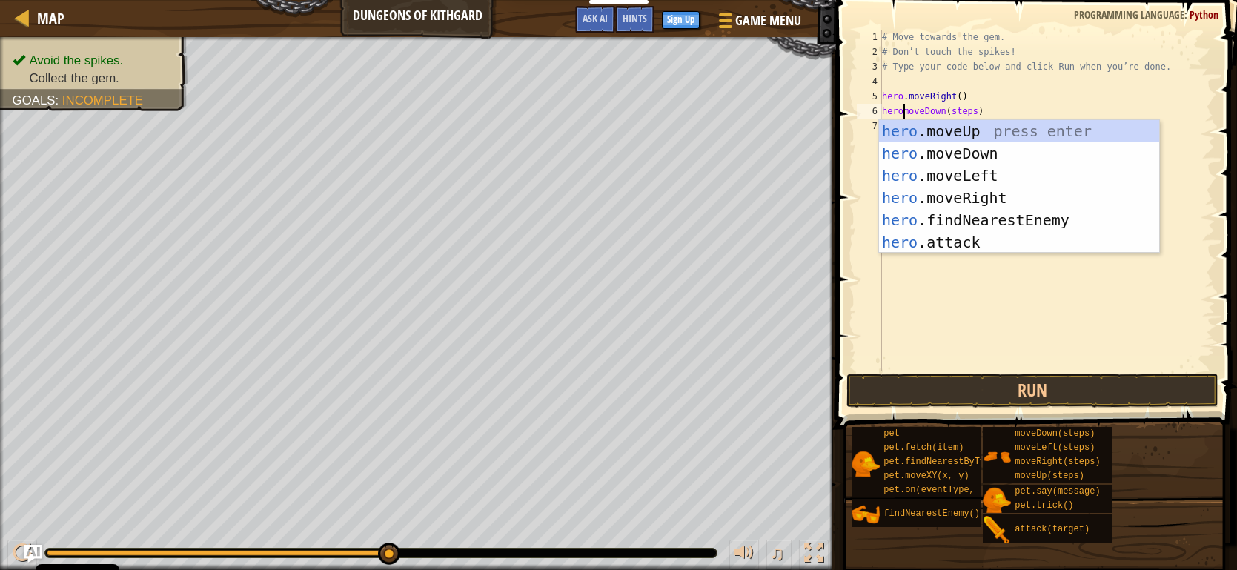
scroll to position [7, 2]
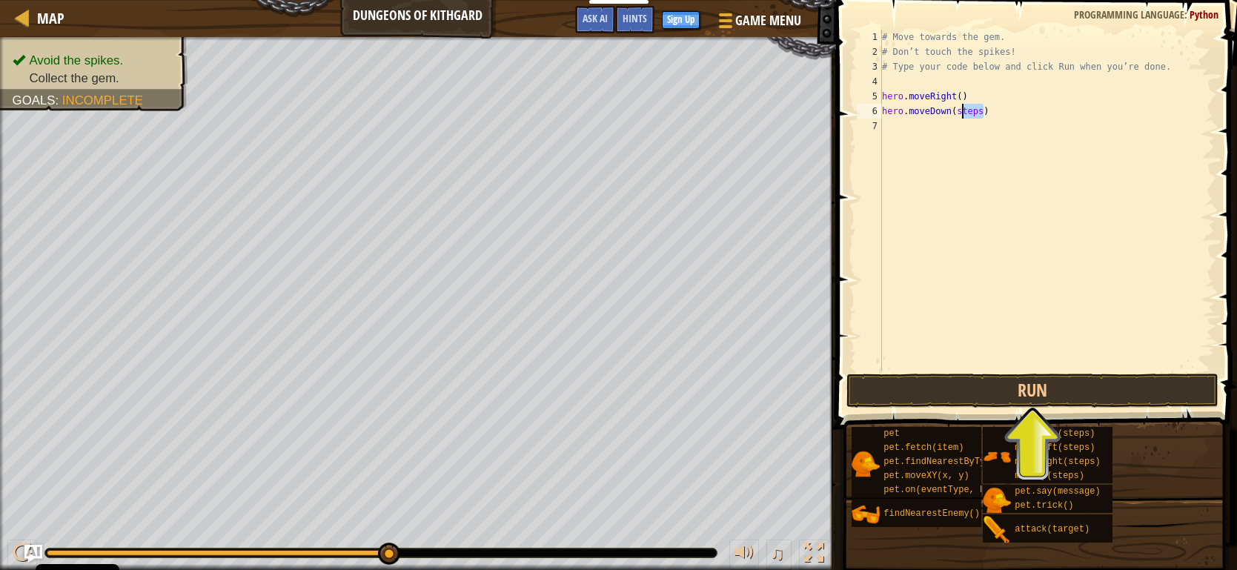
drag, startPoint x: 985, startPoint y: 108, endPoint x: 959, endPoint y: 108, distance: 25.2
click at [959, 108] on div "# Move towards the gem. # Don’t touch the spikes! # Type your code below and cl…" at bounding box center [1047, 215] width 336 height 371
click at [1062, 391] on button "Run" at bounding box center [1033, 391] width 372 height 34
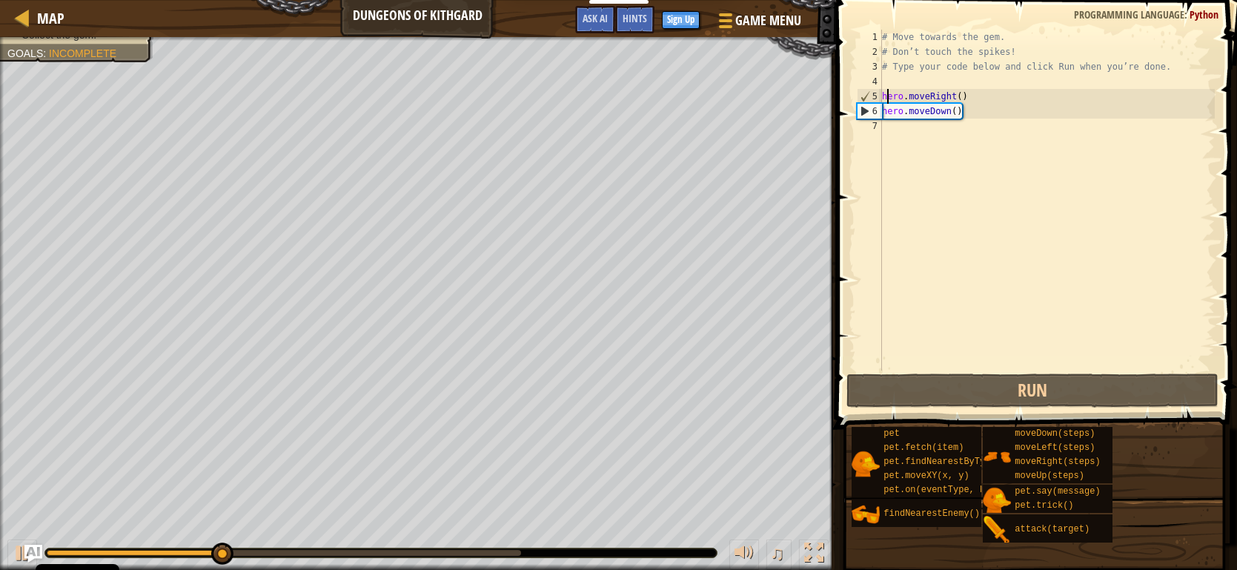
drag, startPoint x: 885, startPoint y: 92, endPoint x: 912, endPoint y: 93, distance: 26.7
click at [914, 92] on div "# Move towards the gem. # Don’t touch the spikes! # Type your code below and cl…" at bounding box center [1047, 215] width 336 height 371
type textarea "hero.moveRight()"
click at [887, 96] on div "# Move towards the gem. # Don’t touch the spikes! # Type your code below and cl…" at bounding box center [1047, 200] width 336 height 341
drag, startPoint x: 882, startPoint y: 94, endPoint x: 976, endPoint y: 96, distance: 93.4
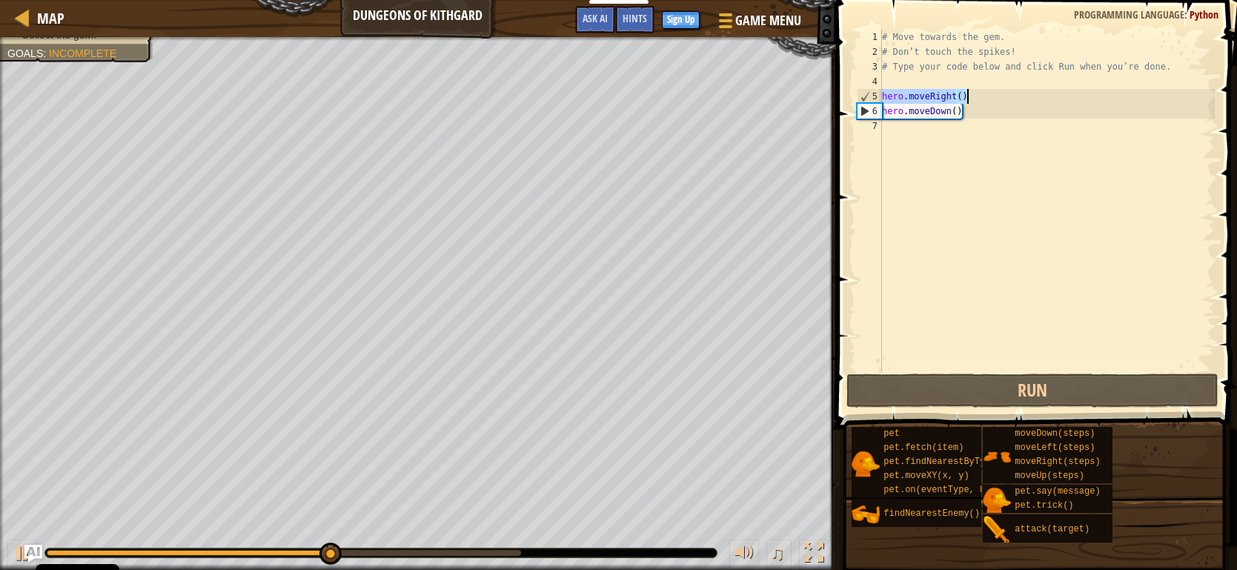
click at [976, 96] on div "# Move towards the gem. # Don’t touch the spikes! # Type your code below and cl…" at bounding box center [1047, 215] width 336 height 371
click at [935, 139] on div "# Move towards the gem. # Don’t touch the spikes! # Type your code below and cl…" at bounding box center [1047, 215] width 336 height 371
paste textarea "hero.moveRight()"
type textarea "hero.moveRight()"
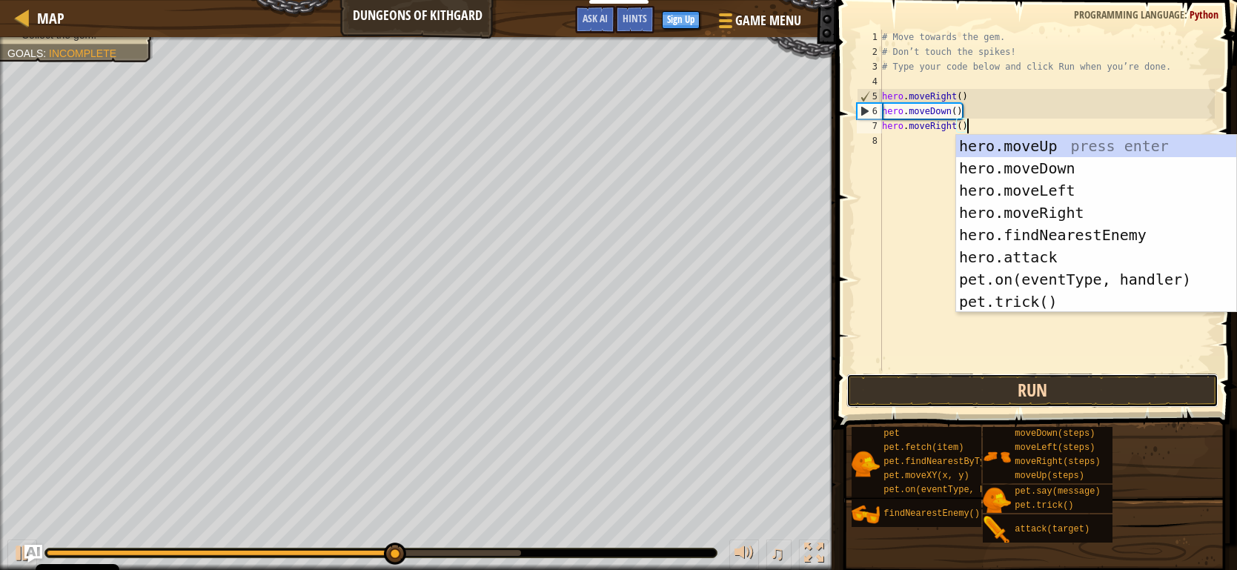
click at [1022, 394] on button "Run" at bounding box center [1033, 391] width 372 height 34
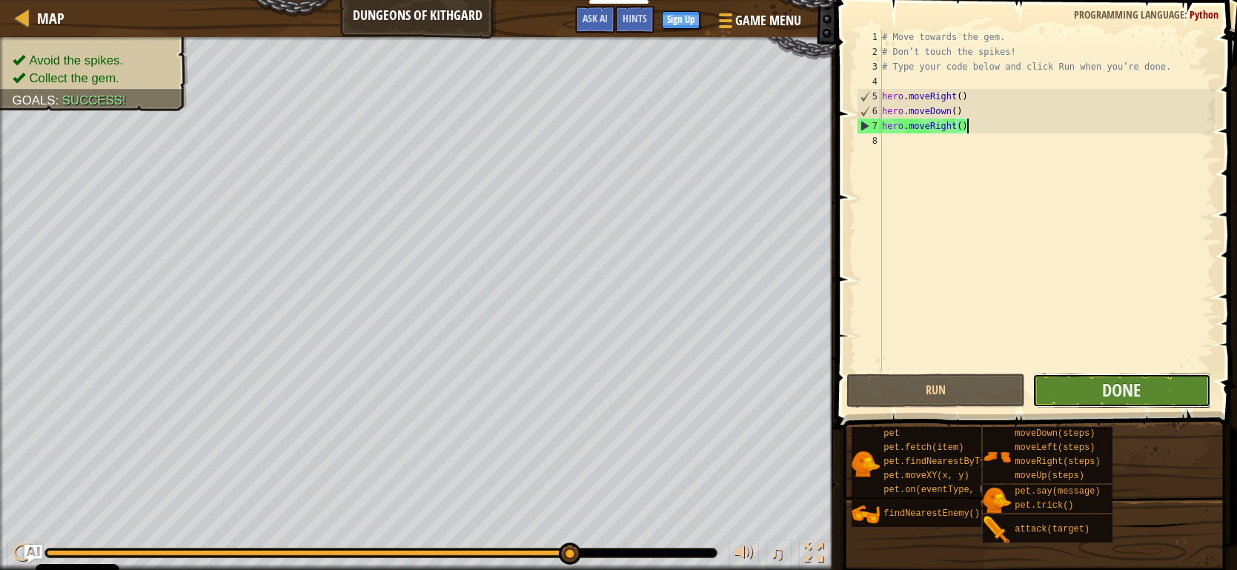
click at [1095, 389] on button "Done" at bounding box center [1122, 391] width 179 height 34
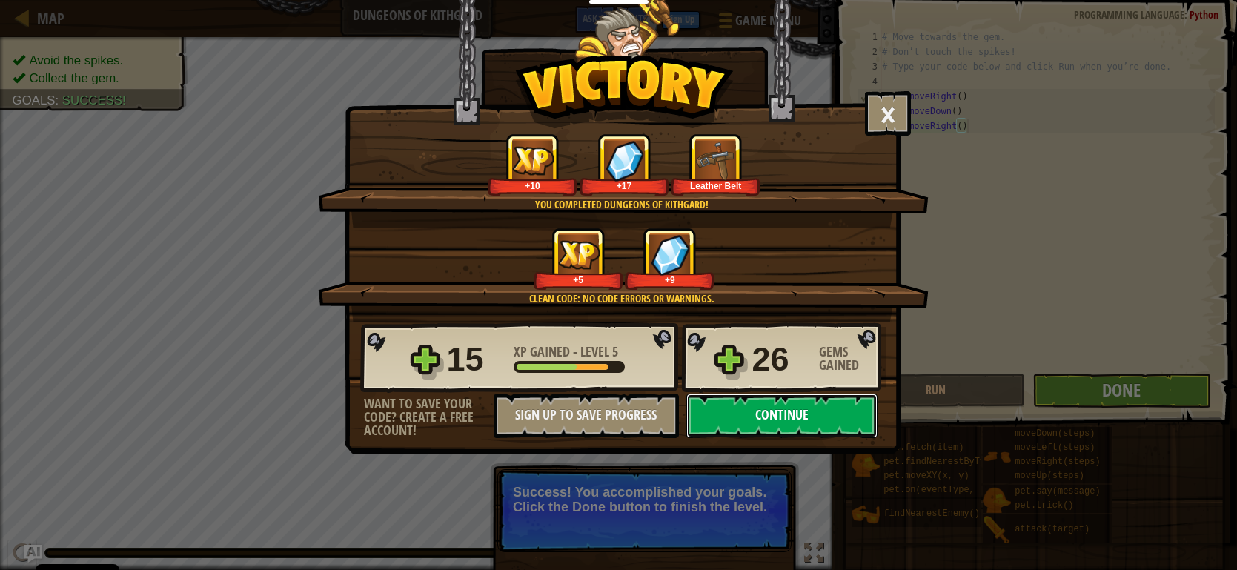
click at [765, 410] on button "Continue" at bounding box center [782, 416] width 191 height 44
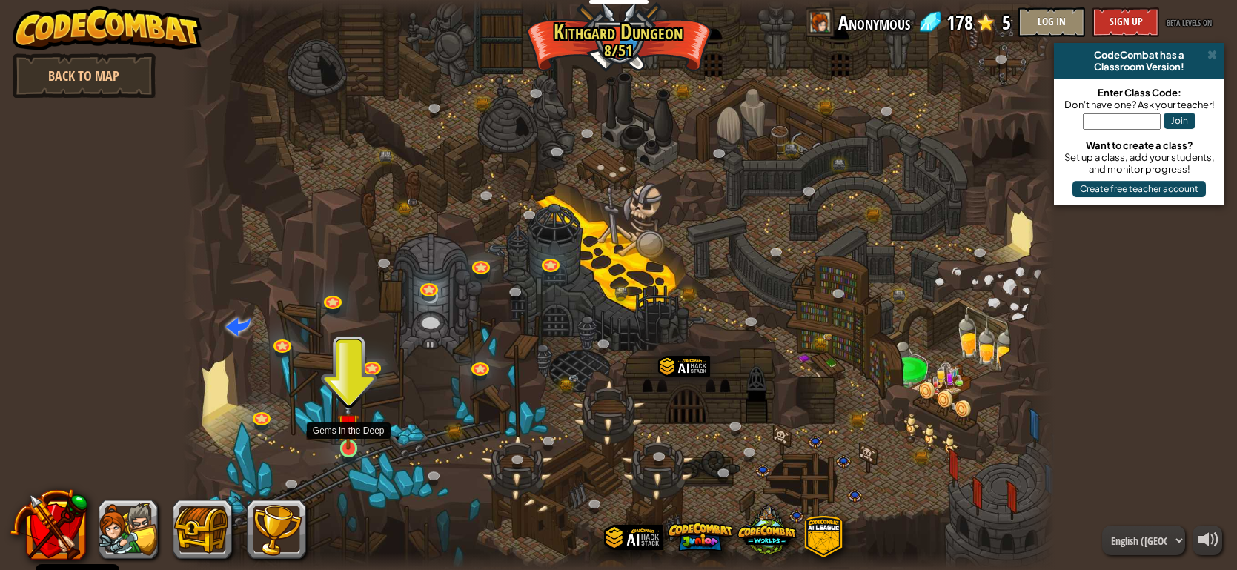
click at [348, 447] on img at bounding box center [348, 425] width 22 height 50
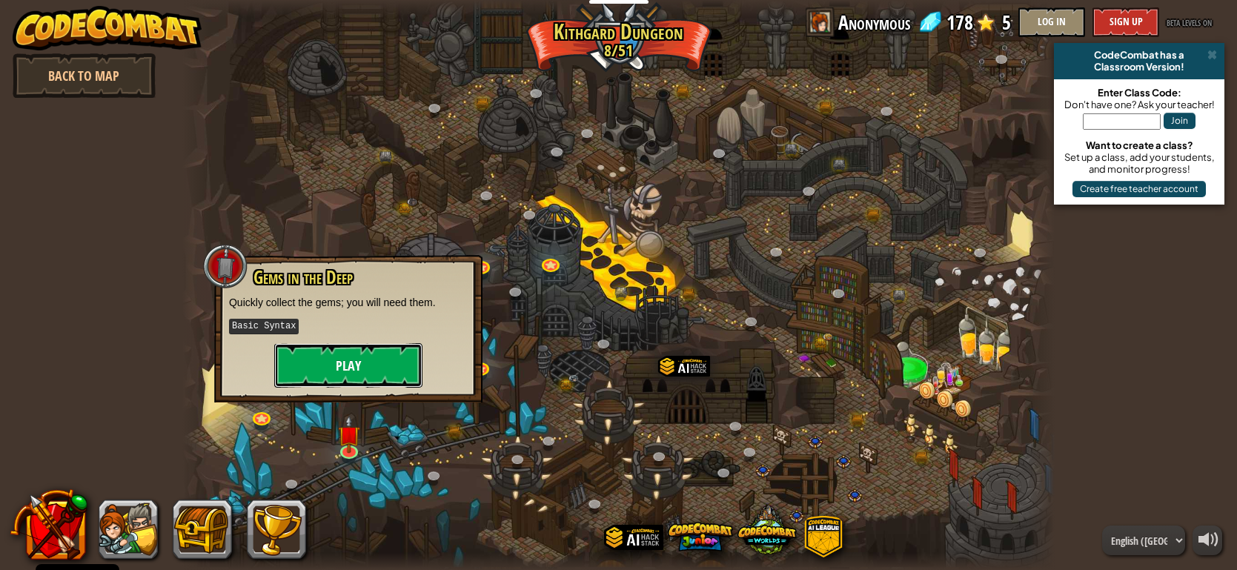
click at [349, 361] on button "Play" at bounding box center [348, 365] width 148 height 44
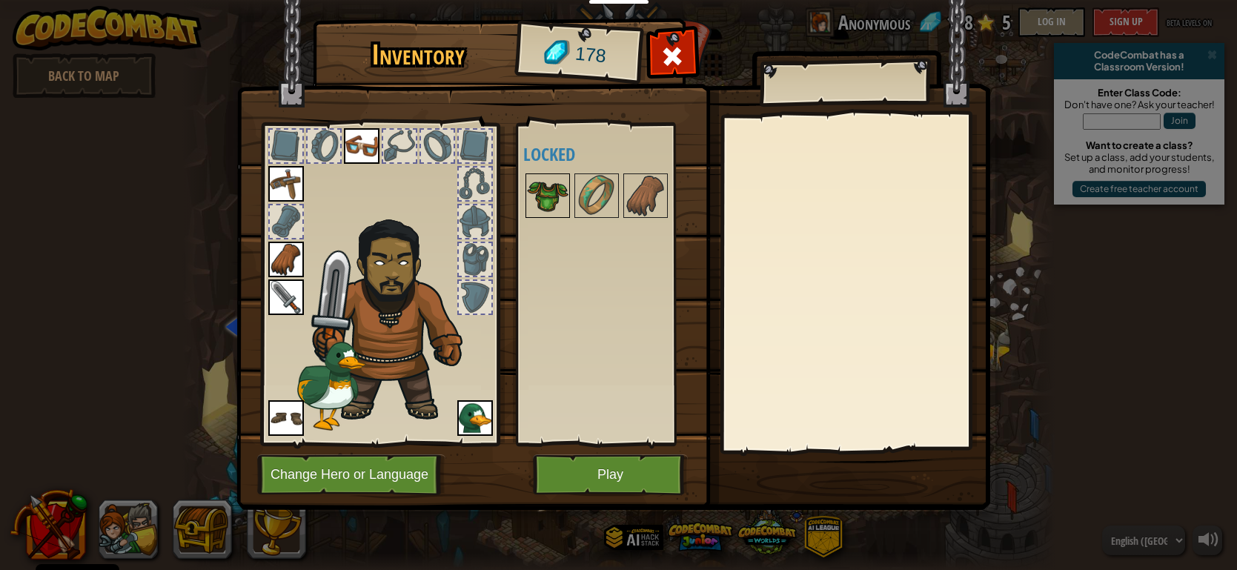
drag, startPoint x: 530, startPoint y: 208, endPoint x: 545, endPoint y: 201, distance: 16.6
click at [531, 206] on img at bounding box center [548, 196] width 42 height 42
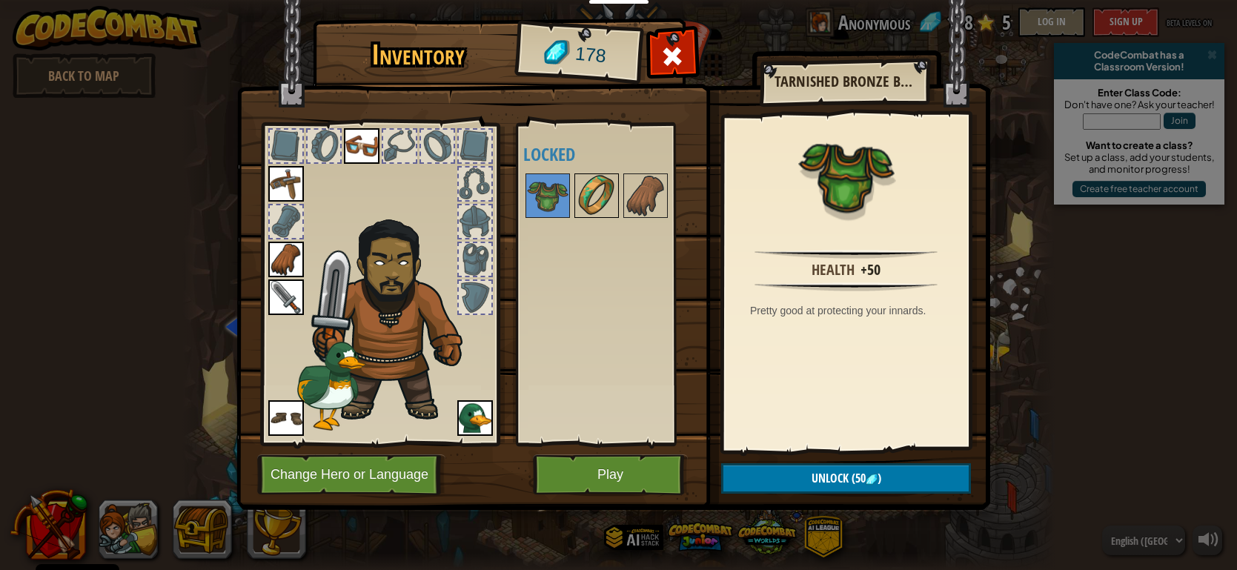
click at [581, 201] on img at bounding box center [597, 196] width 42 height 42
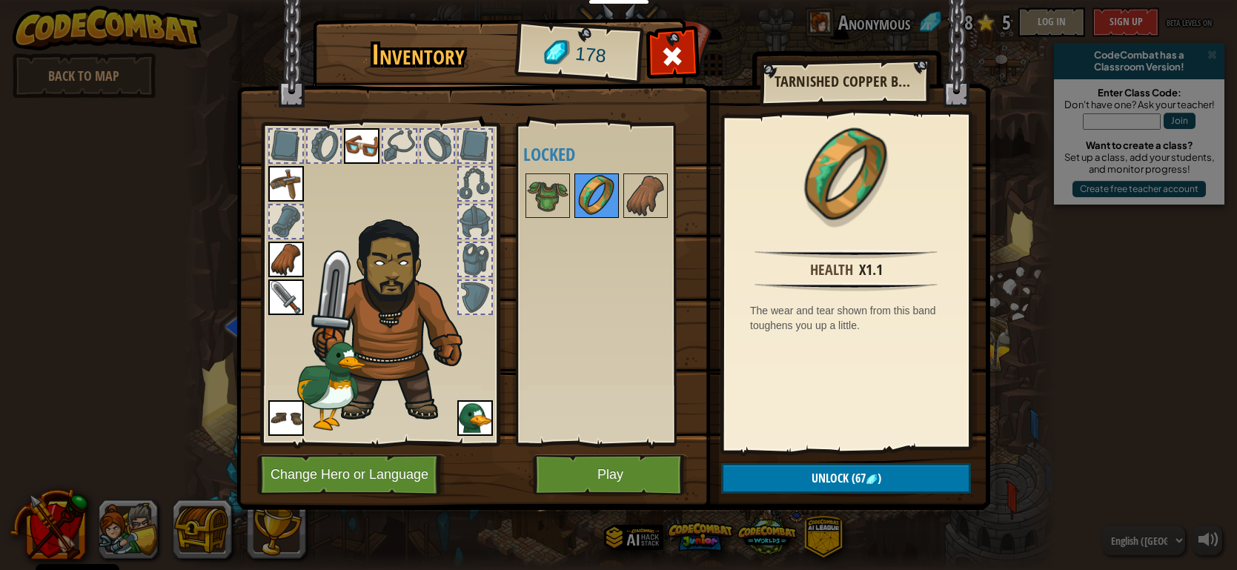
click at [606, 192] on img at bounding box center [597, 196] width 42 height 42
click at [618, 191] on div at bounding box center [597, 195] width 44 height 44
click at [627, 191] on img at bounding box center [646, 196] width 42 height 42
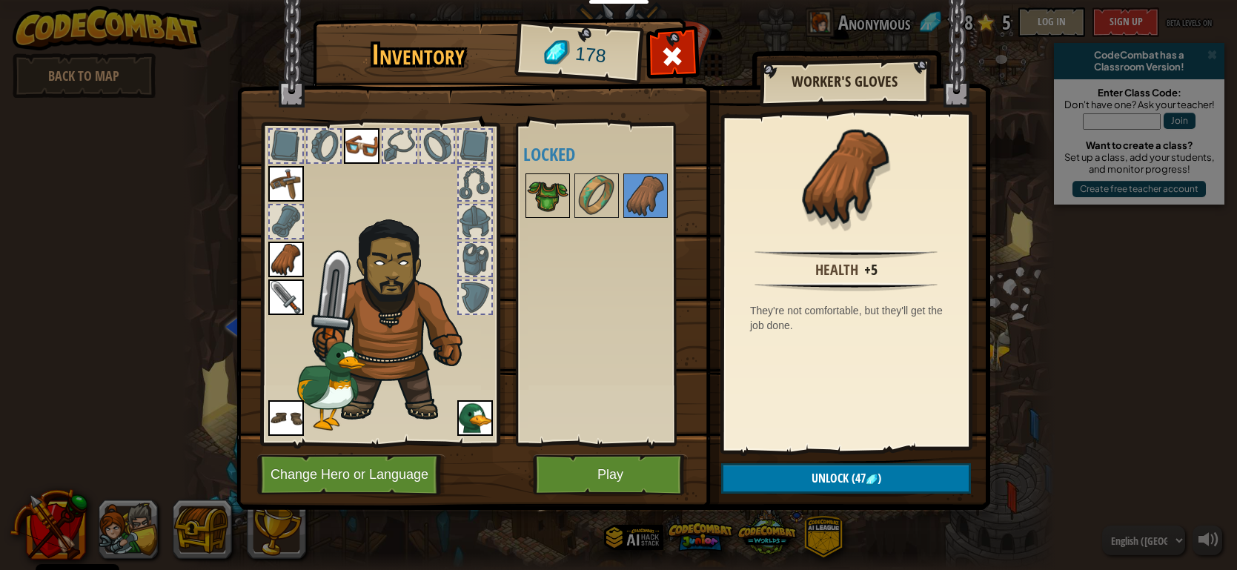
click at [550, 205] on img at bounding box center [548, 196] width 42 height 42
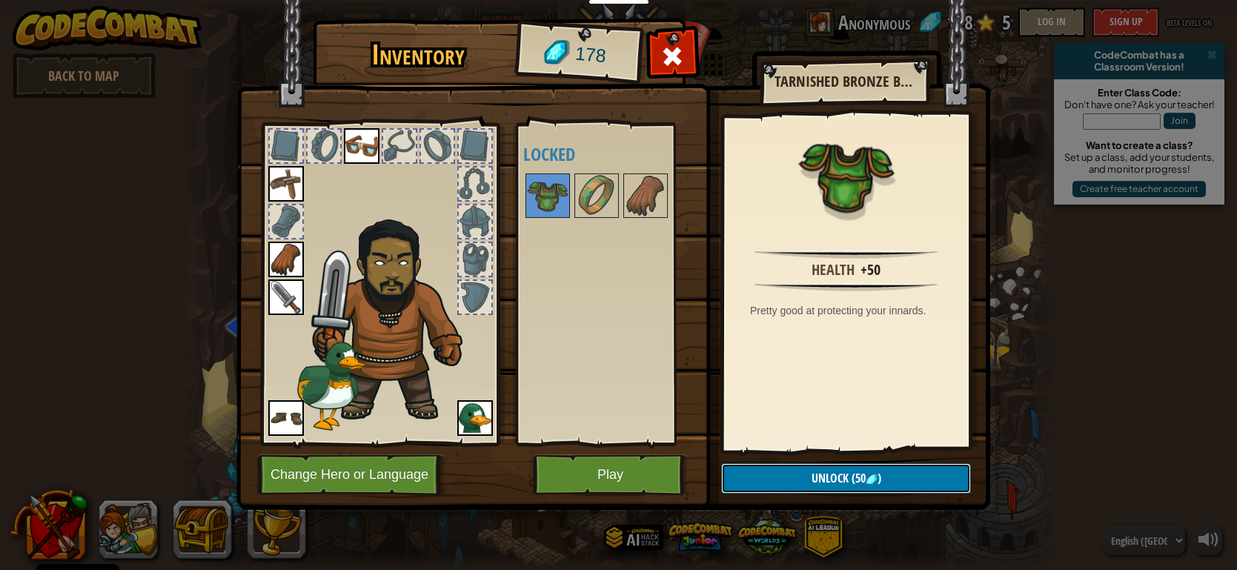
click at [841, 471] on span "Unlock" at bounding box center [830, 478] width 37 height 16
click at [838, 479] on button "Confirm" at bounding box center [846, 478] width 250 height 30
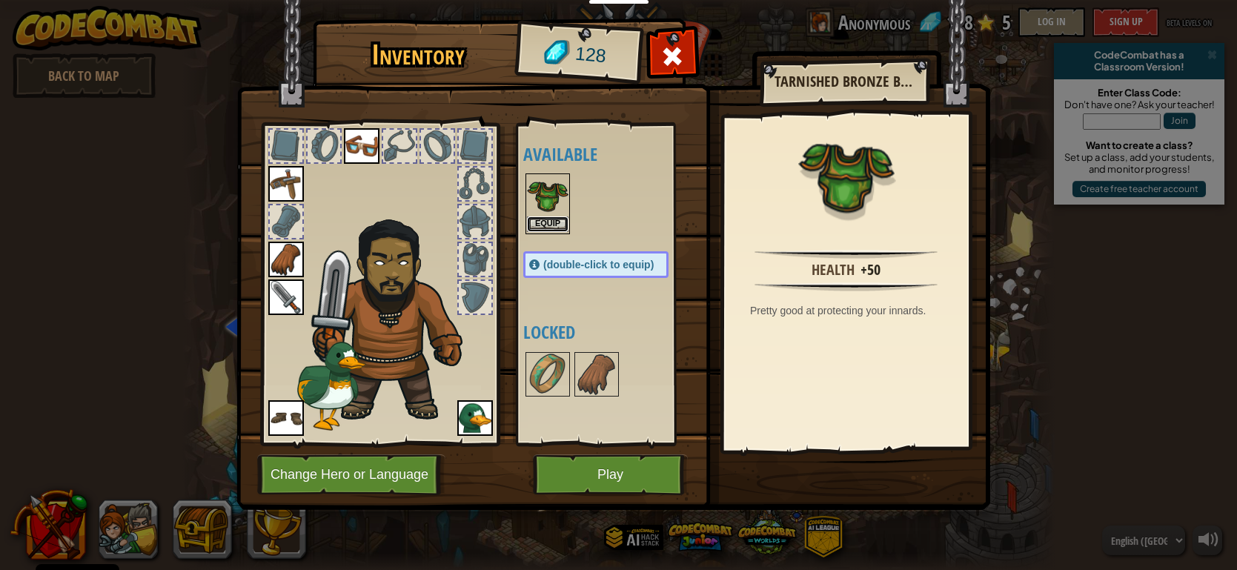
click at [531, 216] on button "Equip" at bounding box center [548, 224] width 42 height 16
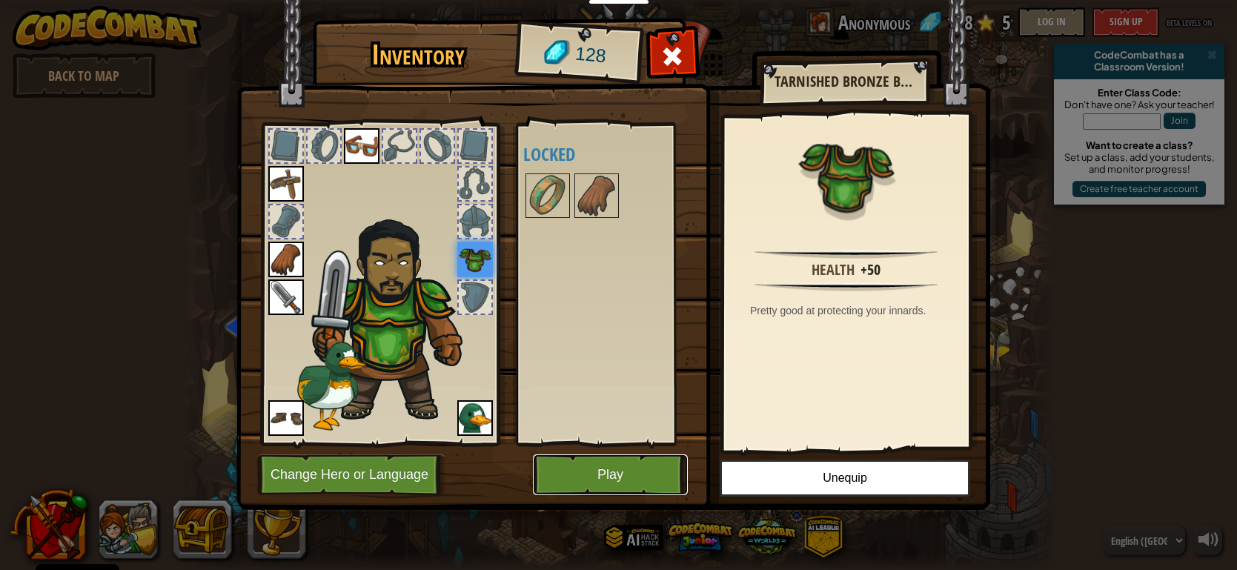
click at [609, 457] on button "Play" at bounding box center [610, 474] width 155 height 41
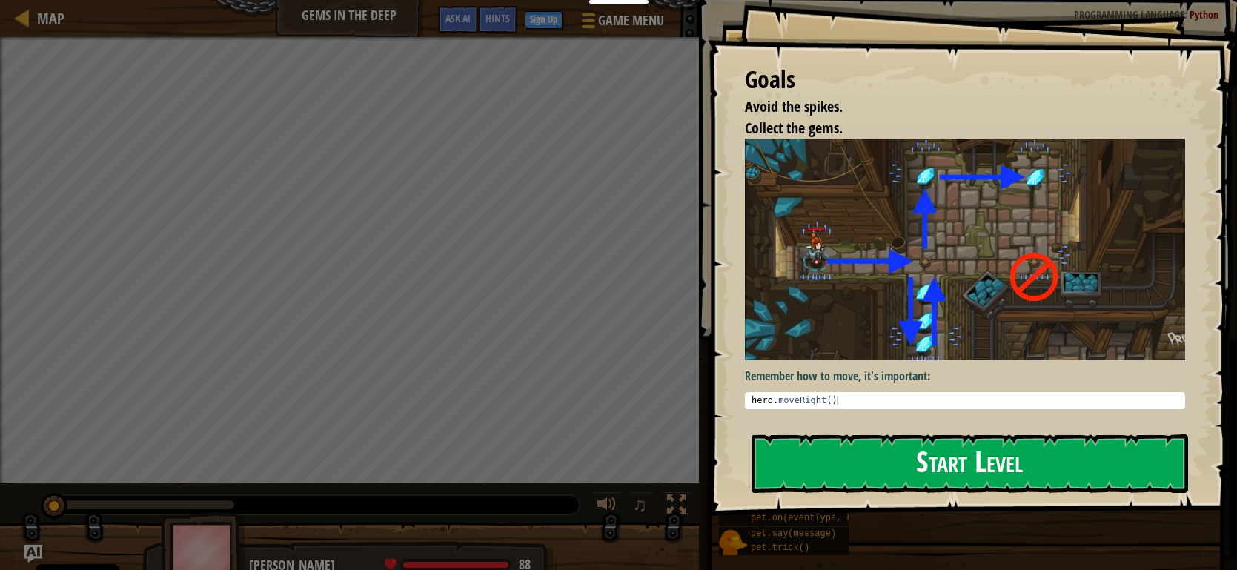
click at [908, 454] on button "Start Level" at bounding box center [970, 463] width 437 height 59
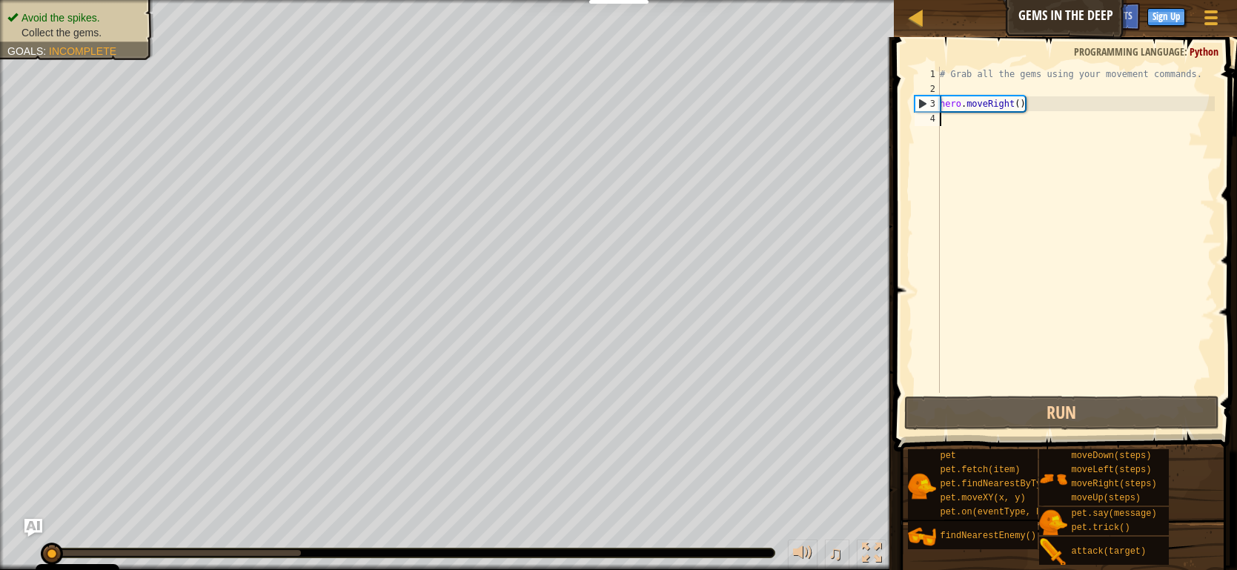
click at [942, 97] on div "# Grab all the gems using your movement commands. hero . moveRight ( )" at bounding box center [1076, 245] width 278 height 356
type textarea "hero.moveRight()"
drag, startPoint x: 942, startPoint y: 97, endPoint x: 1045, endPoint y: 108, distance: 103.7
click at [1045, 108] on div "# Grab all the gems using your movement commands. hero . moveRight ( )" at bounding box center [1076, 245] width 278 height 356
click at [992, 128] on div "# Grab all the gems using your movement commands. hero . moveRight ( )" at bounding box center [1076, 245] width 278 height 356
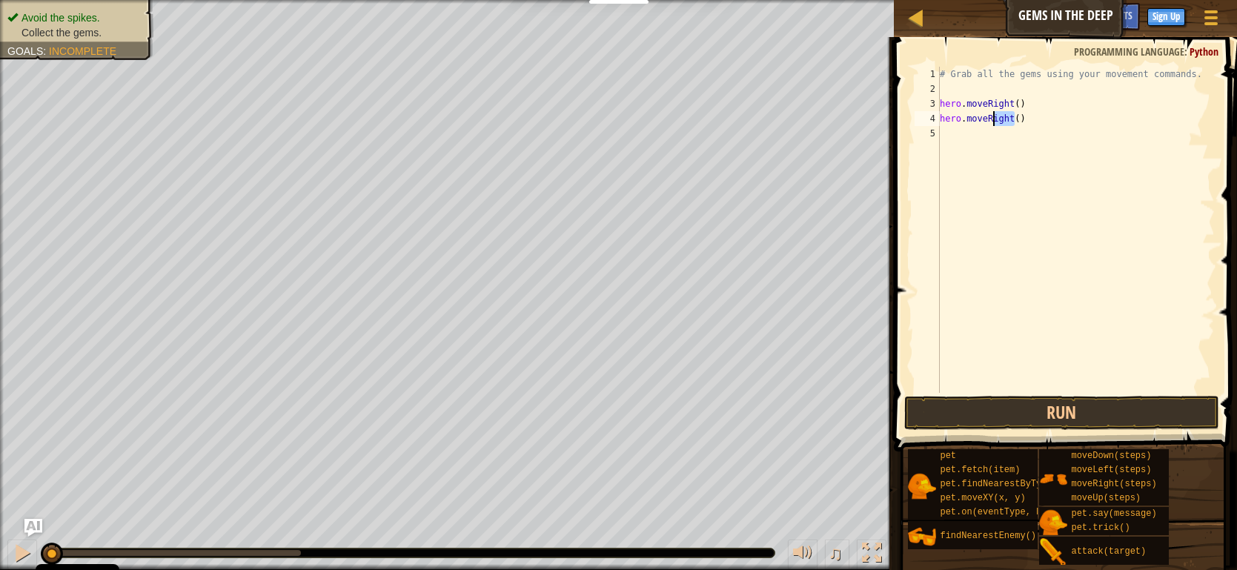
drag, startPoint x: 1017, startPoint y: 117, endPoint x: 992, endPoint y: 118, distance: 25.2
click at [992, 118] on div "# Grab all the gems using your movement commands. hero . moveRight ( ) hero . m…" at bounding box center [1076, 245] width 278 height 356
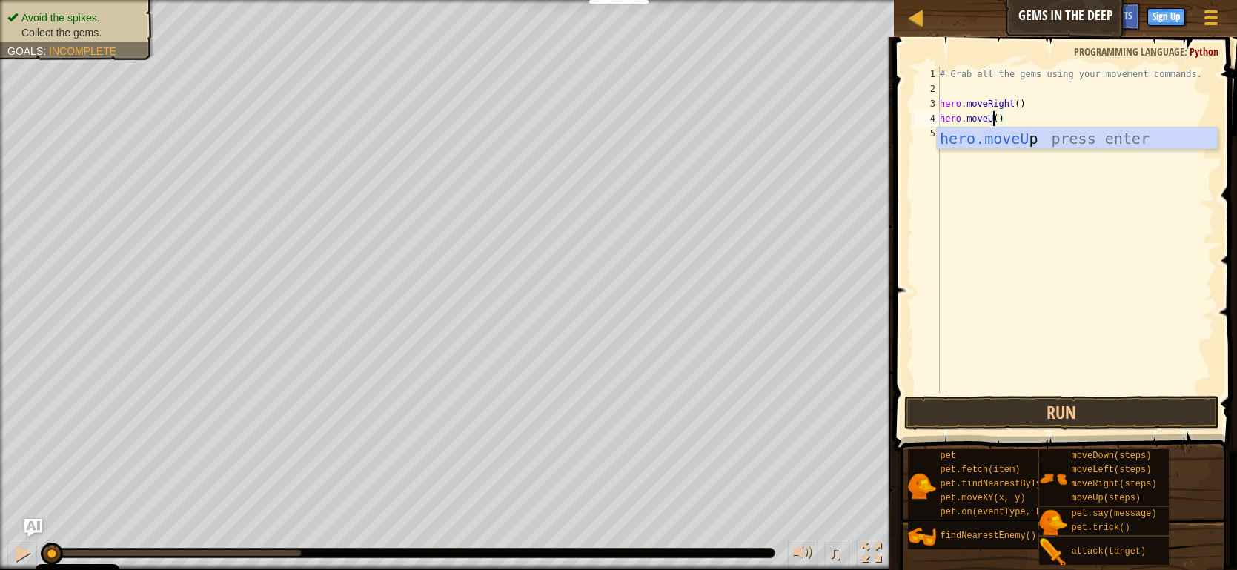
type textarea "hero.moveUp()"
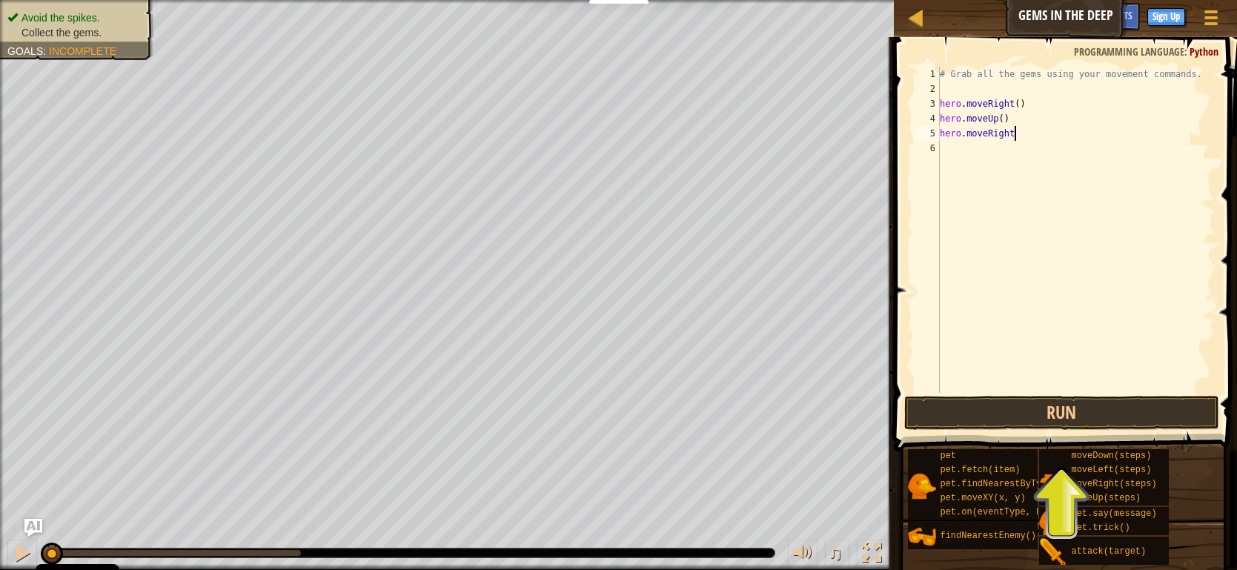
scroll to position [6, 5]
type textarea "hero.moveRight()"
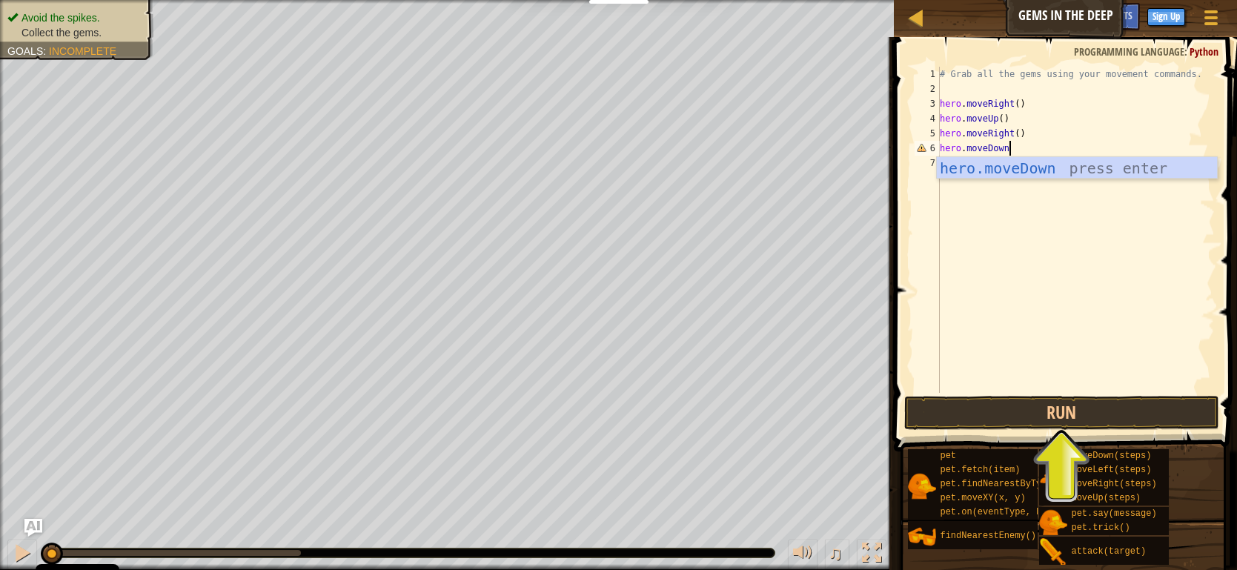
scroll to position [6, 4]
type textarea "hero.moveDown()"
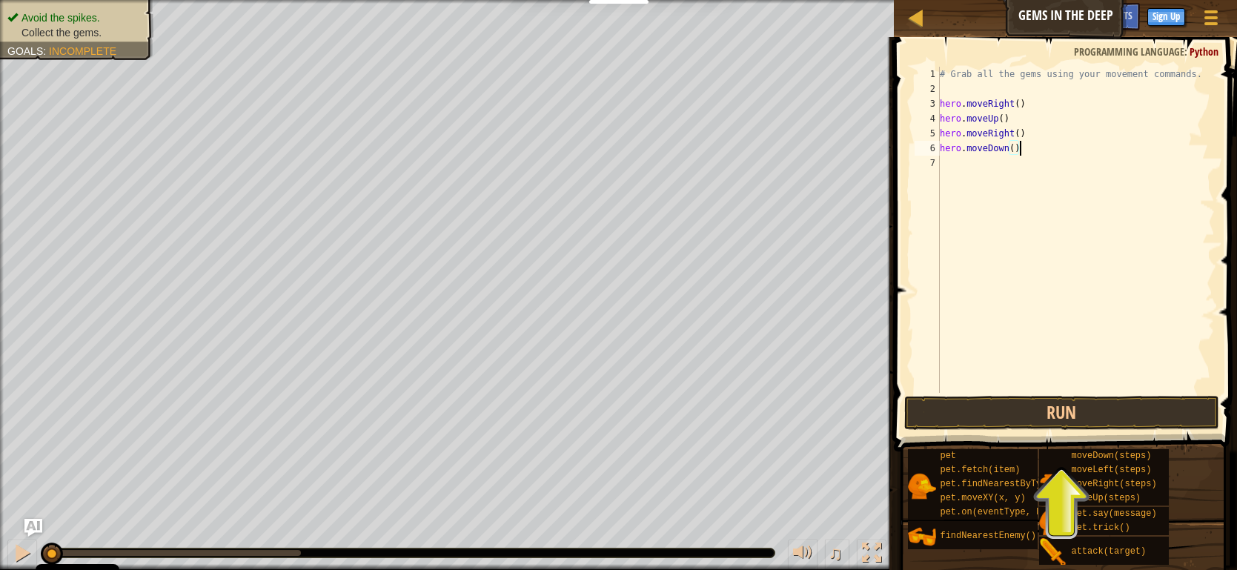
scroll to position [6, 0]
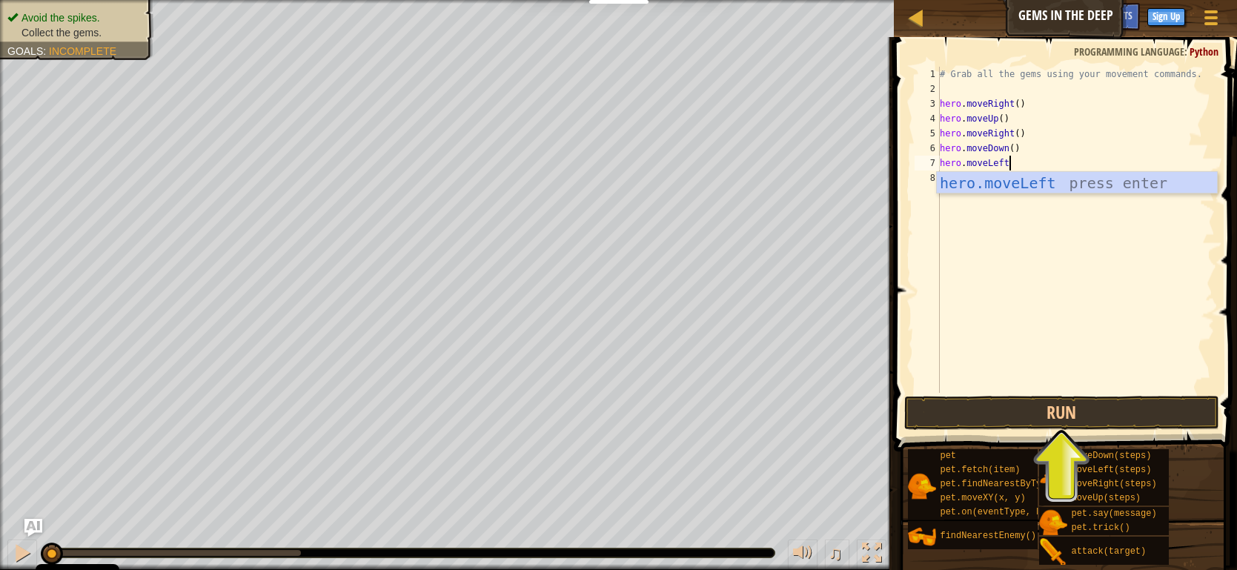
type textarea "hero.moveLeft()"
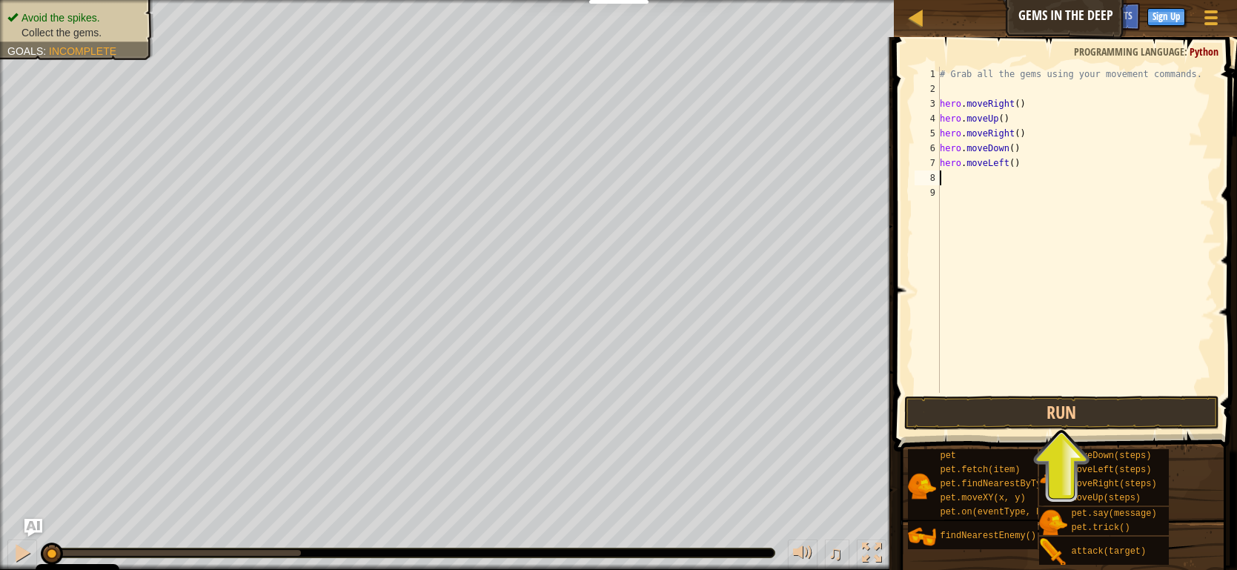
click at [990, 145] on div "# Grab all the gems using your movement commands. hero . moveRight ( ) hero . m…" at bounding box center [1076, 245] width 278 height 356
type textarea "hero.moveDown()"
click at [989, 144] on div "# Grab all the gems using your movement commands. hero . moveRight ( ) hero . m…" at bounding box center [1076, 245] width 278 height 356
drag, startPoint x: 942, startPoint y: 149, endPoint x: 1034, endPoint y: 148, distance: 92.7
click at [1034, 148] on div "# Grab all the gems using your movement commands. hero . moveRight ( ) hero . m…" at bounding box center [1076, 245] width 278 height 356
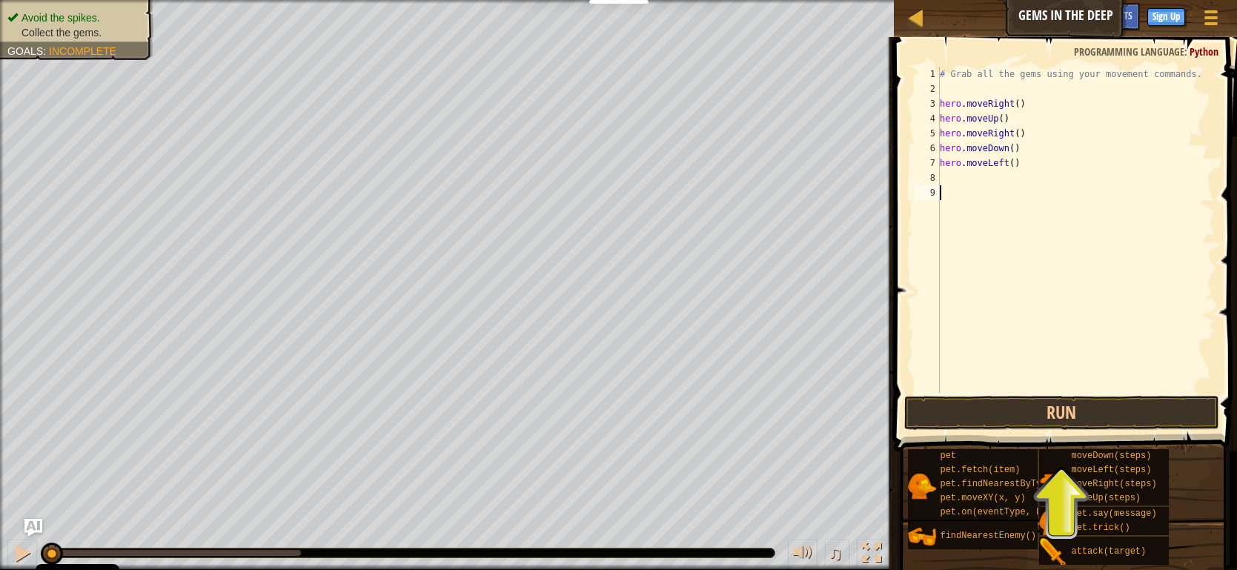
click at [996, 188] on div "# Grab all the gems using your movement commands. hero . moveRight ( ) hero . m…" at bounding box center [1076, 245] width 278 height 356
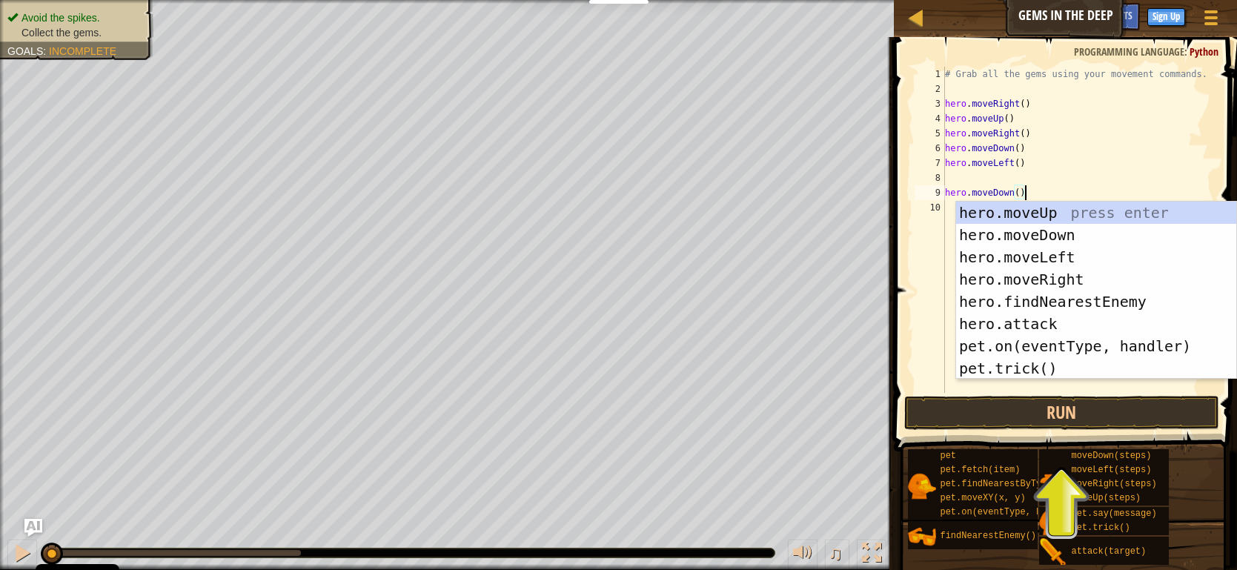
click at [943, 188] on div "9" at bounding box center [930, 192] width 30 height 15
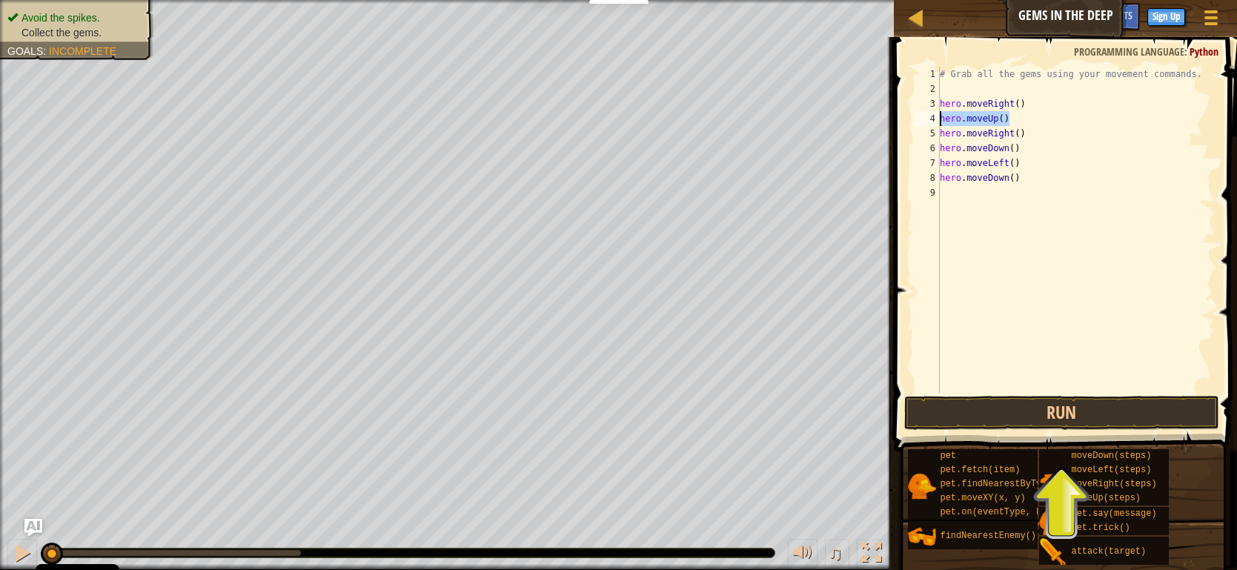
drag, startPoint x: 1027, startPoint y: 113, endPoint x: 905, endPoint y: 117, distance: 121.7
click at [905, 117] on div "hero.moveDown() 1 2 3 4 5 6 7 8 9 # Grab all the gems using your movement comma…" at bounding box center [1064, 273] width 348 height 458
type textarea "hero.moveUp()"
click at [974, 192] on div "# Grab all the gems using your movement commands. hero . moveRight ( ) hero . m…" at bounding box center [1076, 245] width 279 height 356
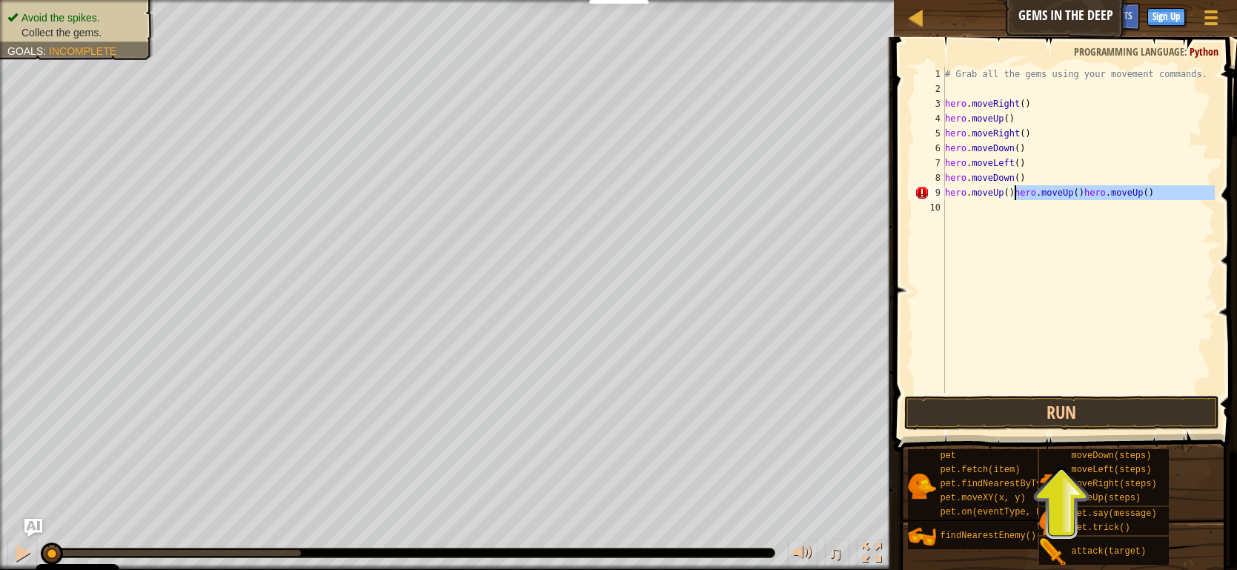
drag, startPoint x: 1070, startPoint y: 188, endPoint x: 1014, endPoint y: 197, distance: 57.2
click at [1014, 197] on div "# Grab all the gems using your movement commands. hero . moveRight ( ) hero . m…" at bounding box center [1079, 245] width 274 height 356
type textarea "hero.moveUp()"
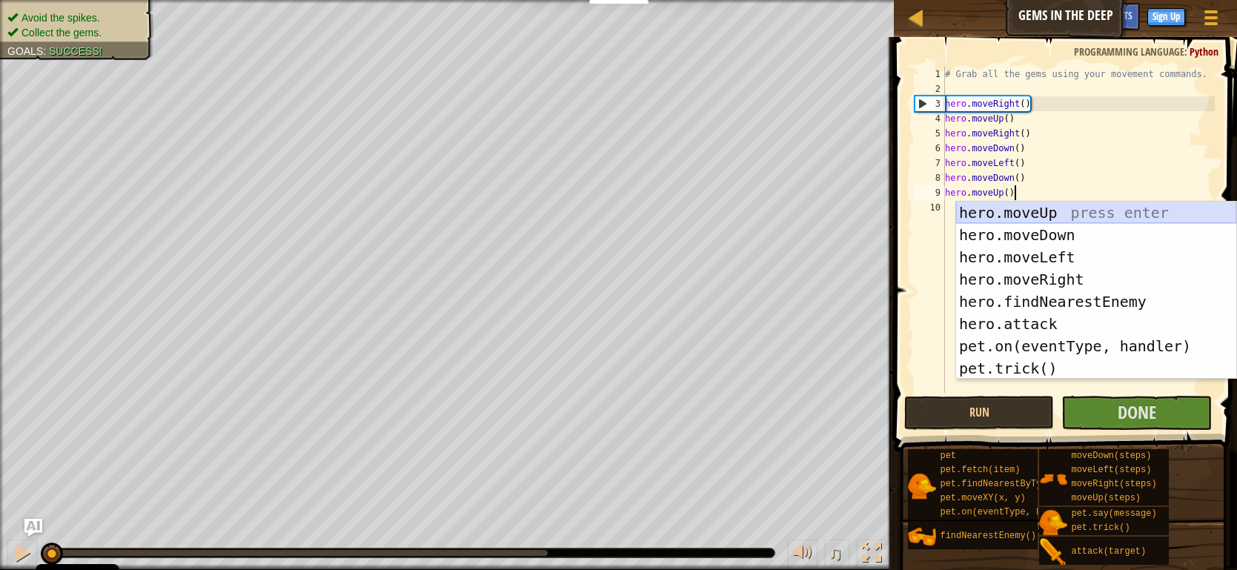
click at [950, 213] on div "# Grab all the gems using your movement commands. hero . moveRight ( ) hero . m…" at bounding box center [1079, 245] width 274 height 356
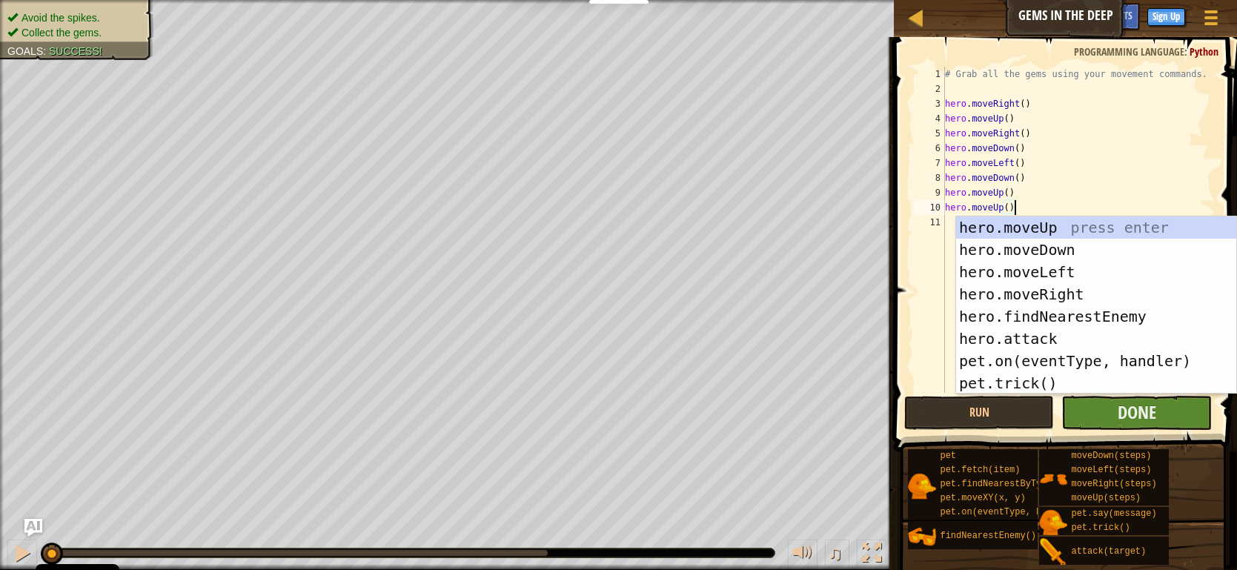
type textarea "hero.moveUp()"
click at [1122, 423] on button "Done" at bounding box center [1137, 413] width 151 height 34
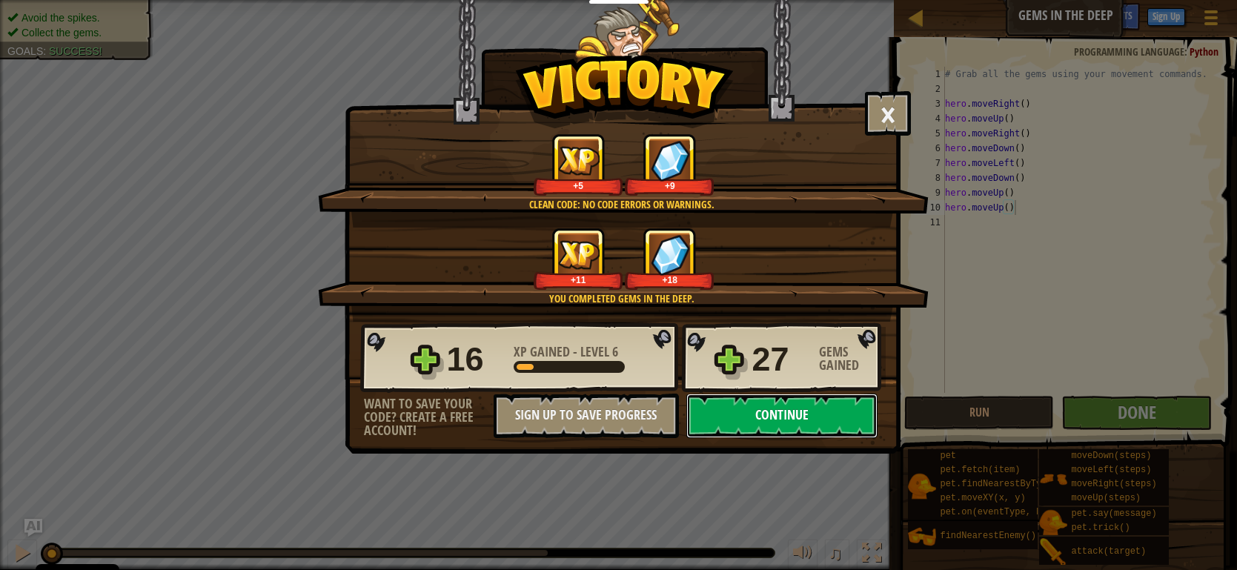
click at [763, 403] on button "Continue" at bounding box center [782, 416] width 191 height 44
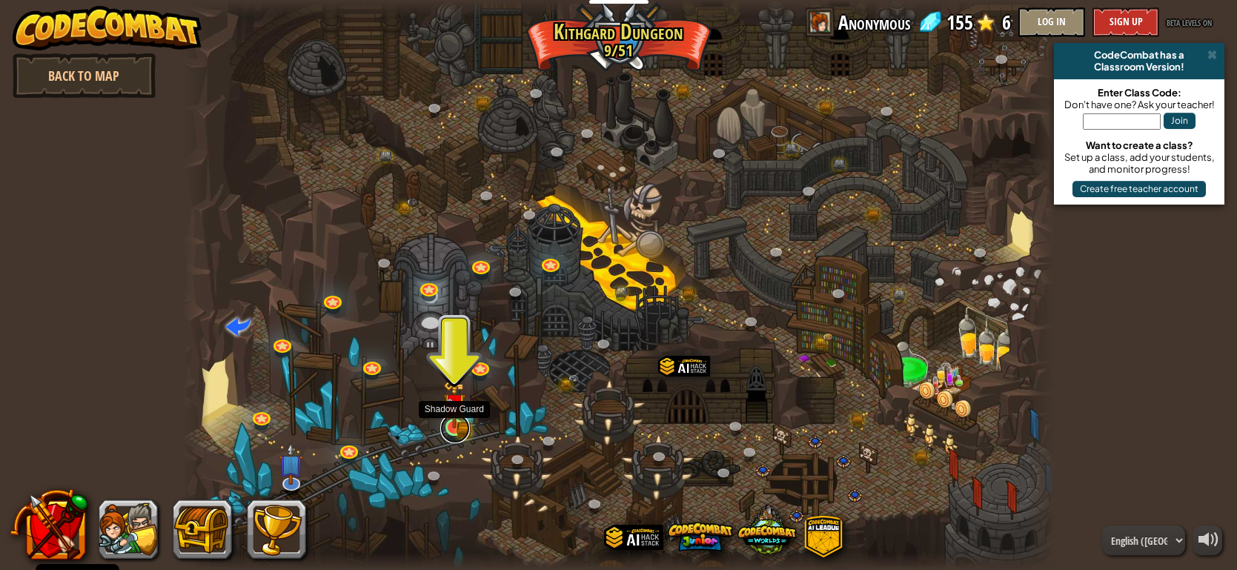
click at [449, 429] on link at bounding box center [455, 429] width 30 height 30
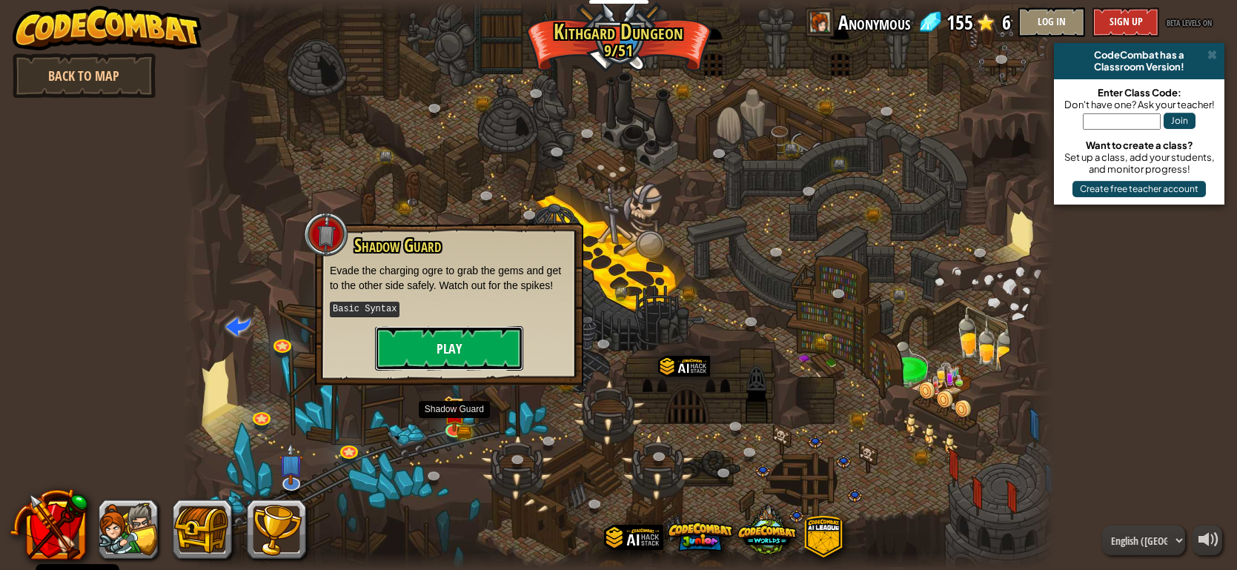
click at [446, 344] on button "Play" at bounding box center [449, 348] width 148 height 44
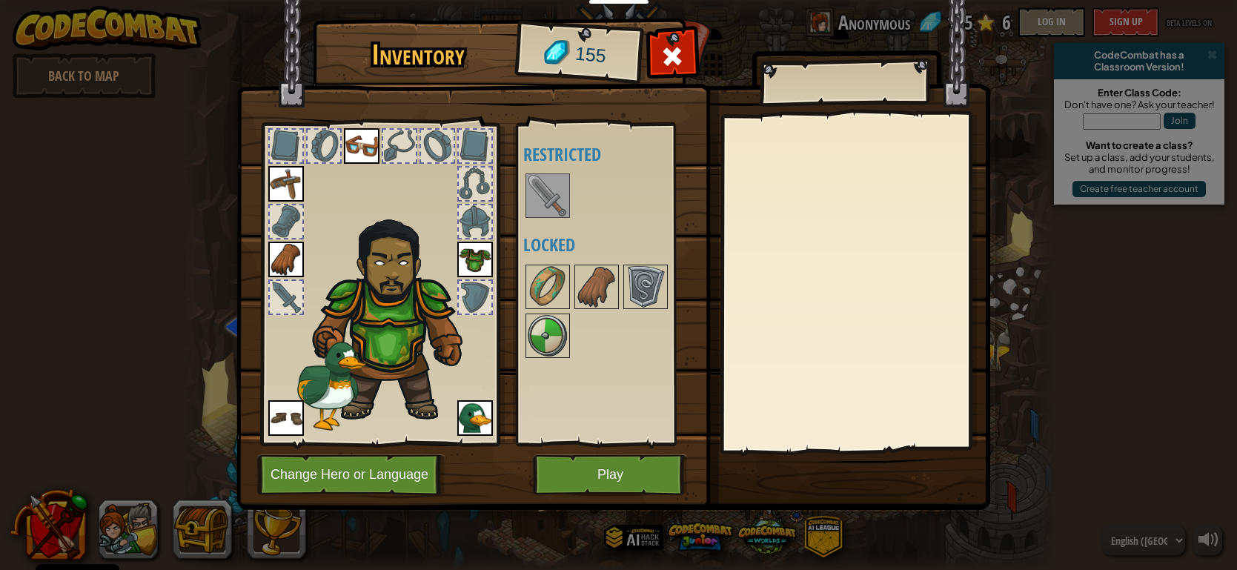
click at [563, 192] on img at bounding box center [548, 196] width 42 height 42
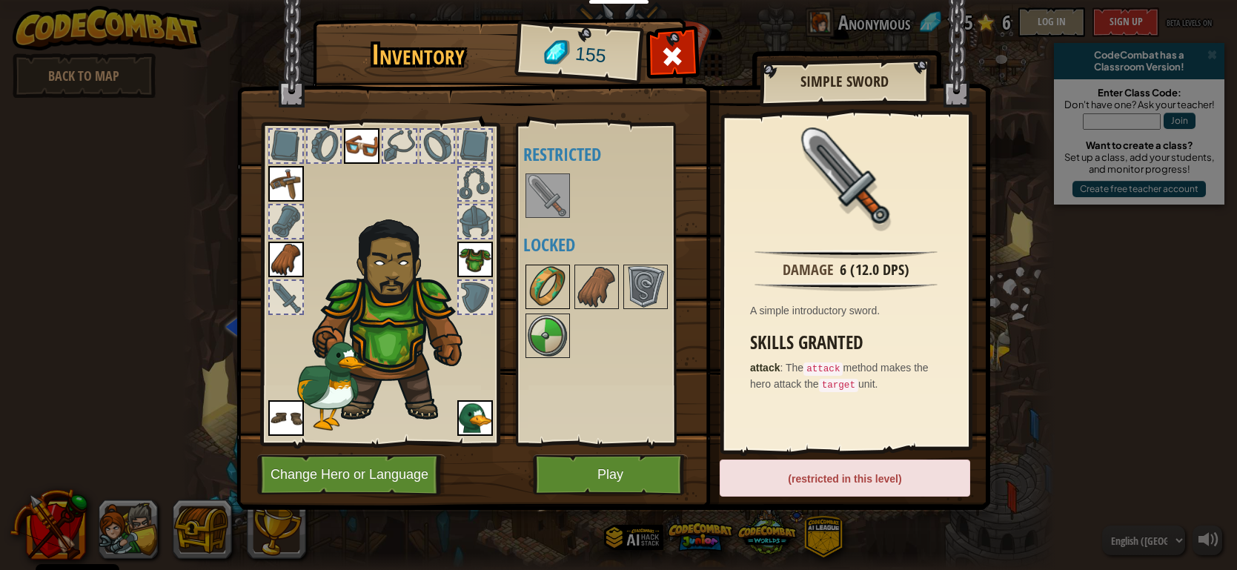
click at [543, 292] on img at bounding box center [548, 287] width 42 height 42
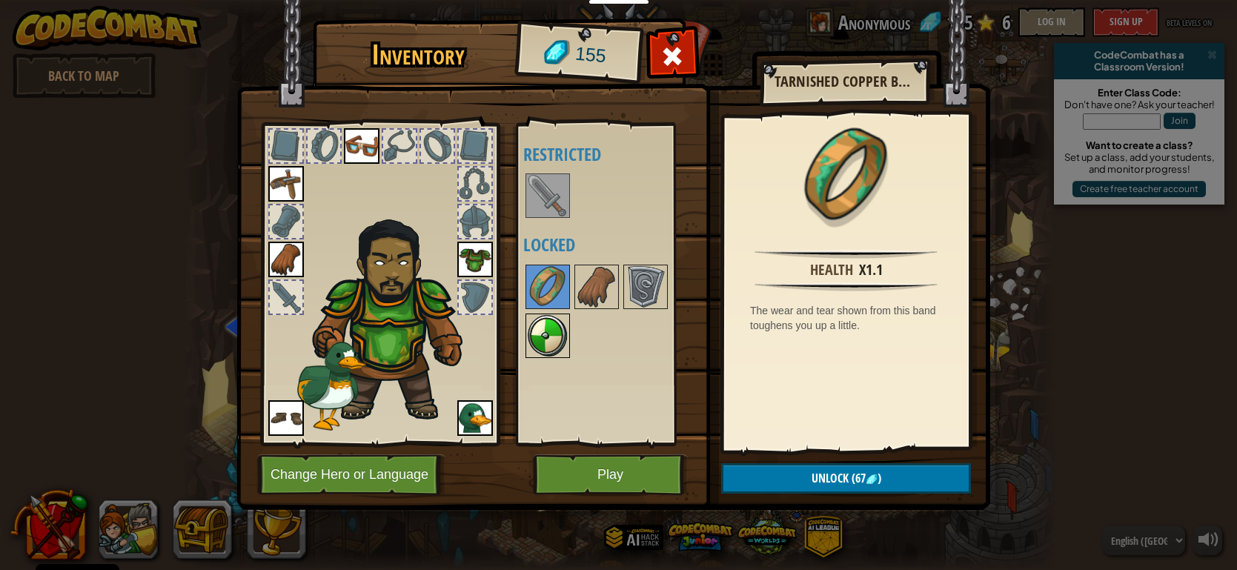
click at [543, 337] on img at bounding box center [548, 336] width 42 height 42
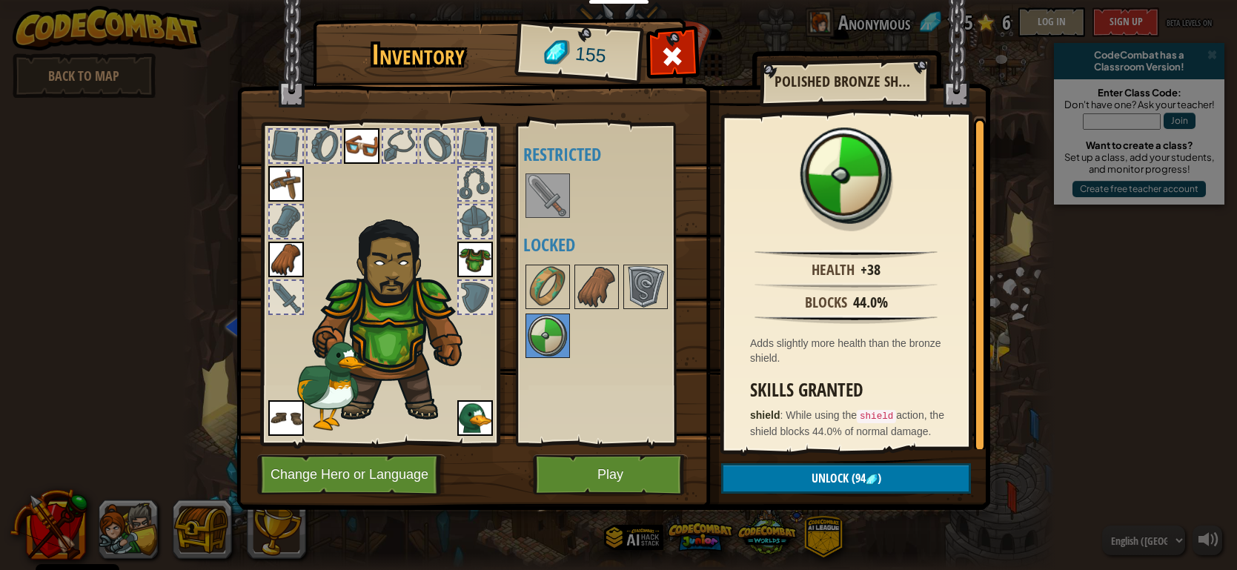
scroll to position [3, 0]
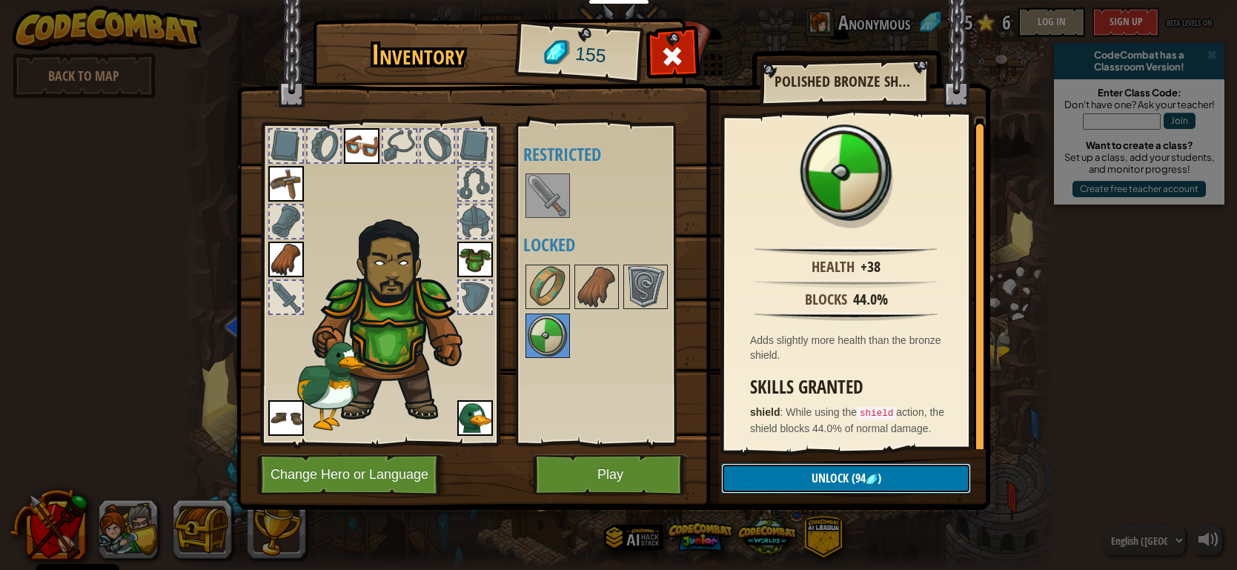
click at [799, 470] on button "Unlock (94 )" at bounding box center [846, 478] width 250 height 30
click at [797, 475] on button "Confirm" at bounding box center [846, 478] width 250 height 30
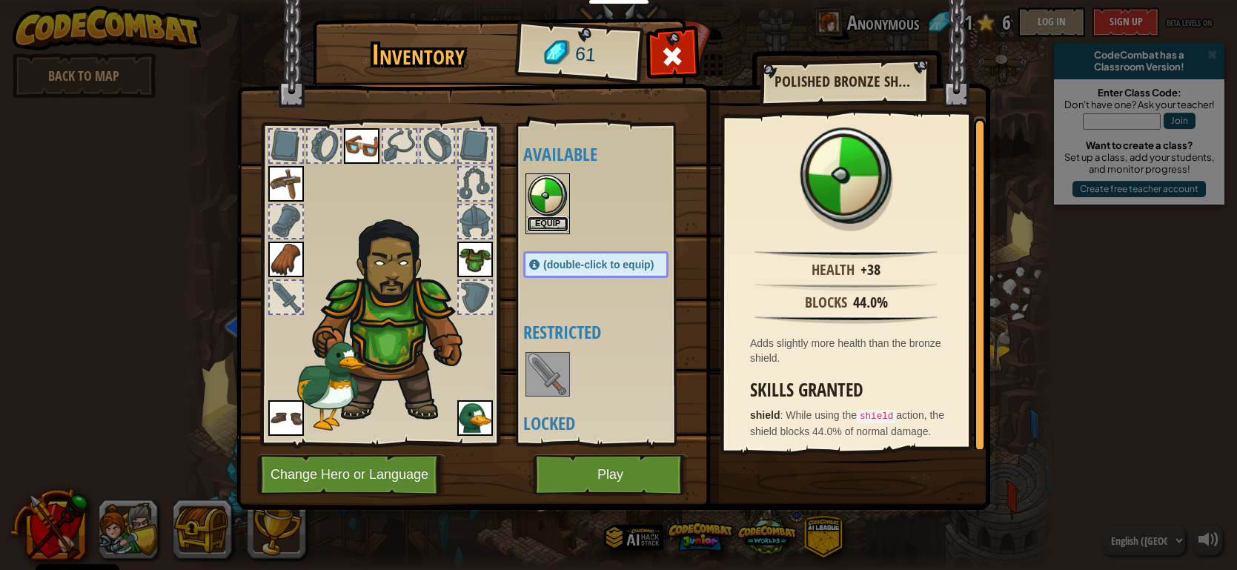
click at [552, 225] on button "Equip" at bounding box center [548, 224] width 42 height 16
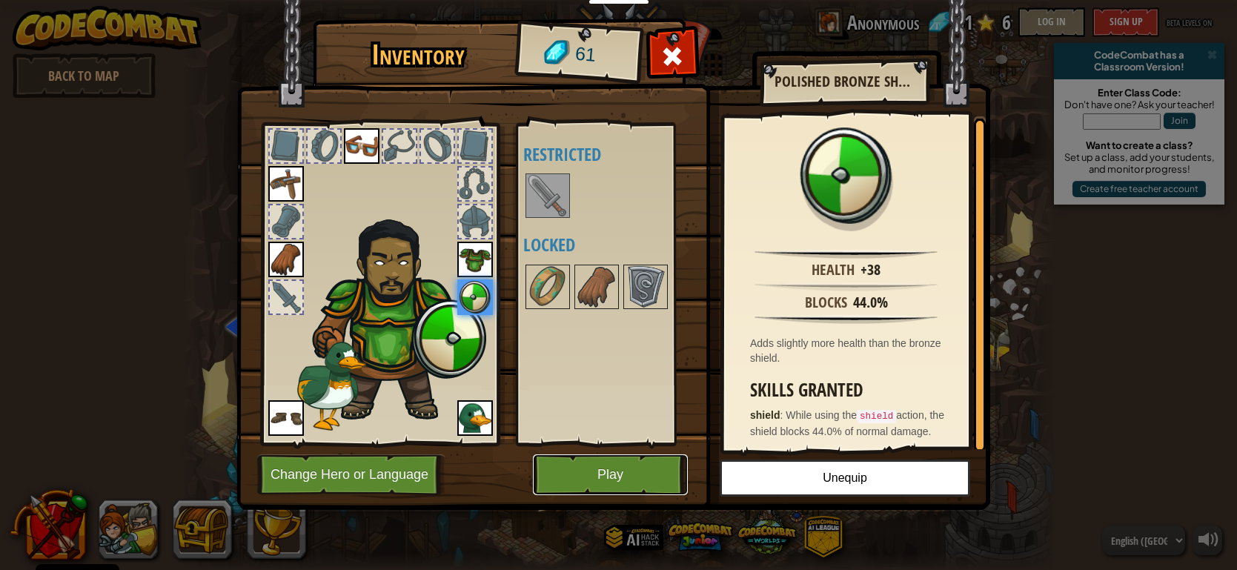
click at [586, 481] on button "Play" at bounding box center [610, 474] width 155 height 41
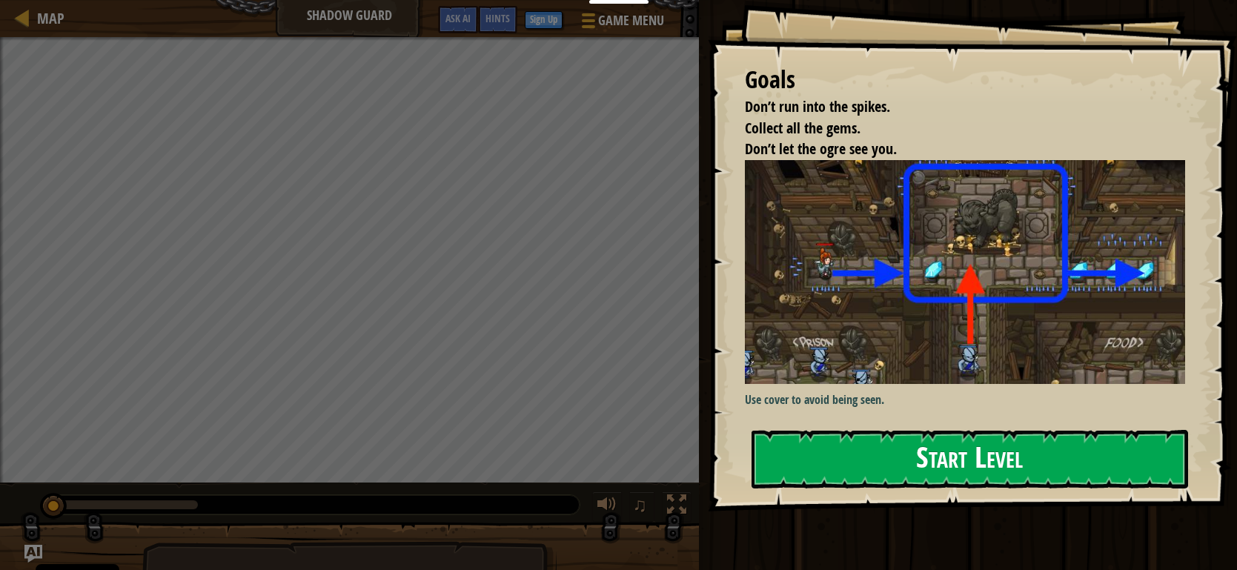
click at [829, 480] on button "Start Level" at bounding box center [970, 459] width 437 height 59
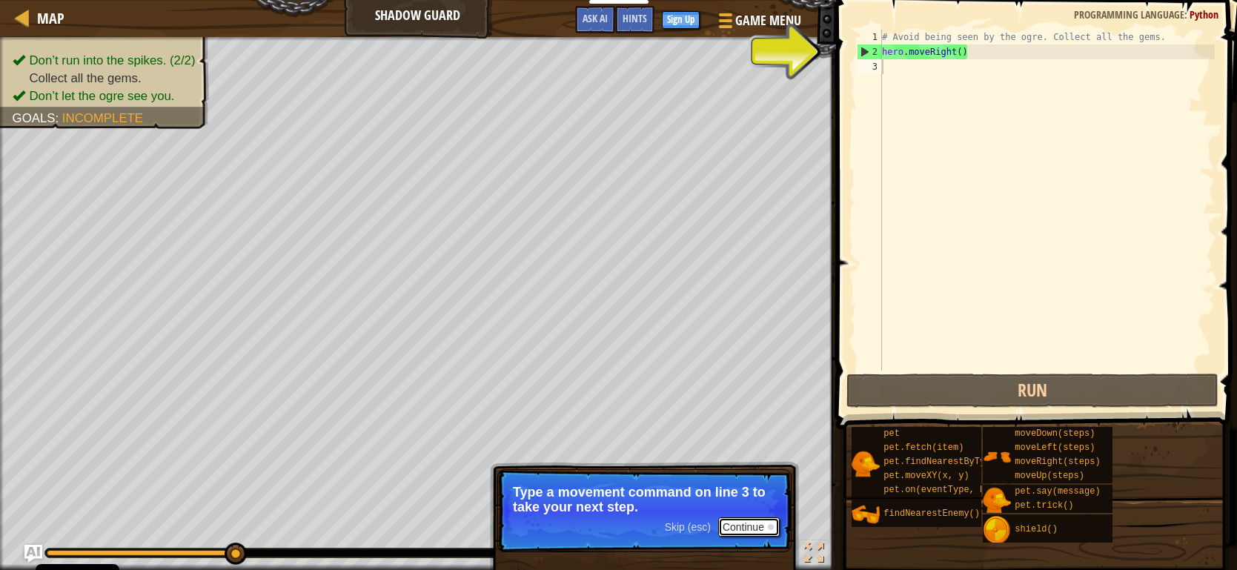
click at [764, 526] on button "Continue" at bounding box center [749, 527] width 62 height 19
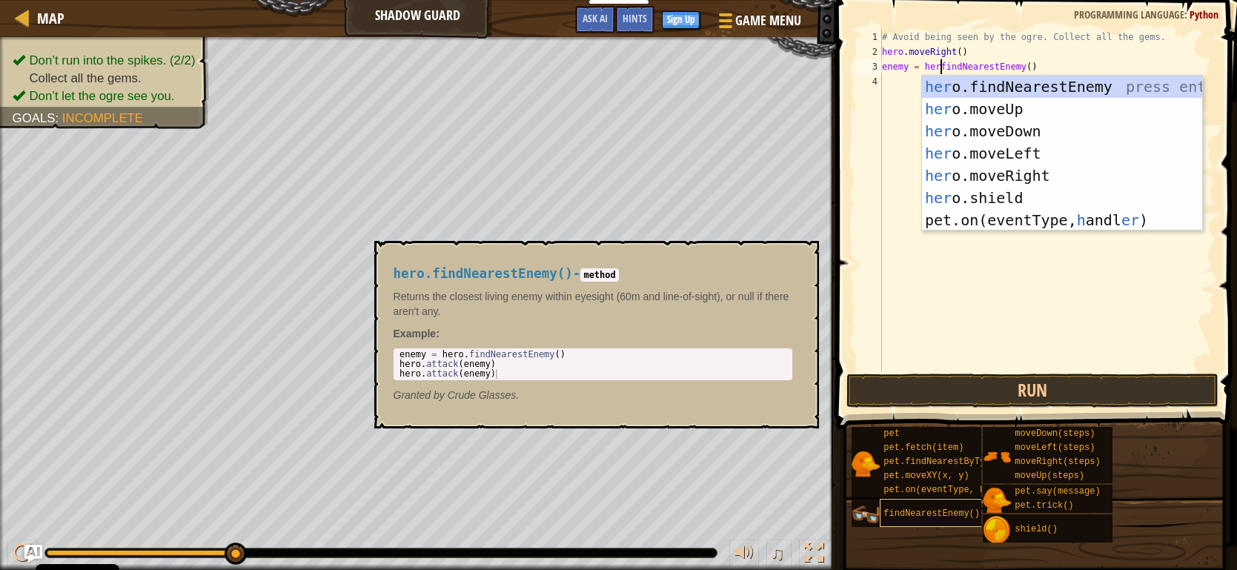
scroll to position [7, 4]
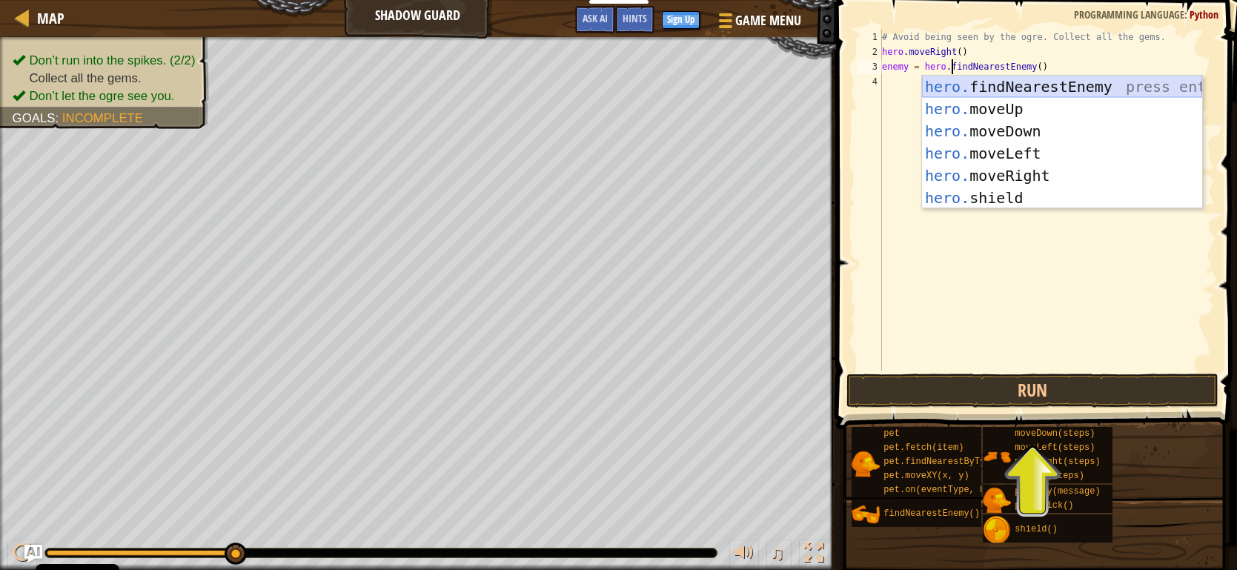
click at [1082, 87] on div "hero. findNearestEnemy press enter hero. moveUp press enter hero. moveDown pres…" at bounding box center [1062, 165] width 280 height 178
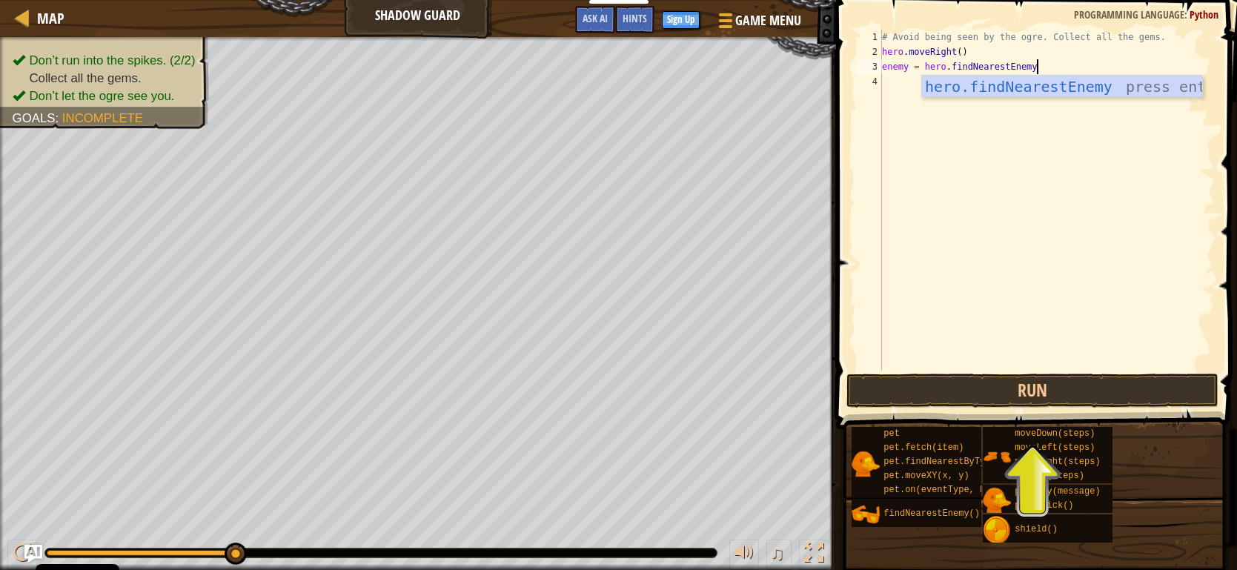
scroll to position [7, 13]
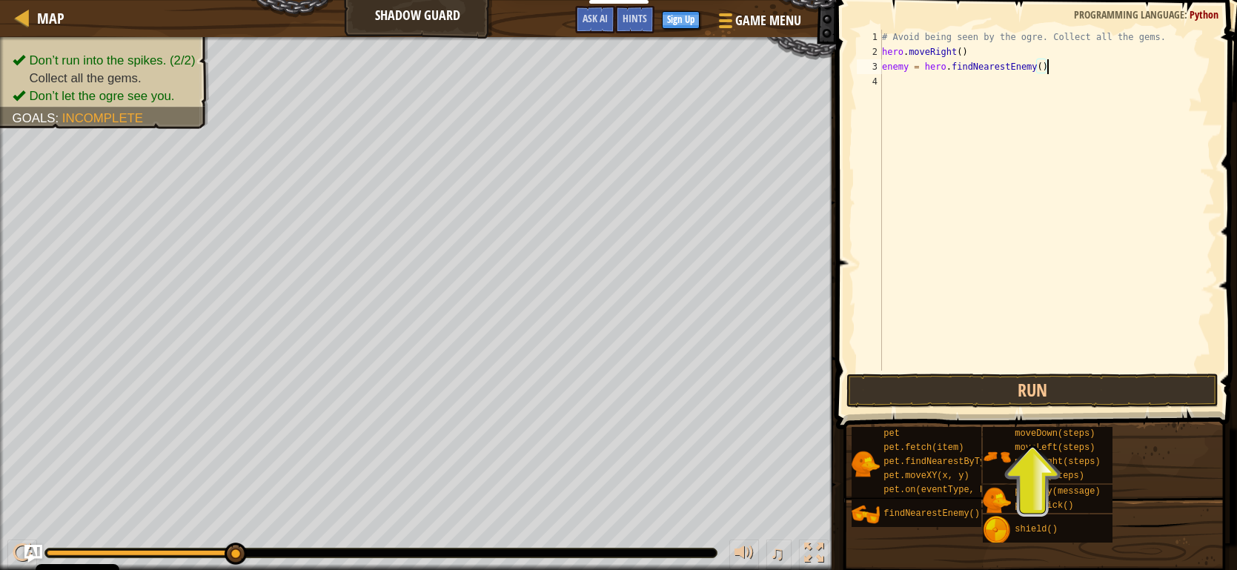
type textarea "enemy = hero.findNearestEnemy()"
drag, startPoint x: 1177, startPoint y: 466, endPoint x: 1169, endPoint y: 442, distance: 24.9
click at [1177, 463] on div "pet pet.fetch(item) pet.findNearestByType(type) pet.moveXY(x, y) pet.on(eventTy…" at bounding box center [1039, 484] width 376 height 117
click at [994, 170] on div "# Avoid being seen by the ogre. Collect all the gems. hero . moveRight ( ) enem…" at bounding box center [1047, 215] width 336 height 371
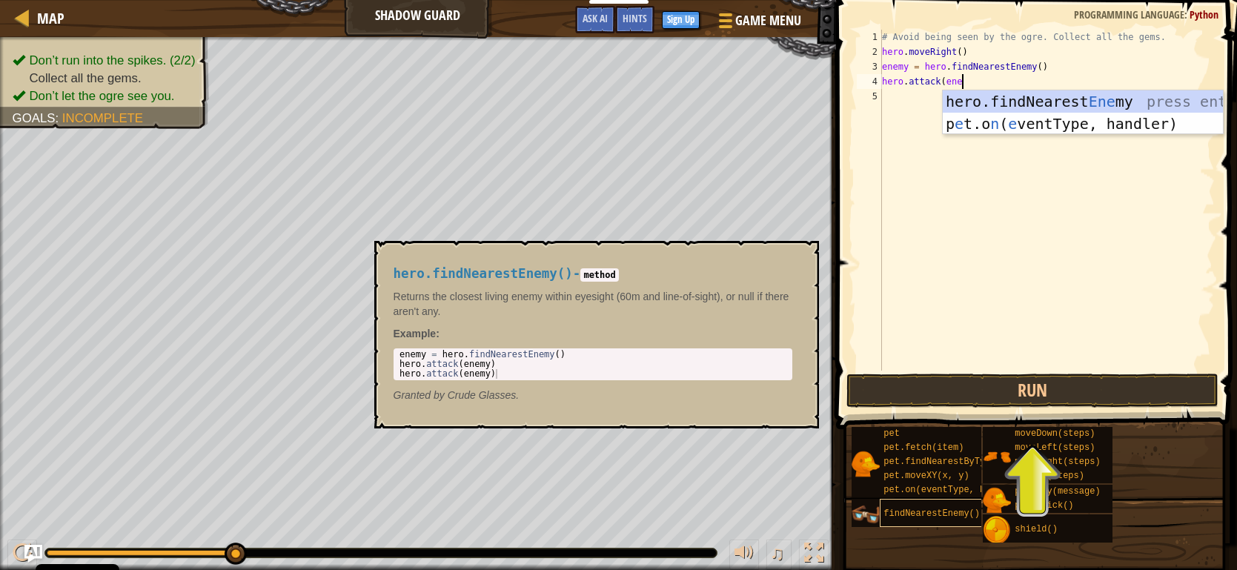
scroll to position [7, 7]
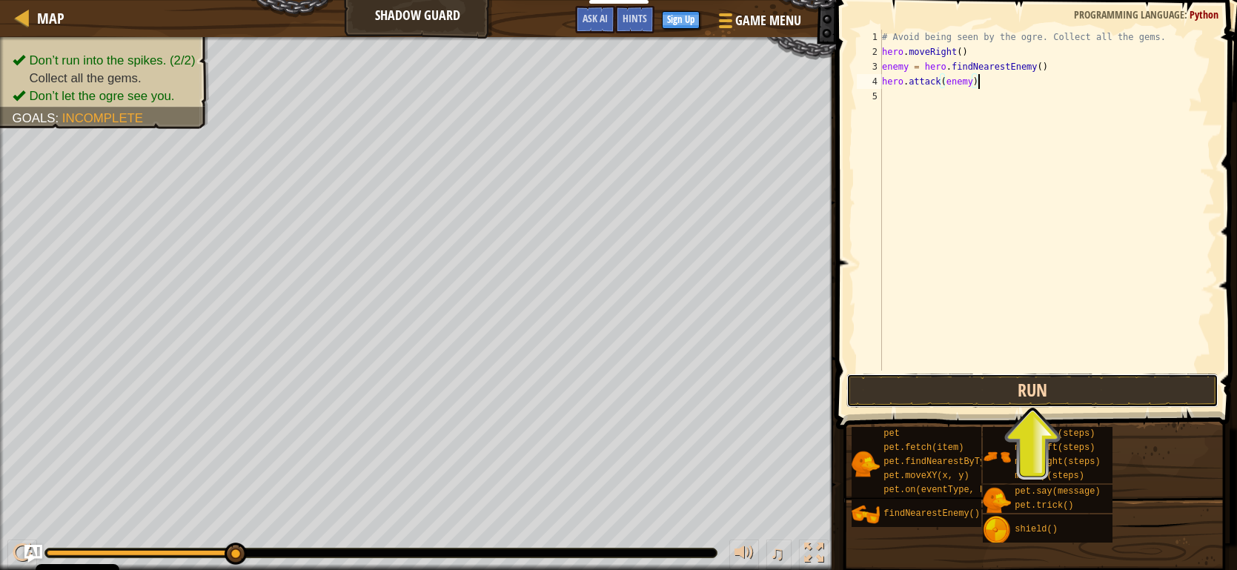
click at [1102, 376] on button "Run" at bounding box center [1033, 391] width 372 height 34
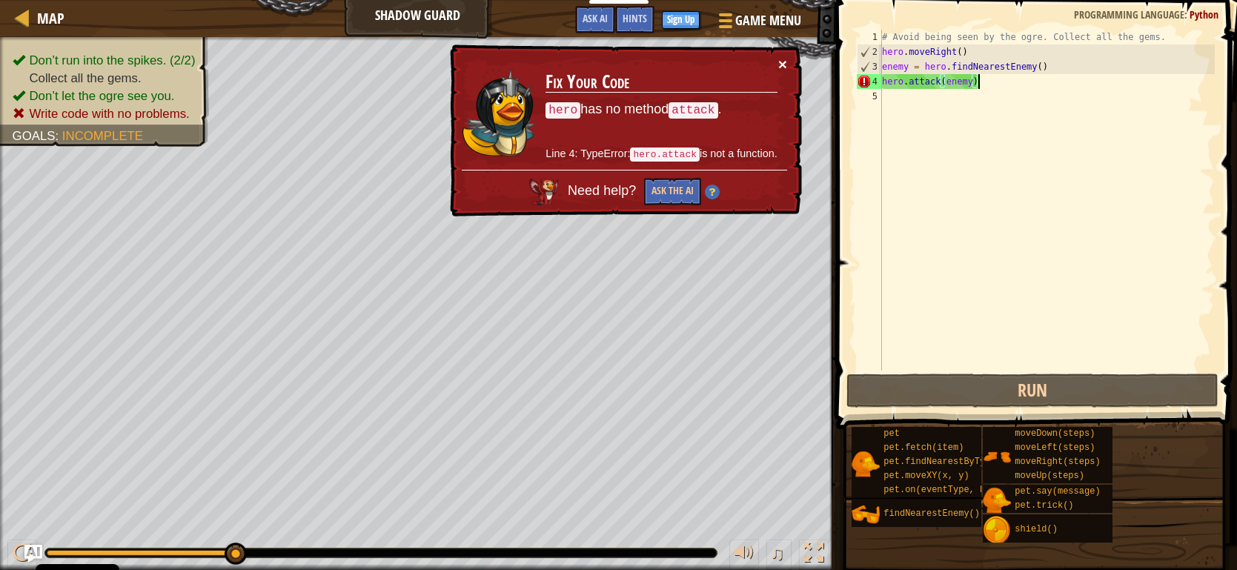
click at [781, 73] on div "× Fix Your Code hero has no method attack . Line 4: TypeError: hero.attack is n…" at bounding box center [624, 130] width 355 height 173
click at [782, 66] on button "×" at bounding box center [782, 64] width 9 height 16
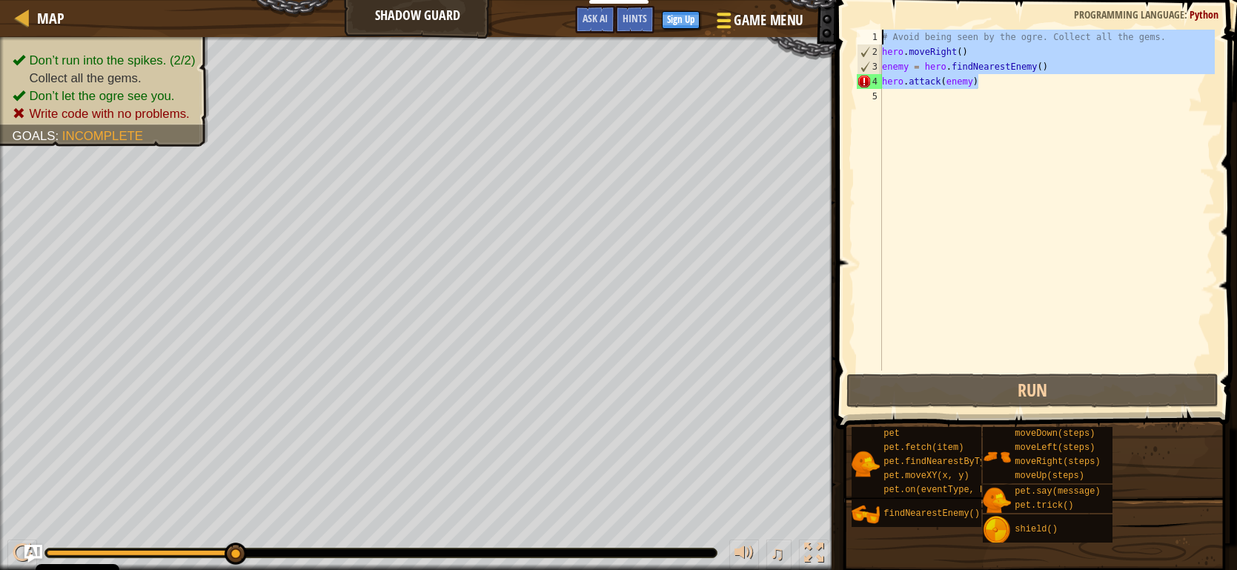
drag, startPoint x: 982, startPoint y: 77, endPoint x: 748, endPoint y: 12, distance: 242.5
click at [749, 13] on div "Map Shadow Guard Game Menu Done Sign Up Hints Ask AI 1 הההההההההההההההההההההההה…" at bounding box center [618, 285] width 1237 height 570
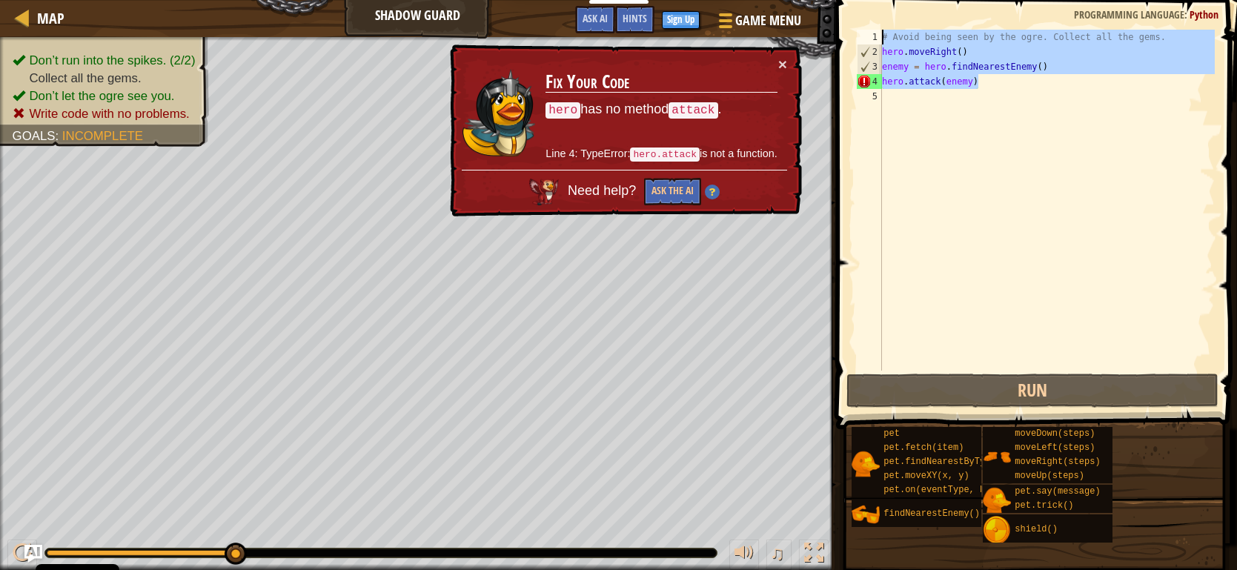
click at [930, 82] on div "# Avoid being seen by the ogre. Collect all the gems. hero . moveRight ( ) enem…" at bounding box center [1047, 200] width 336 height 341
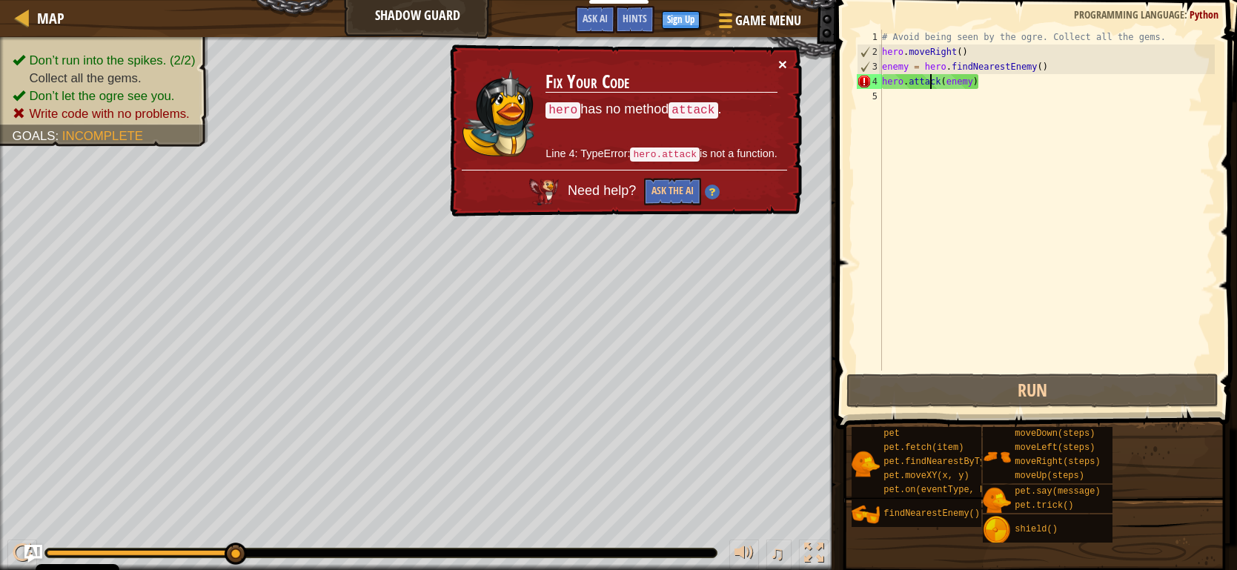
drag, startPoint x: 783, startPoint y: 62, endPoint x: 965, endPoint y: 82, distance: 183.4
click at [785, 65] on button "×" at bounding box center [782, 64] width 9 height 16
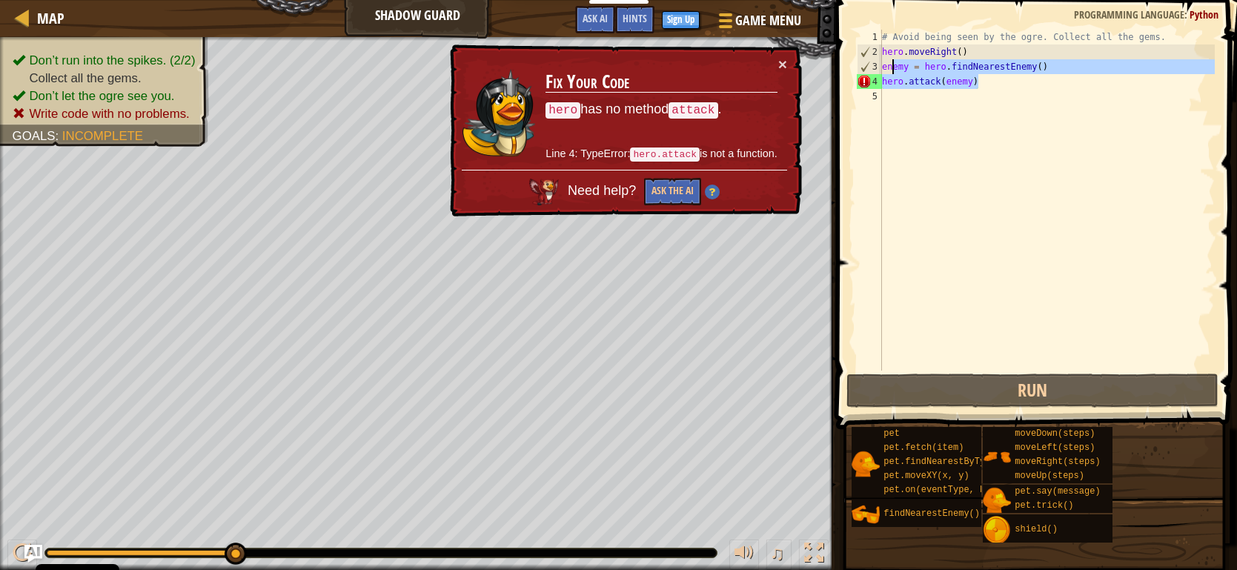
drag, startPoint x: 1014, startPoint y: 87, endPoint x: 882, endPoint y: 59, distance: 135.7
click at [884, 62] on div "# Avoid being seen by the ogre. Collect all the gems. hero . moveRight ( ) enem…" at bounding box center [1047, 215] width 336 height 371
type textarea "enemy = hero.findNearestEnemy() hero.attack(enemy)"
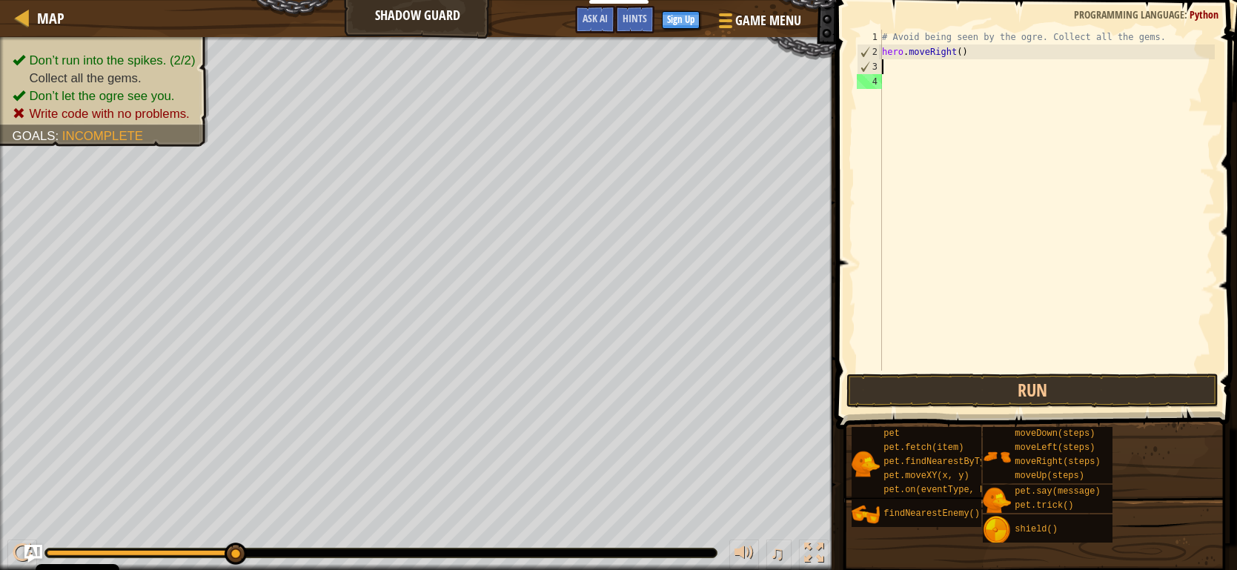
scroll to position [7, 0]
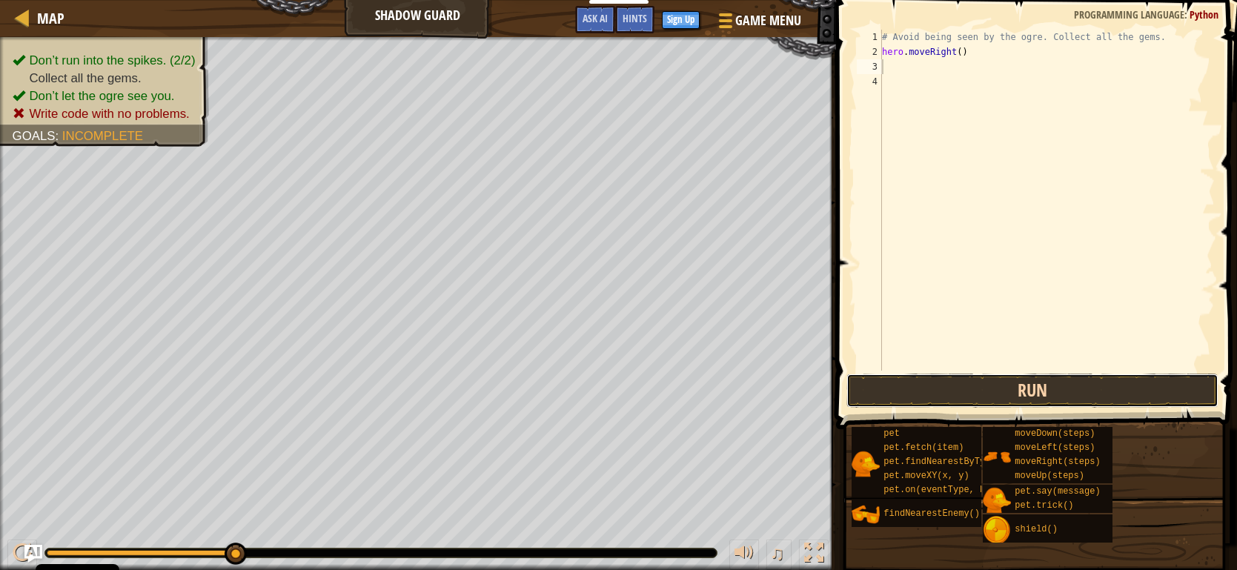
click at [1033, 389] on button "Run" at bounding box center [1033, 391] width 372 height 34
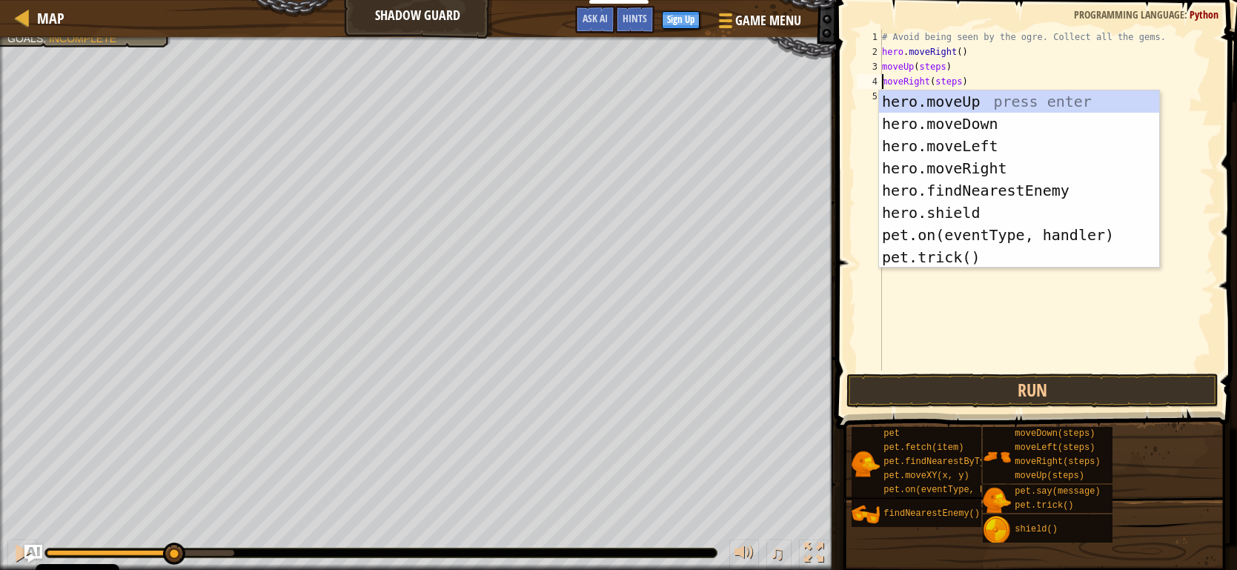
click at [1156, 440] on div "pet pet.fetch(item) pet.findNearestByType(type) pet.moveXY(x, y) pet.on(eventTy…" at bounding box center [1039, 484] width 376 height 117
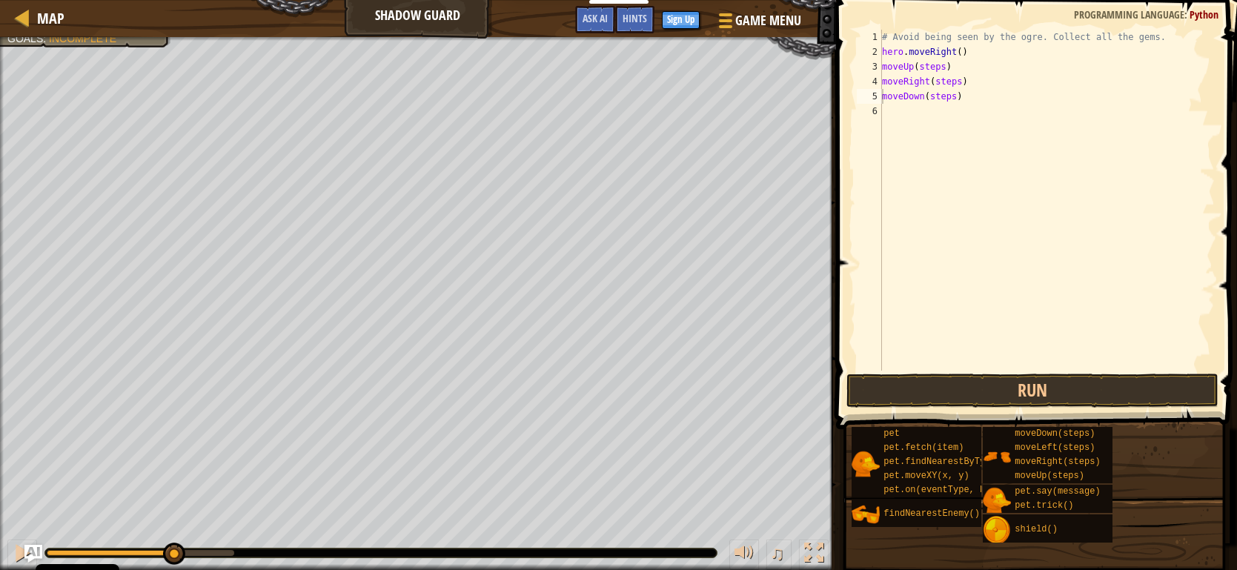
click at [1157, 489] on div "pet pet.fetch(item) pet.findNearestByType(type) pet.moveXY(x, y) pet.on(eventTy…" at bounding box center [1039, 484] width 376 height 117
drag, startPoint x: 908, startPoint y: 53, endPoint x: 882, endPoint y: 47, distance: 27.3
click at [882, 47] on div "moveRight(steps) 1 2 3 4 5 6 7 # Avoid being seen by the ogre. Collect all the …" at bounding box center [1034, 200] width 361 height 341
click at [883, 67] on div "# Avoid being seen by the ogre. Collect all the gems. hero . moveRight ( ) move…" at bounding box center [1047, 215] width 336 height 371
paste textarea "hero."
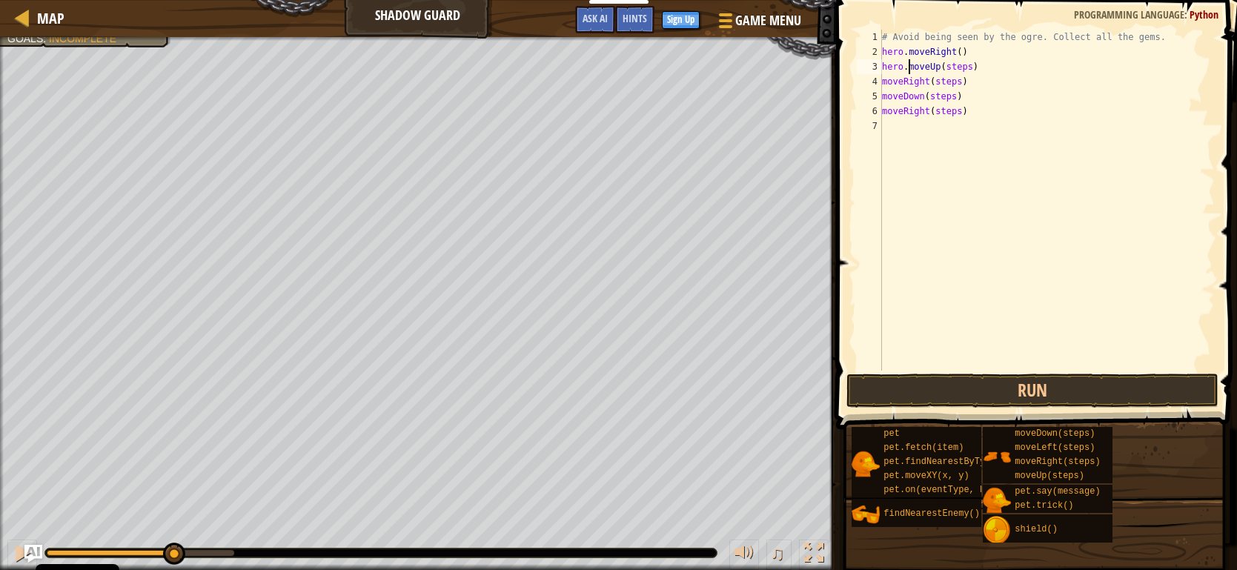
click at [884, 113] on div "# Avoid being seen by the ogre. Collect all the gems. hero . moveRight ( ) hero…" at bounding box center [1047, 215] width 336 height 371
paste textarea "hero."
click at [883, 97] on div "# Avoid being seen by the ogre. Collect all the gems. hero . moveRight ( ) hero…" at bounding box center [1047, 215] width 336 height 371
paste textarea "hero."
click at [882, 85] on div "# Avoid being seen by the ogre. Collect all the gems. hero . moveRight ( ) hero…" at bounding box center [1047, 215] width 336 height 371
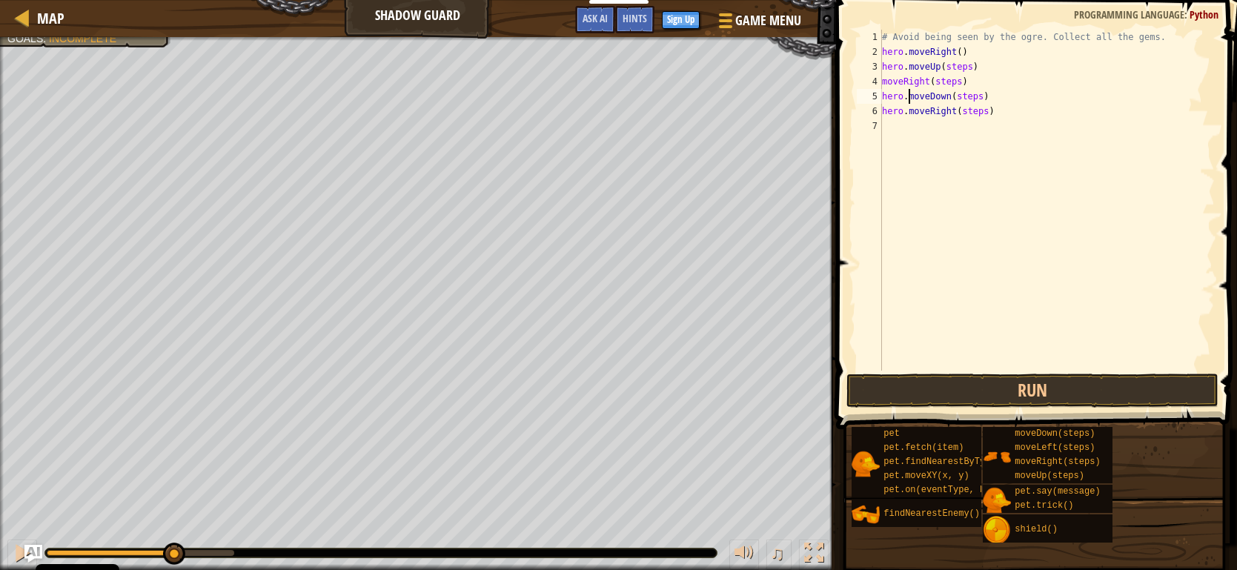
paste textarea "hero."
click at [930, 399] on button "Run" at bounding box center [1033, 391] width 372 height 34
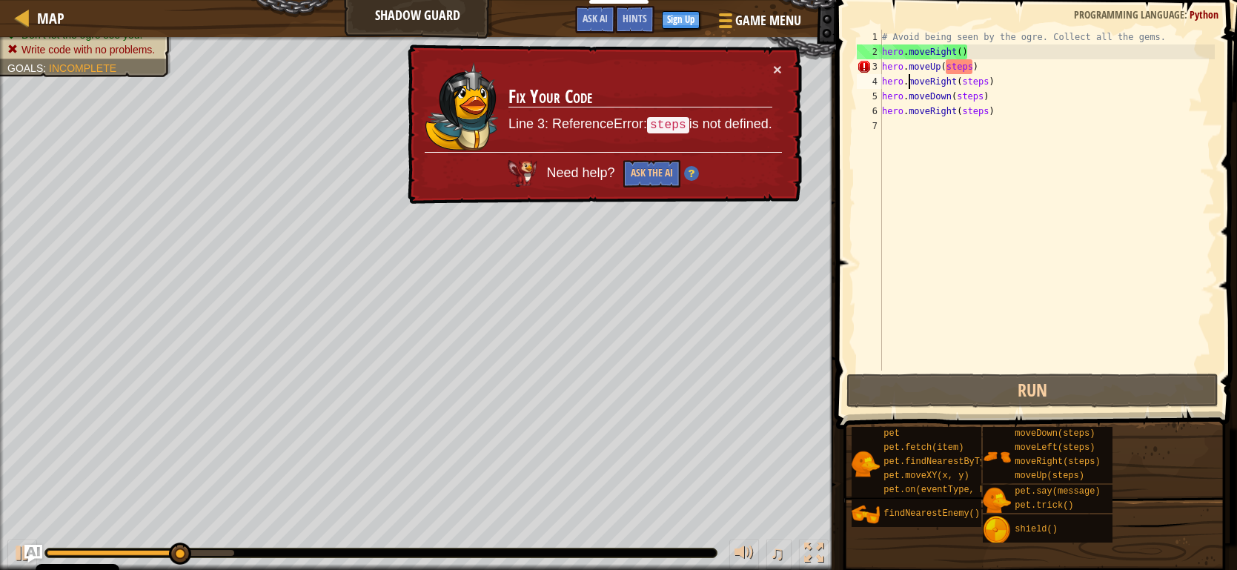
click at [784, 66] on div "× Fix Your Code Line 3: ReferenceError: steps is not defined. Need help? Ask th…" at bounding box center [603, 125] width 400 height 166
click at [973, 69] on div "# Avoid being seen by the ogre. Collect all the gems. hero . moveRight ( ) hero…" at bounding box center [1047, 215] width 336 height 371
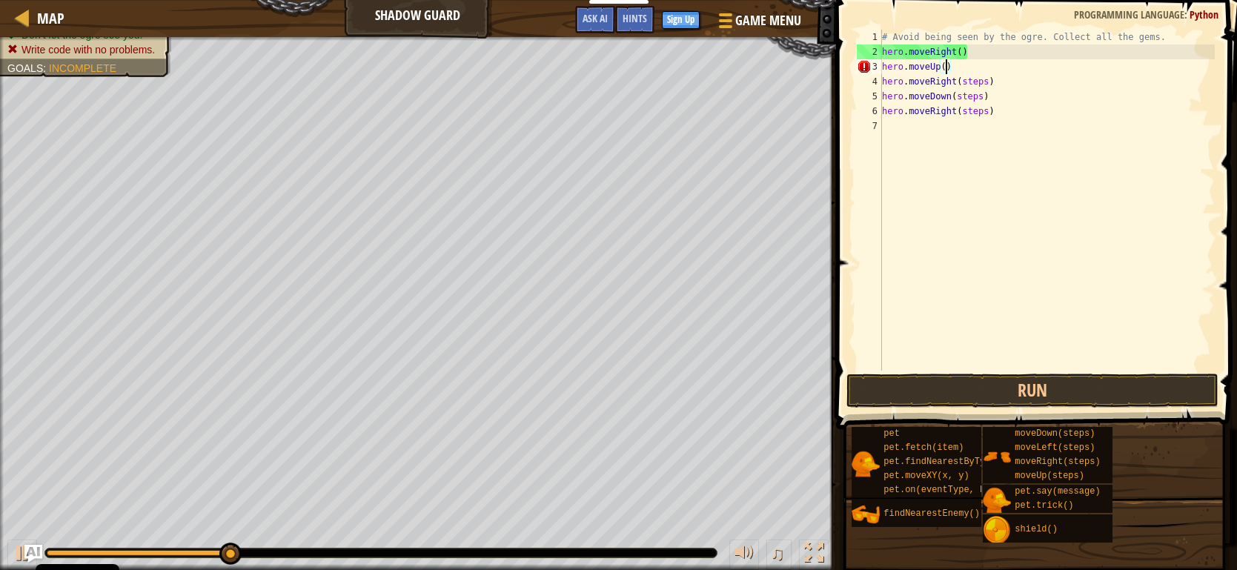
click at [985, 85] on div "# Avoid being seen by the ogre. Collect all the gems. hero . moveRight ( ) hero…" at bounding box center [1047, 215] width 336 height 371
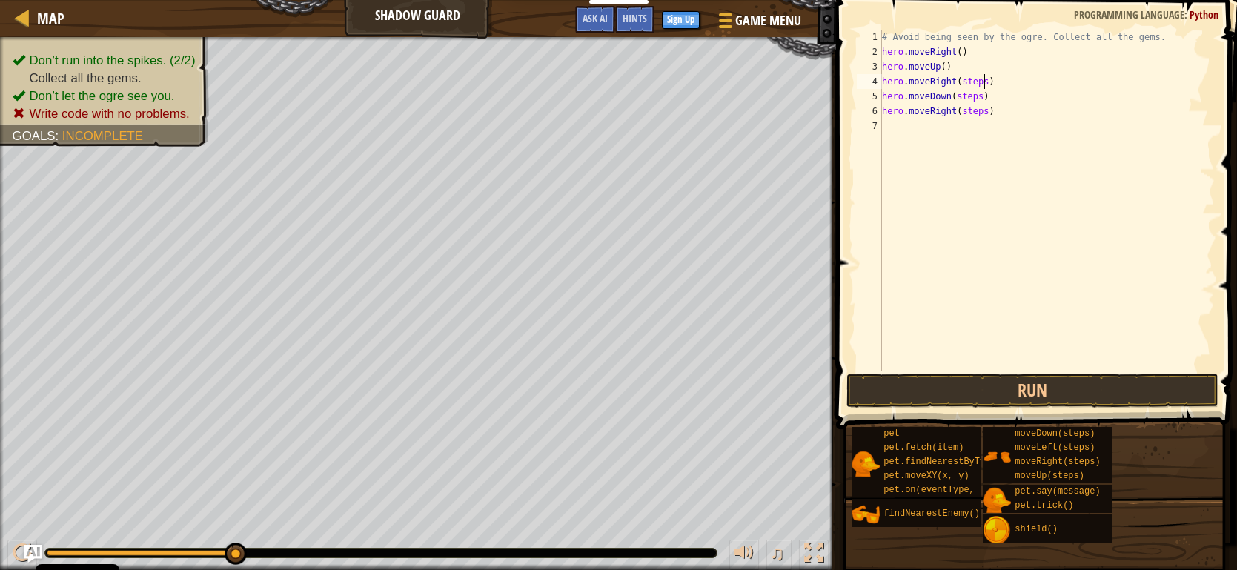
click at [990, 85] on div "# Avoid being seen by the ogre. Collect all the gems. hero . moveRight ( ) hero…" at bounding box center [1047, 215] width 336 height 371
click at [985, 96] on div "# Avoid being seen by the ogre. Collect all the gems. hero . moveRight ( ) hero…" at bounding box center [1047, 215] width 336 height 371
click at [988, 113] on div "# Avoid being seen by the ogre. Collect all the gems. hero . moveRight ( ) hero…" at bounding box center [1047, 215] width 336 height 371
type textarea "hero.moveRight()"
click at [1009, 377] on button "Run" at bounding box center [1033, 391] width 372 height 34
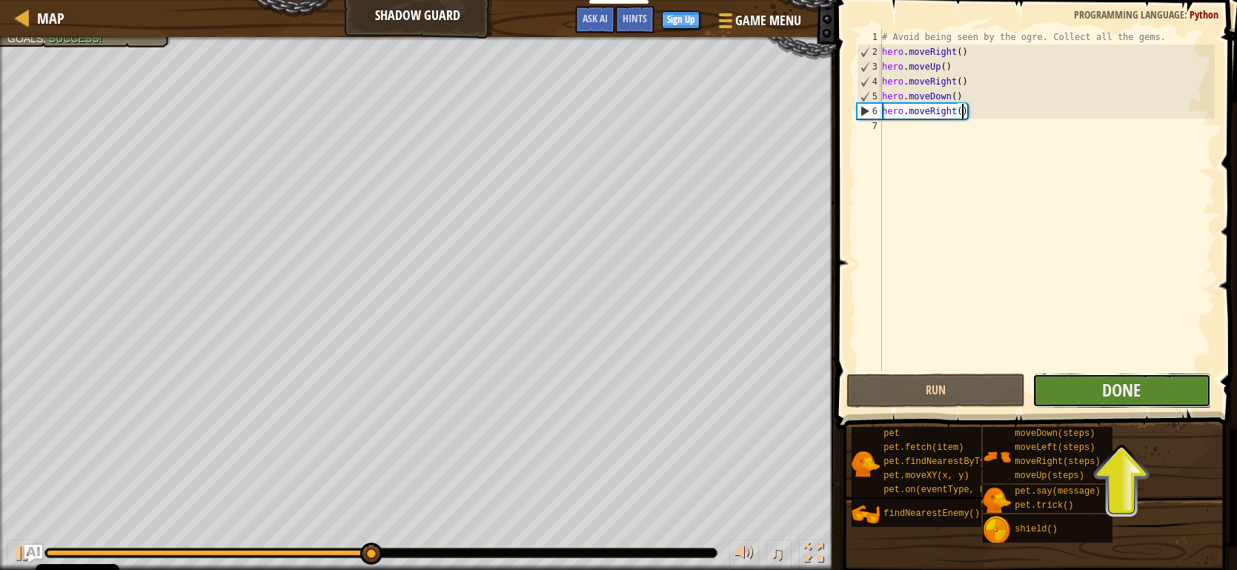
click at [1154, 391] on button "Done" at bounding box center [1122, 391] width 179 height 34
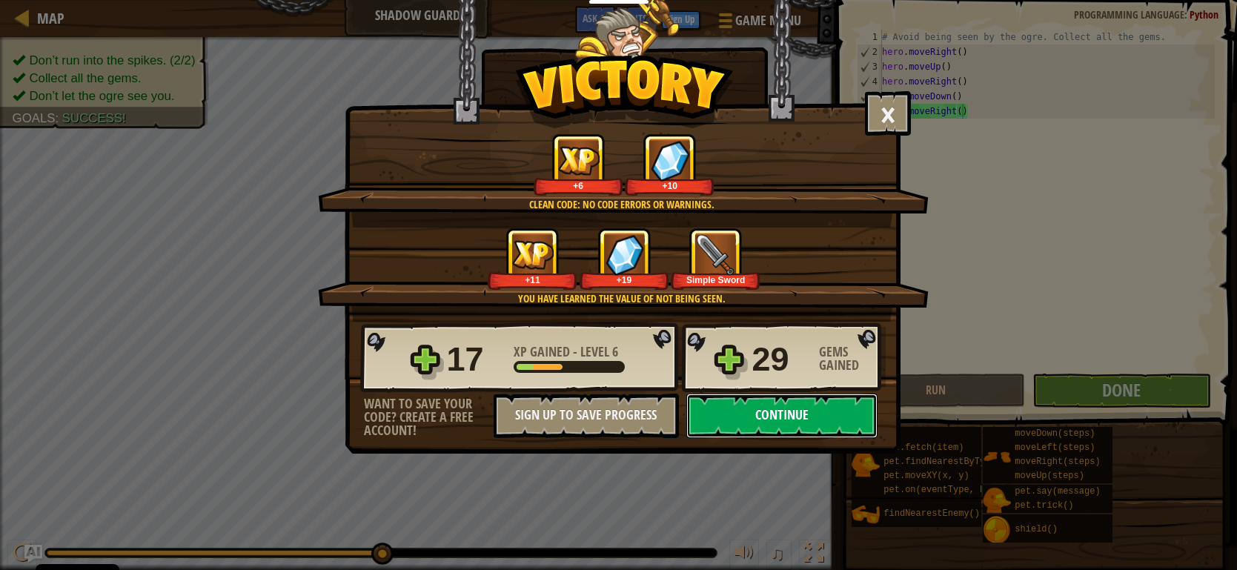
click at [756, 421] on button "Continue" at bounding box center [782, 416] width 191 height 44
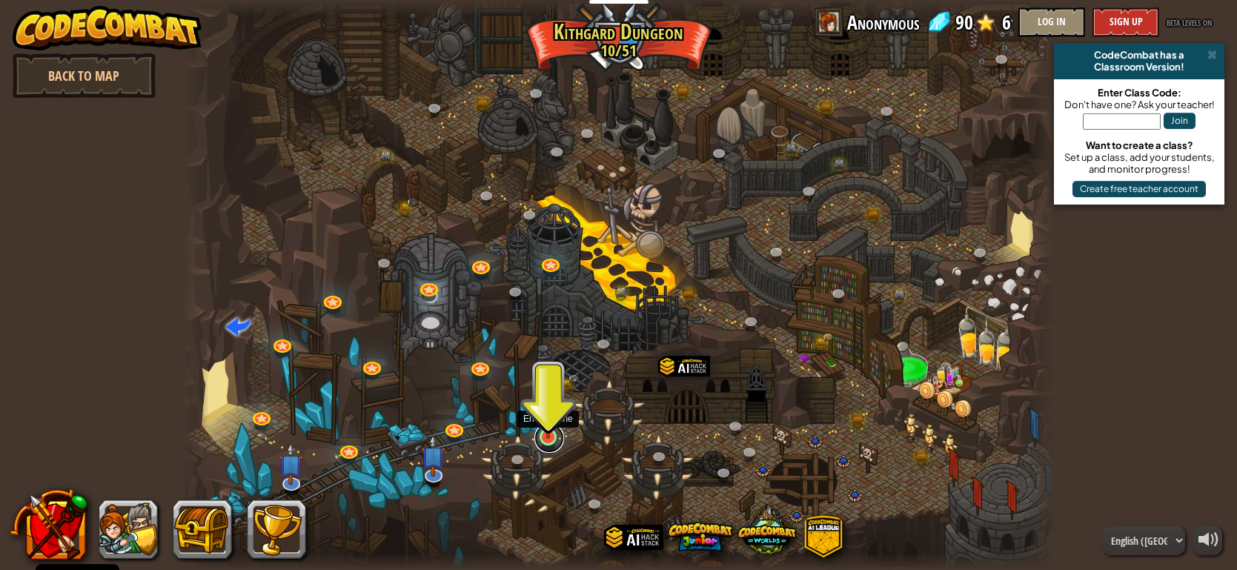
click at [549, 441] on link at bounding box center [550, 438] width 30 height 30
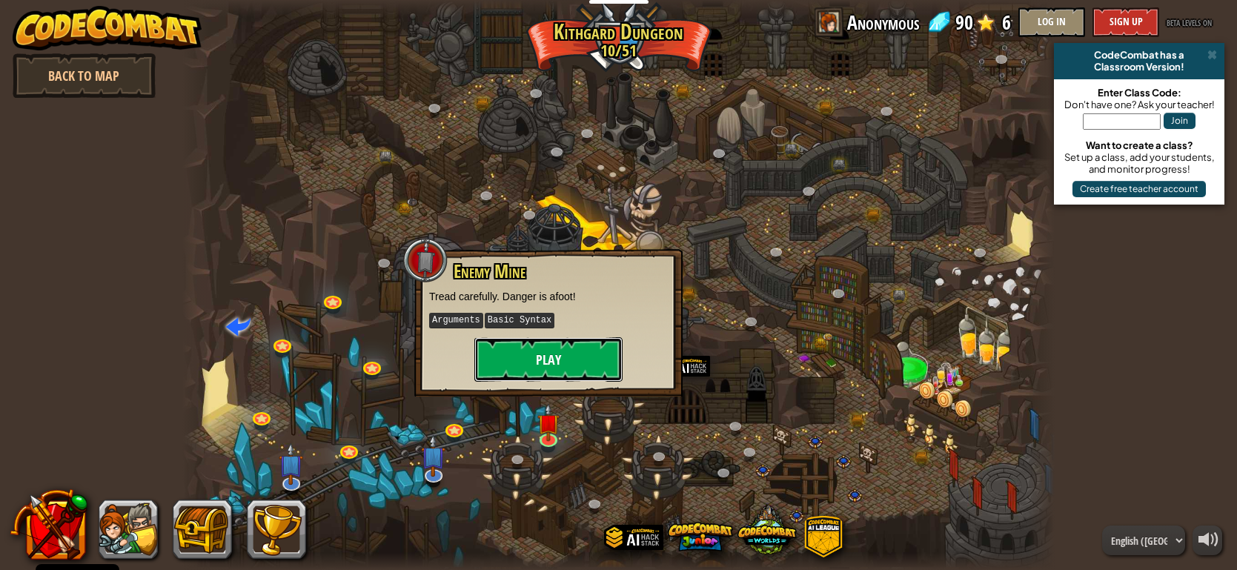
click at [562, 369] on button "Play" at bounding box center [549, 359] width 148 height 44
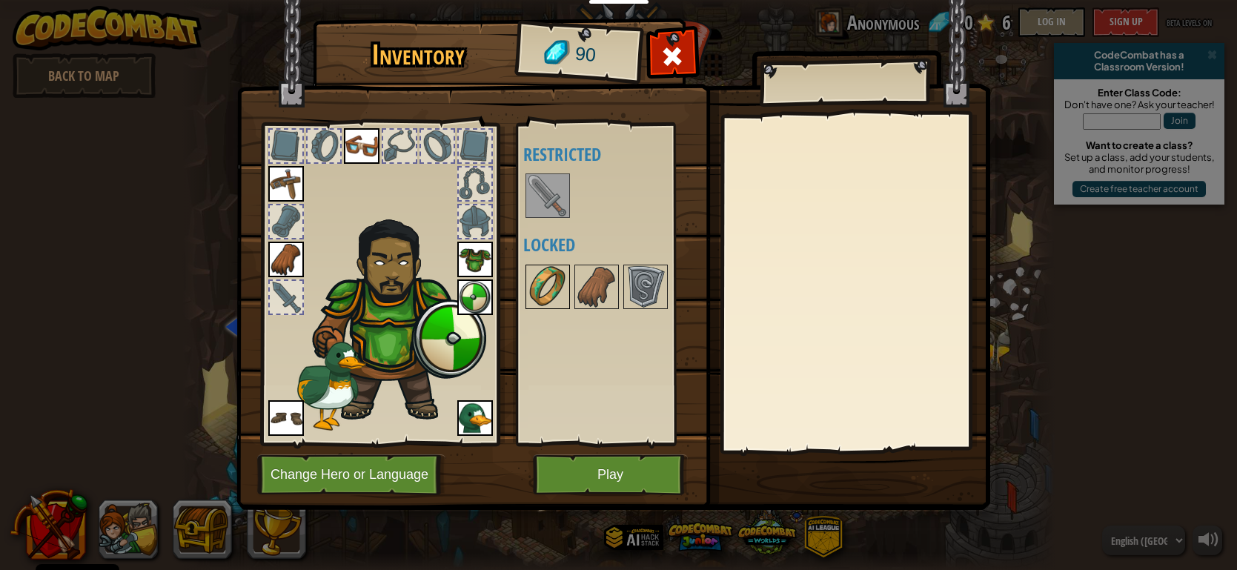
click at [548, 292] on img at bounding box center [548, 287] width 42 height 42
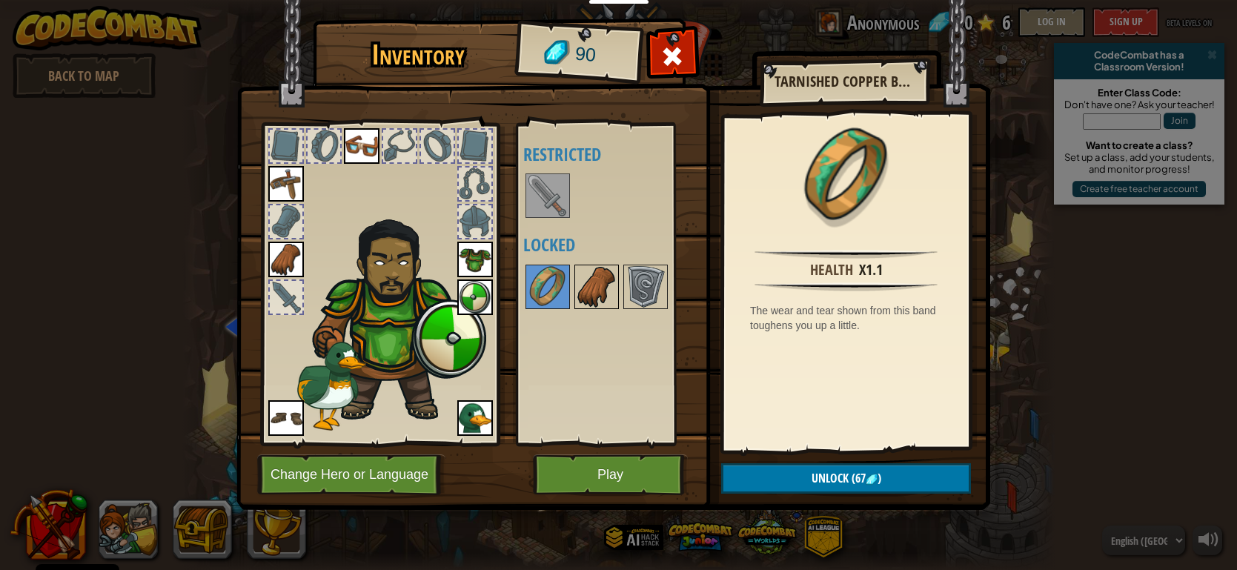
click at [585, 291] on img at bounding box center [597, 287] width 42 height 42
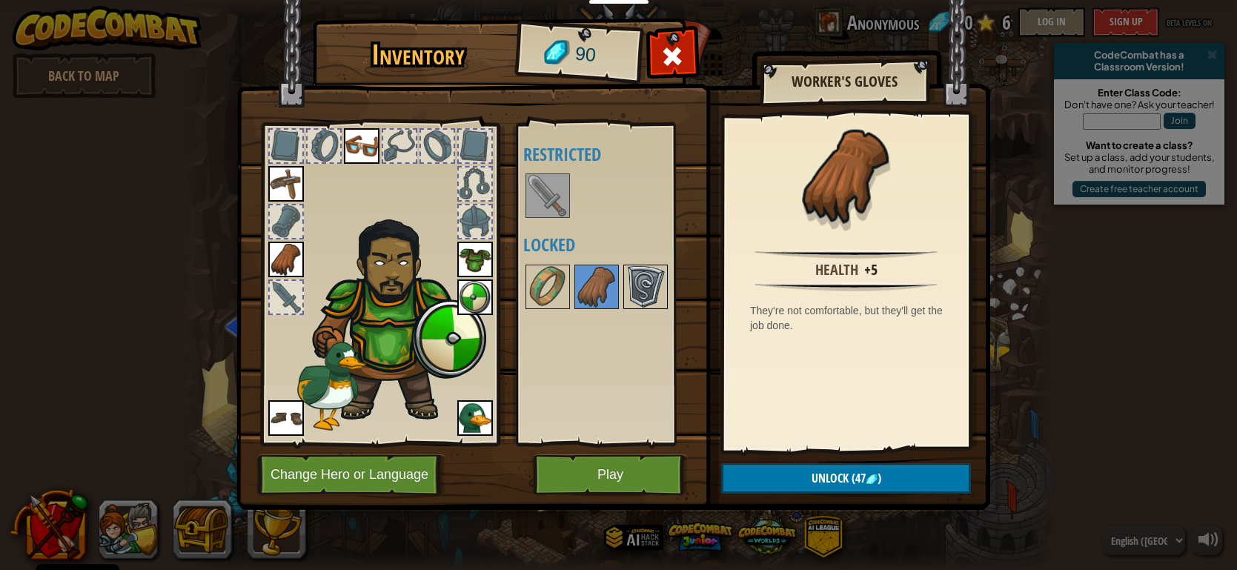
click at [627, 291] on img at bounding box center [646, 287] width 42 height 42
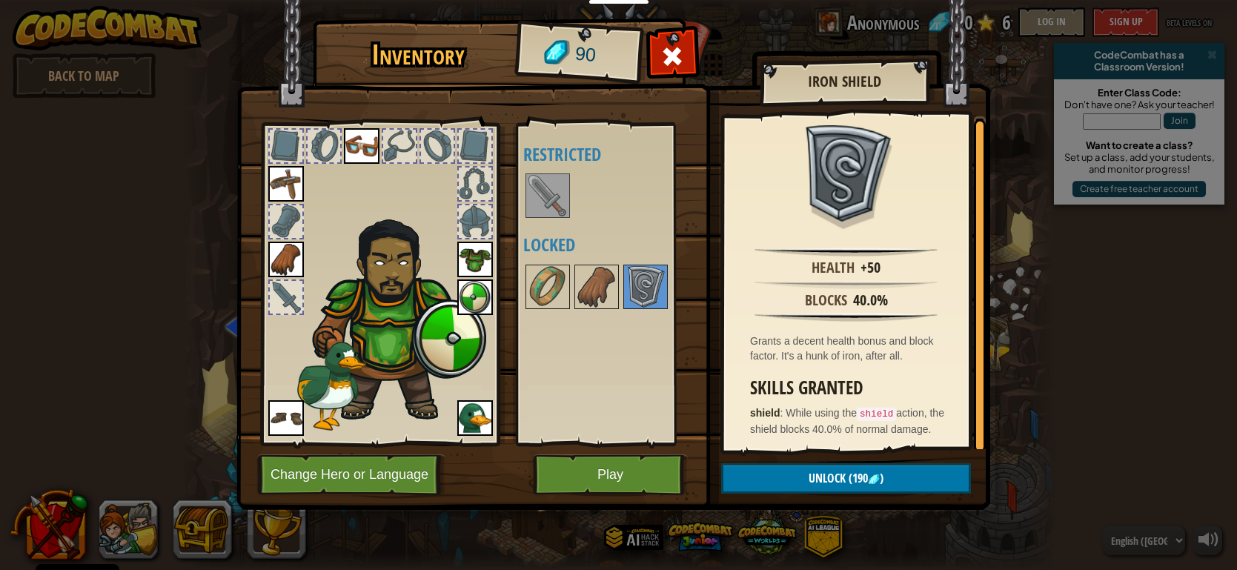
scroll to position [3, 0]
drag, startPoint x: 846, startPoint y: 427, endPoint x: 845, endPoint y: 417, distance: 10.4
click at [845, 417] on p "shield : While using the shield action, the shield blocks 40.0% of normal damag…" at bounding box center [849, 420] width 199 height 31
click at [356, 481] on button "Change Hero or Language" at bounding box center [351, 474] width 188 height 41
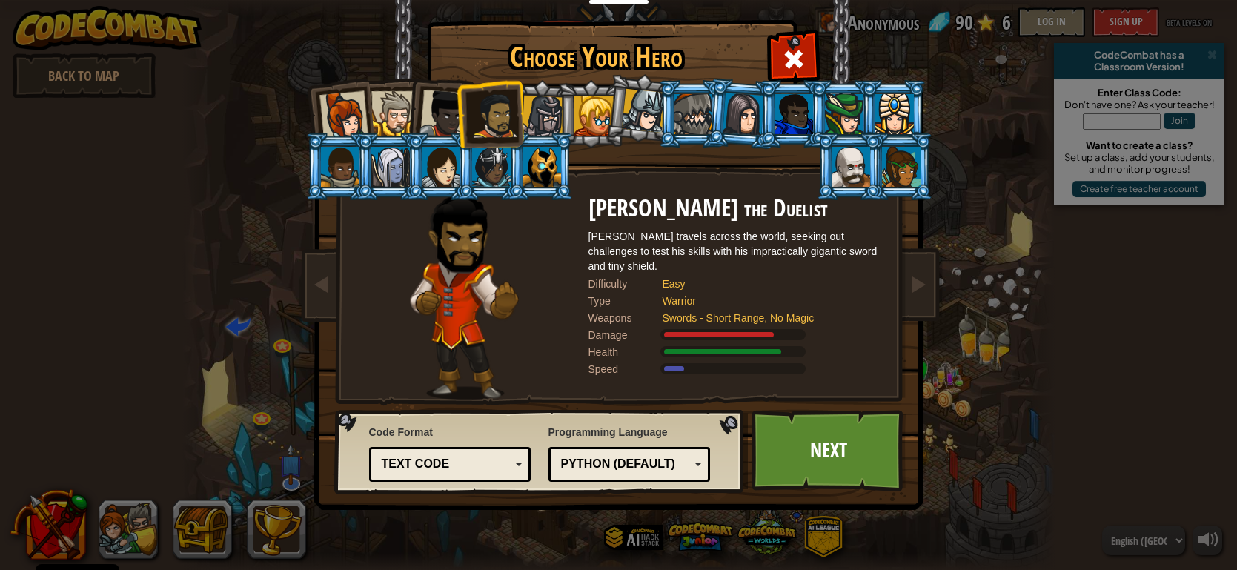
click at [450, 111] on div at bounding box center [444, 114] width 49 height 49
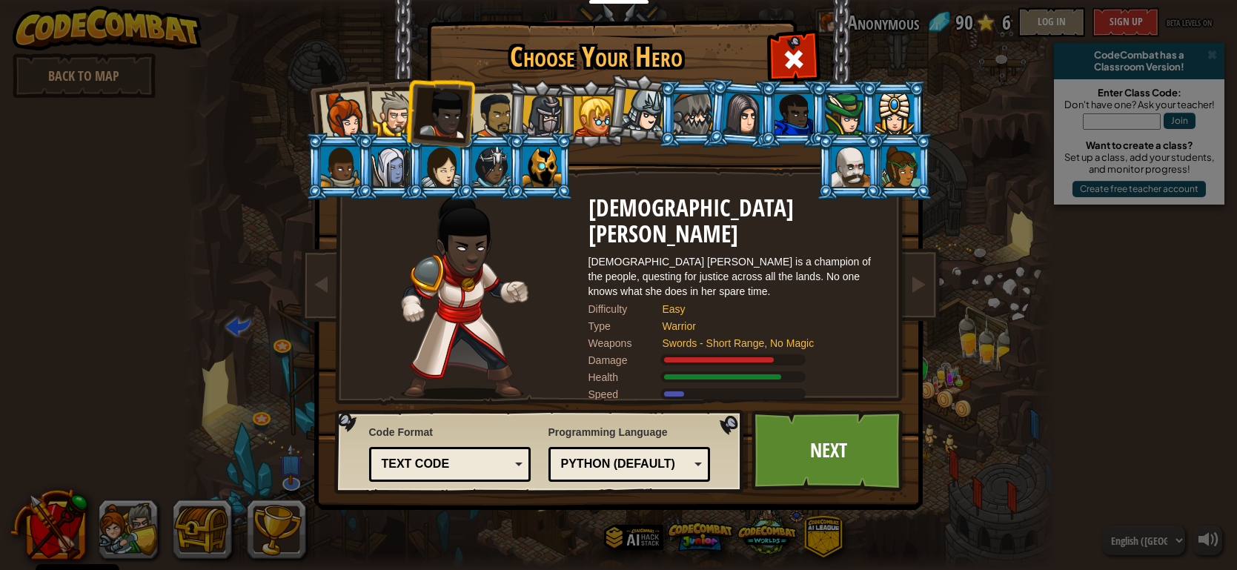
click at [380, 102] on div at bounding box center [393, 113] width 45 height 45
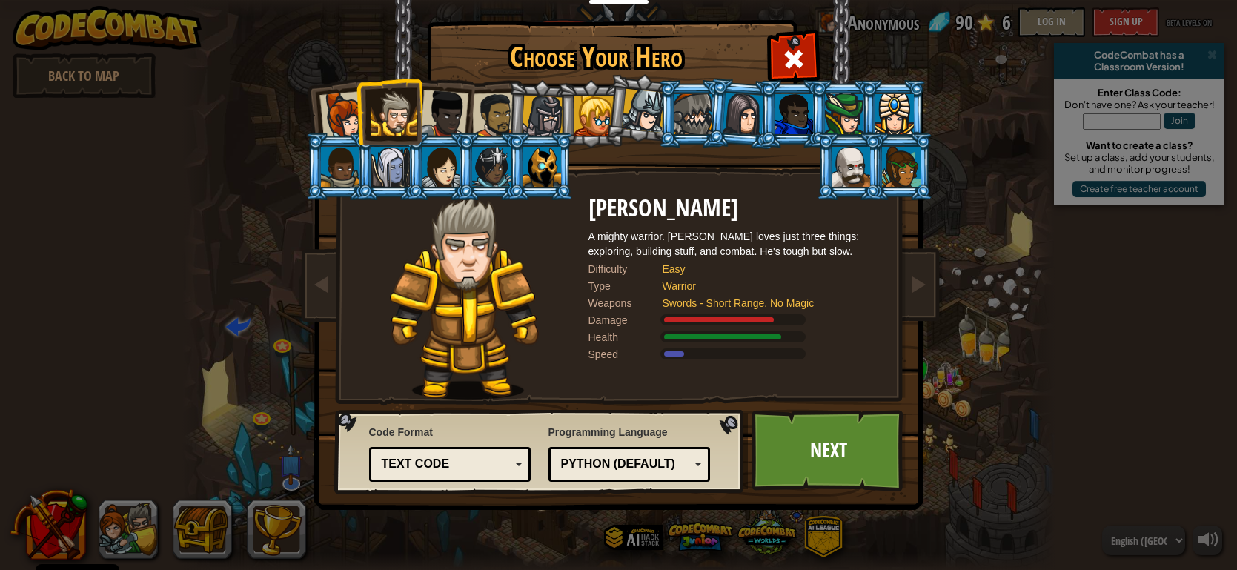
click at [333, 116] on div at bounding box center [343, 115] width 49 height 49
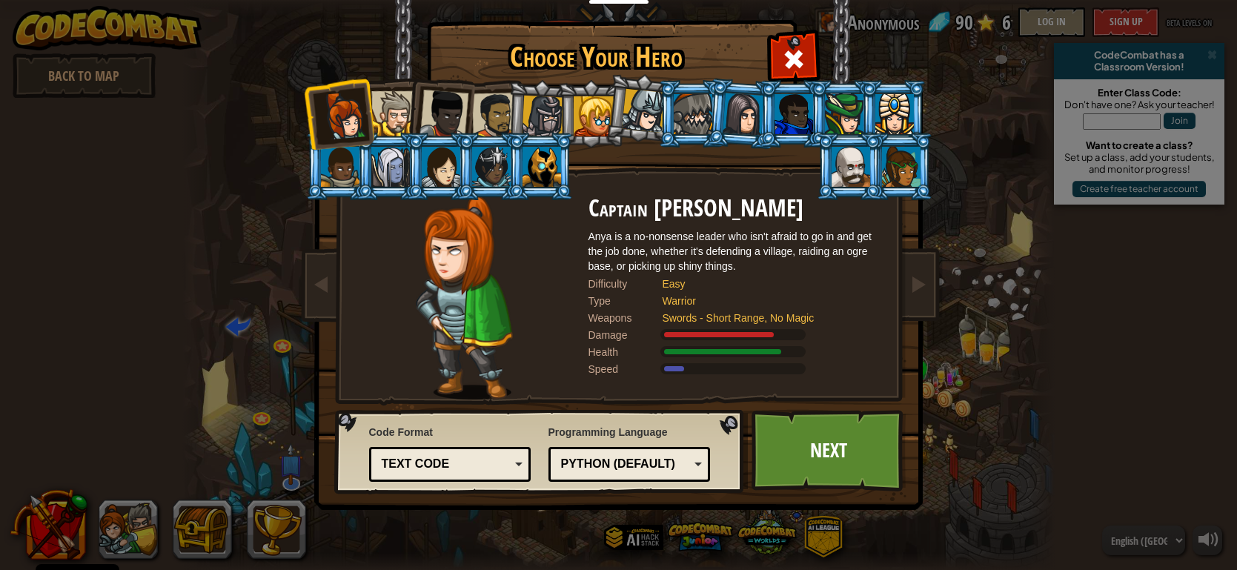
click at [442, 125] on div at bounding box center [444, 114] width 49 height 49
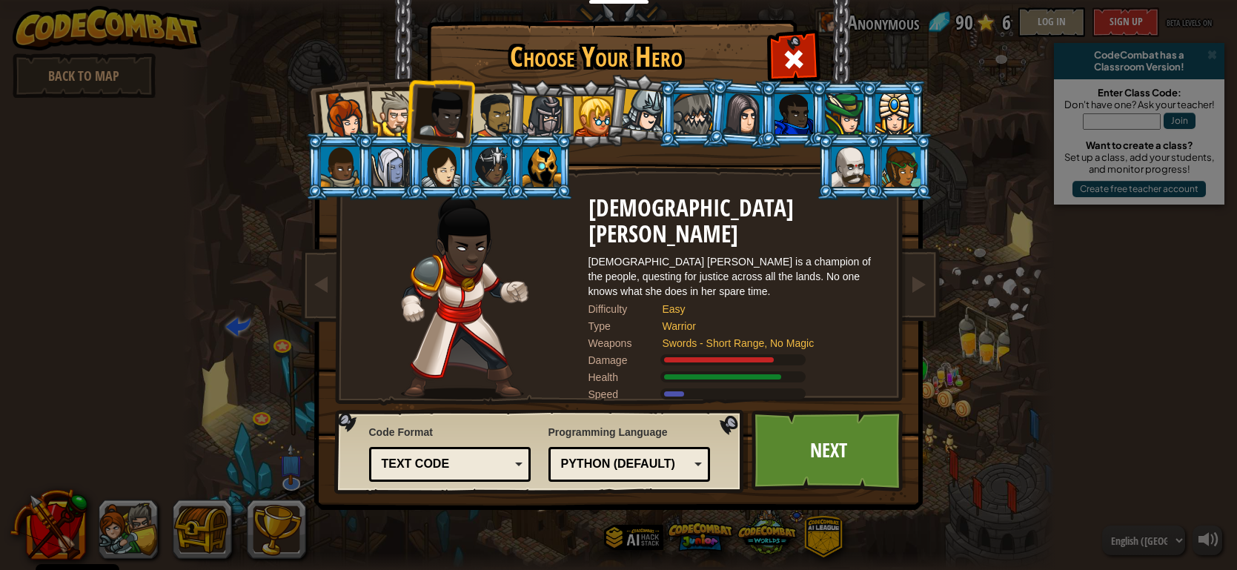
click at [629, 118] on div at bounding box center [643, 111] width 44 height 44
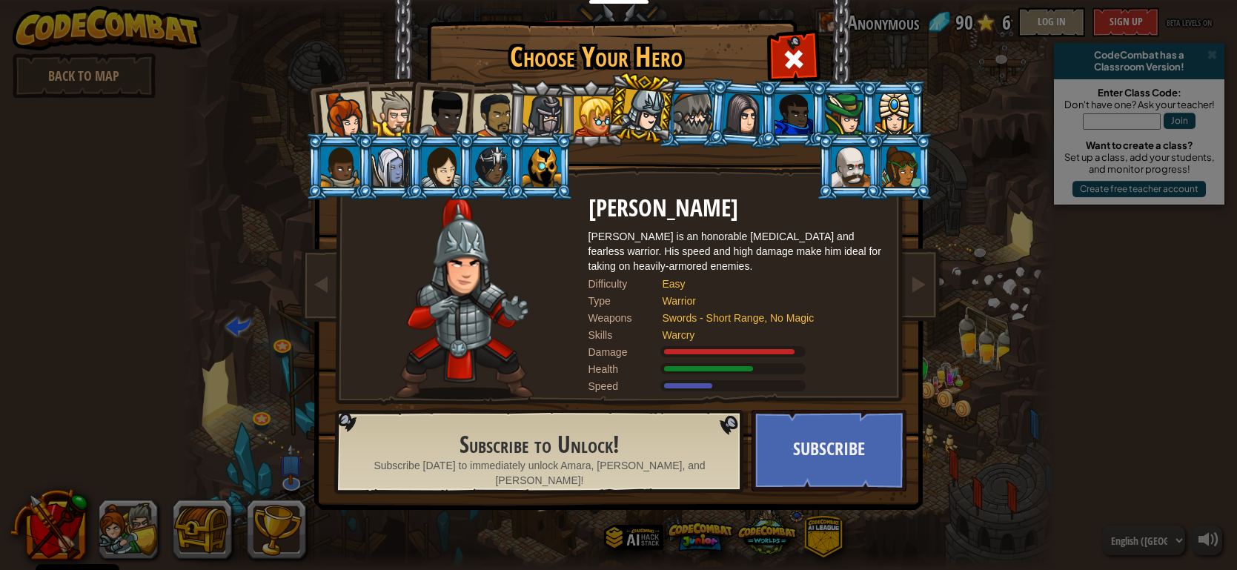
click at [590, 114] on div at bounding box center [594, 116] width 40 height 40
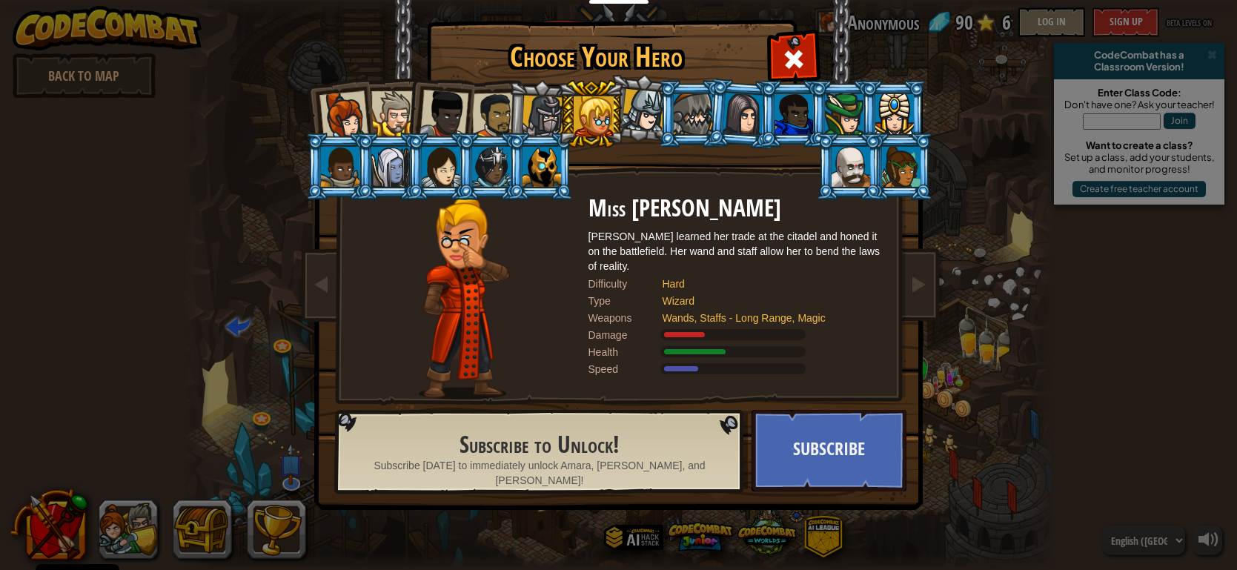
click at [549, 119] on div at bounding box center [543, 117] width 42 height 42
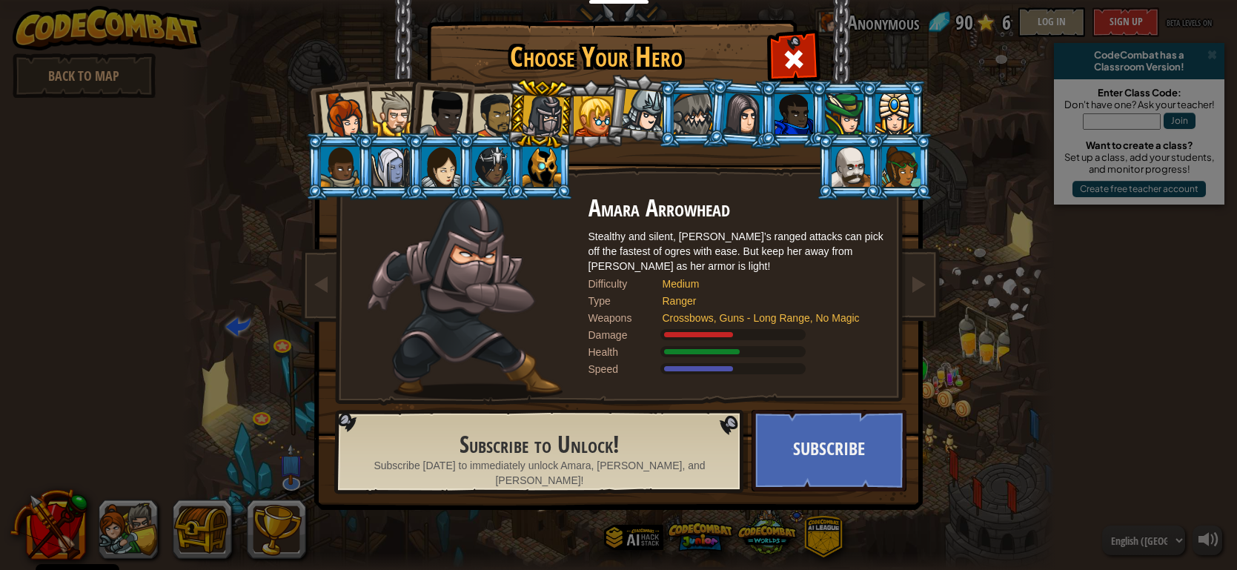
click at [840, 153] on div at bounding box center [851, 167] width 39 height 40
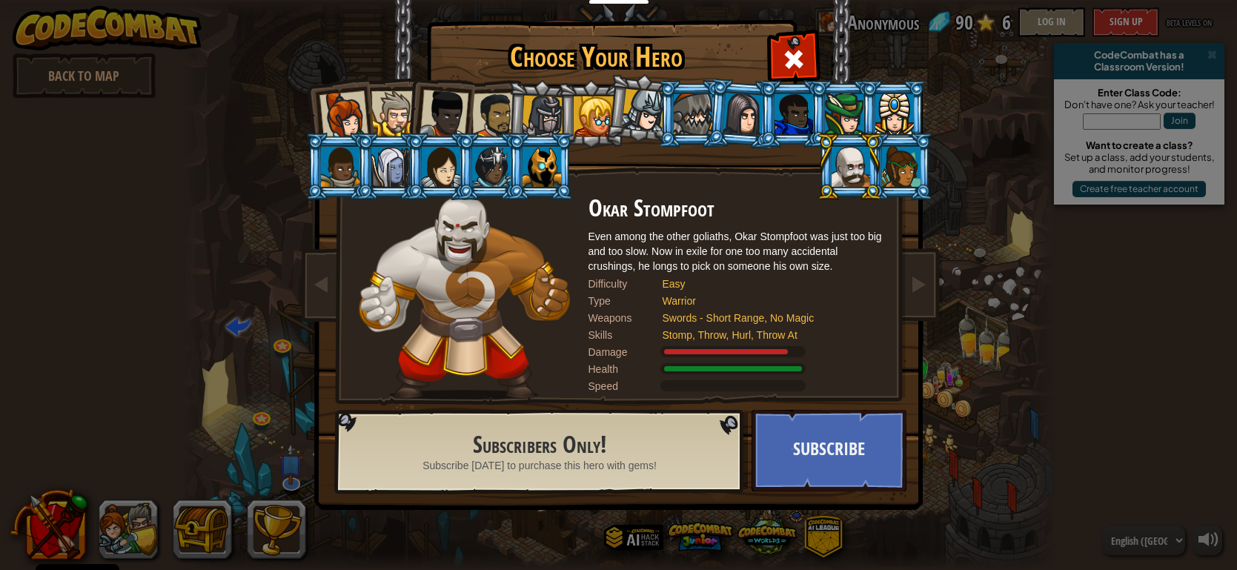
click at [911, 186] on li at bounding box center [900, 166] width 67 height 67
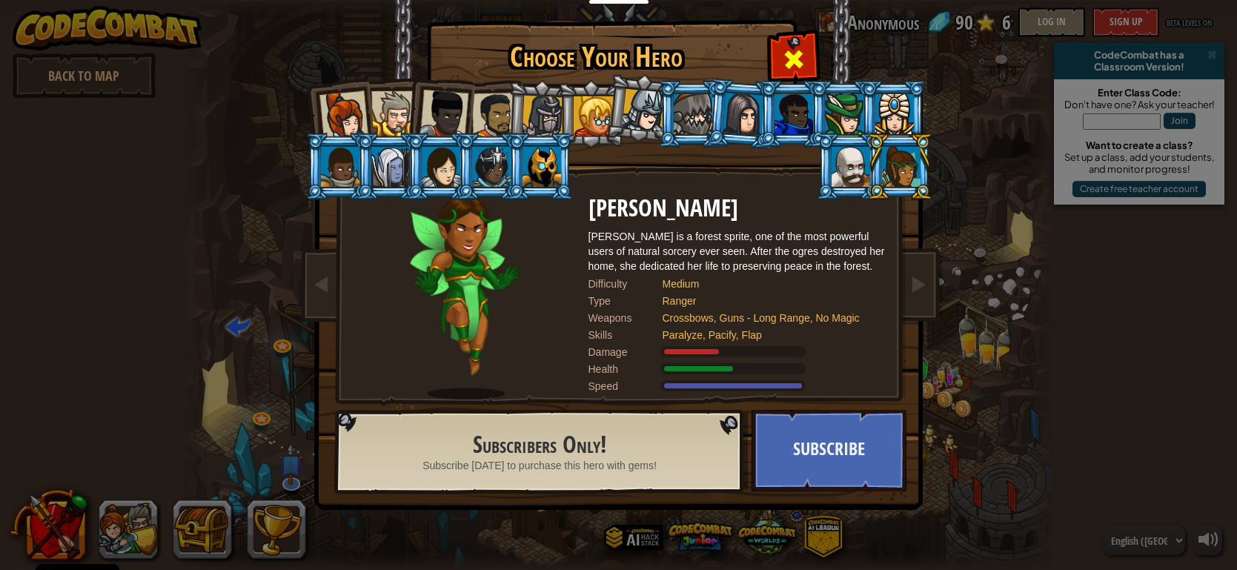
click at [807, 51] on div at bounding box center [793, 57] width 47 height 47
